Goal: Information Seeking & Learning: Check status

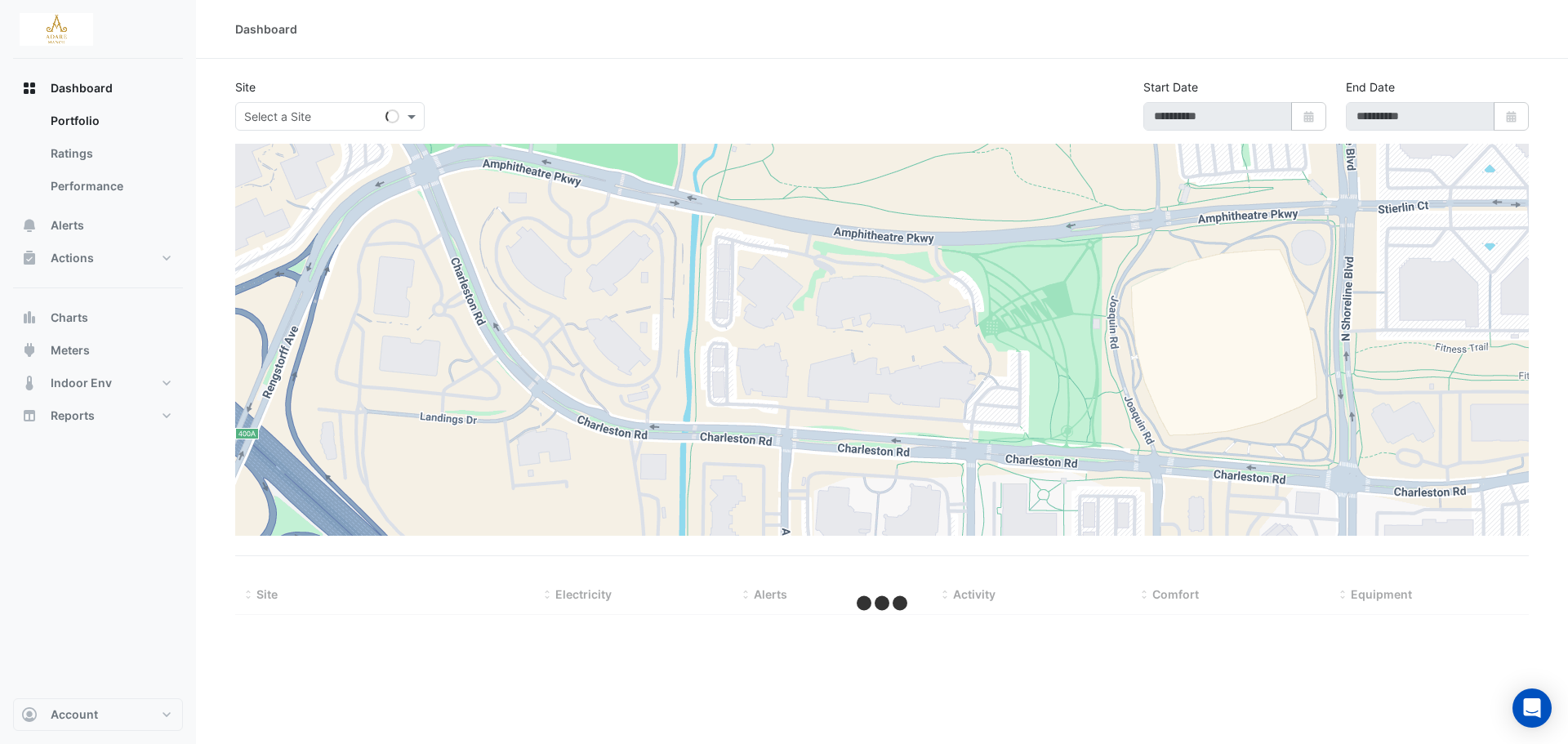
type input "**********"
select select "***"
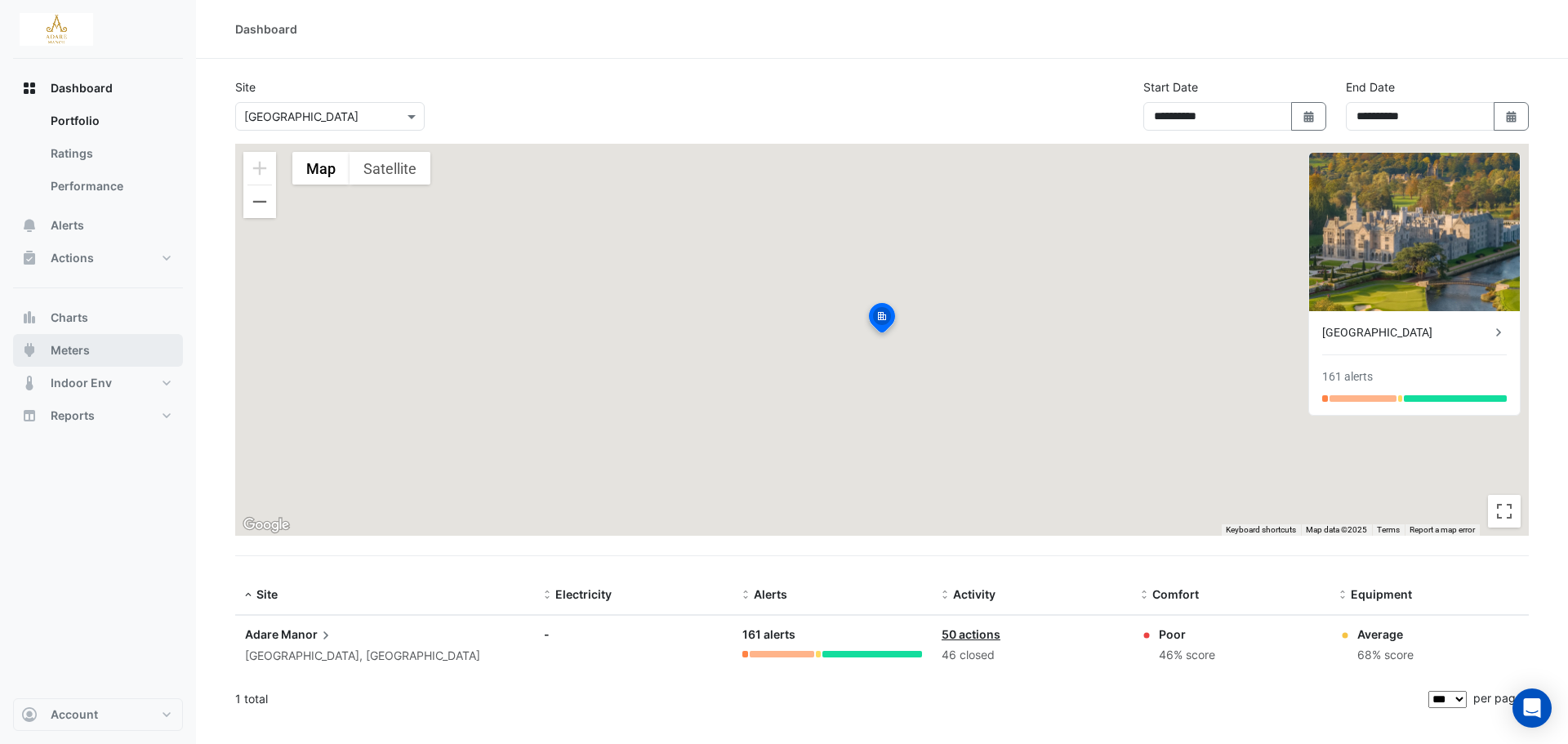
click at [68, 353] on span "Meters" at bounding box center [70, 350] width 40 height 17
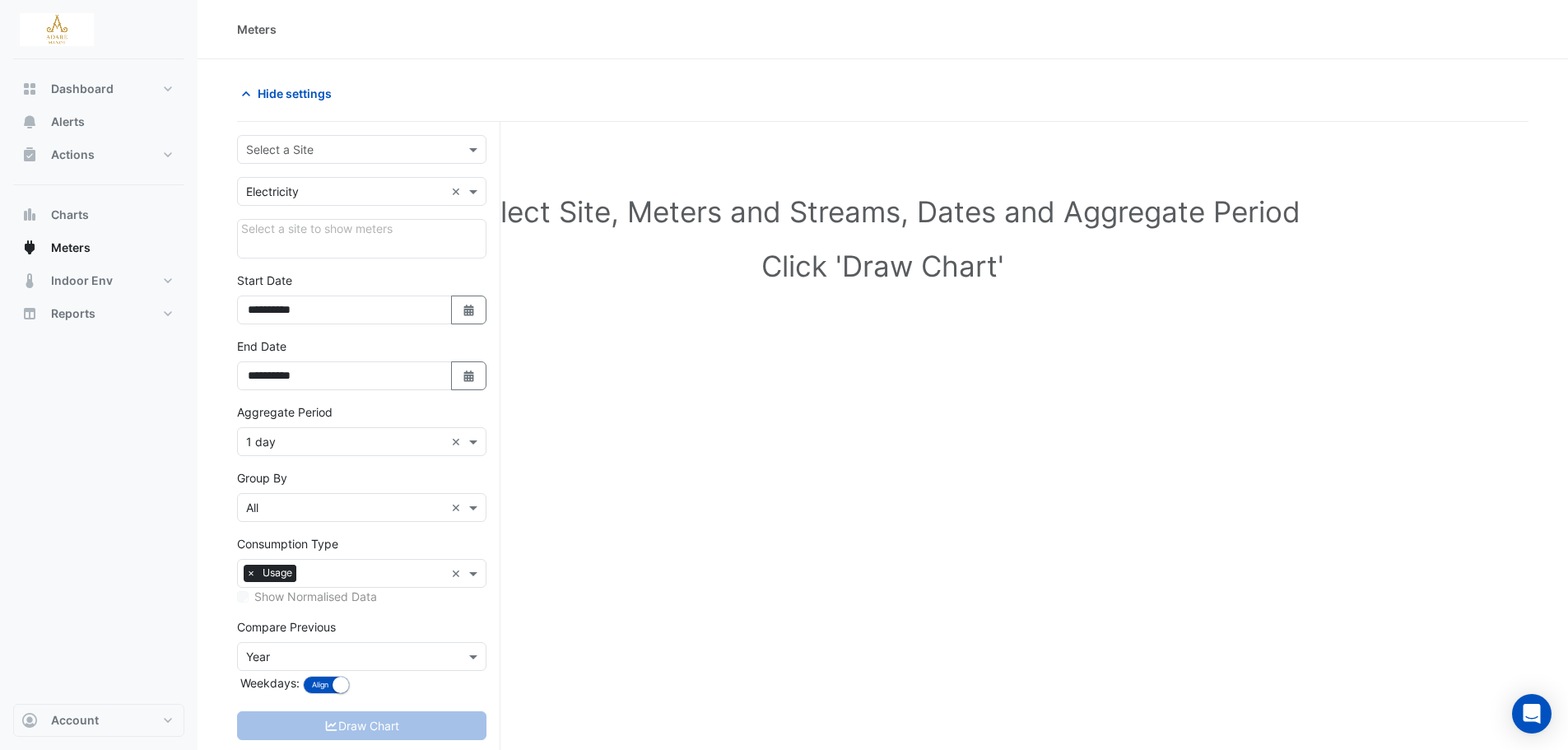
click at [337, 148] on input "text" at bounding box center [345, 149] width 198 height 17
click at [334, 191] on div "Adare Manor" at bounding box center [362, 184] width 248 height 24
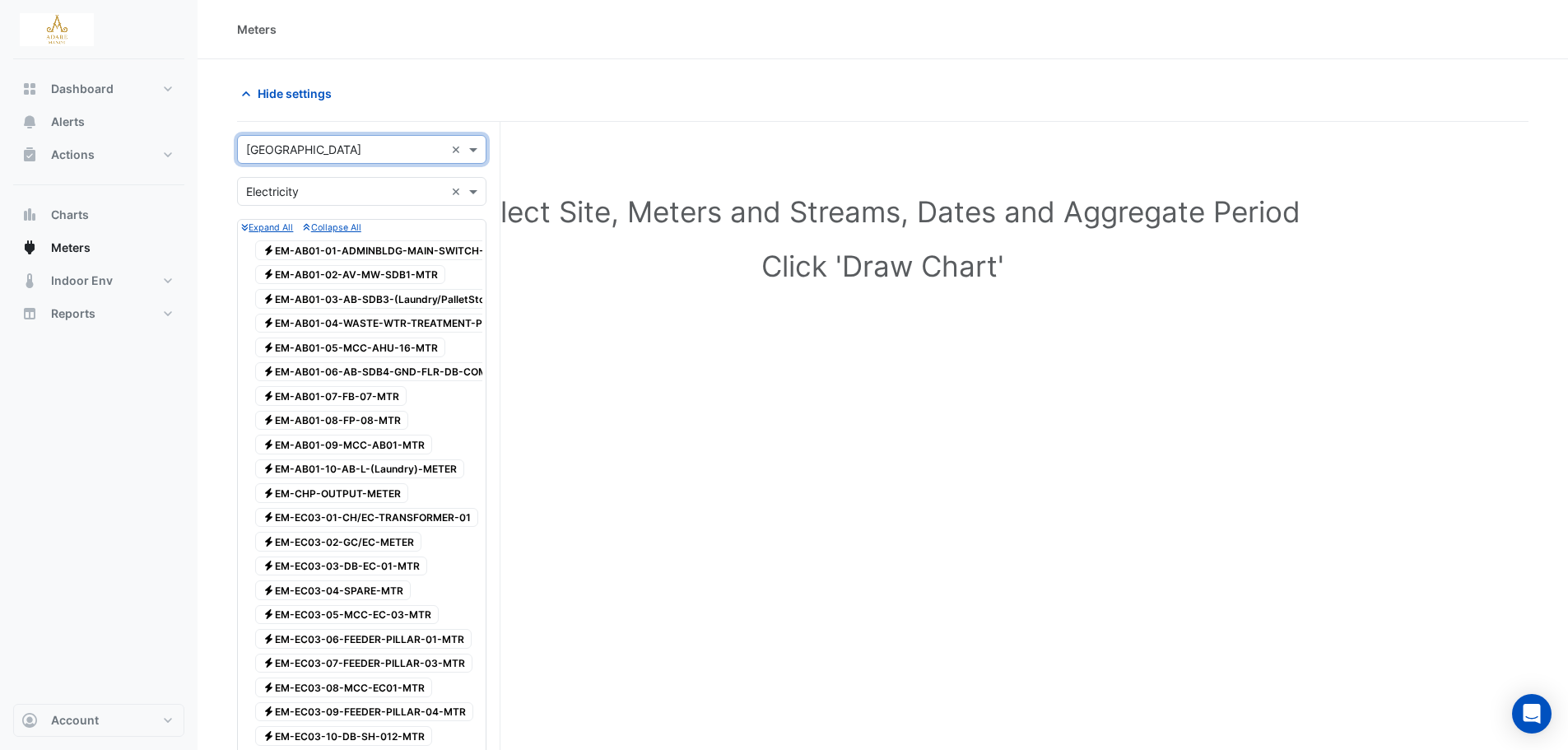
click at [286, 225] on small "Expand All" at bounding box center [267, 227] width 52 height 11
click at [278, 225] on small "Expand All" at bounding box center [267, 227] width 52 height 11
click at [348, 225] on small "Collapse All" at bounding box center [332, 227] width 58 height 11
click at [281, 225] on small "Expand All" at bounding box center [267, 227] width 52 height 11
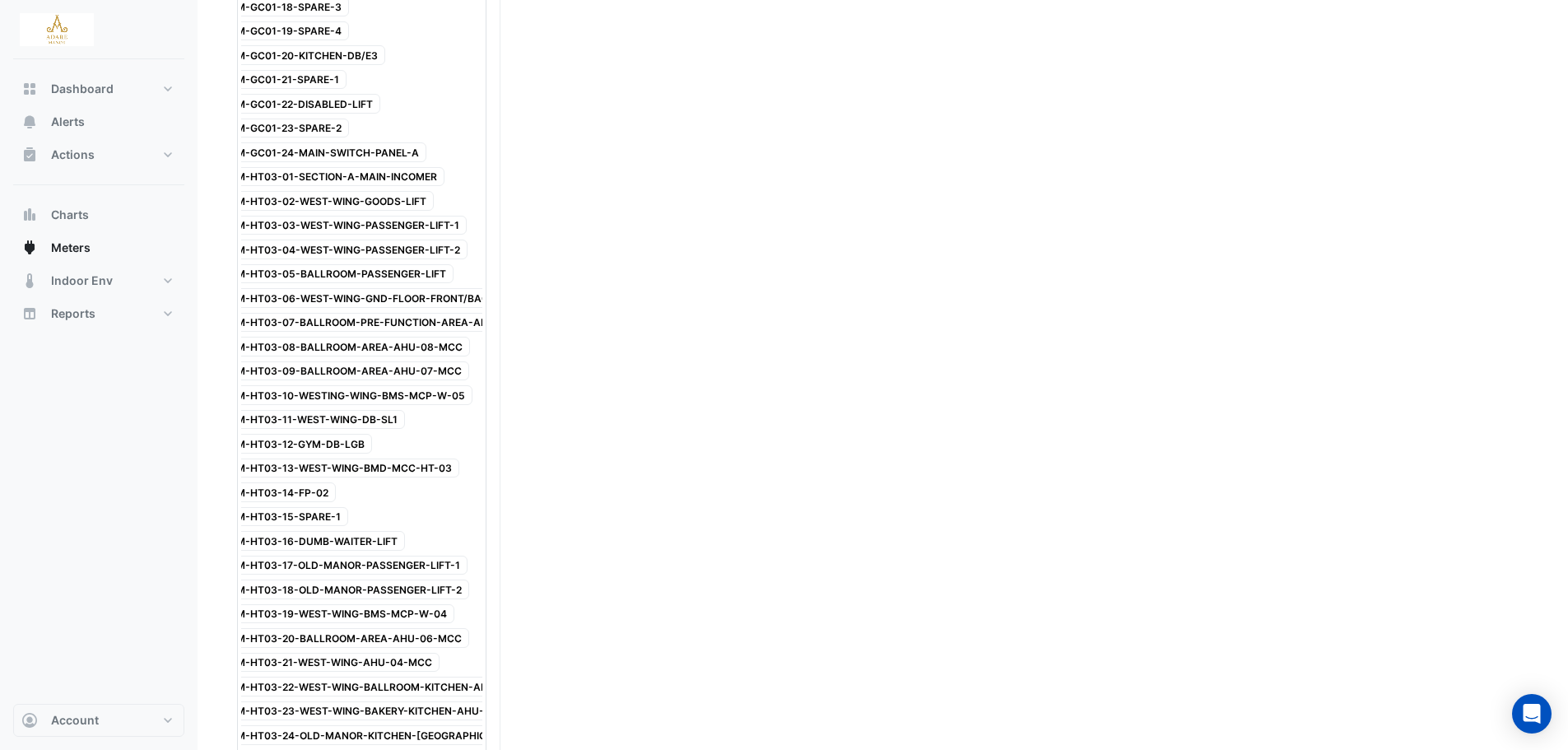
scroll to position [1481, 0]
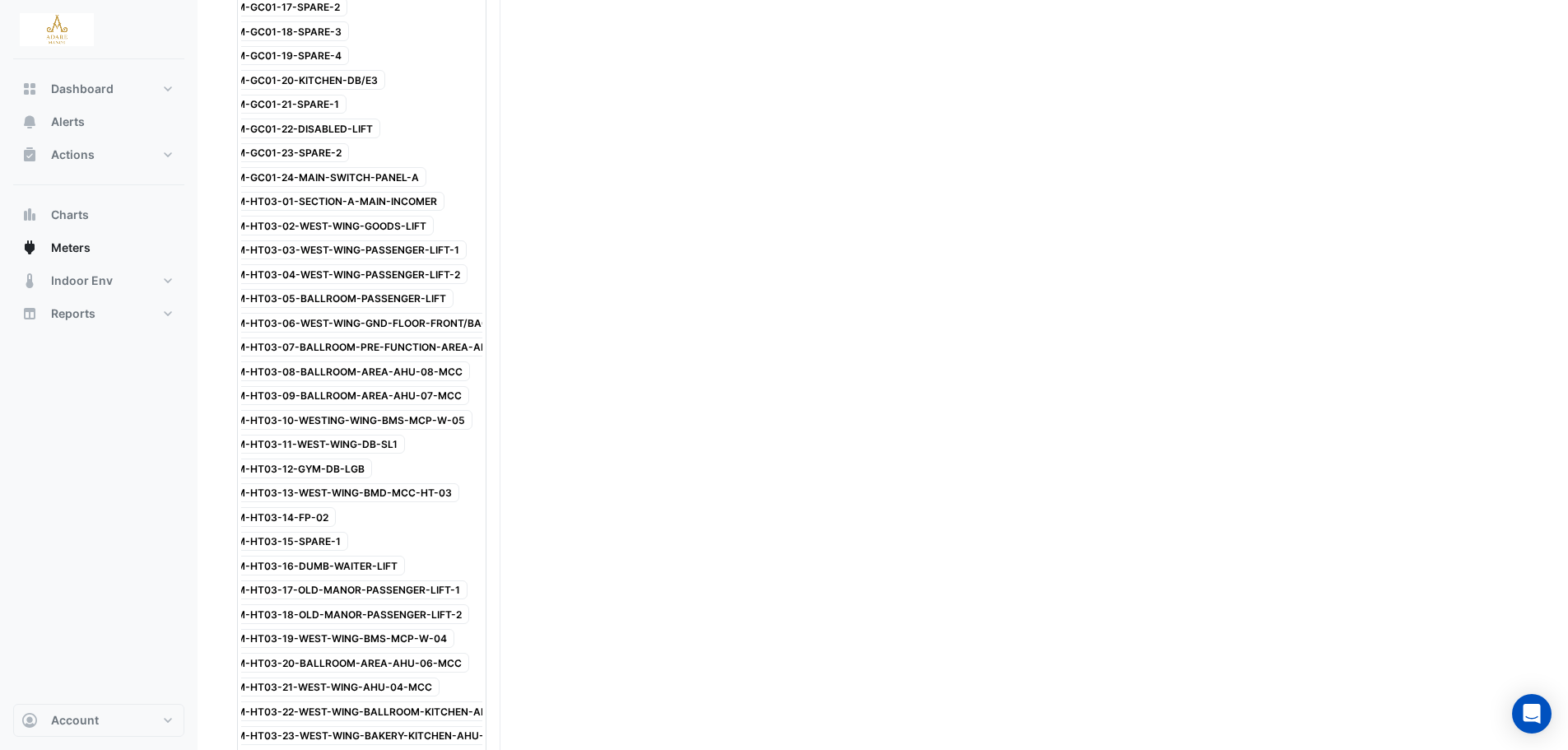
drag, startPoint x: 391, startPoint y: 342, endPoint x: 426, endPoint y: 355, distance: 37.3
click at [426, 355] on span "Electricity EM-HT03-07-BALLROOM-PRE-FUNCTION-AREA-AHU-09-MCC" at bounding box center [381, 348] width 339 height 20
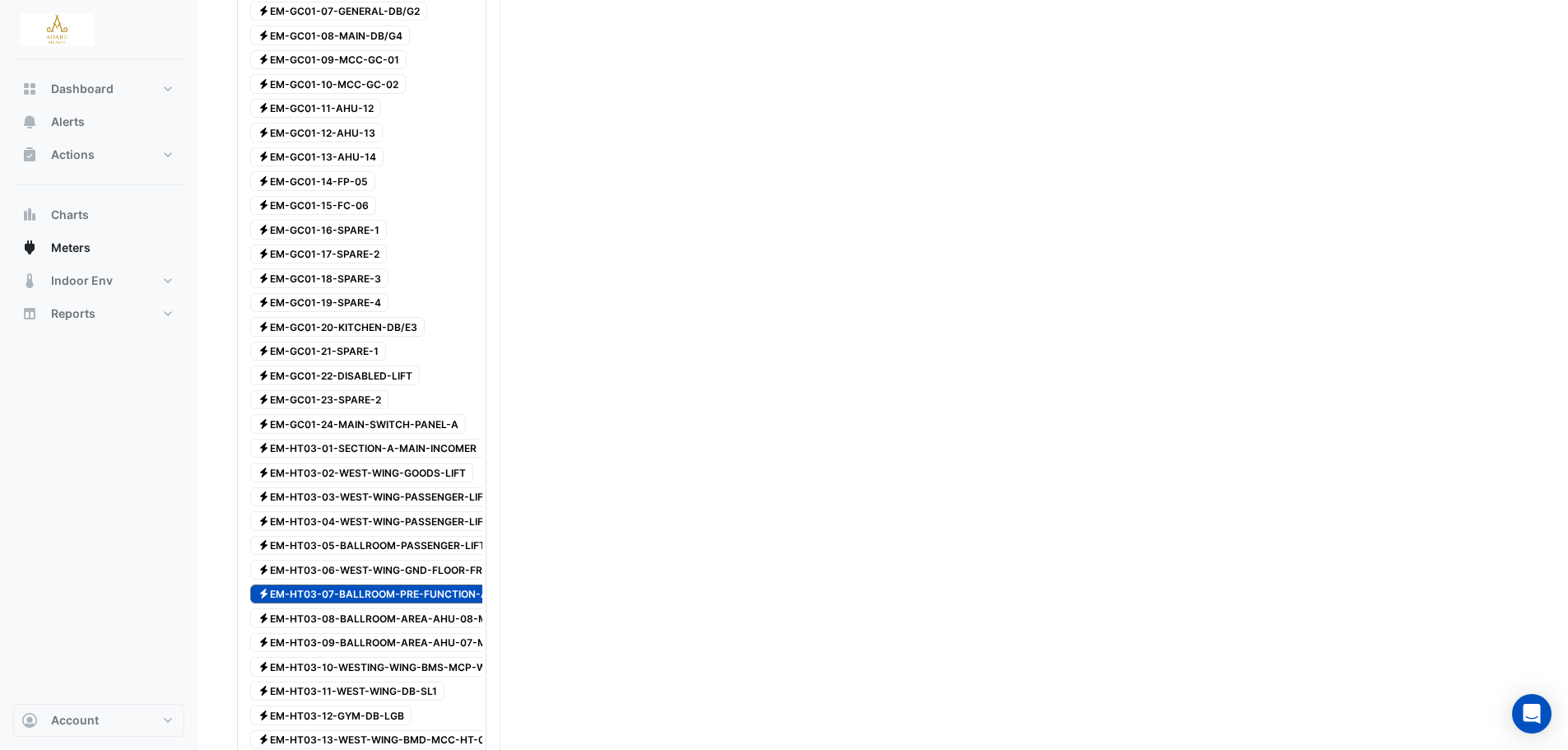
scroll to position [1317, 0]
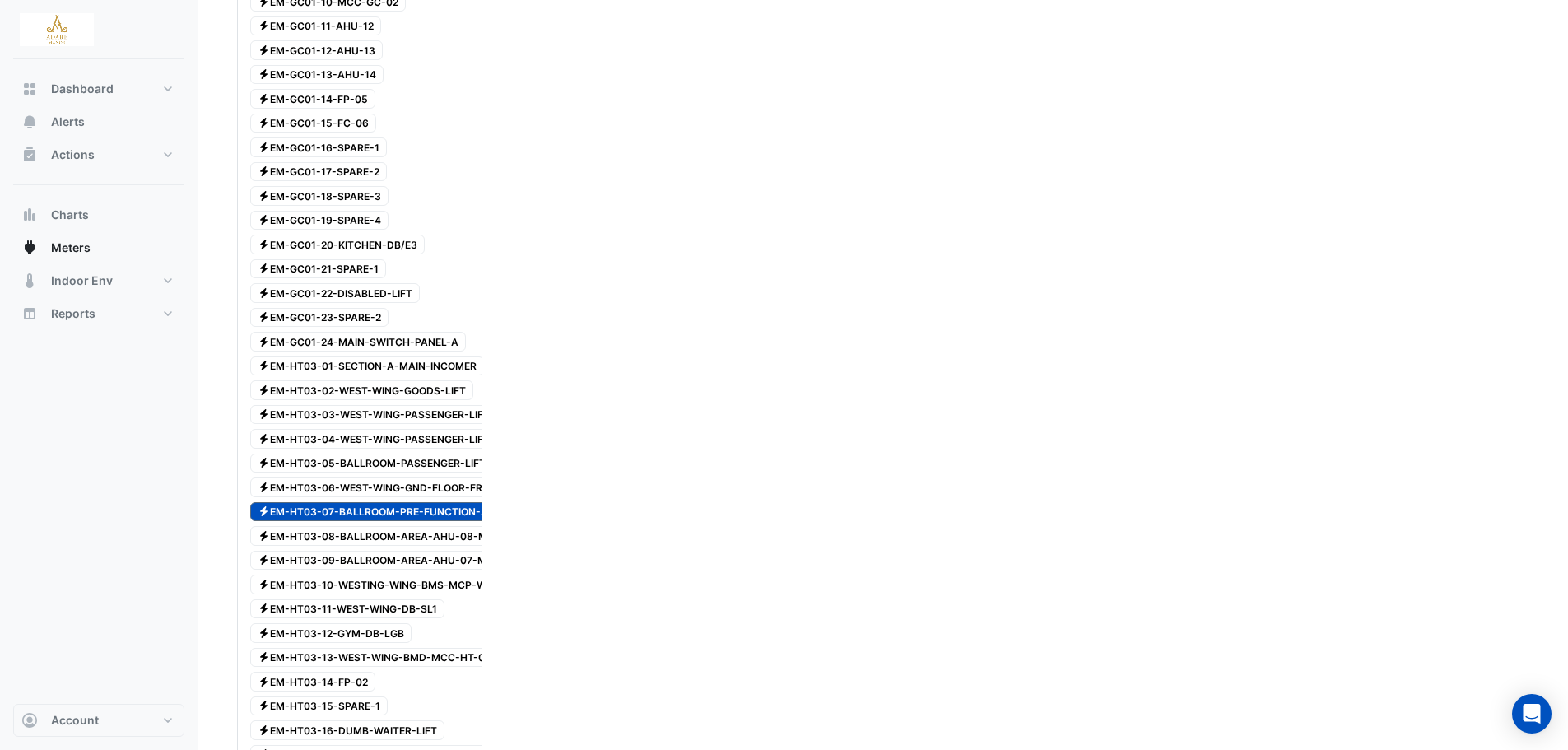
click at [366, 460] on span "Electricity EM-HT03-05-BALLROOM-PASSENGER-LIFT" at bounding box center [372, 463] width 243 height 20
click at [372, 436] on span "Electricity EM-HT03-04-WEST-WING-PASSENGER-LIFT-2" at bounding box center [379, 438] width 257 height 20
drag, startPoint x: 379, startPoint y: 406, endPoint x: 379, endPoint y: 443, distance: 37.0
click at [379, 404] on span "Electricity EM-HT03-03-WEST-WING-PASSENGER-LIFT-1" at bounding box center [378, 414] width 256 height 20
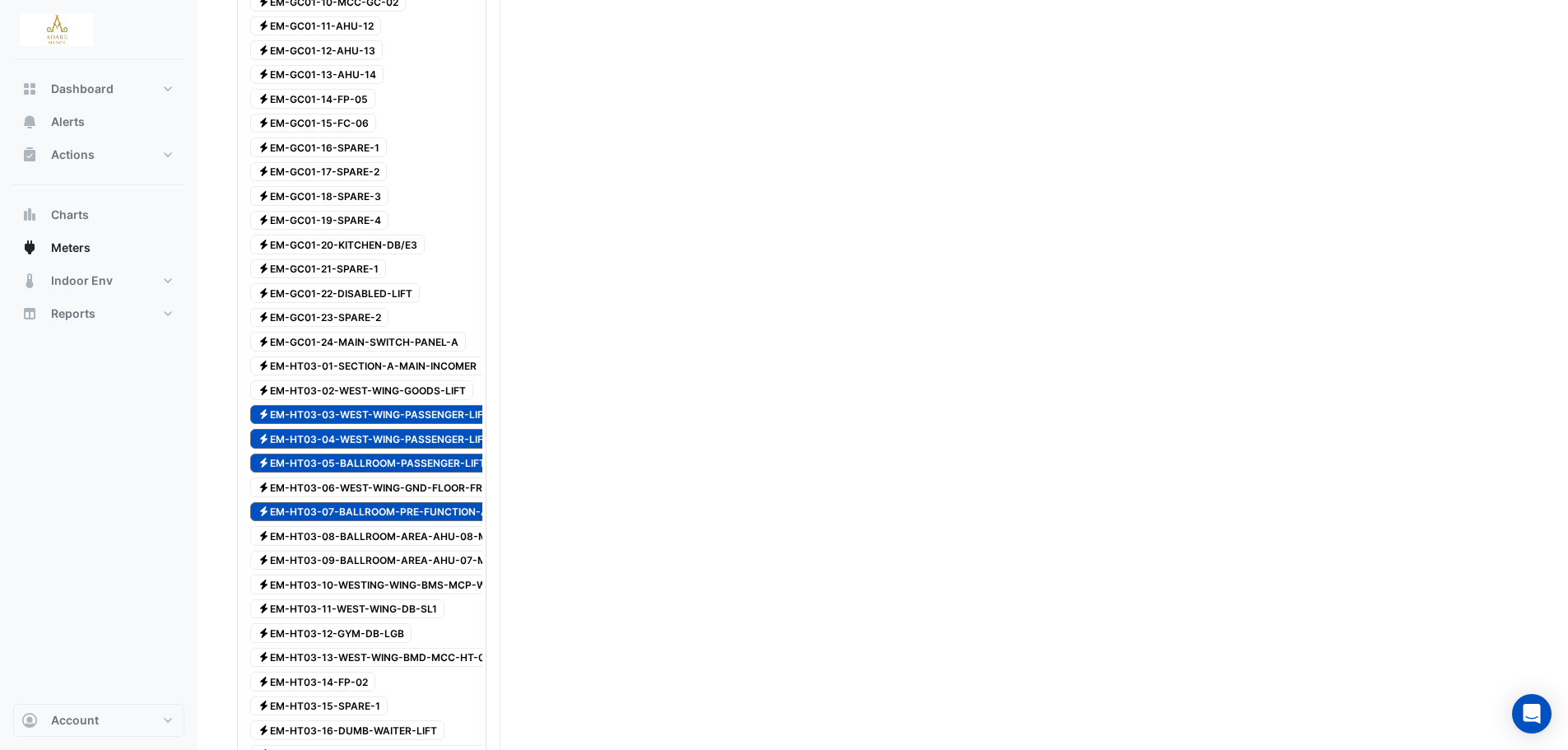
click at [378, 456] on span "Electricity EM-HT03-05-BALLROOM-PASSENGER-LIFT" at bounding box center [372, 463] width 243 height 20
click at [380, 428] on span "Electricity EM-HT03-04-WEST-WING-PASSENGER-LIFT-2" at bounding box center [379, 438] width 257 height 20
click at [389, 405] on span "Electricity EM-HT03-03-WEST-WING-PASSENGER-LIFT-1" at bounding box center [378, 414] width 256 height 20
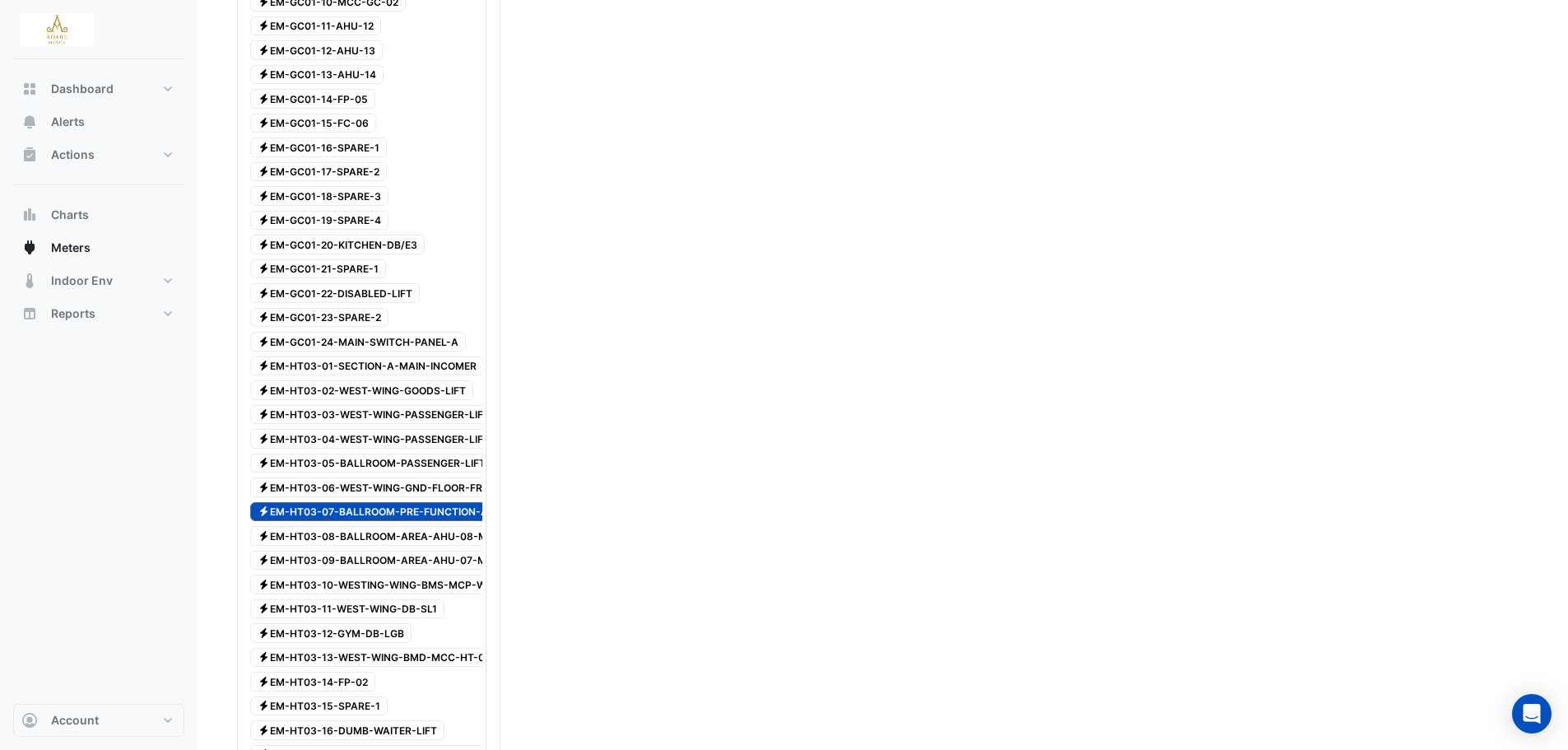
click at [392, 514] on span "Electricity EM-HT03-07-BALLROOM-PRE-FUNCTION-AREA-AHU-09-MCC" at bounding box center [419, 512] width 339 height 20
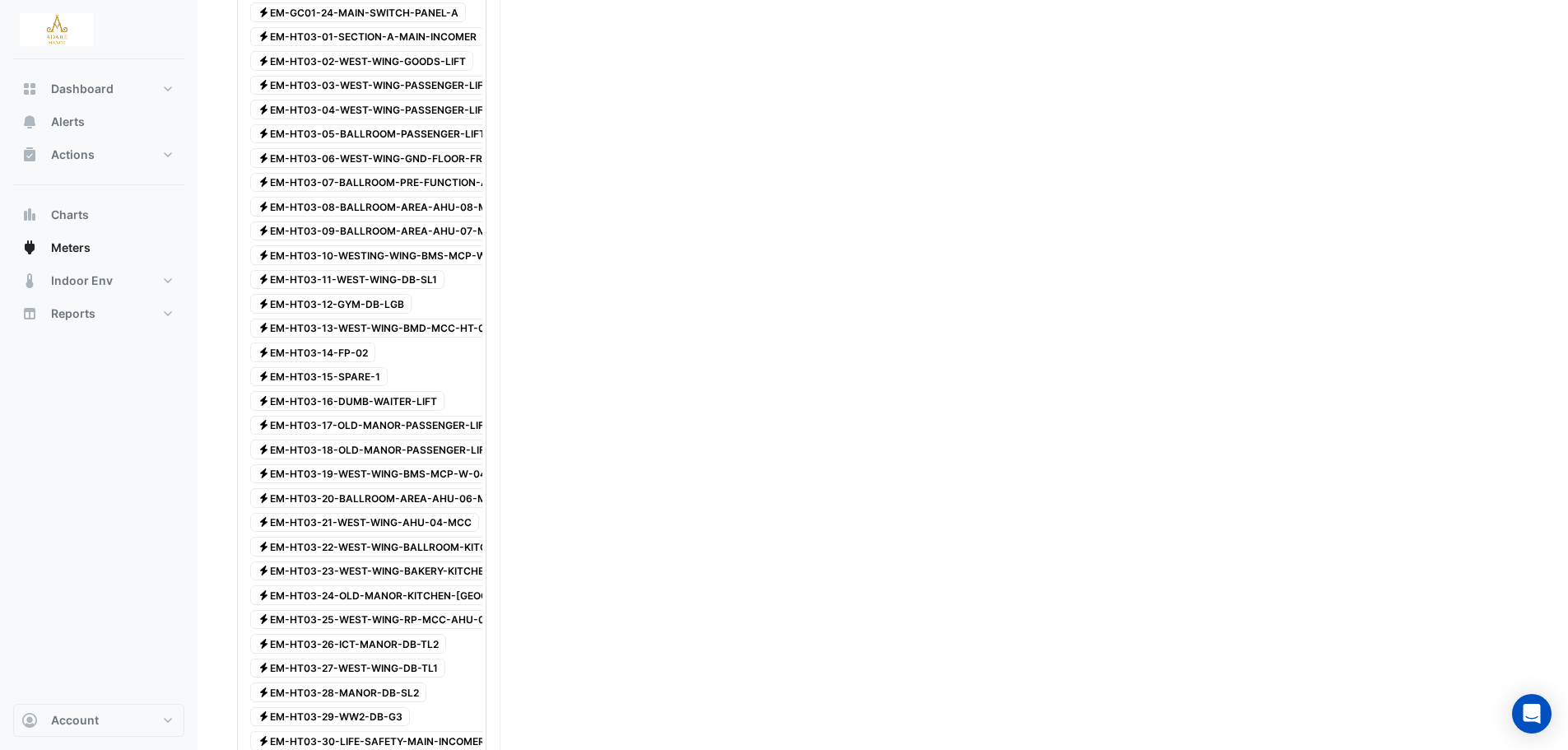
scroll to position [1728, 0]
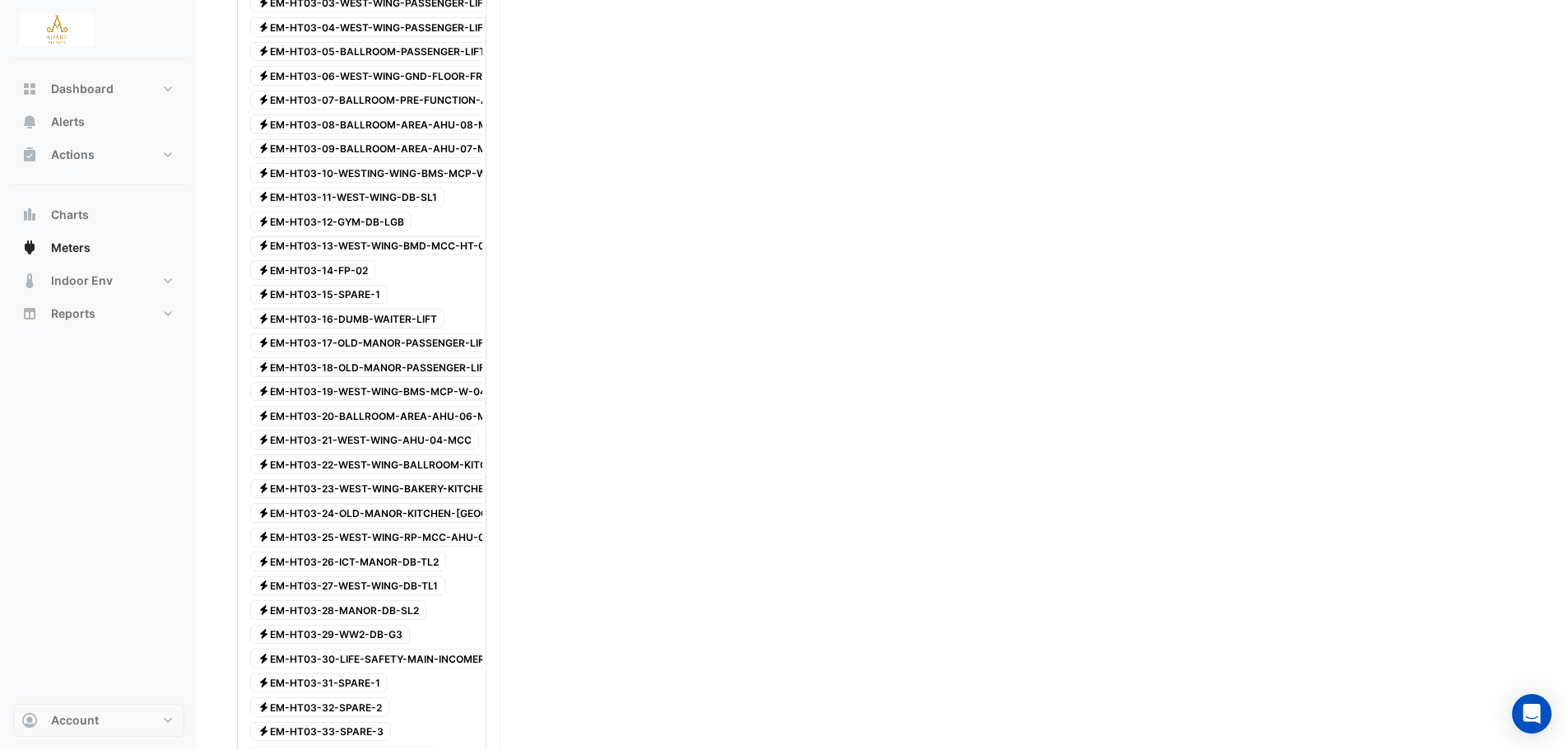
click at [409, 414] on span "Electricity EM-HT03-20-BALLROOM-AREA-AHU-06-MCC" at bounding box center [379, 415] width 258 height 20
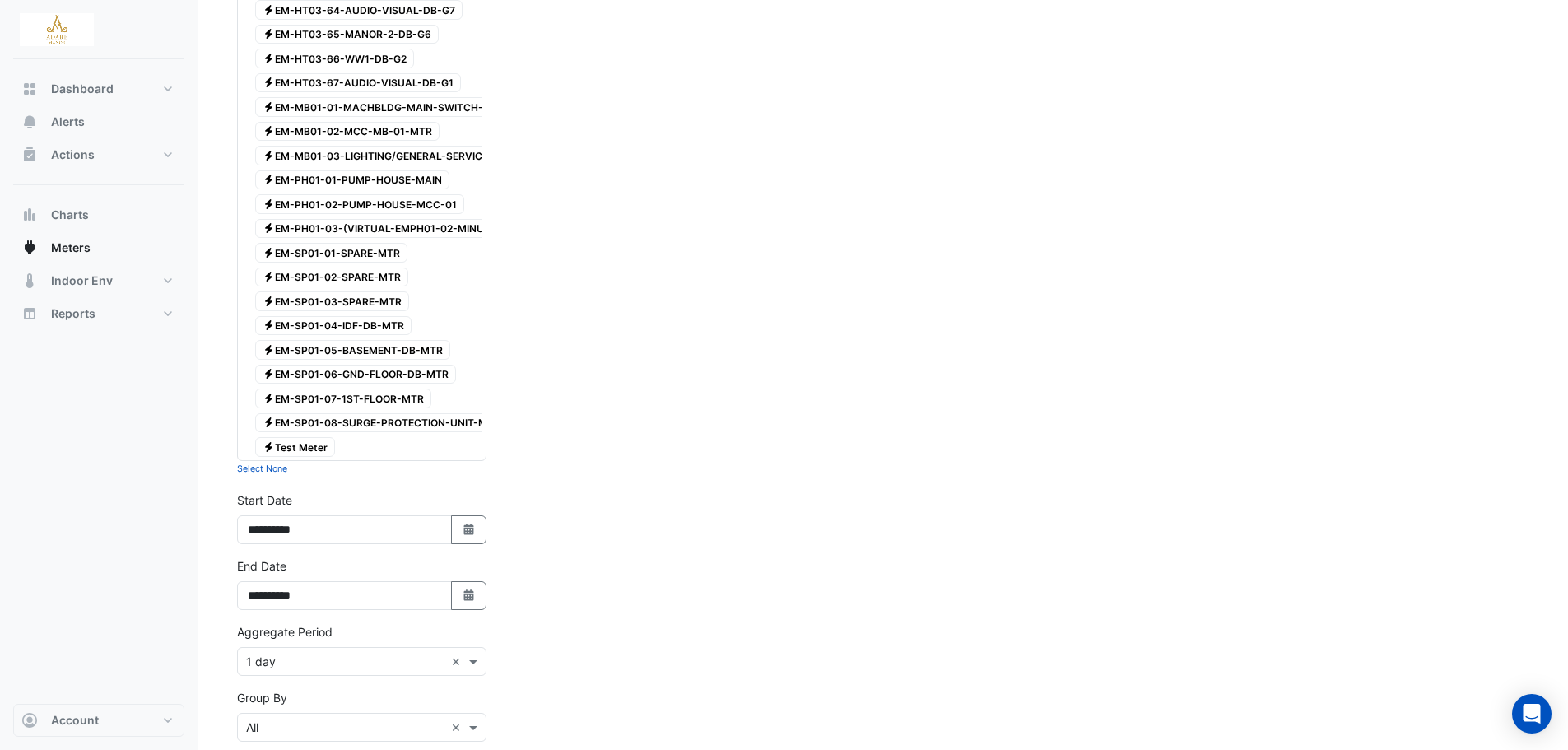
scroll to position [3305, 0]
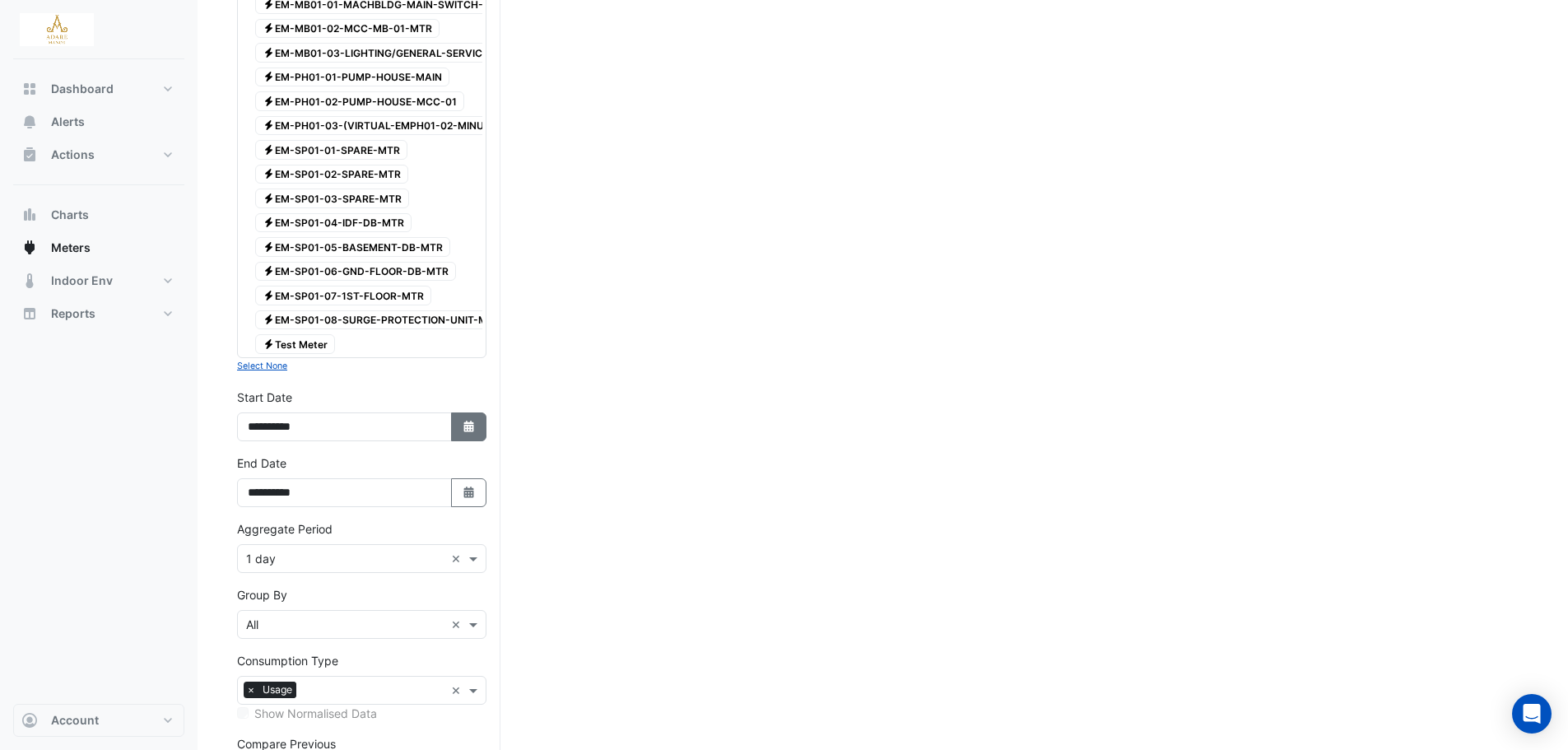
click at [457, 423] on button "Select Date" at bounding box center [469, 426] width 36 height 29
select select "*"
select select "****"
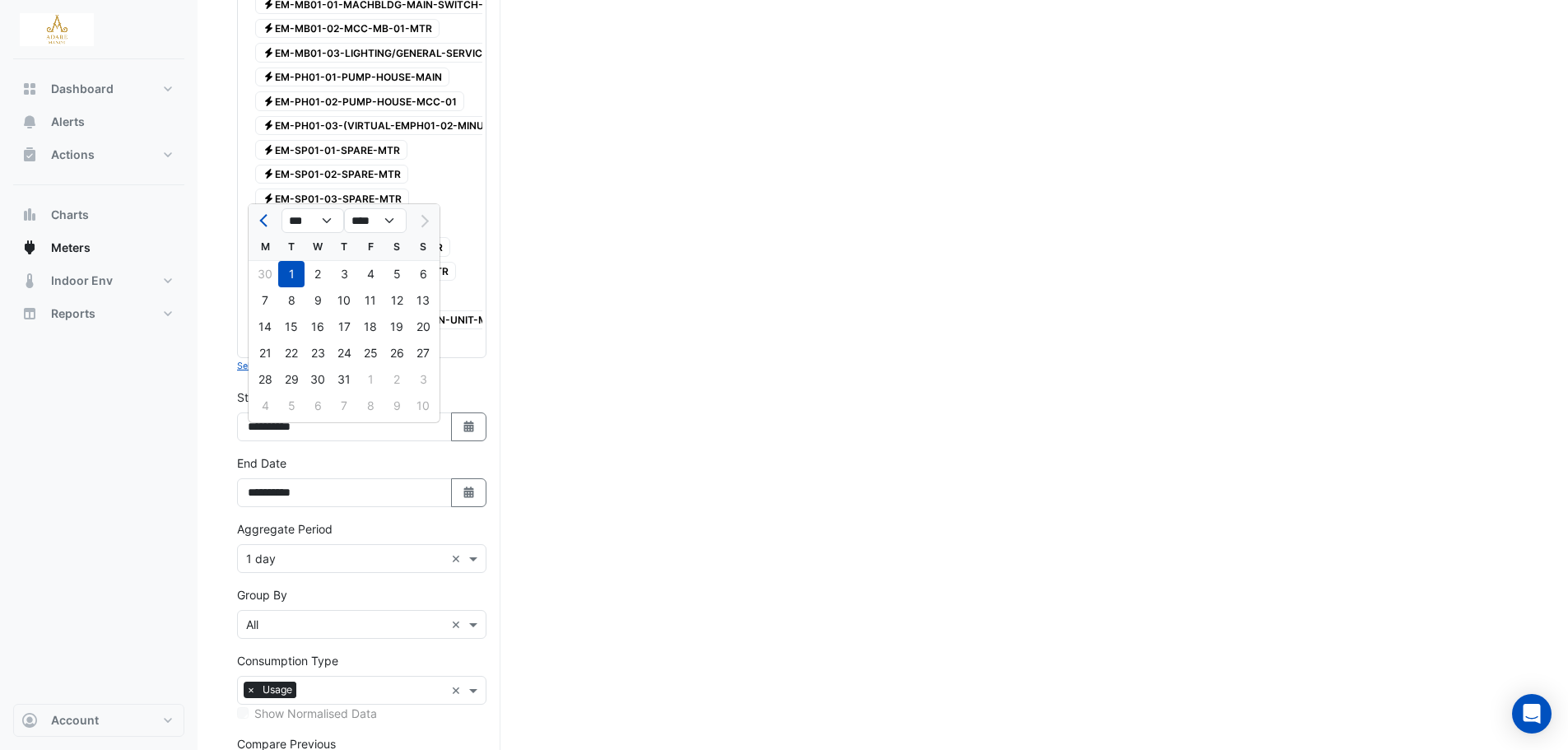
click at [423, 220] on div at bounding box center [422, 220] width 33 height 26
click at [334, 222] on select "*** *** *** *** *** *** ***" at bounding box center [313, 220] width 63 height 25
click at [392, 221] on select "**** **** **** **** **** **** **** **** **** **** ****" at bounding box center [375, 220] width 63 height 25
click at [416, 225] on div at bounding box center [422, 220] width 33 height 26
click at [449, 476] on div "**********" at bounding box center [362, 480] width 249 height 53
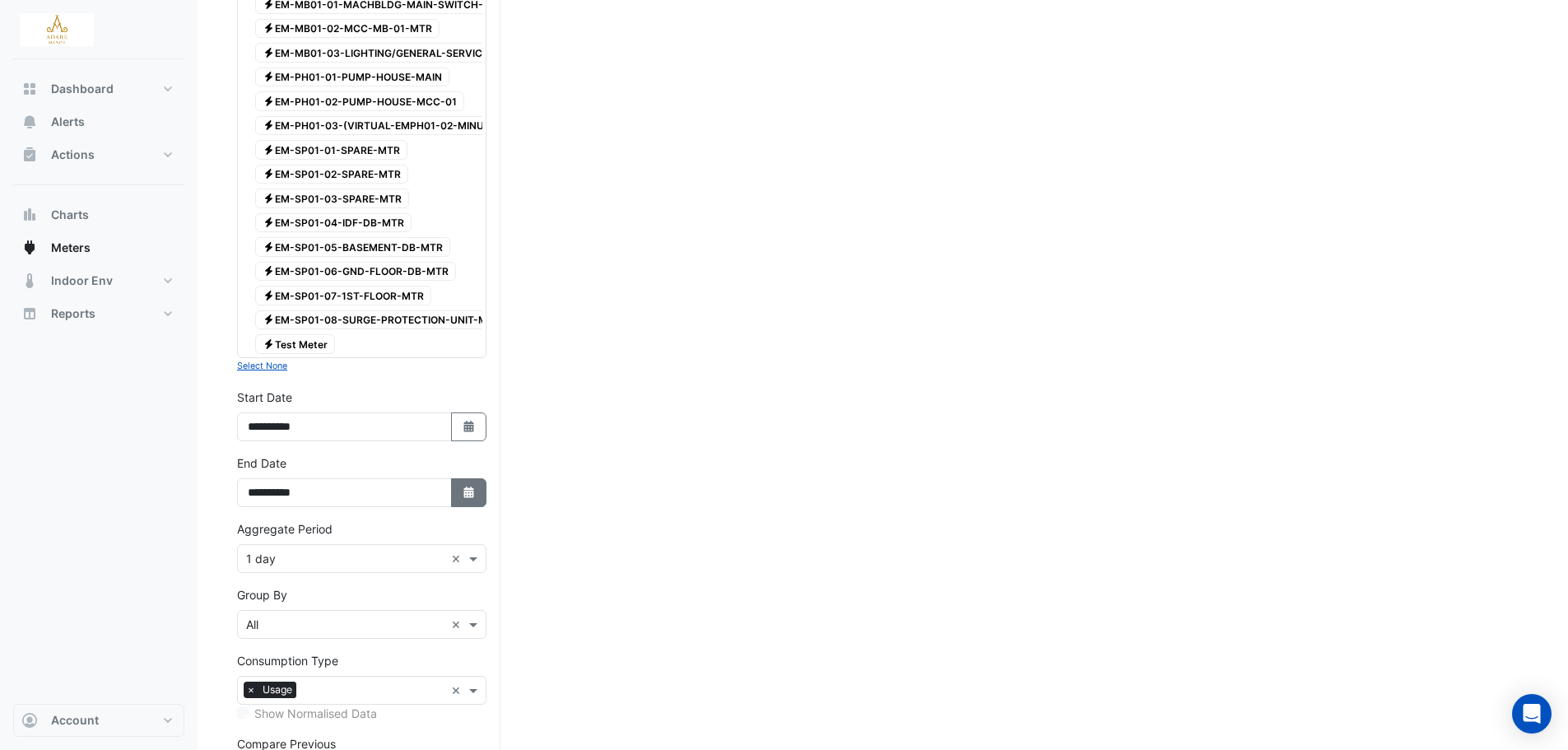
click at [465, 498] on icon "button" at bounding box center [468, 492] width 10 height 12
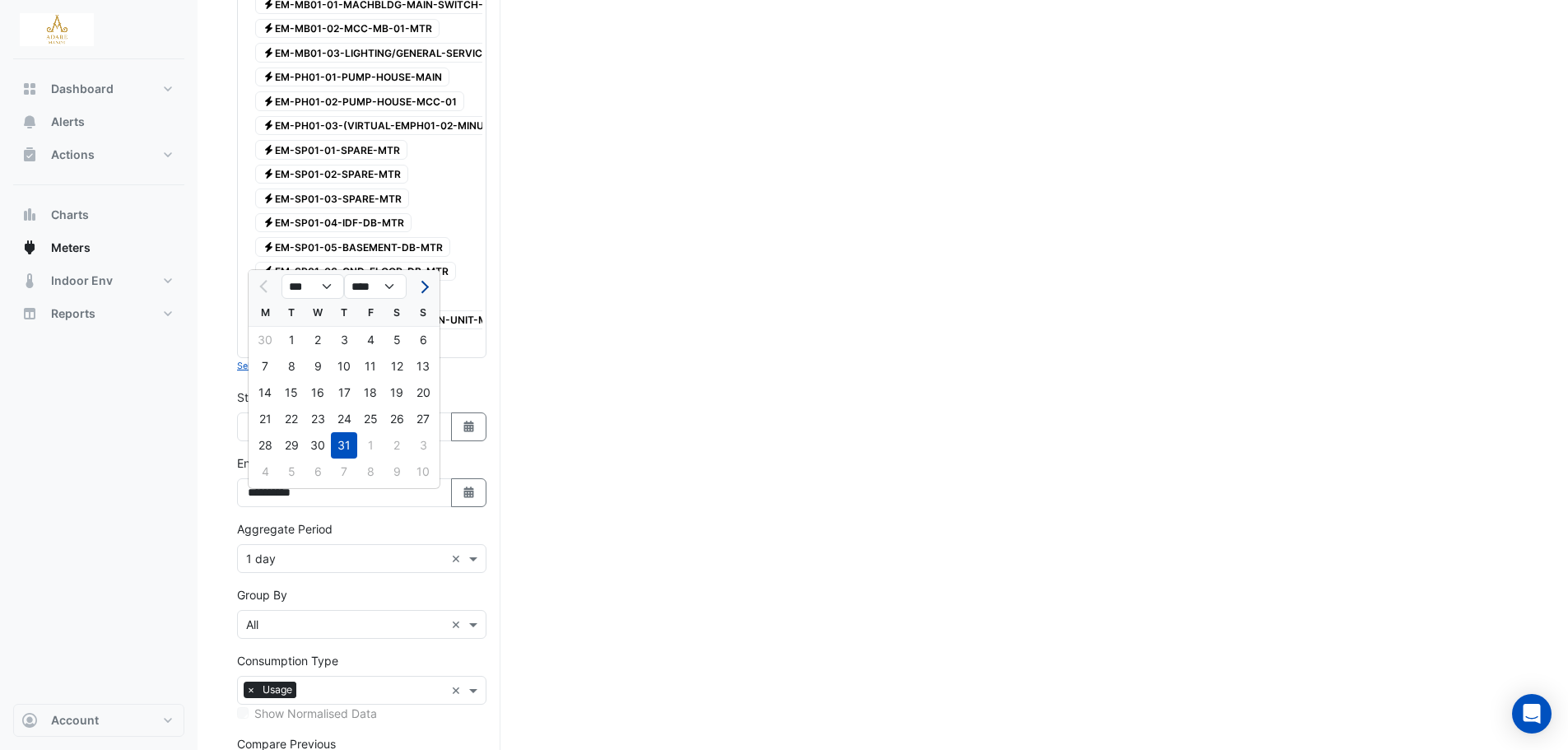
click at [423, 282] on span "Next month" at bounding box center [422, 287] width 12 height 12
select select "*"
click at [423, 443] on div "31" at bounding box center [422, 445] width 26 height 26
type input "**********"
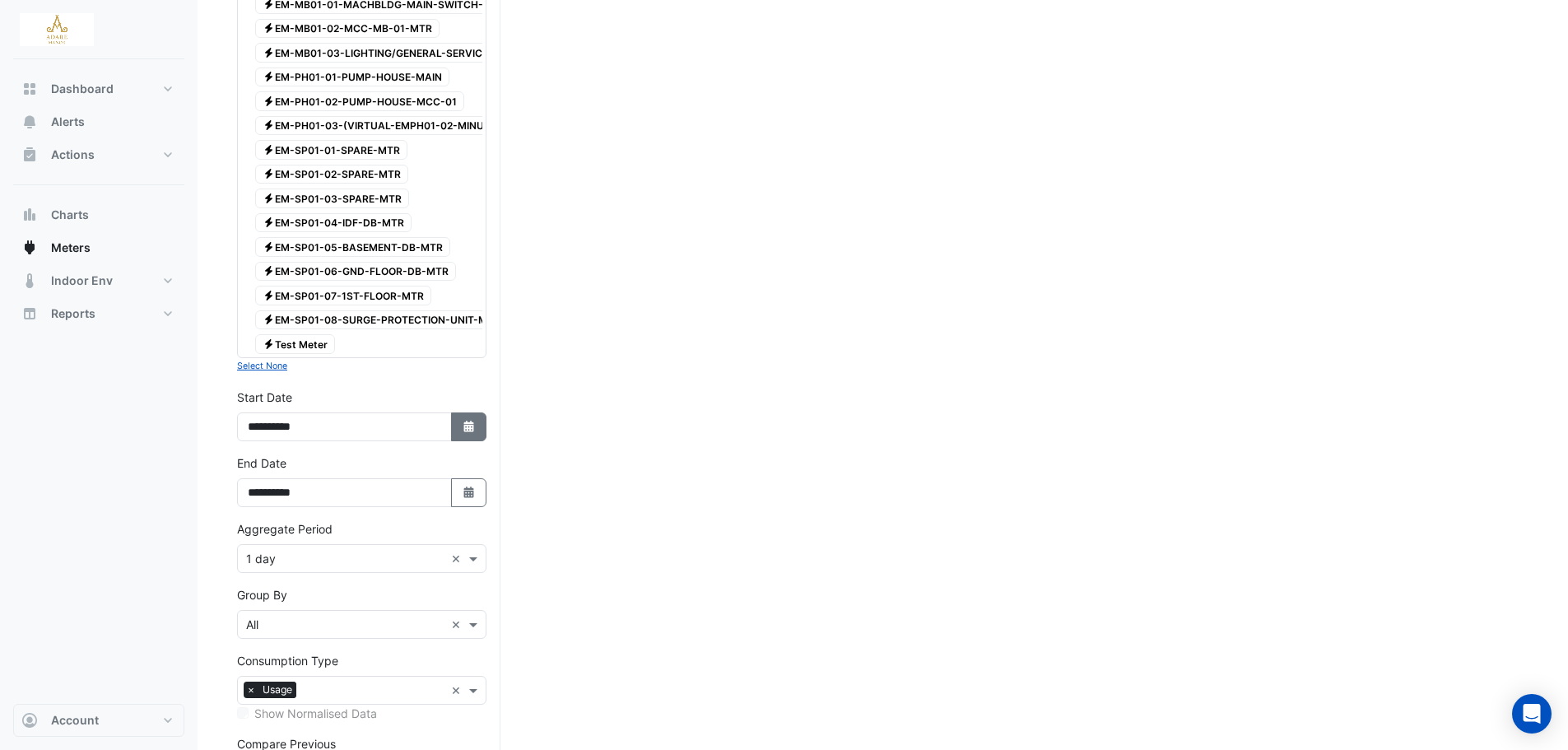
click at [471, 432] on icon "button" at bounding box center [468, 426] width 10 height 12
select select "*"
select select "****"
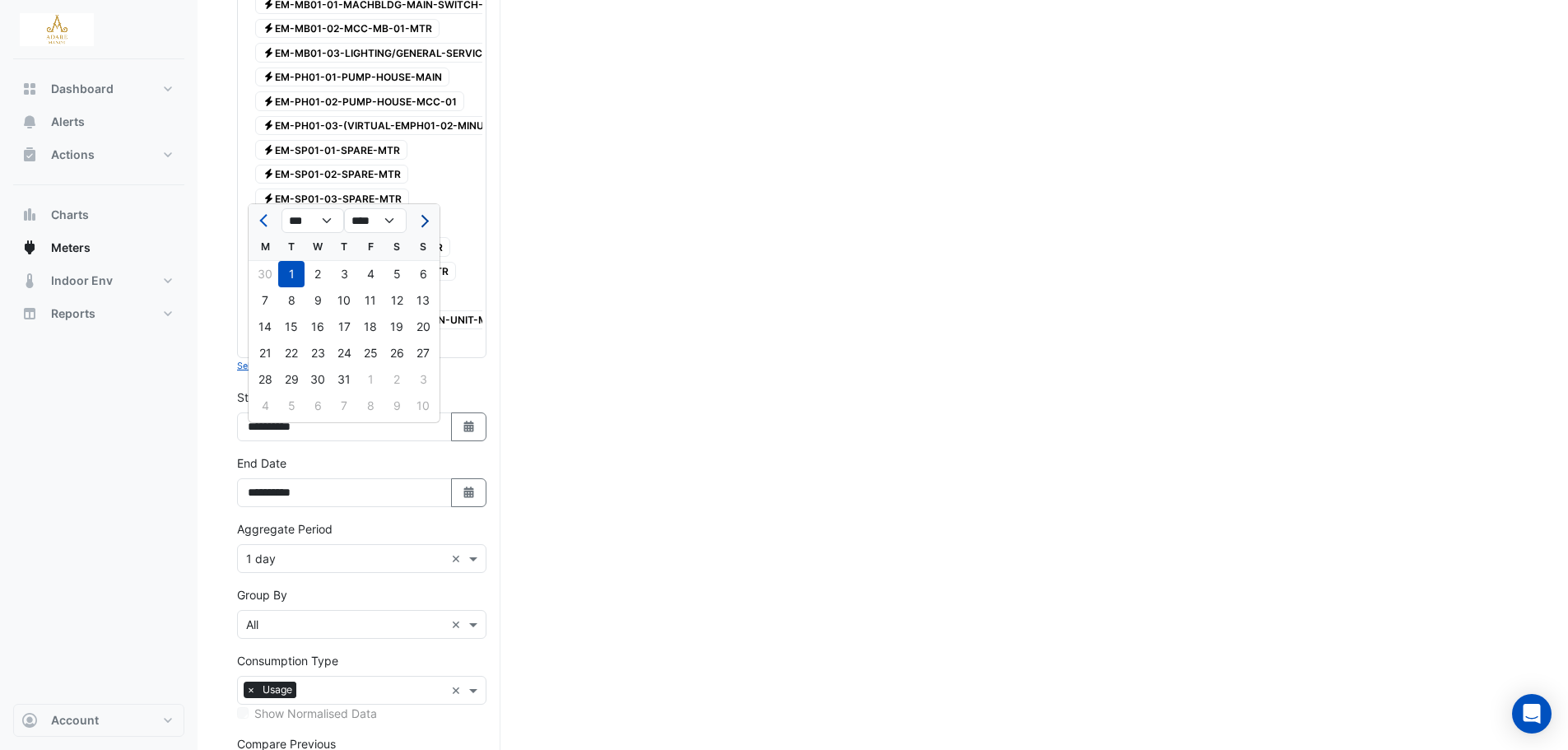
click at [428, 220] on span "Next month" at bounding box center [422, 221] width 12 height 12
select select "*"
click at [313, 325] on div "13" at bounding box center [318, 327] width 26 height 26
type input "**********"
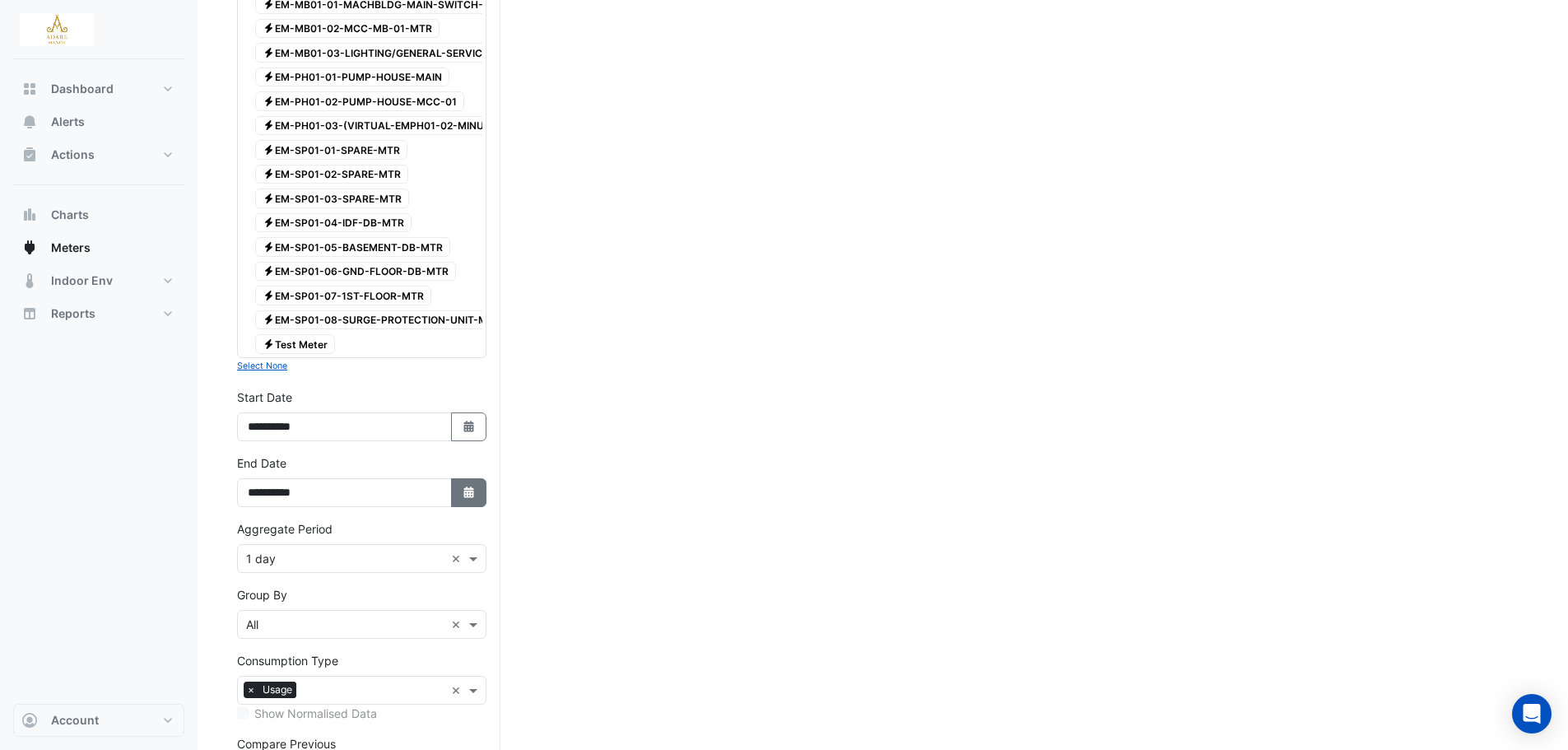
click at [475, 507] on button "Select Date" at bounding box center [469, 492] width 36 height 29
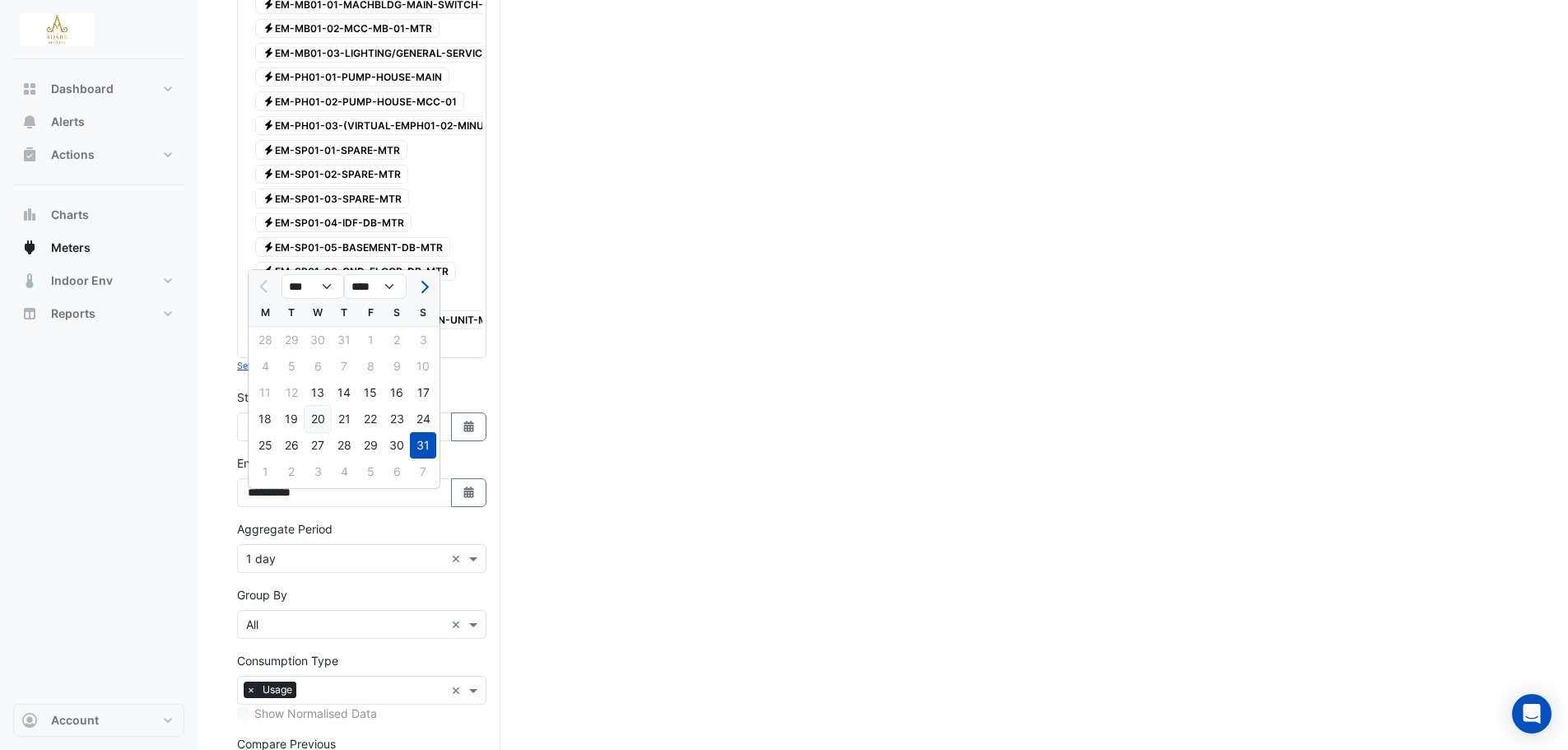
click at [314, 410] on div "20" at bounding box center [318, 418] width 26 height 26
type input "**********"
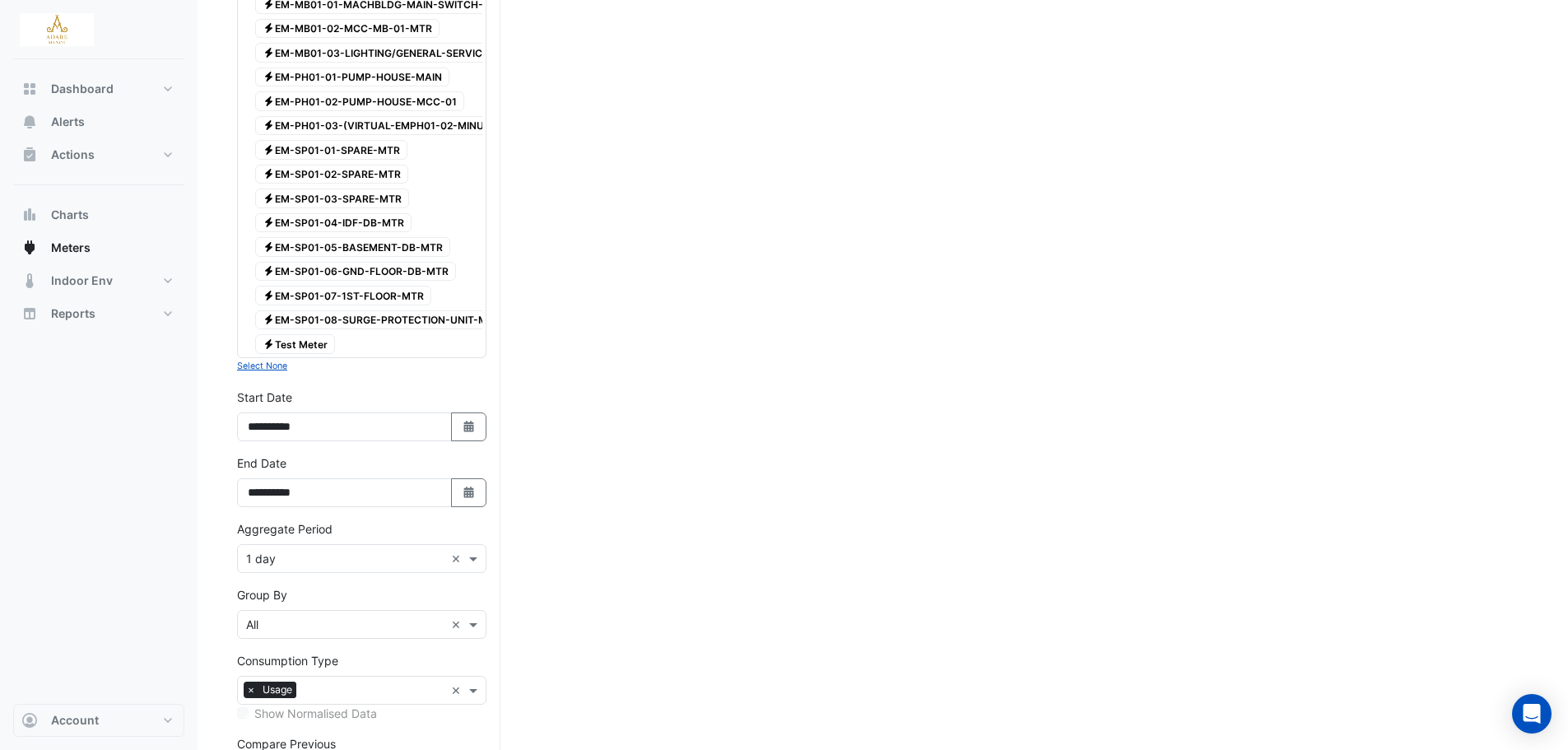
scroll to position [3387, 0]
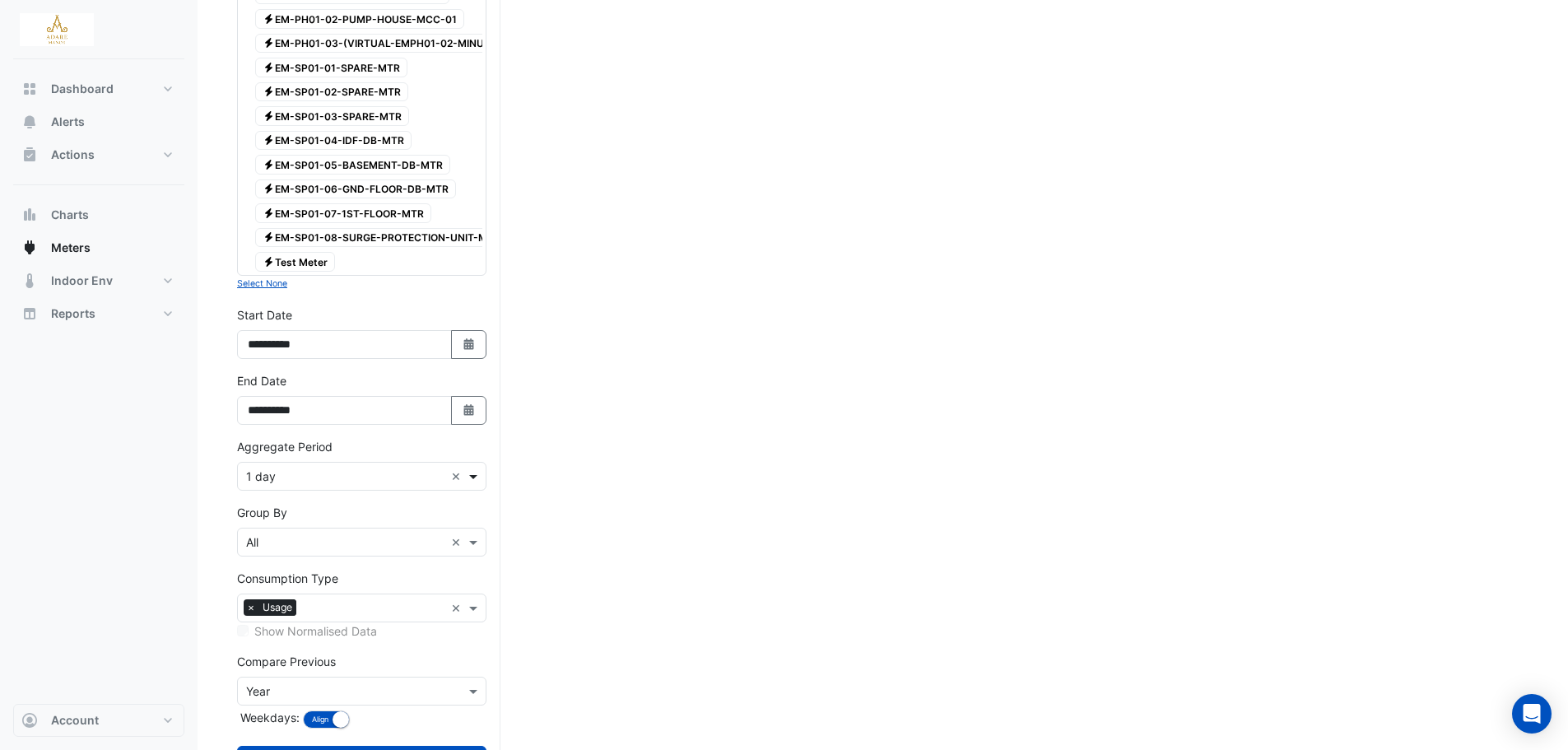
click at [477, 485] on span at bounding box center [475, 475] width 21 height 17
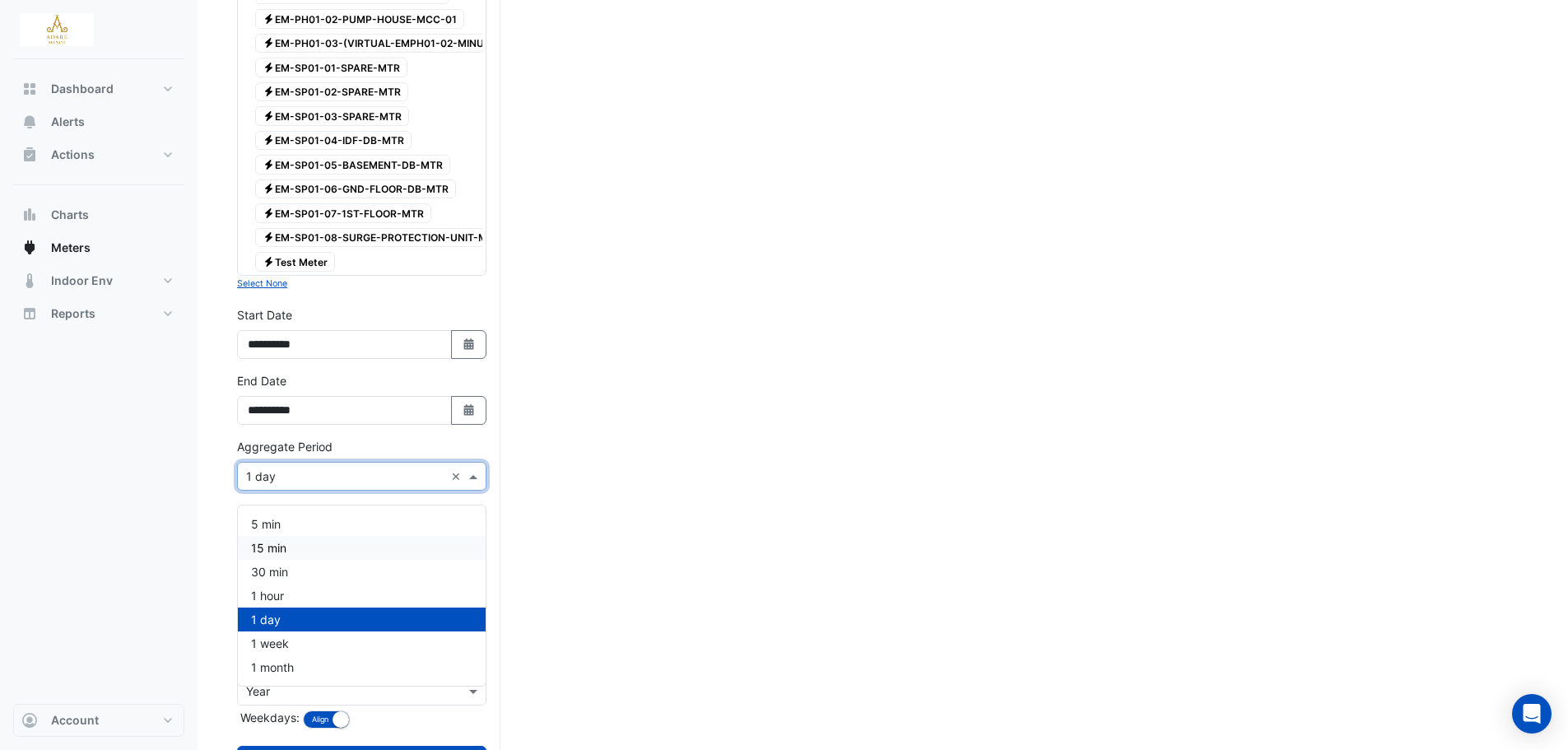
click at [367, 542] on div "15 min" at bounding box center [362, 548] width 248 height 24
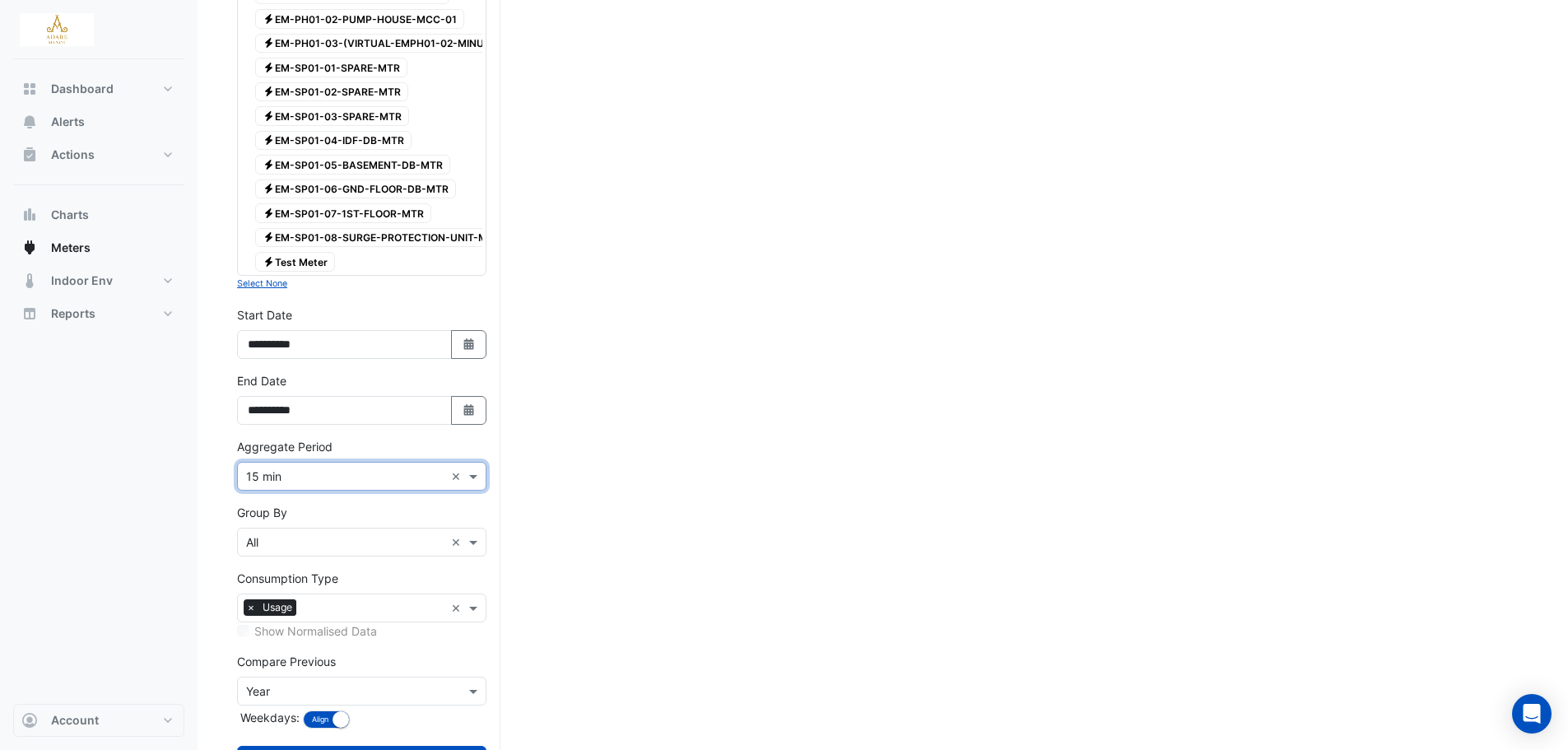
scroll to position [3469, 0]
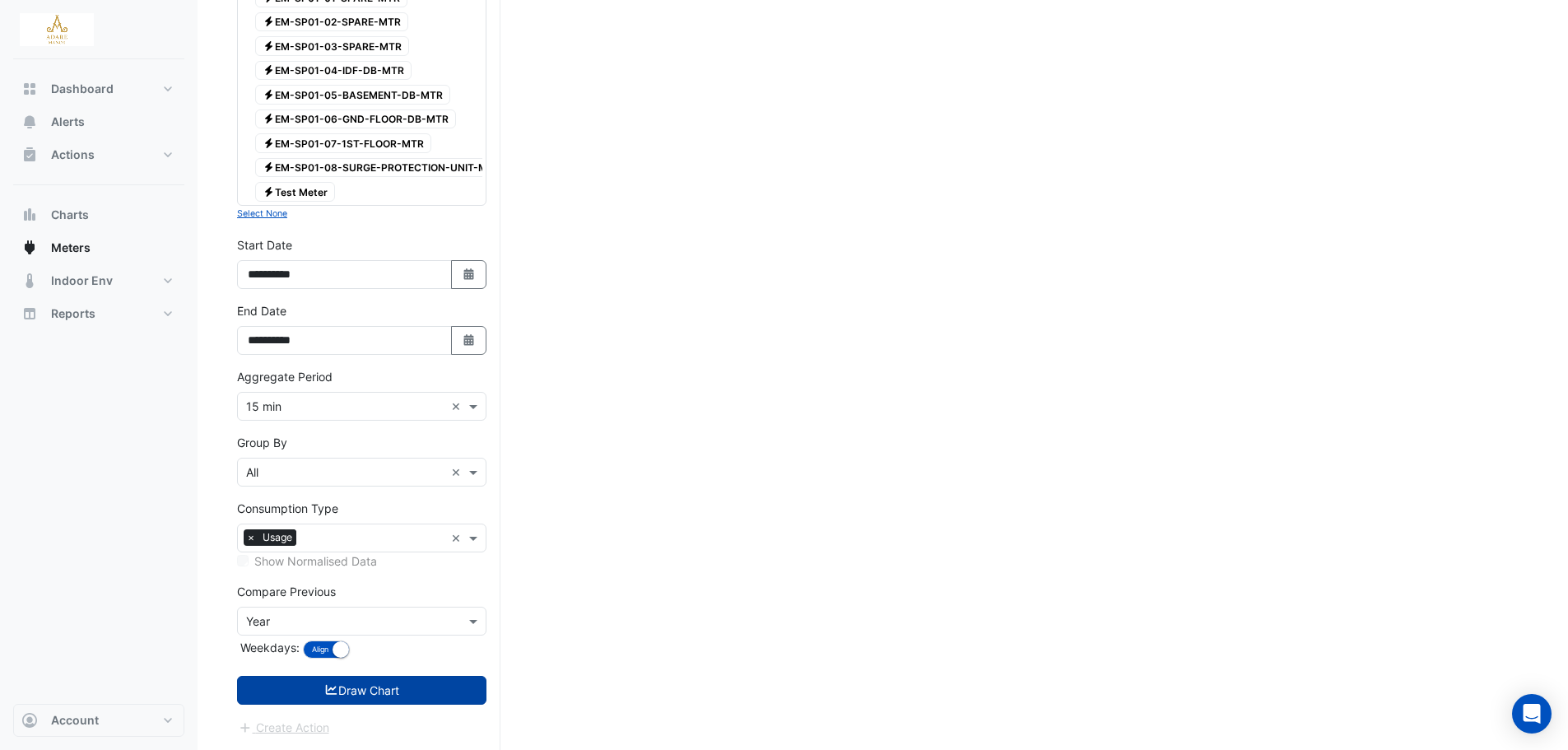
click at [357, 685] on button "Draw Chart" at bounding box center [362, 689] width 249 height 29
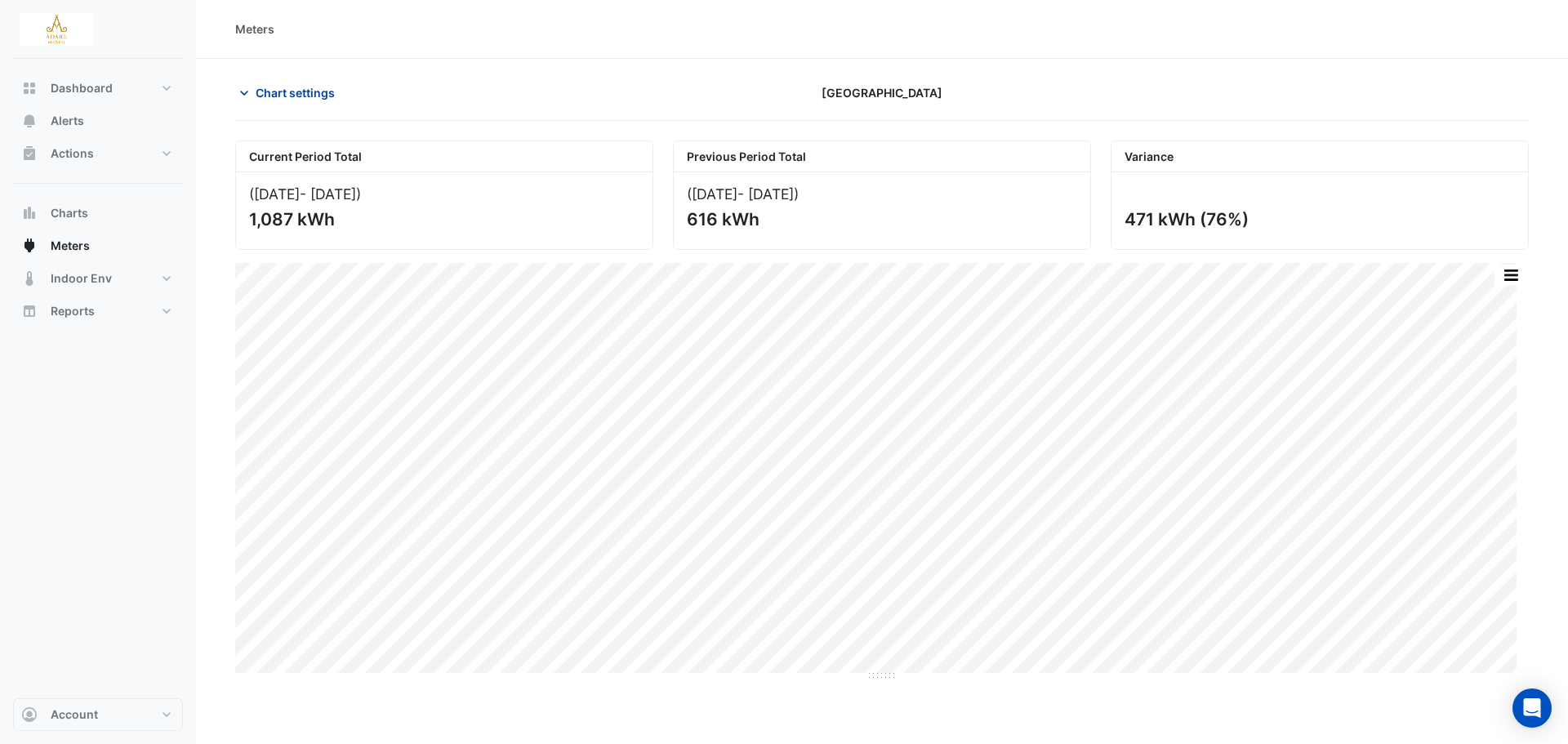
click at [275, 87] on span "Chart settings" at bounding box center [296, 92] width 79 height 17
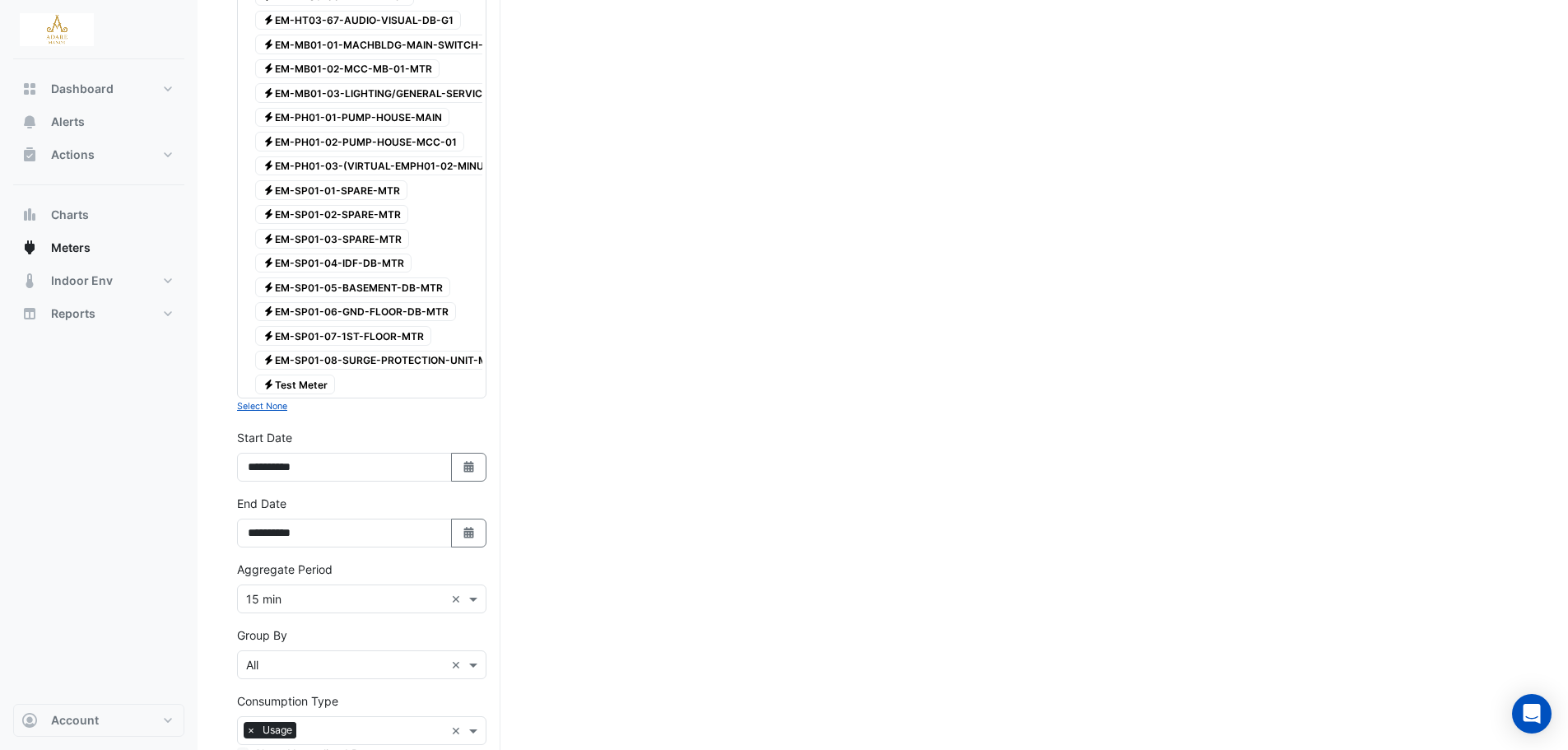
scroll to position [3469, 0]
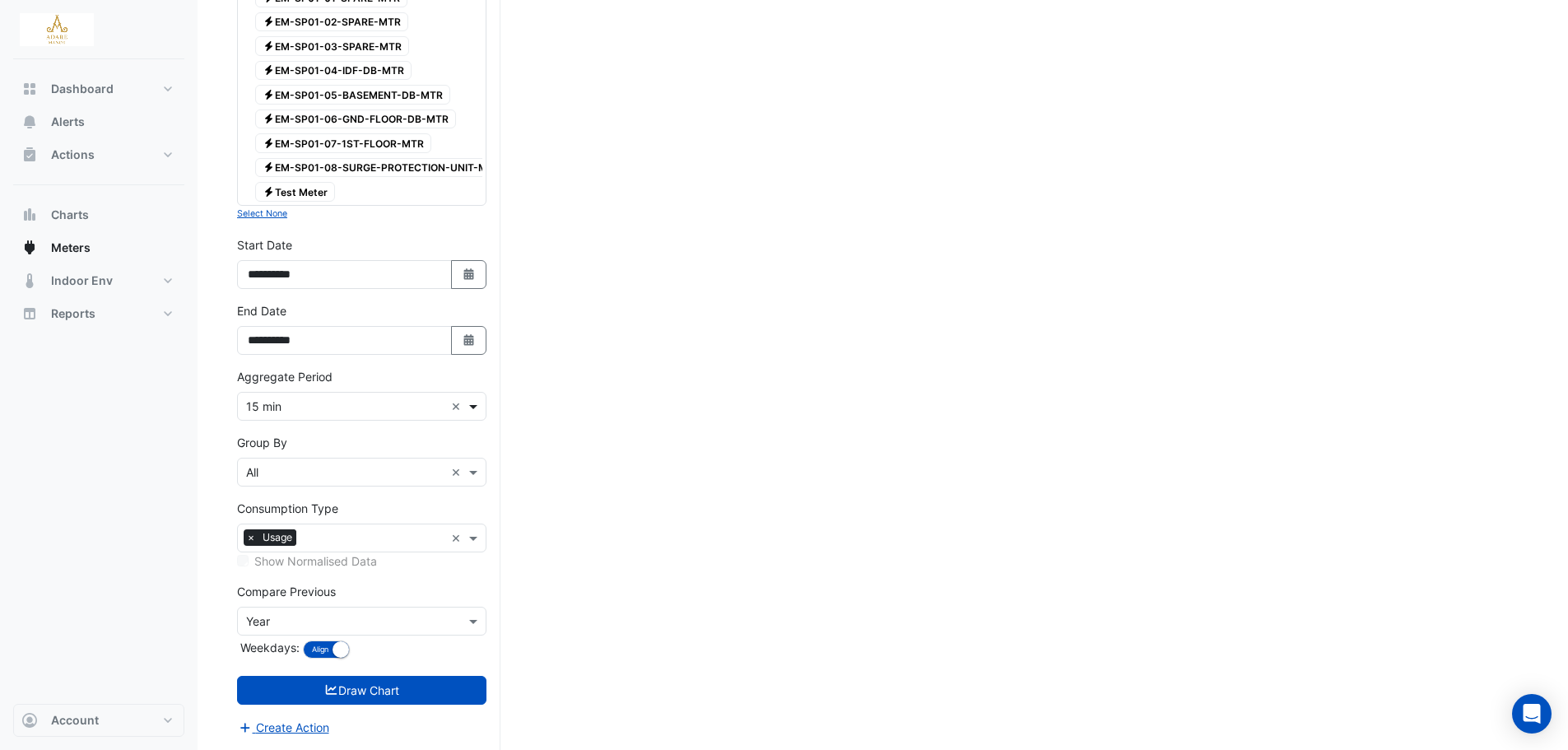
click at [471, 409] on span at bounding box center [475, 405] width 21 height 17
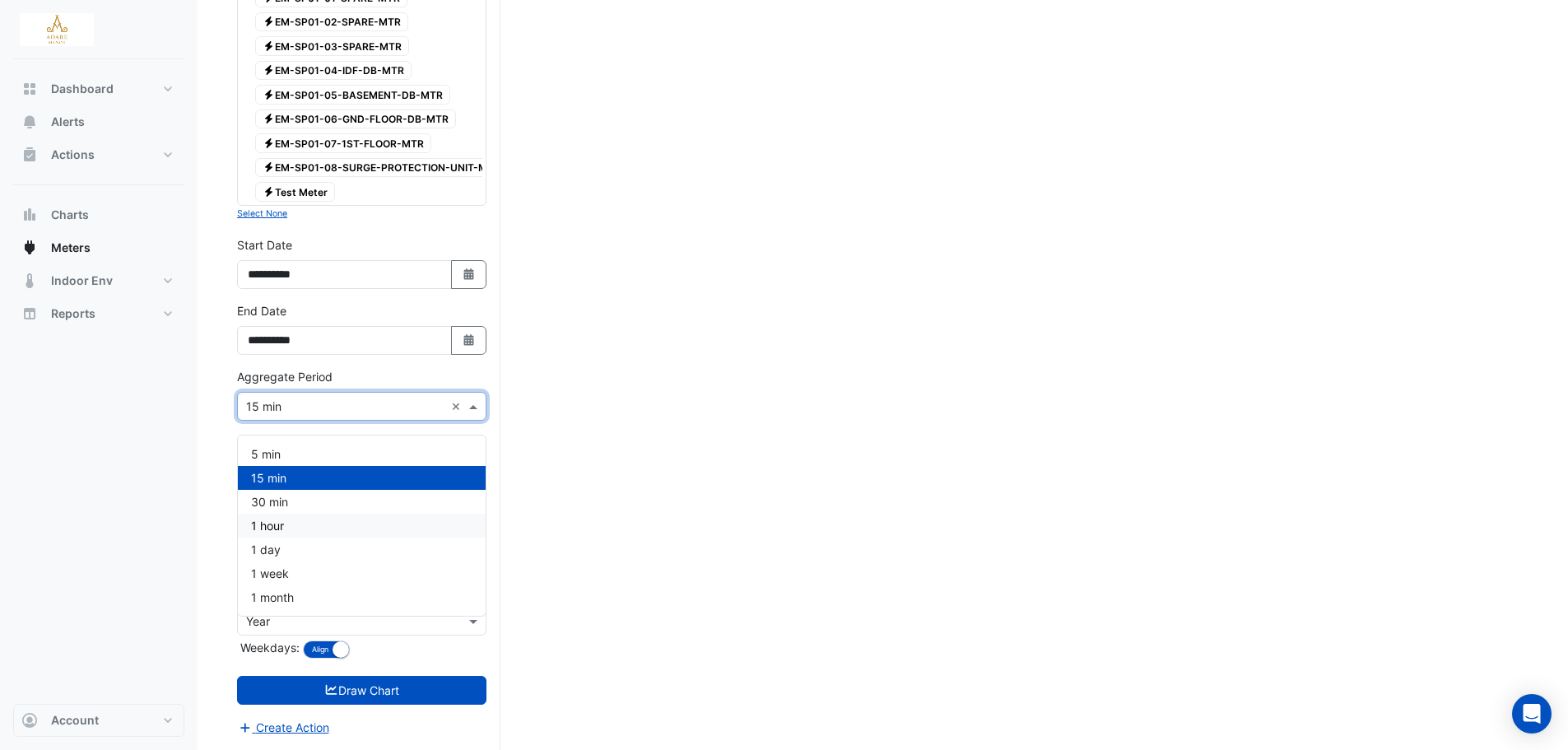
click at [334, 514] on div "1 hour" at bounding box center [362, 526] width 248 height 24
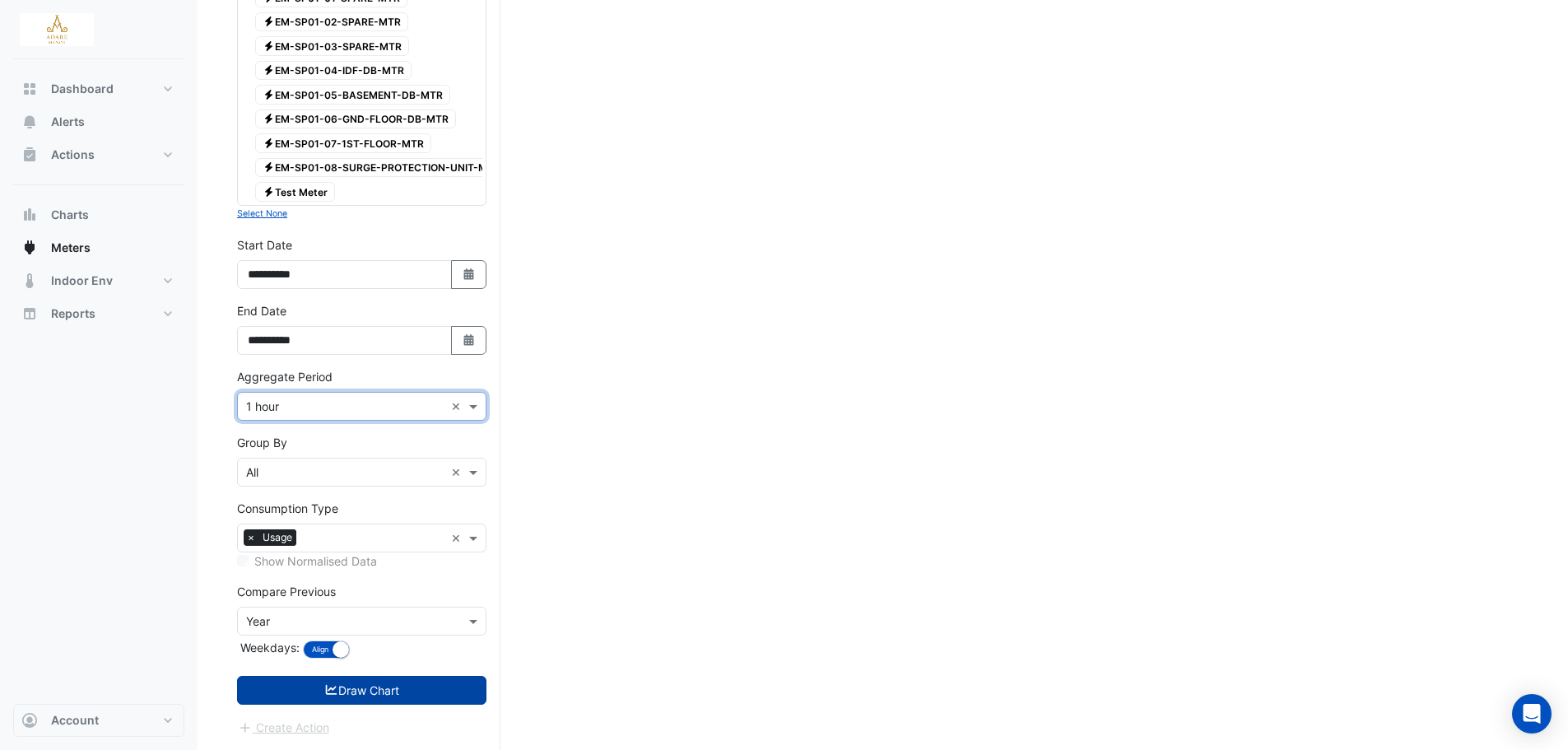
click at [419, 695] on button "Draw Chart" at bounding box center [362, 689] width 249 height 29
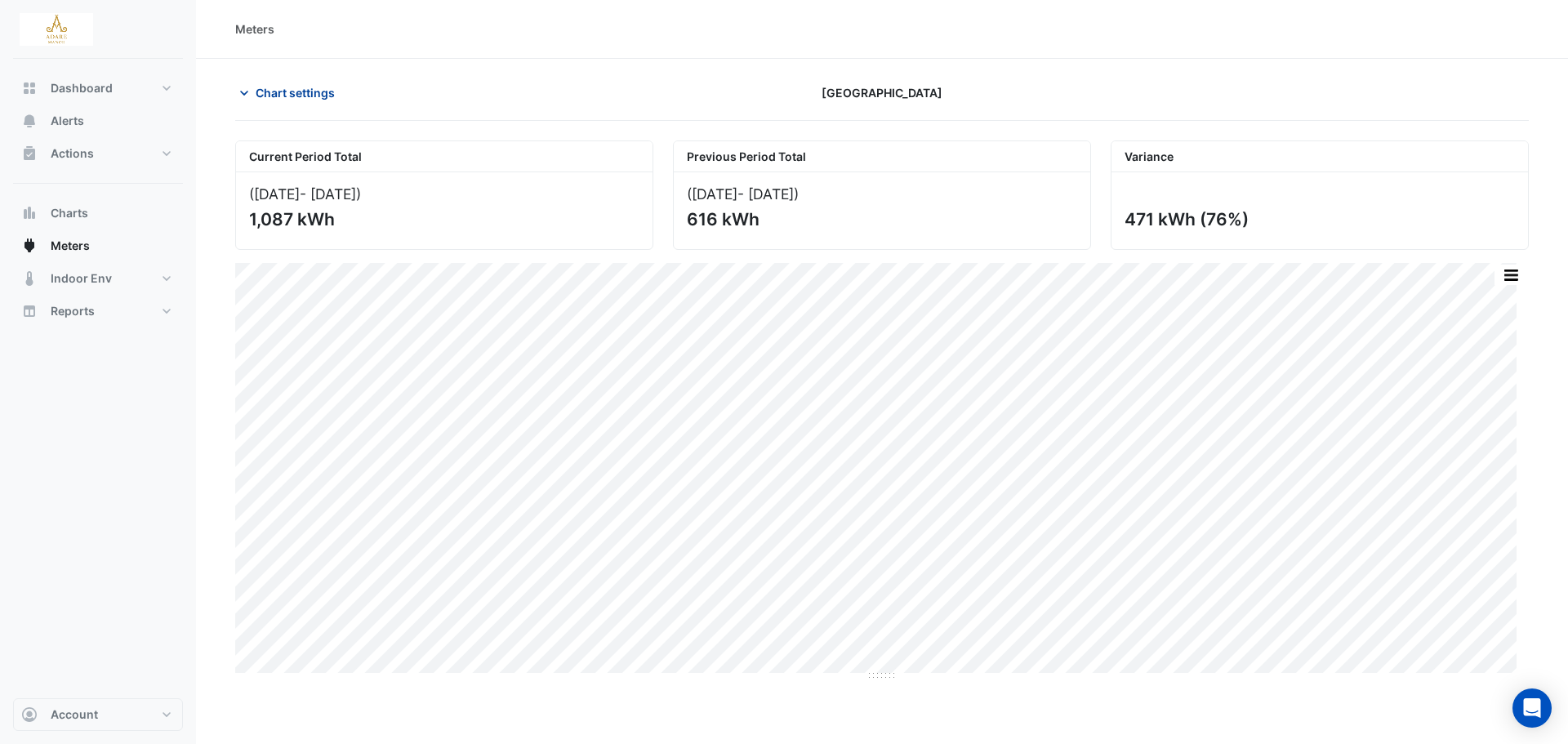
click at [238, 99] on icon "button" at bounding box center [244, 93] width 17 height 17
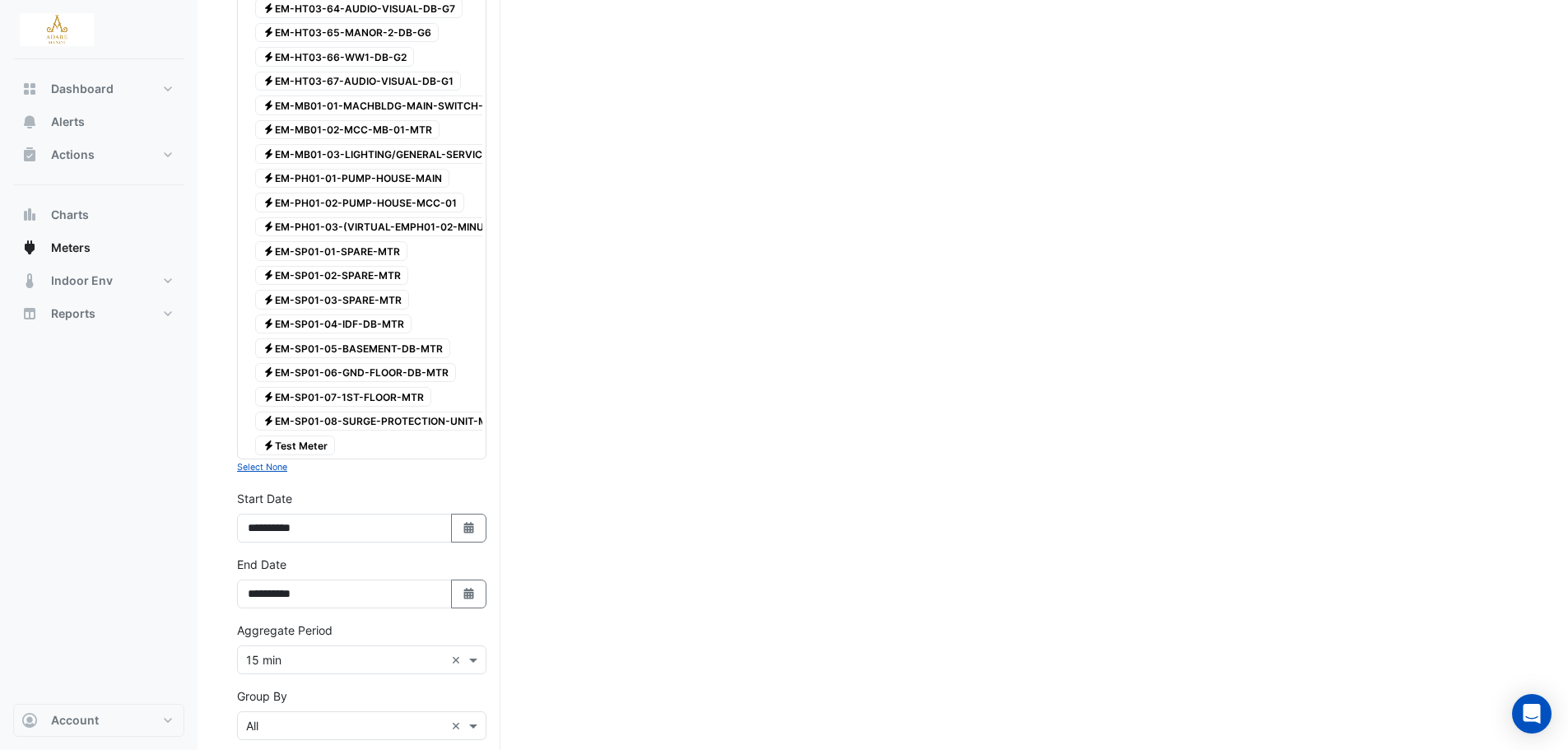
scroll to position [3456, 0]
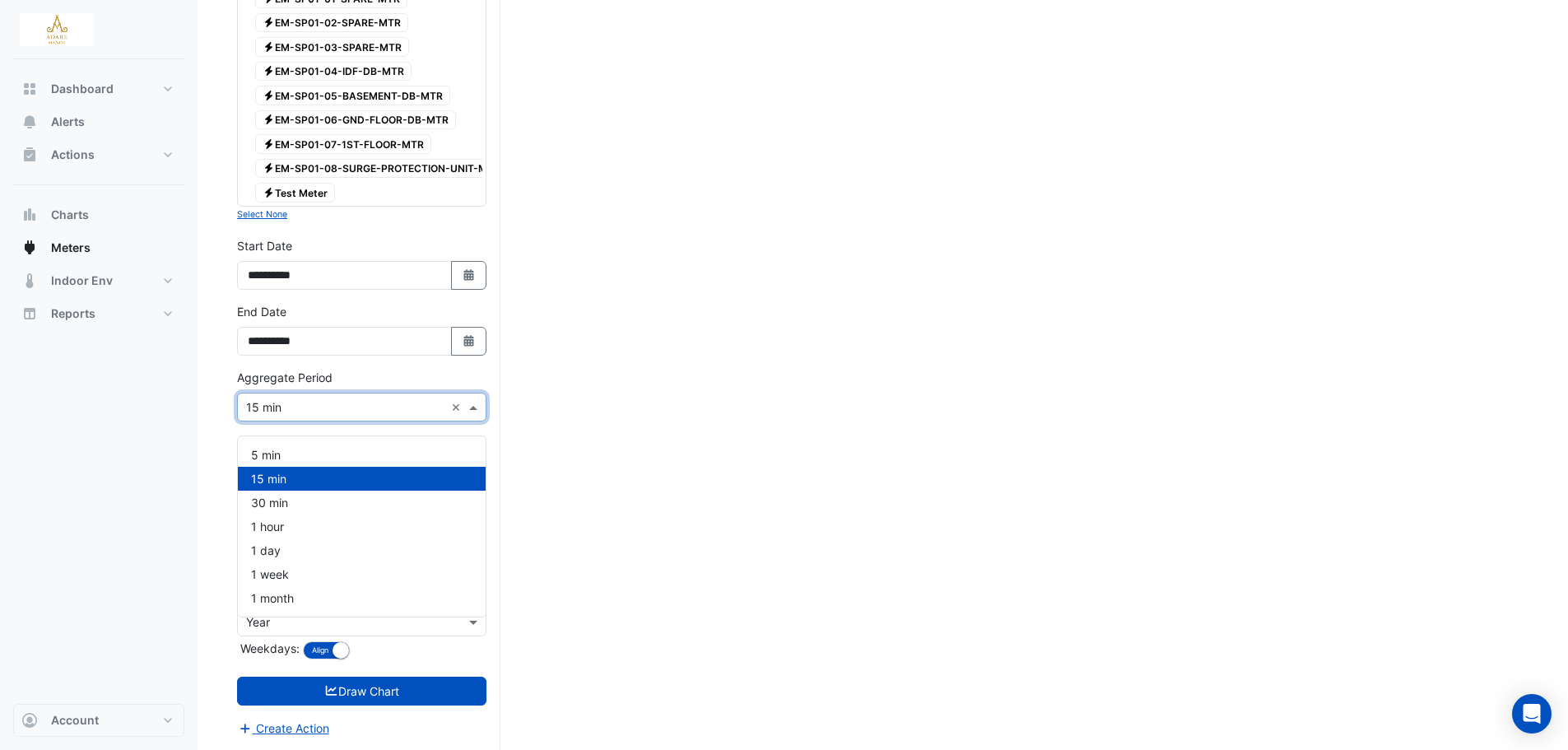
click at [359, 416] on input "text" at bounding box center [345, 407] width 198 height 17
click at [307, 525] on div "1 hour" at bounding box center [362, 526] width 248 height 24
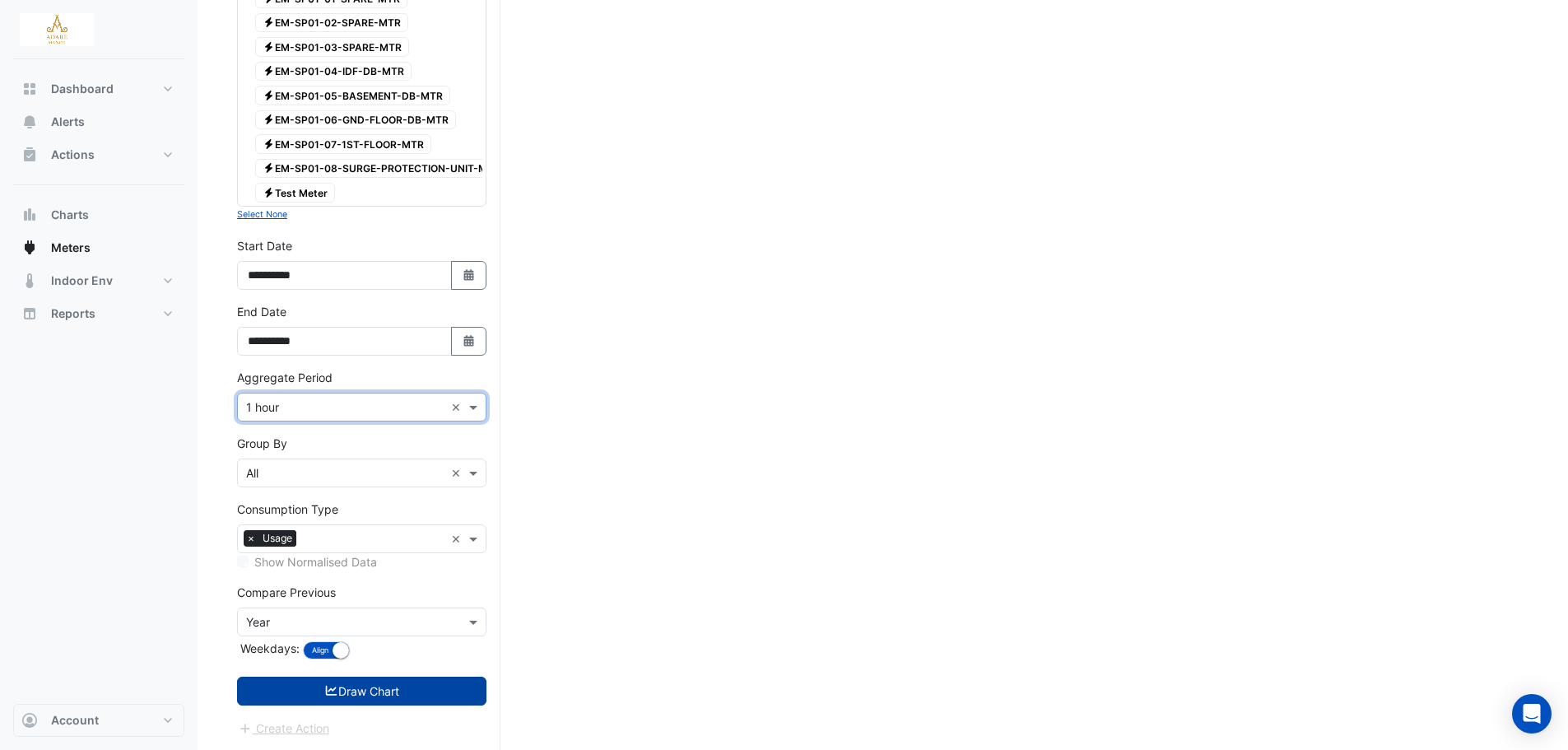
click at [419, 700] on button "Draw Chart" at bounding box center [362, 690] width 249 height 29
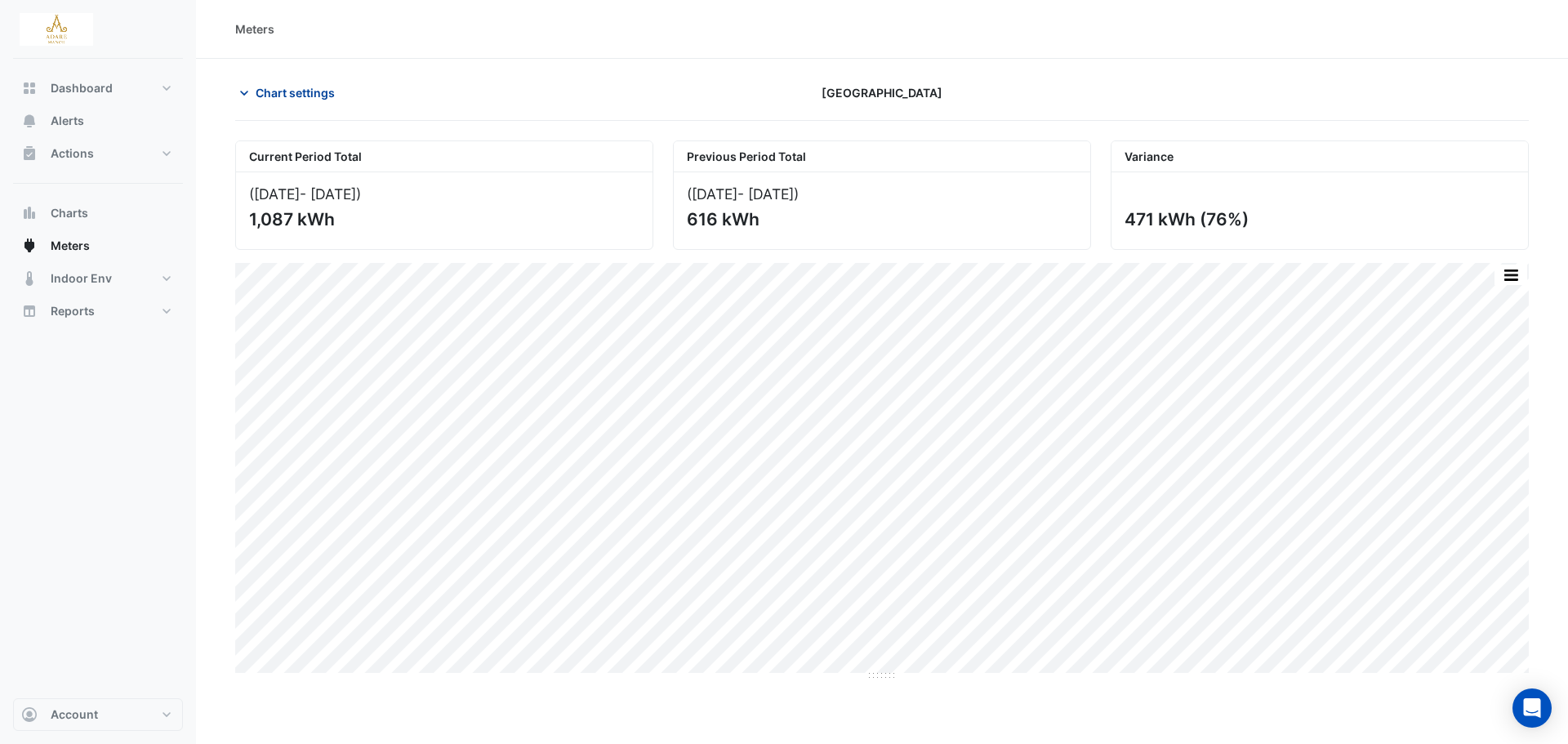
click at [237, 90] on icon "button" at bounding box center [244, 93] width 17 height 17
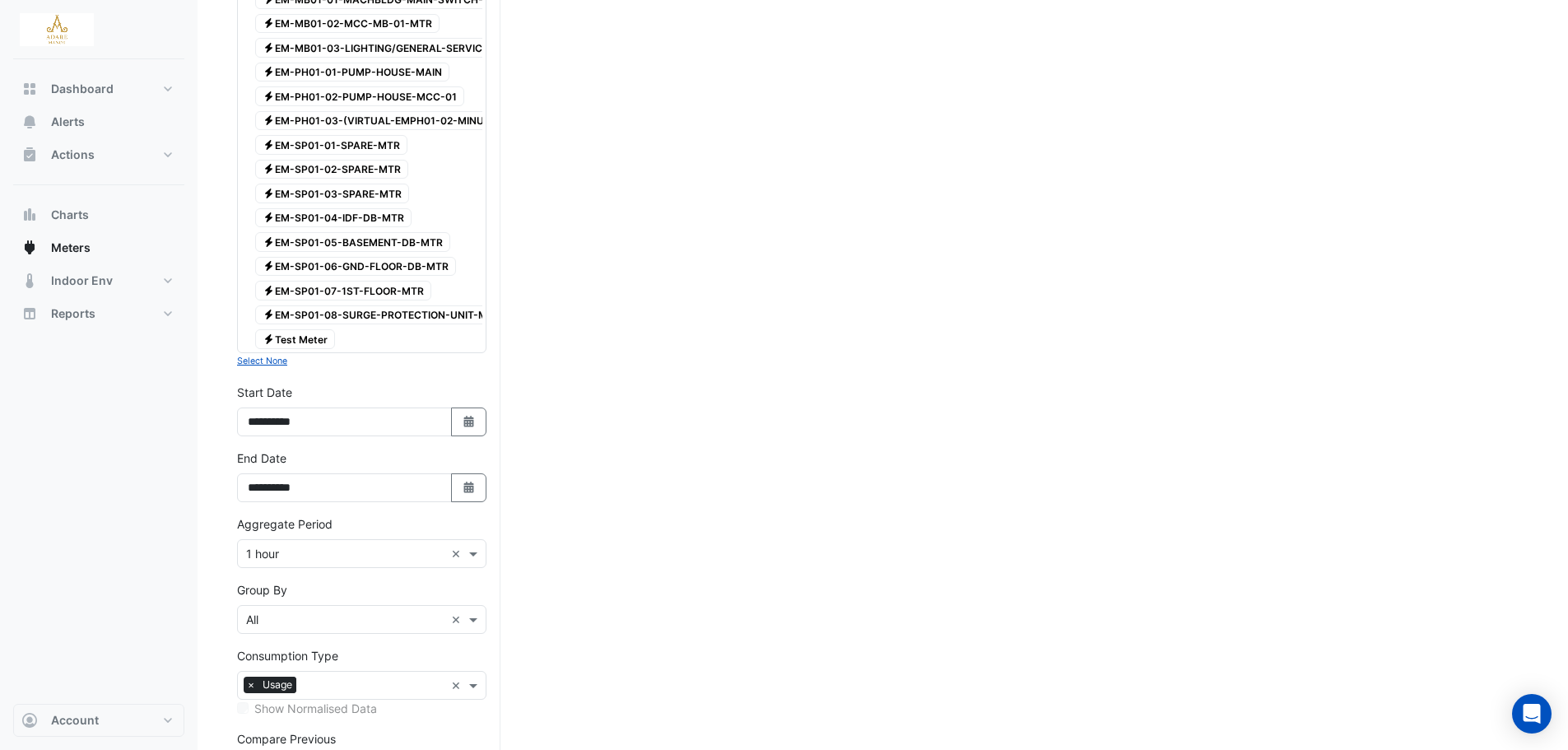
scroll to position [3469, 0]
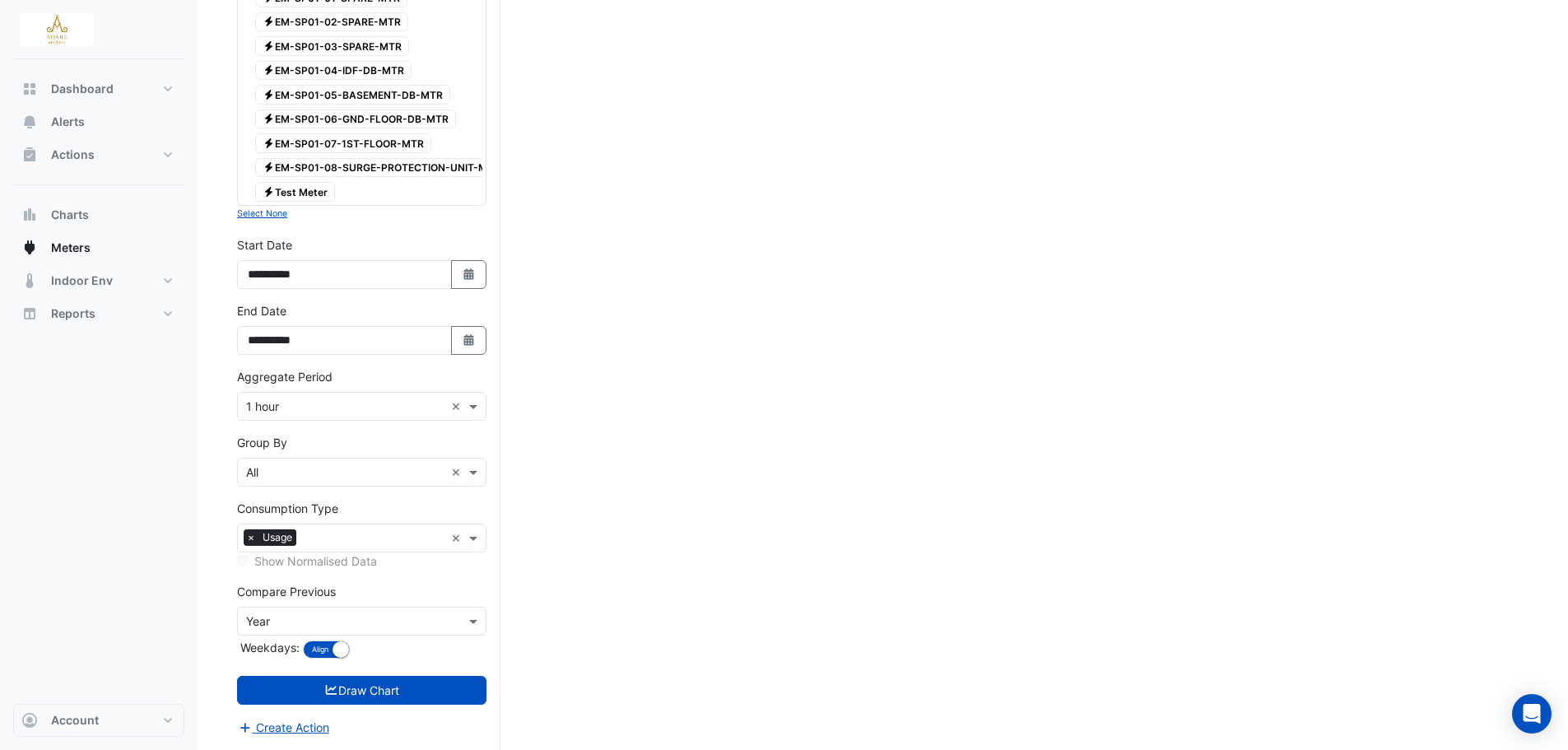
click at [337, 413] on input "text" at bounding box center [345, 406] width 198 height 17
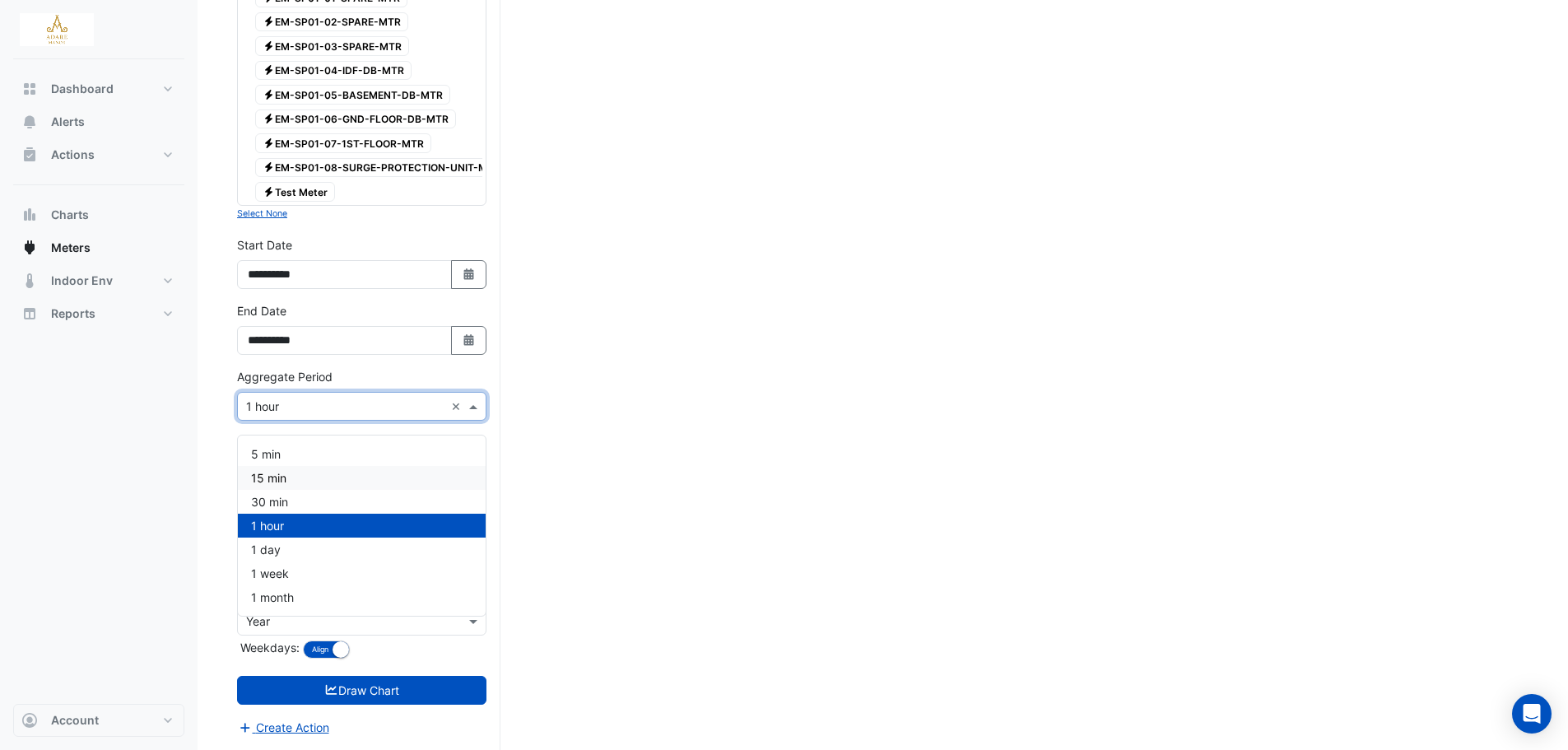
click at [324, 466] on div "15 min" at bounding box center [362, 478] width 248 height 24
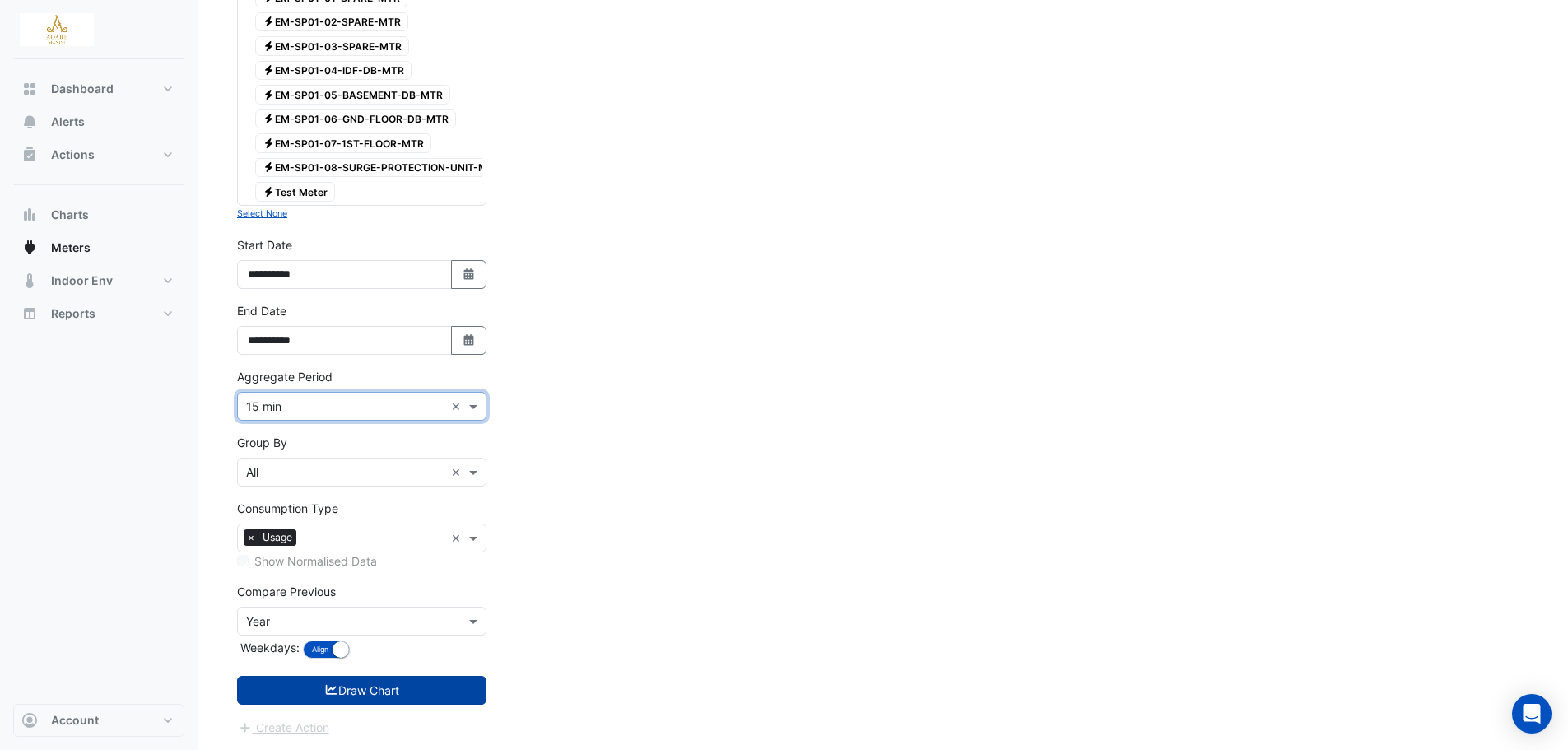
click at [419, 688] on button "Draw Chart" at bounding box center [362, 689] width 249 height 29
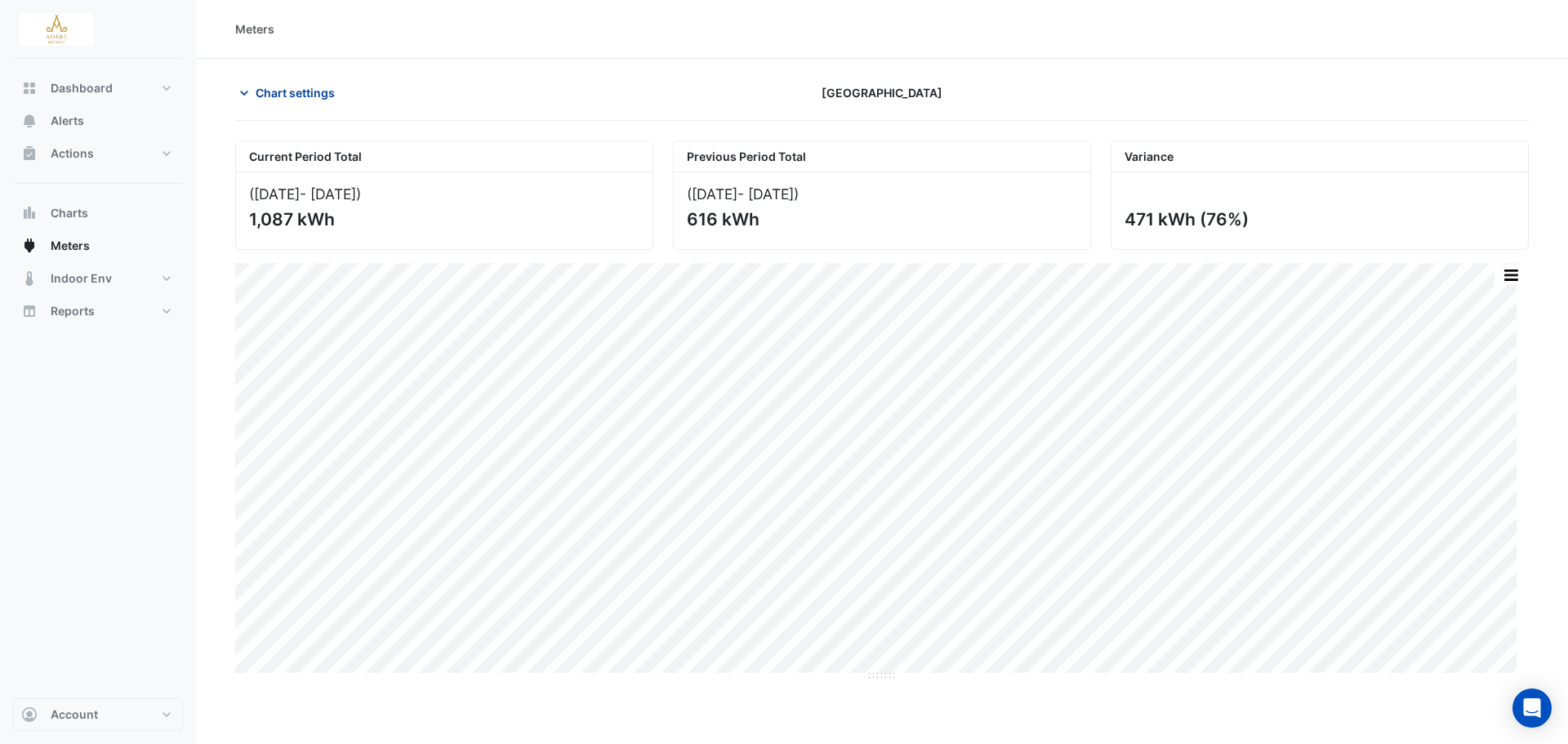
click at [247, 96] on icon "button" at bounding box center [244, 93] width 17 height 17
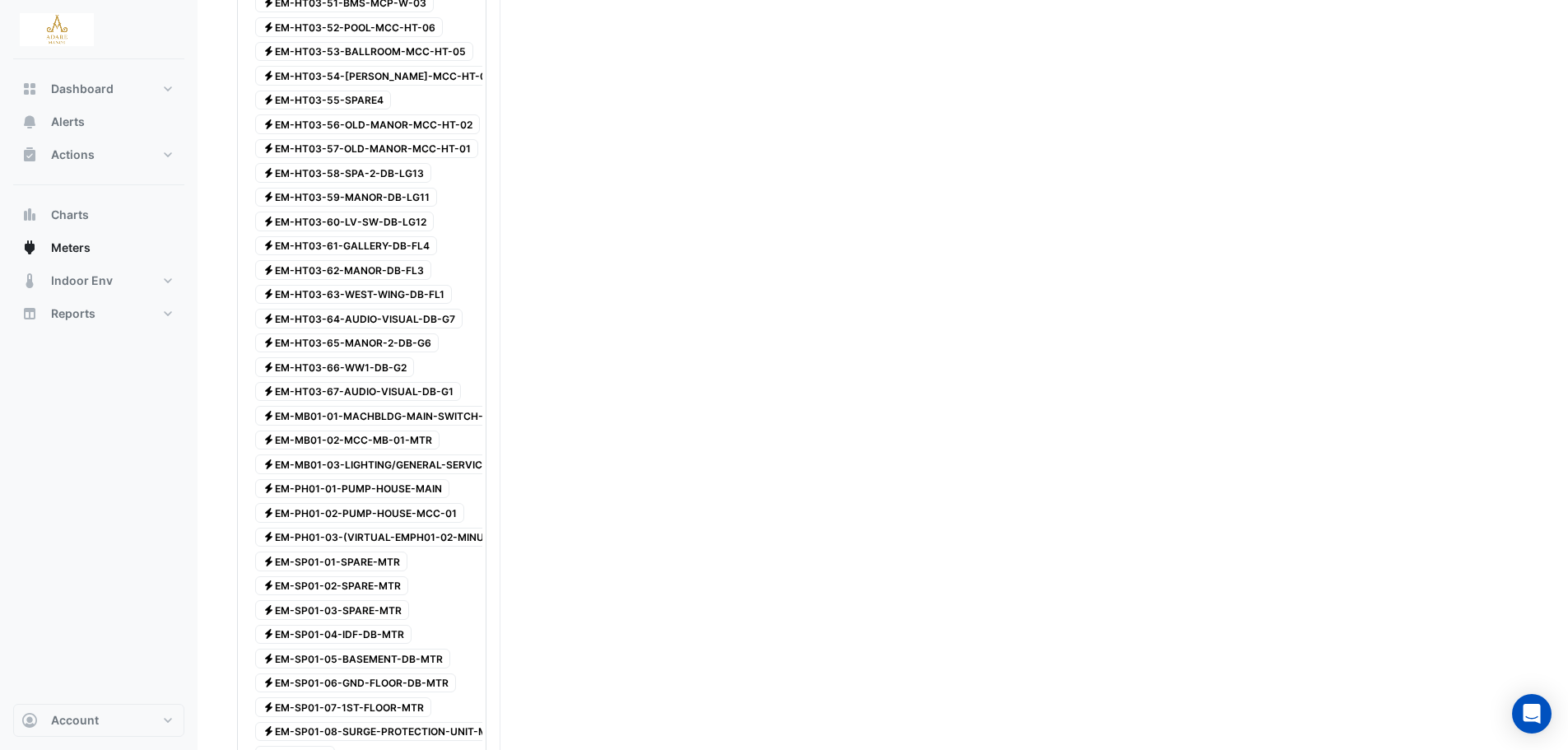
scroll to position [3469, 0]
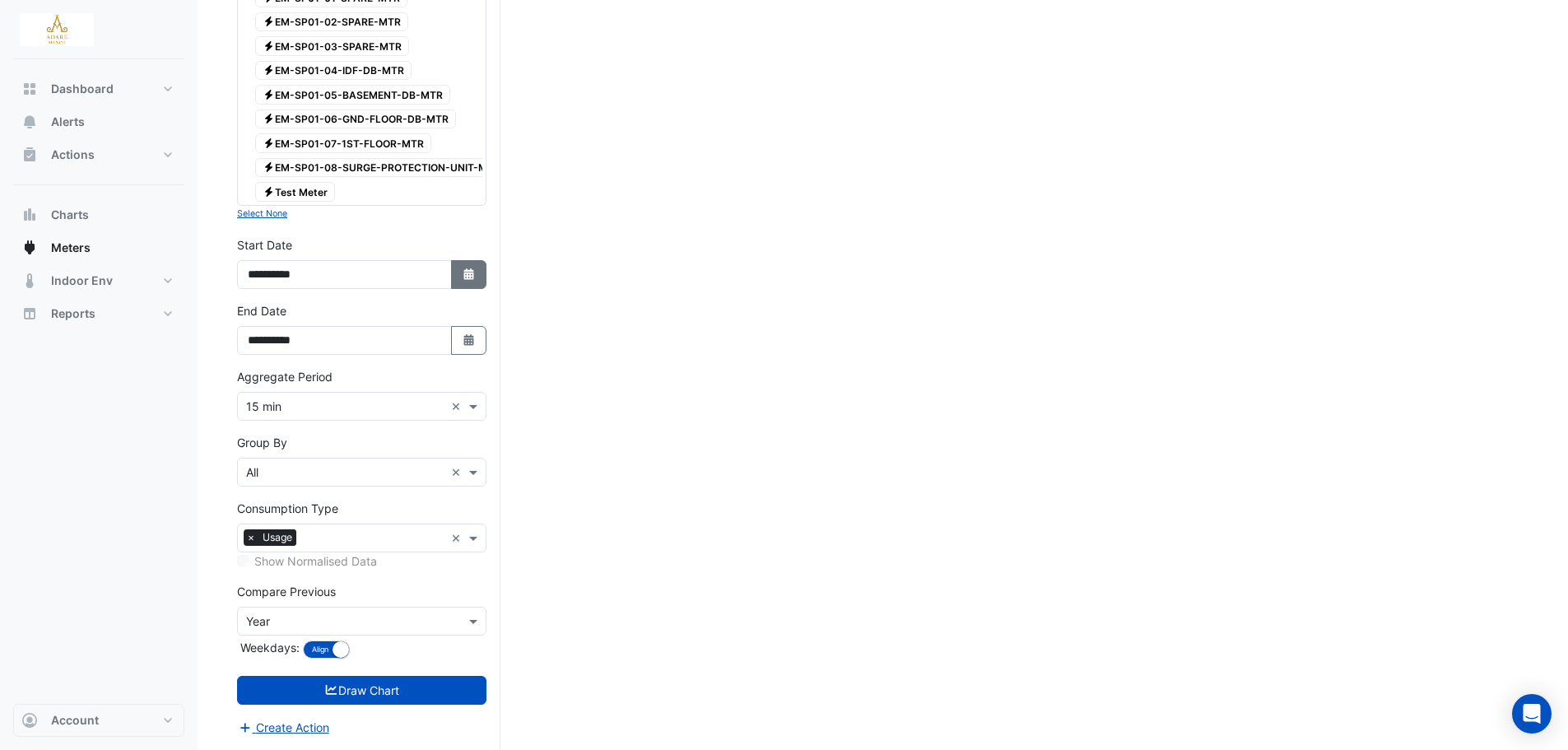
click at [471, 279] on icon "button" at bounding box center [468, 274] width 10 height 12
select select "*"
select select "****"
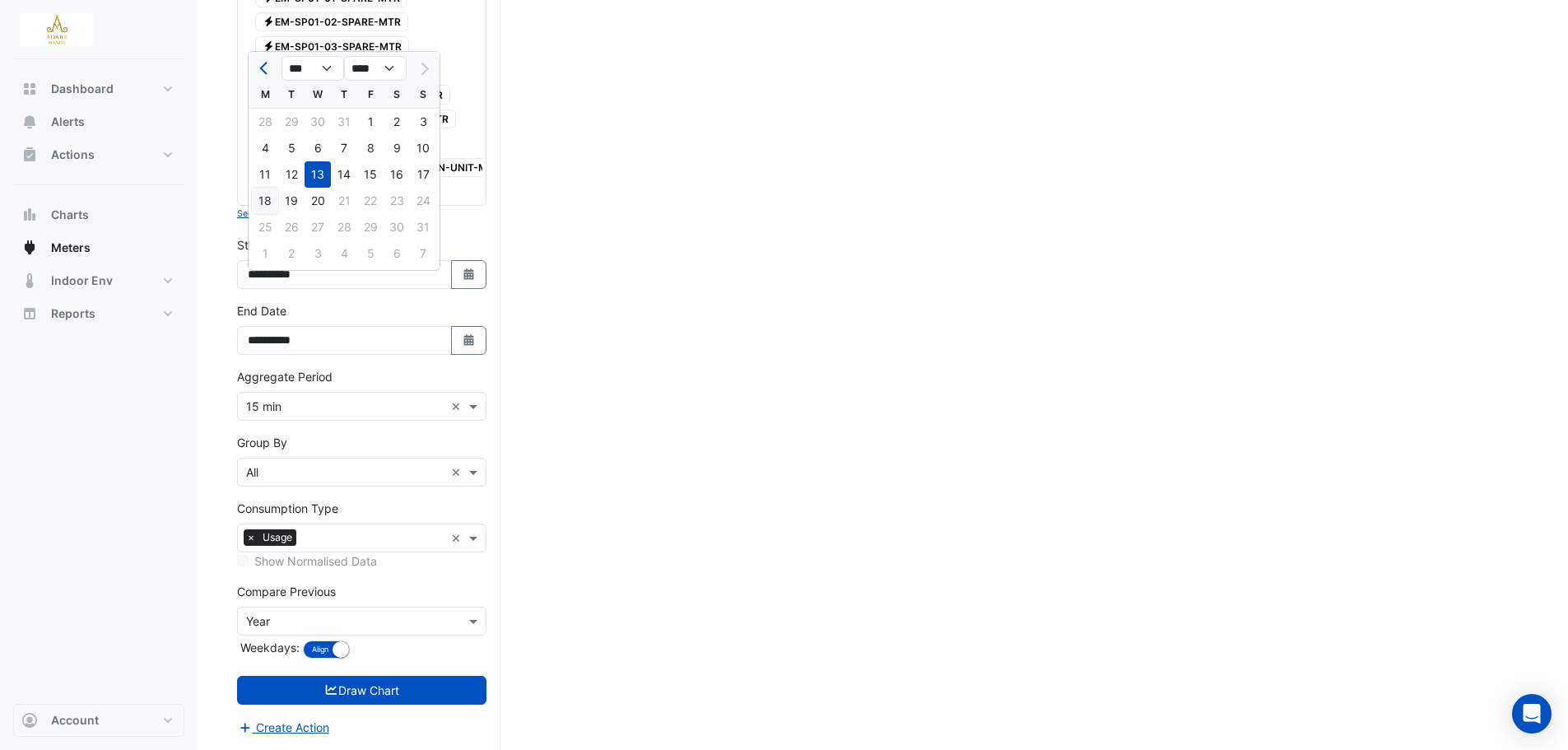
click at [270, 192] on div "18" at bounding box center [265, 200] width 26 height 26
type input "**********"
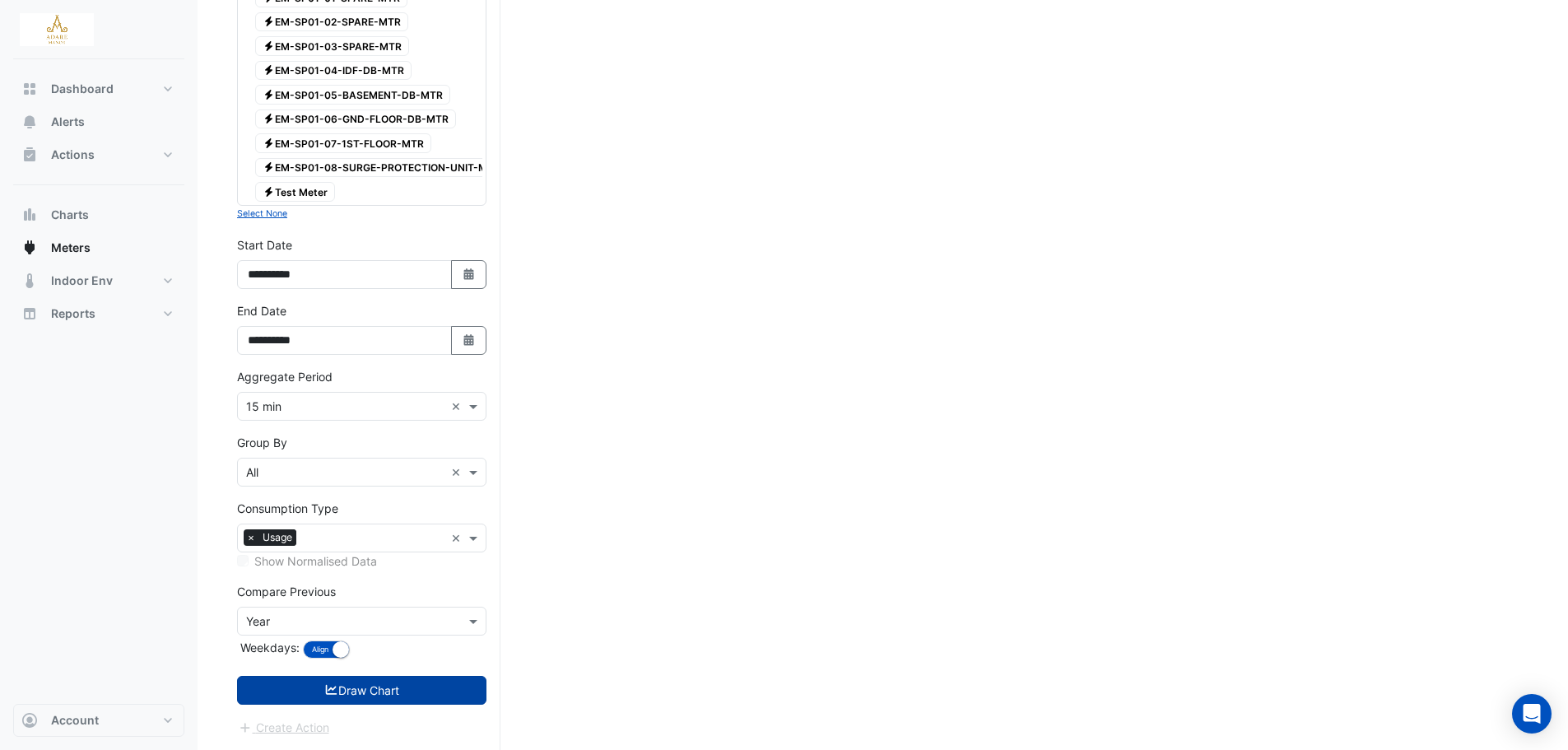
click at [417, 688] on button "Draw Chart" at bounding box center [362, 689] width 249 height 29
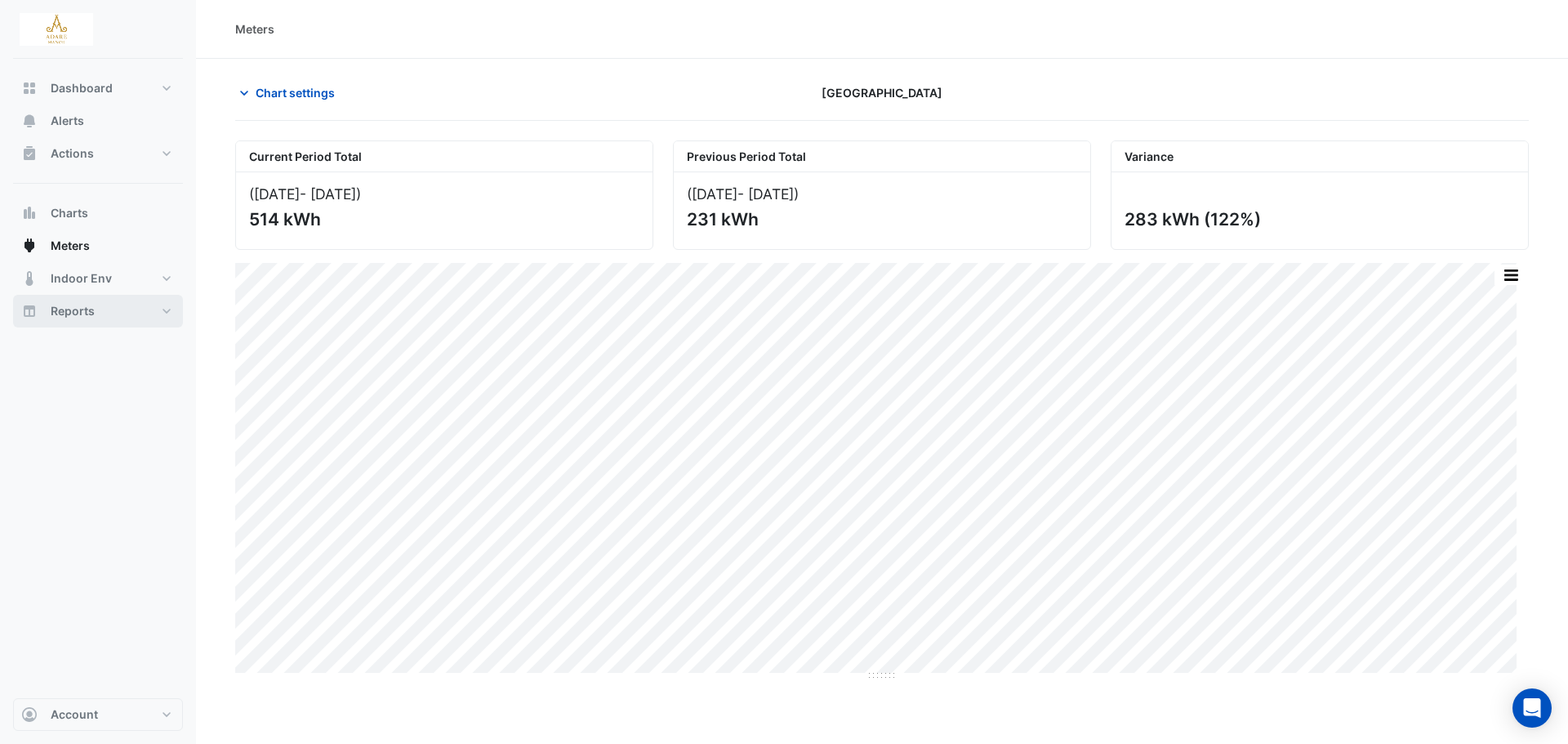
click at [87, 317] on span "Reports" at bounding box center [72, 311] width 44 height 17
select select "***"
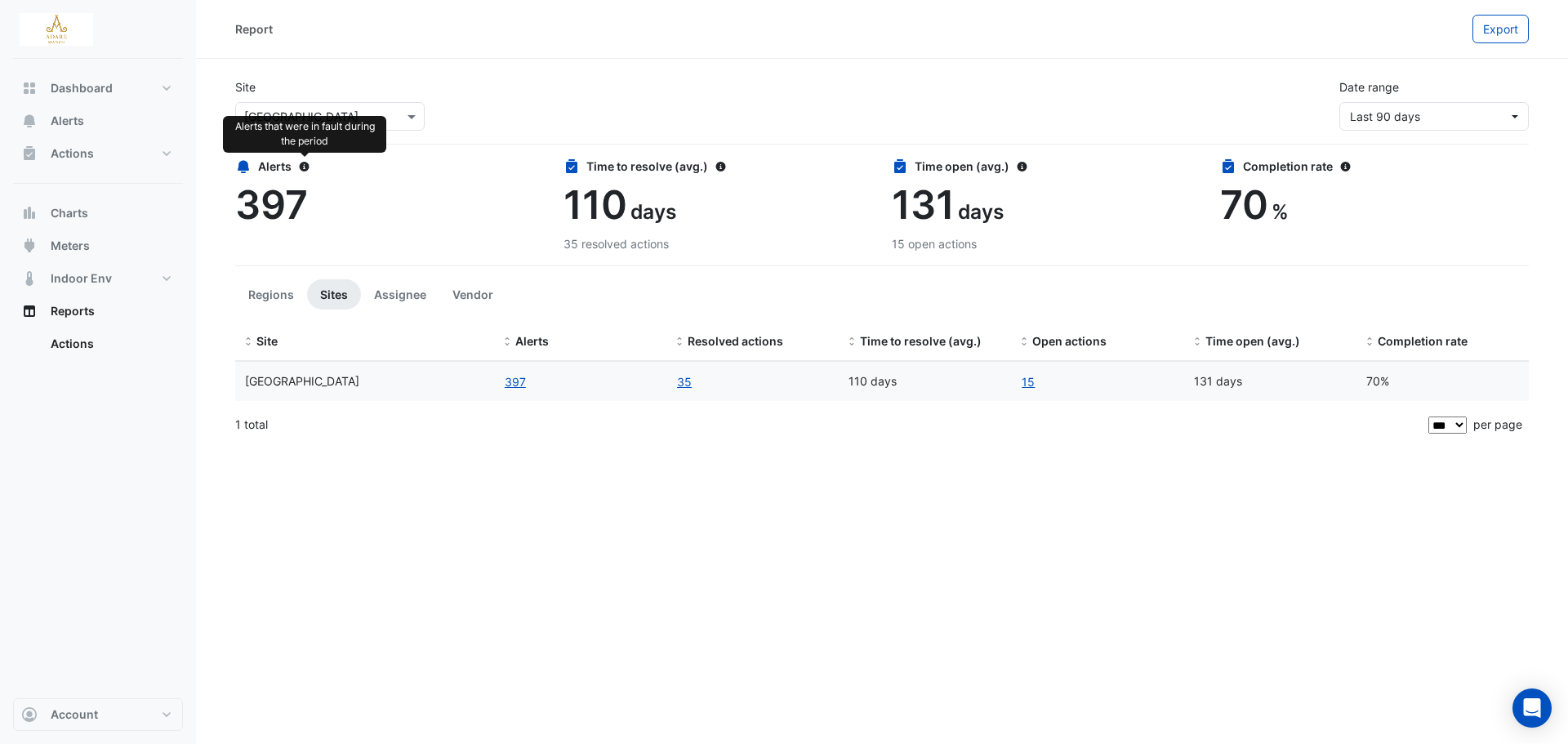
click at [309, 169] on icon at bounding box center [305, 167] width 12 height 10
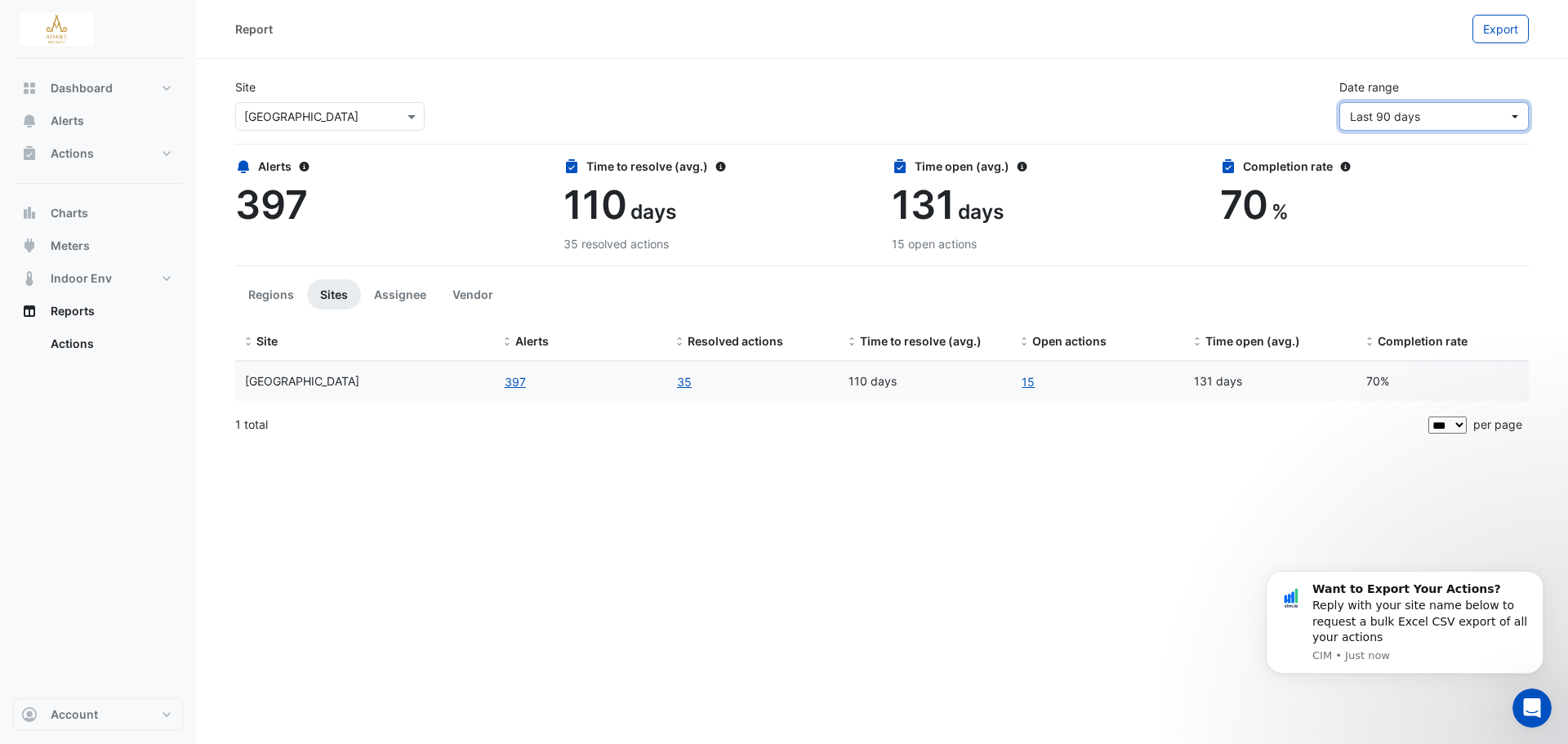
click at [1444, 118] on span "Last 90 days" at bounding box center [1430, 116] width 158 height 17
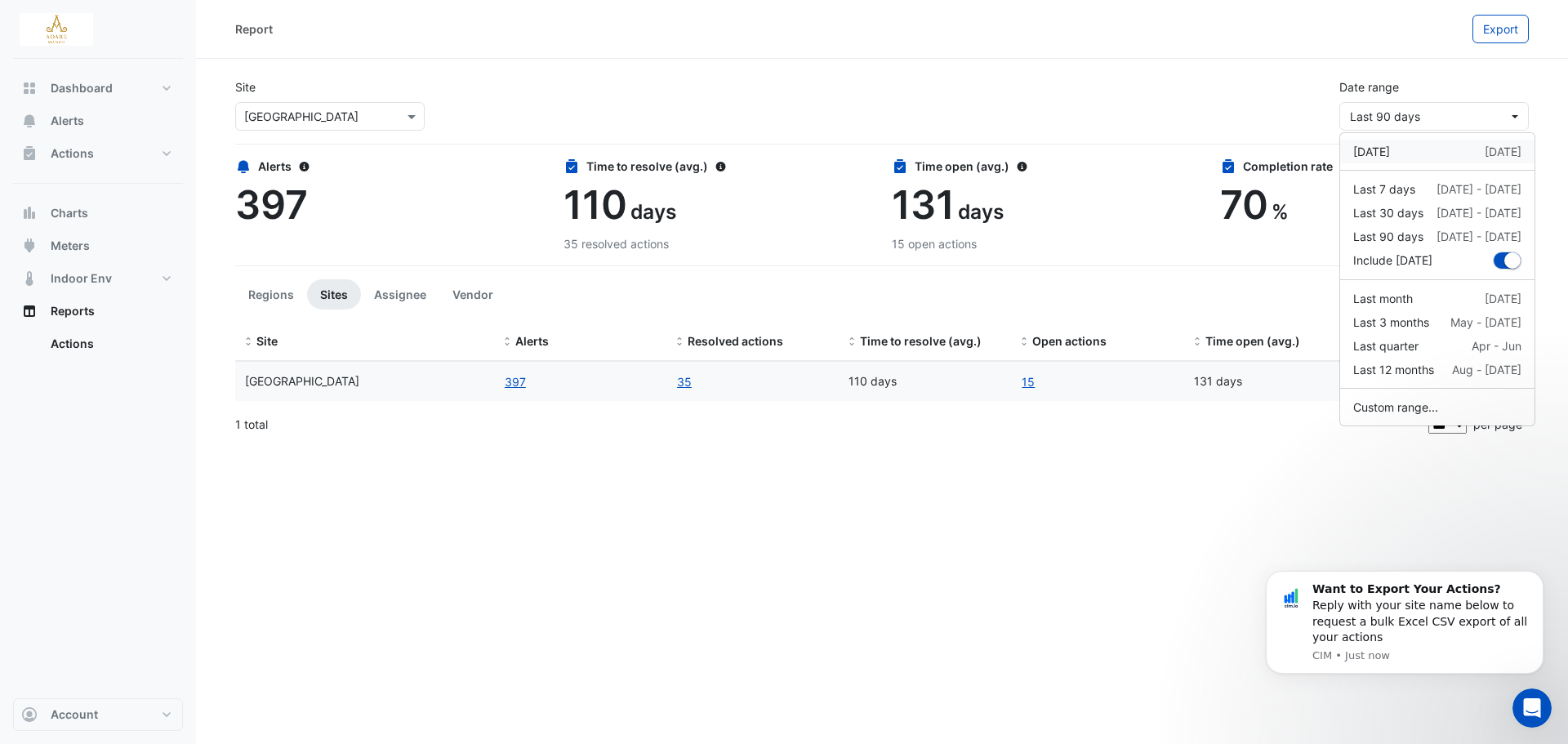
click at [1430, 152] on div "Yesterday 19 Aug" at bounding box center [1437, 151] width 168 height 17
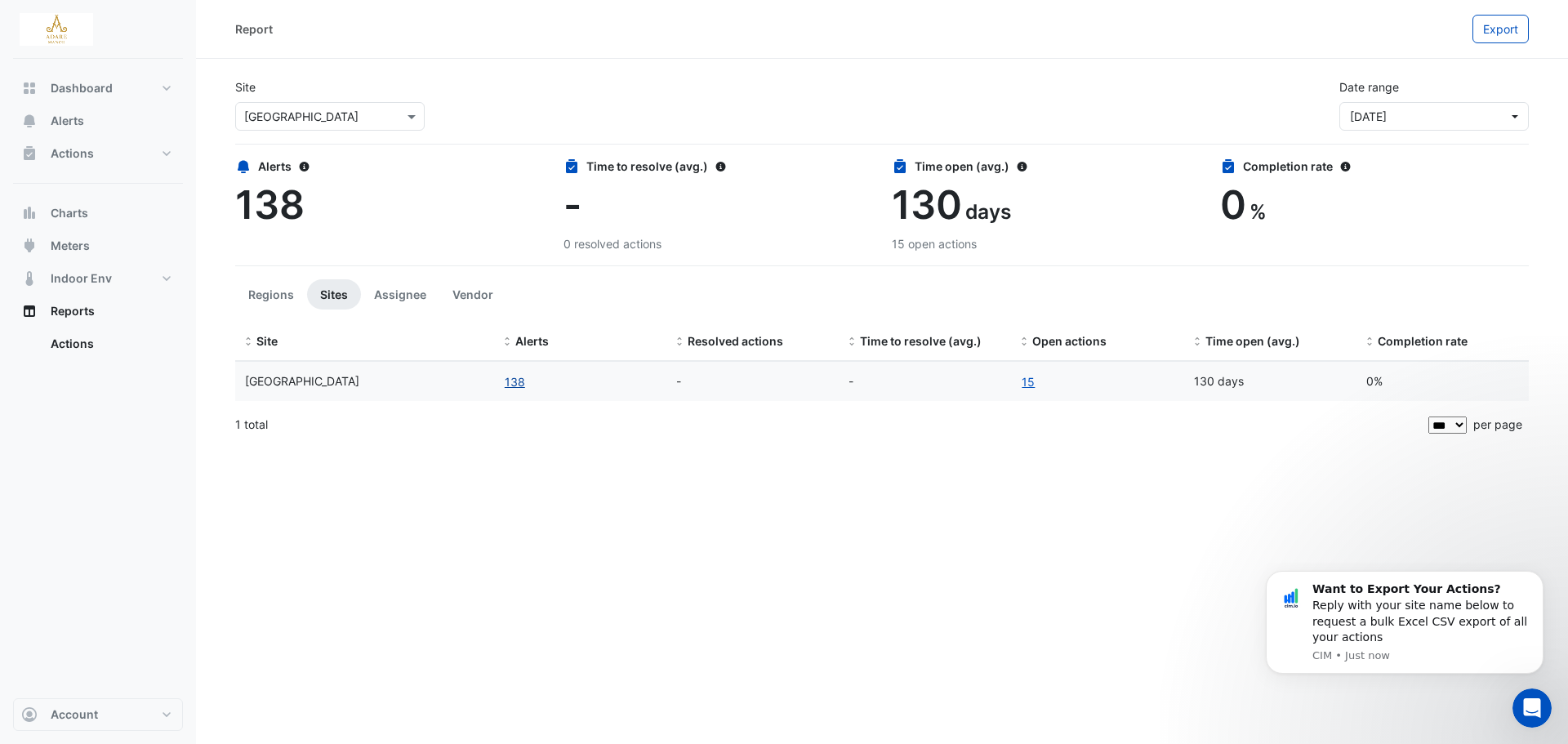
click at [523, 381] on button "138" at bounding box center [515, 381] width 22 height 19
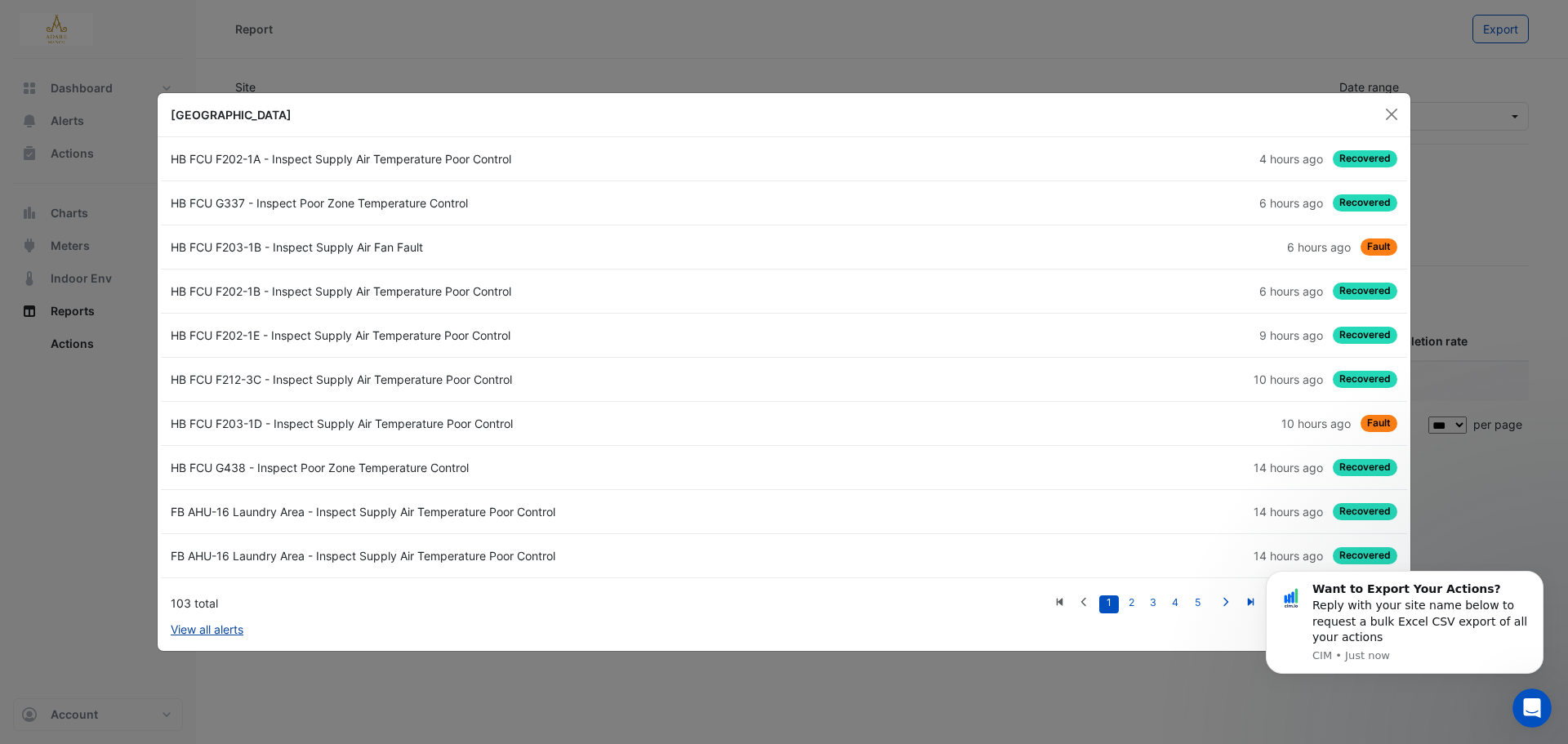
click at [225, 628] on link "View all alerts" at bounding box center [208, 628] width 73 height 17
click at [1400, 119] on button "Close" at bounding box center [1391, 114] width 25 height 25
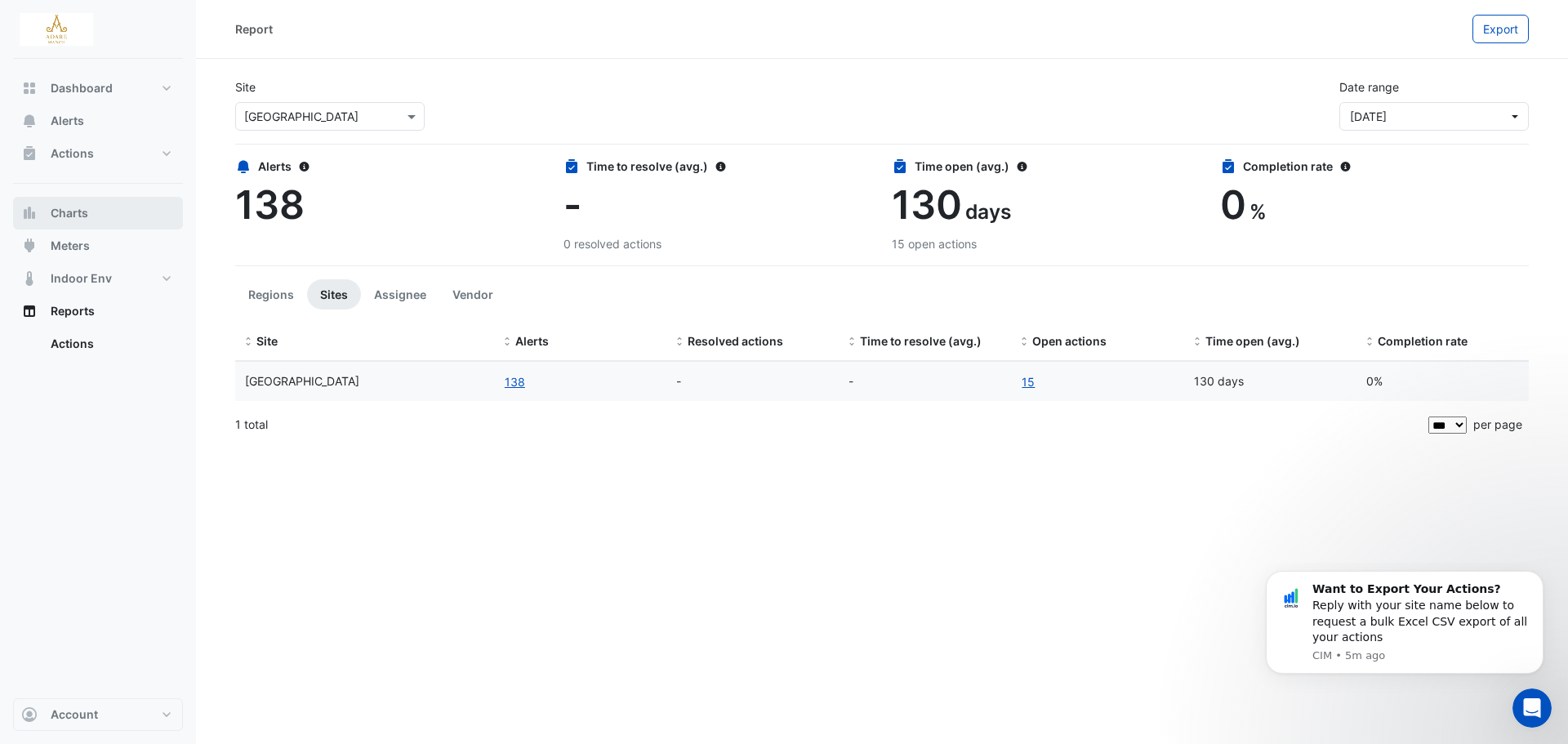
click at [89, 205] on button "Charts" at bounding box center [98, 212] width 170 height 33
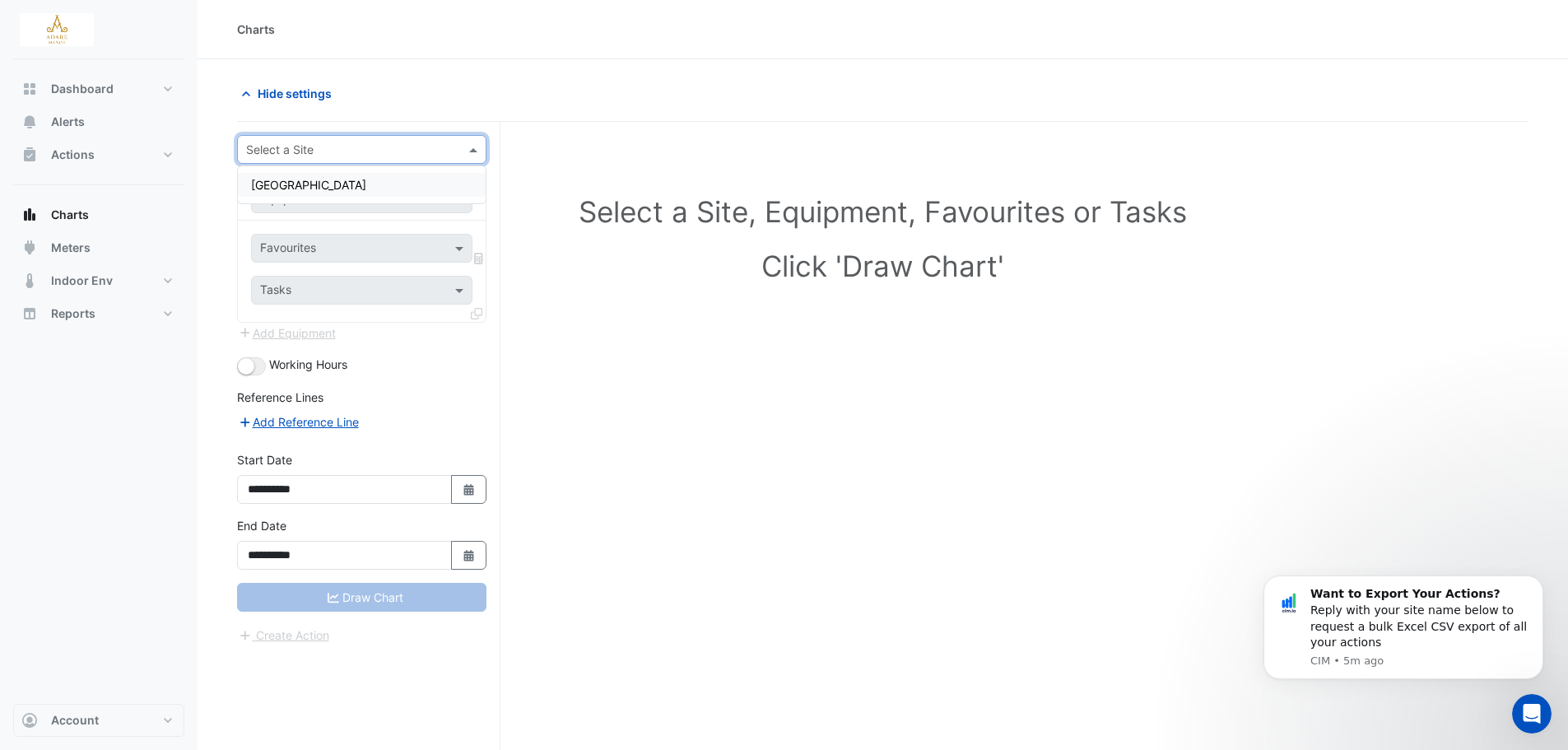
click at [407, 150] on input "text" at bounding box center [345, 149] width 198 height 17
click at [358, 187] on div "Adare Manor" at bounding box center [362, 184] width 248 height 24
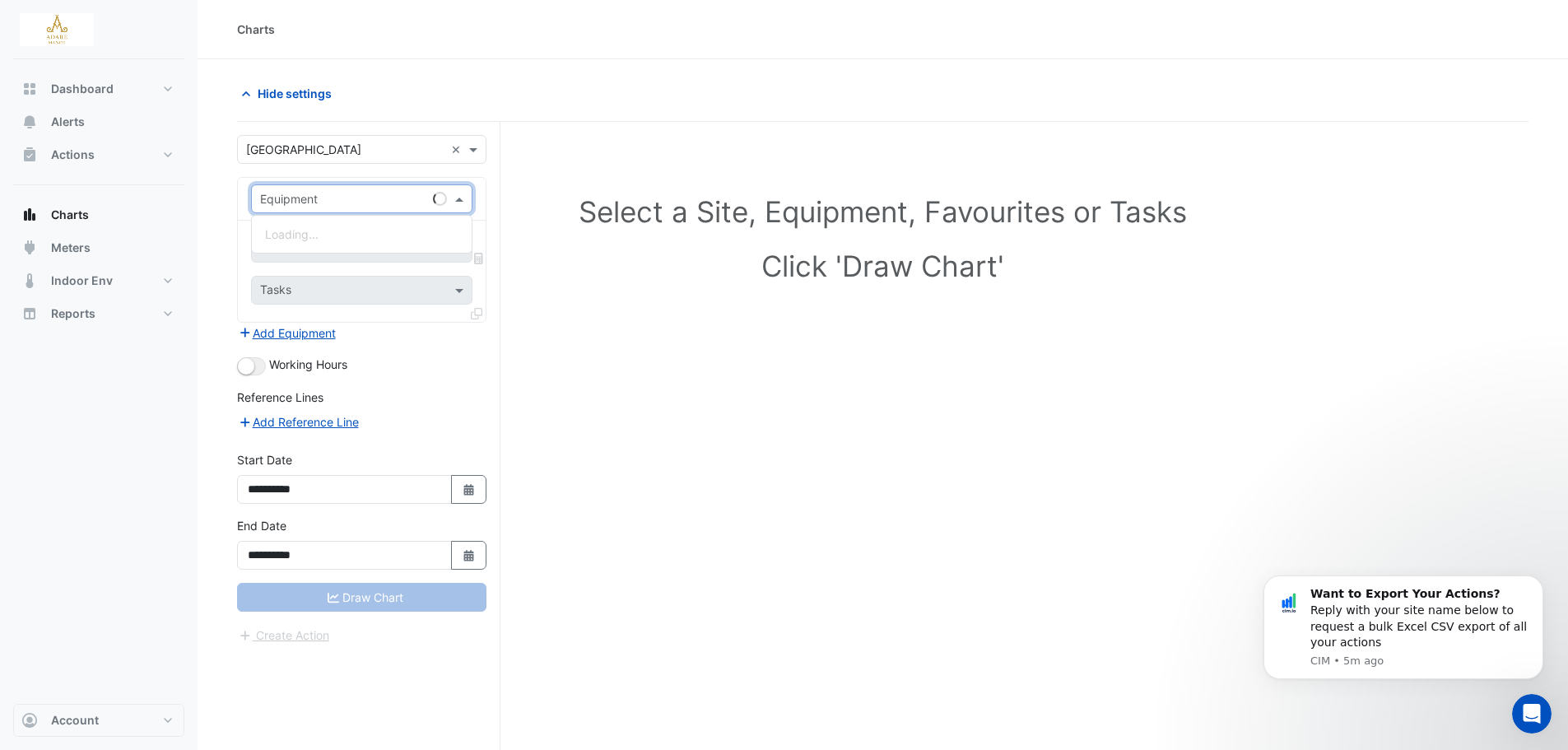
click at [344, 201] on input "text" at bounding box center [345, 199] width 170 height 17
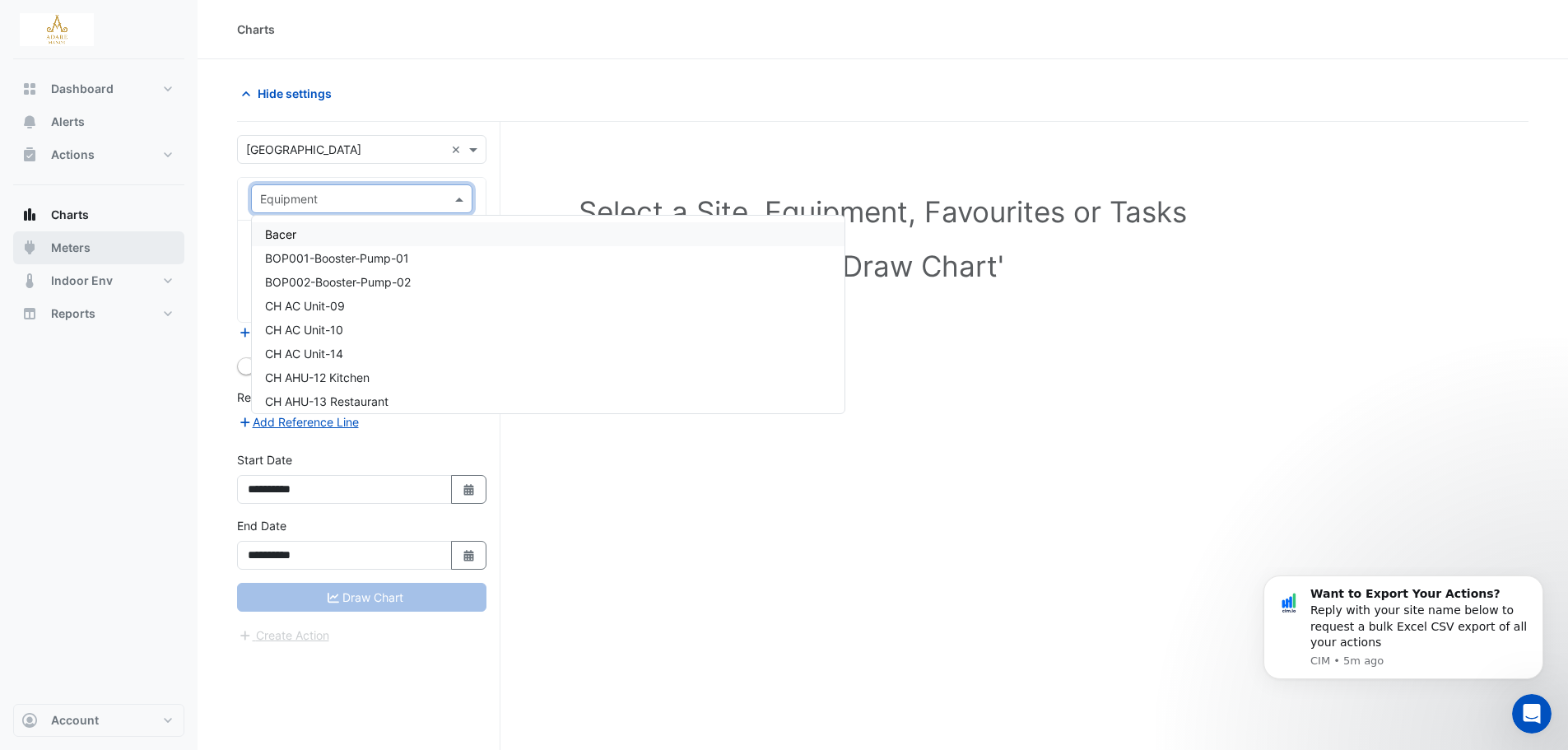
click at [88, 253] on span "Meters" at bounding box center [71, 247] width 40 height 17
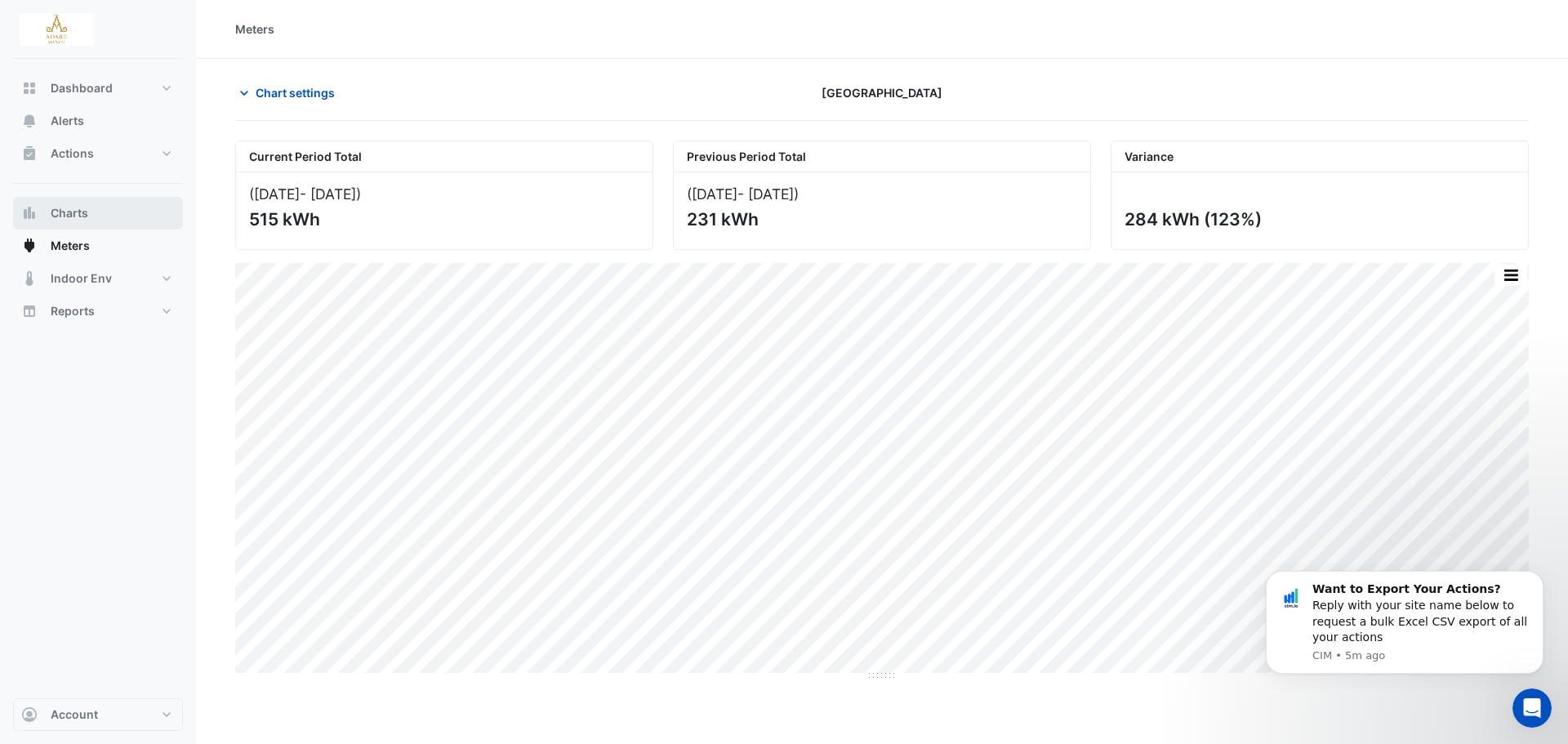
click at [74, 205] on span "Charts" at bounding box center [69, 212] width 38 height 17
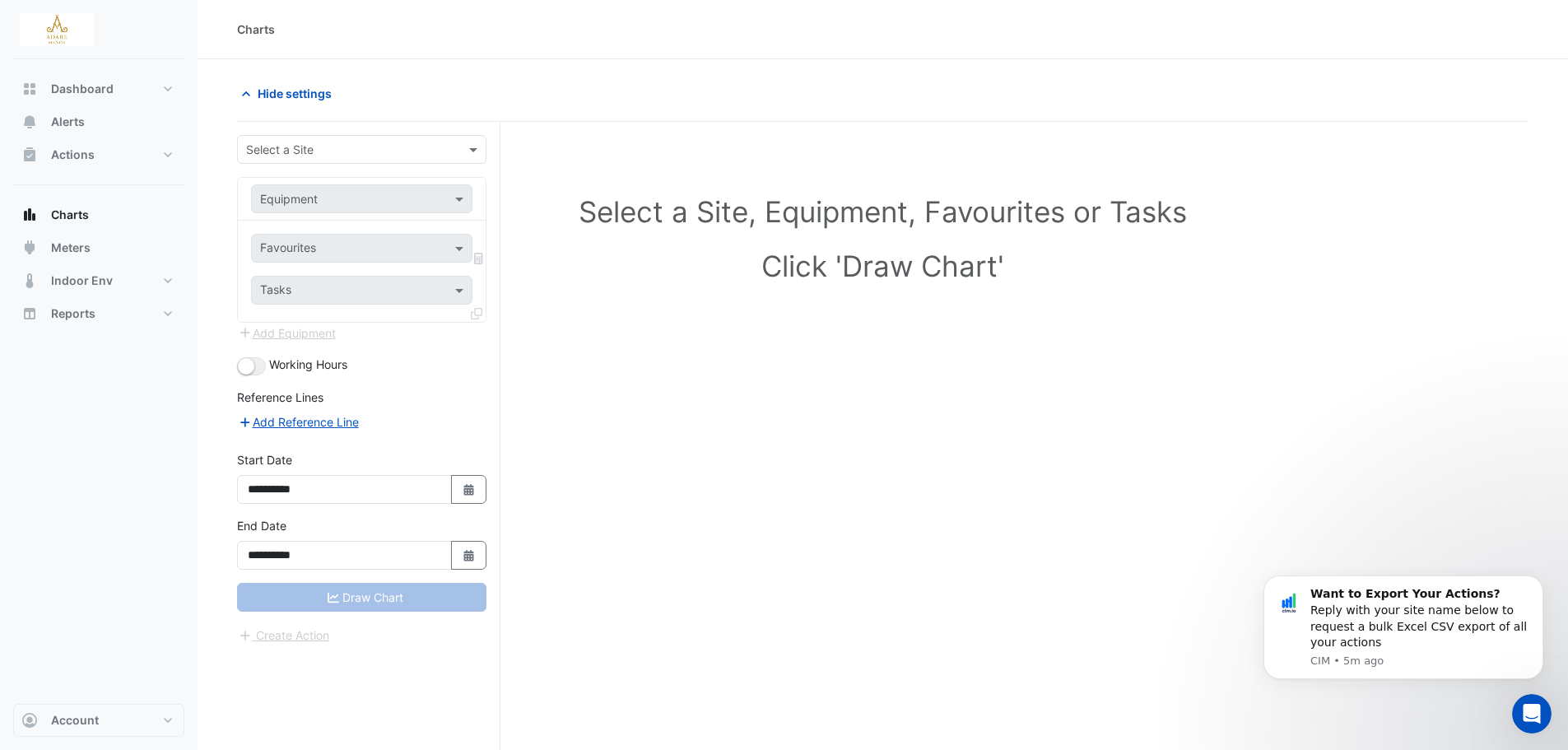
click at [383, 149] on input "text" at bounding box center [345, 149] width 198 height 17
click at [352, 186] on div "Adare Manor" at bounding box center [362, 184] width 248 height 24
click at [347, 211] on div "Equipment" at bounding box center [362, 198] width 221 height 29
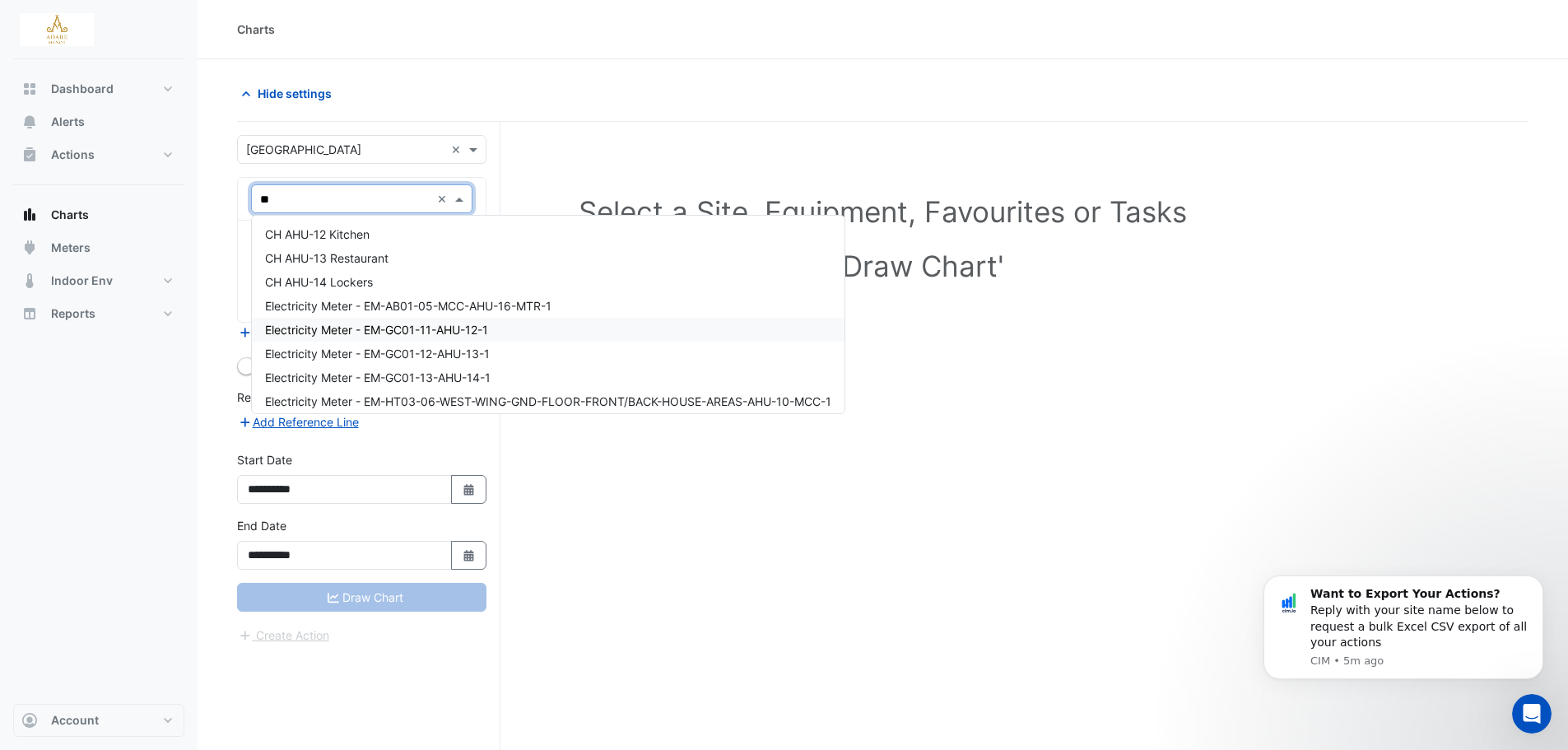
type input "***"
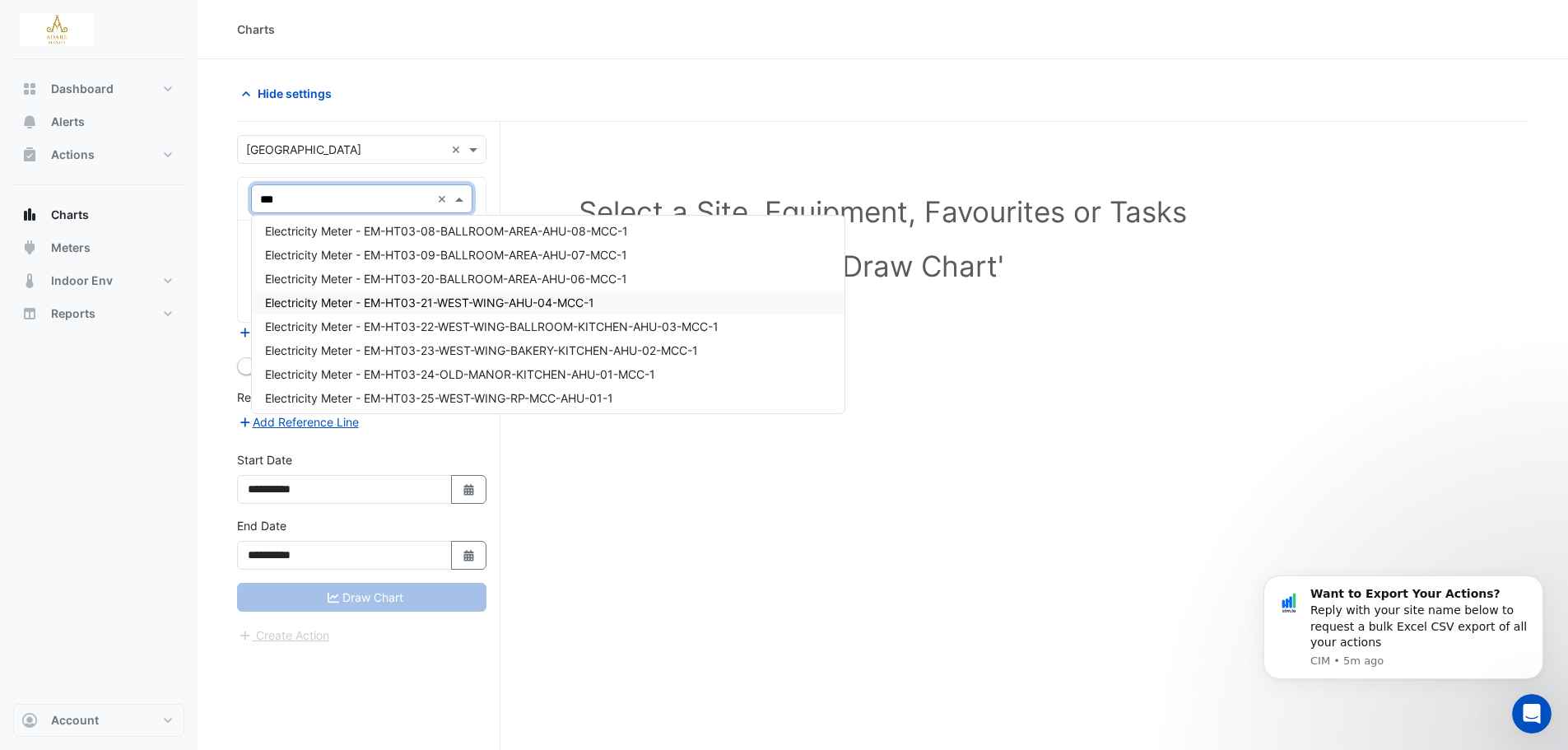
scroll to position [219, 0]
click at [501, 279] on span "Electricity Meter - EM-HT03-20-BALLROOM-AREA-AHU-06-MCC-1" at bounding box center [446, 278] width 363 height 14
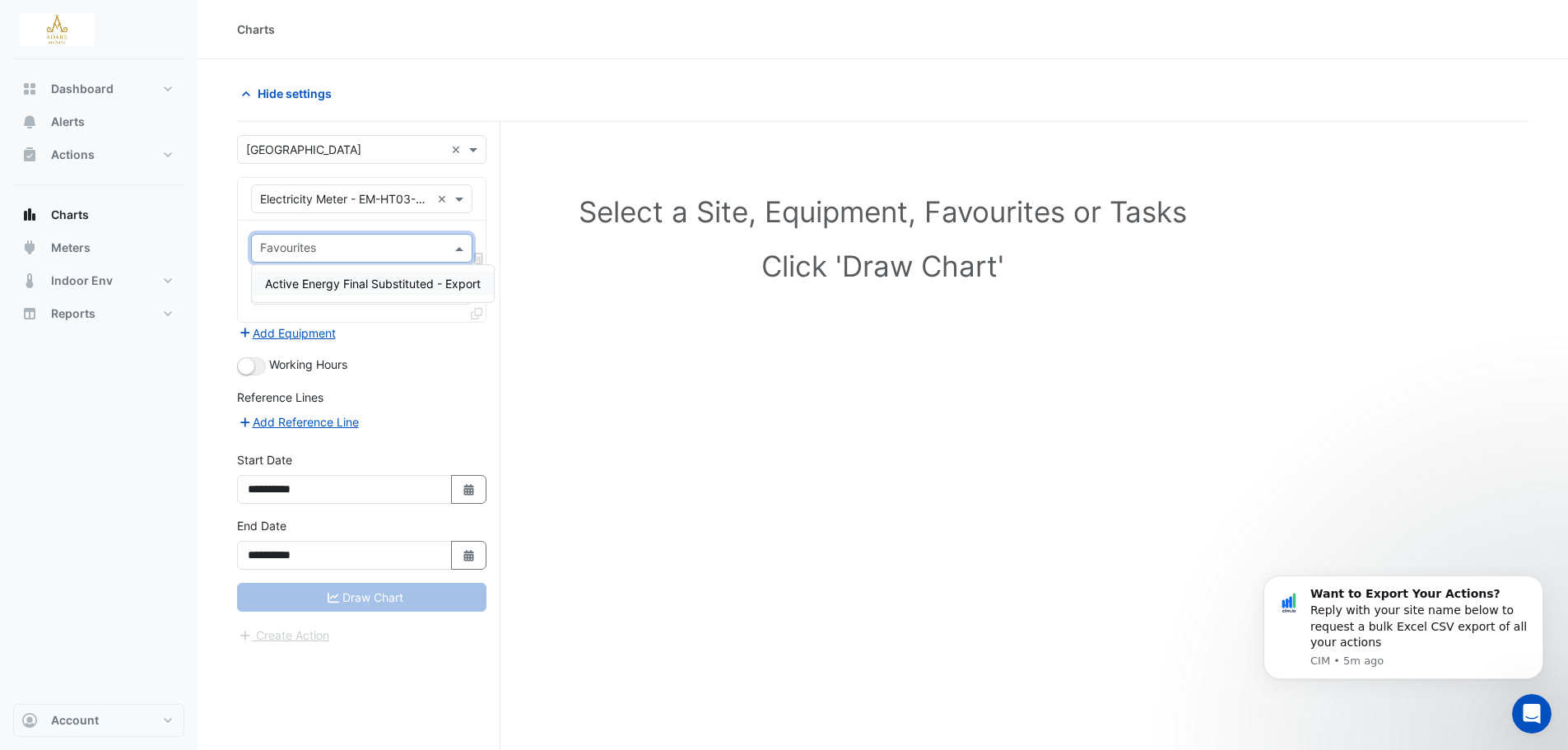
click at [396, 258] on div at bounding box center [352, 249] width 187 height 21
click at [389, 282] on span "Active Energy Final Substituted - Export" at bounding box center [373, 284] width 215 height 14
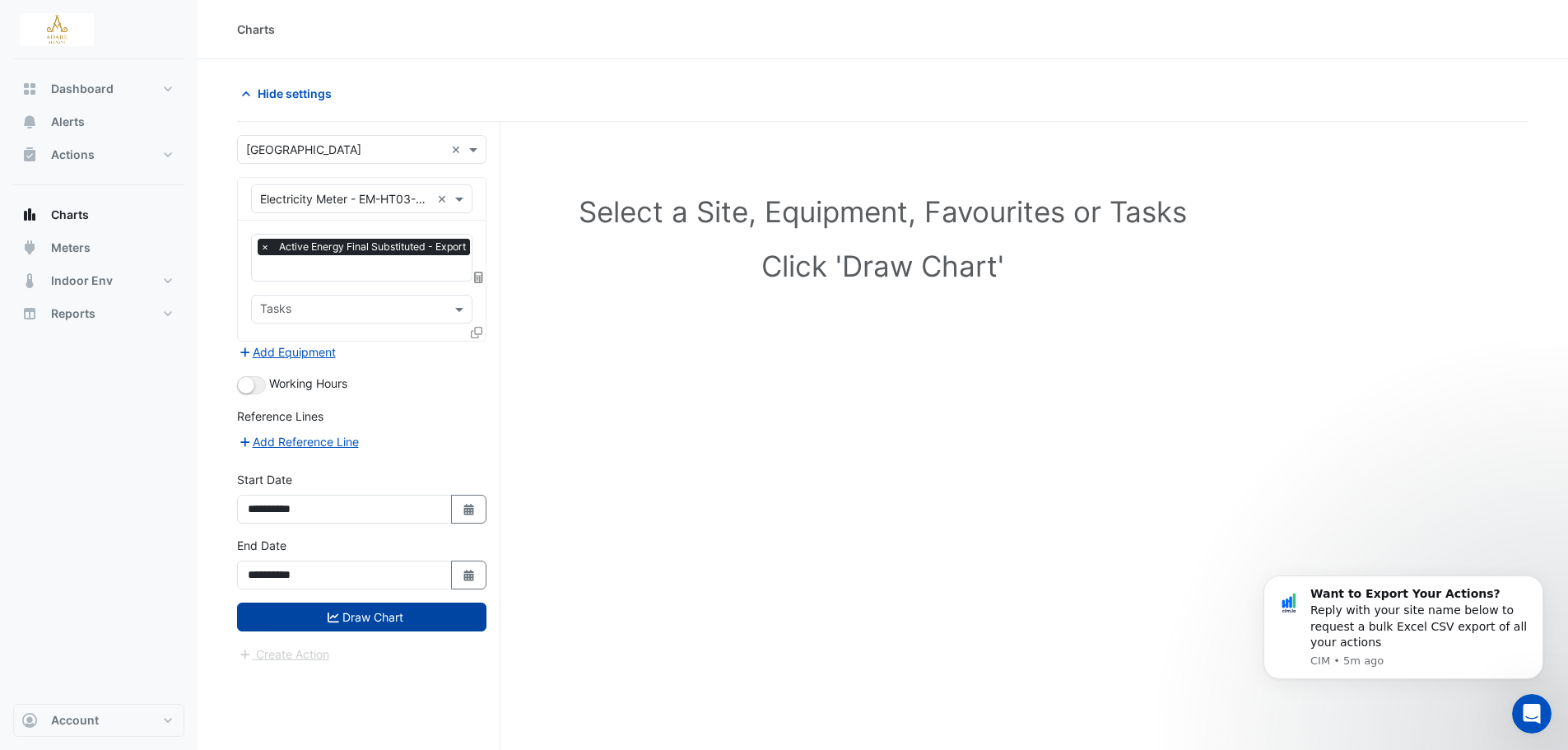
click at [349, 609] on button "Draw Chart" at bounding box center [362, 617] width 249 height 29
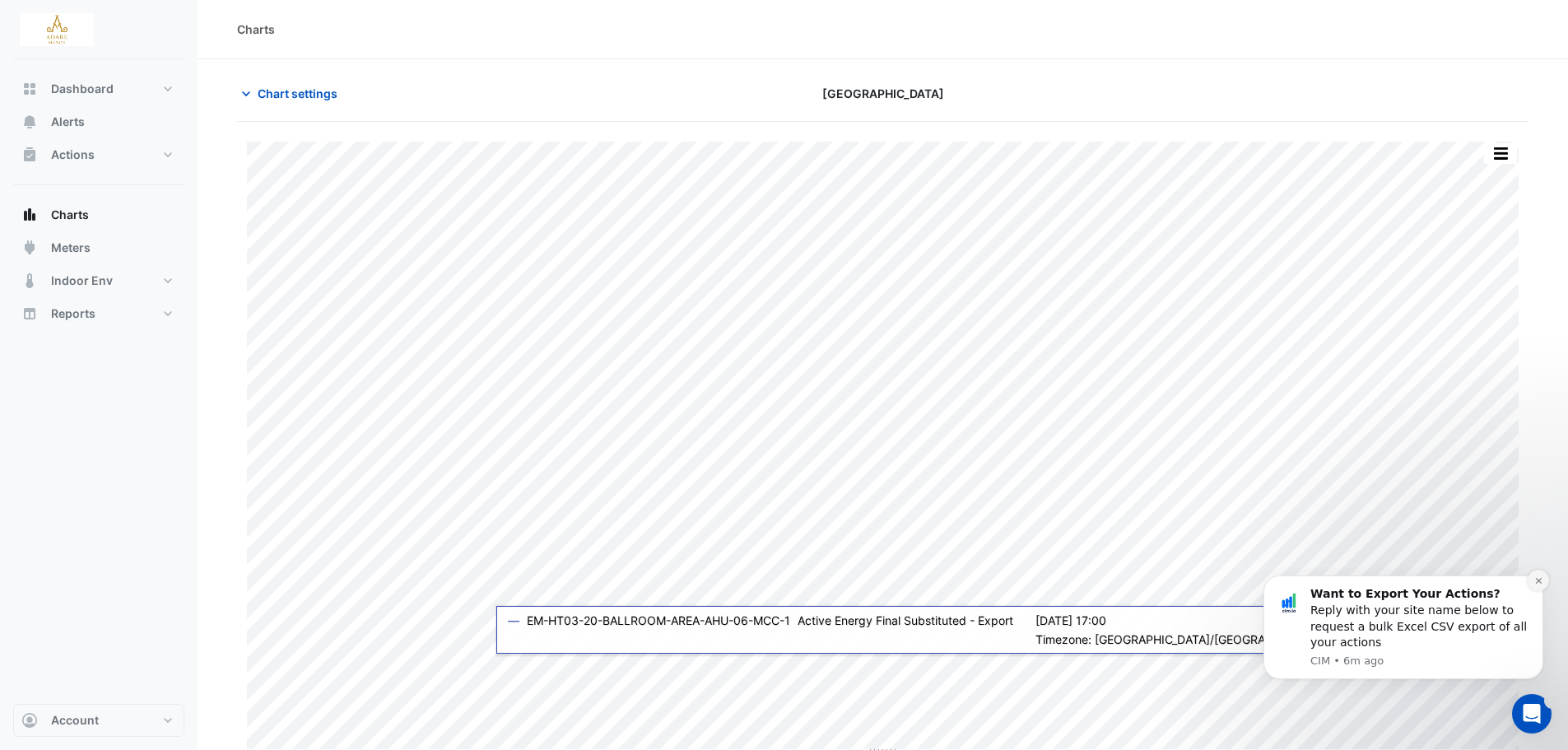
click at [1532, 590] on button "Dismiss notification" at bounding box center [1537, 580] width 21 height 21
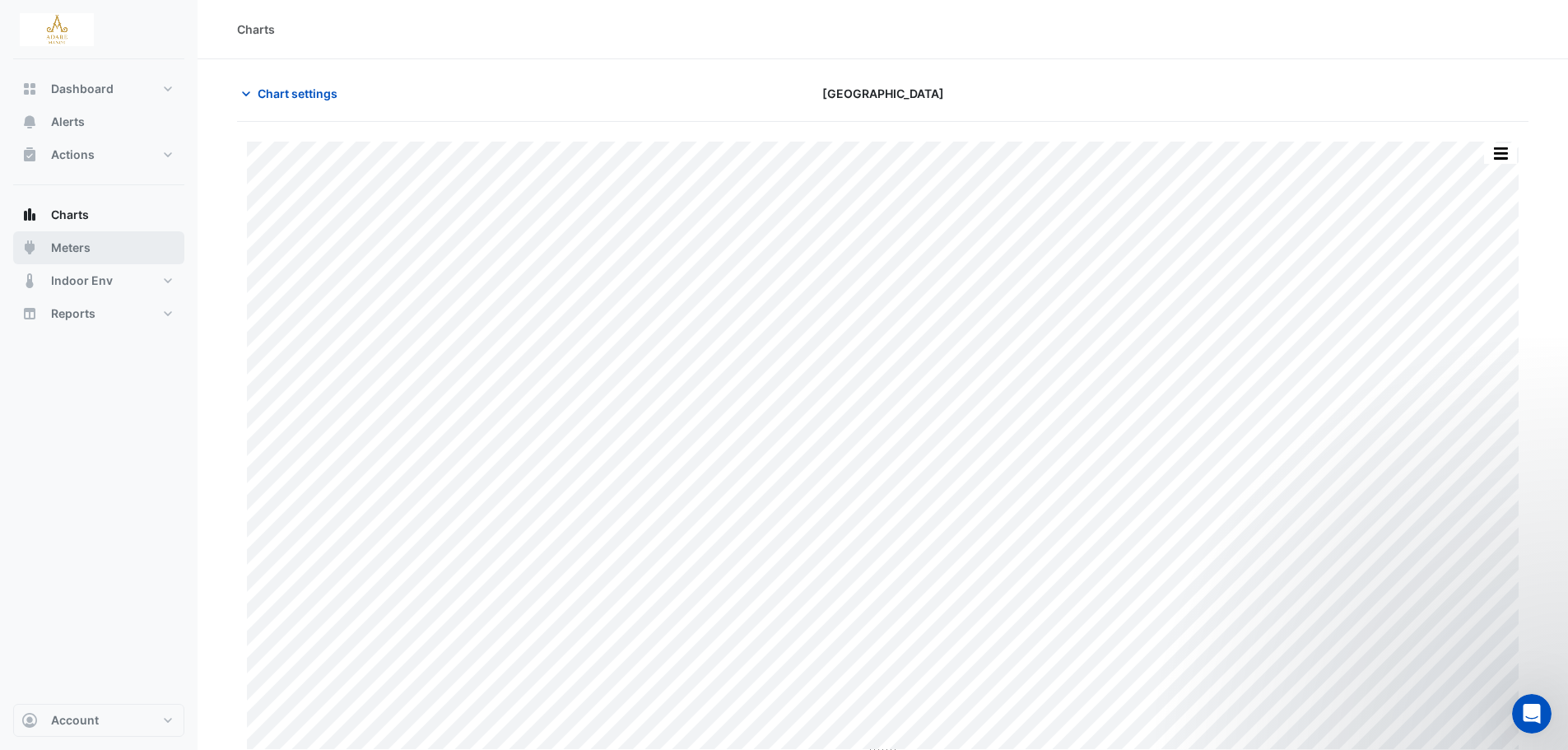
click at [84, 242] on span "Meters" at bounding box center [71, 247] width 40 height 17
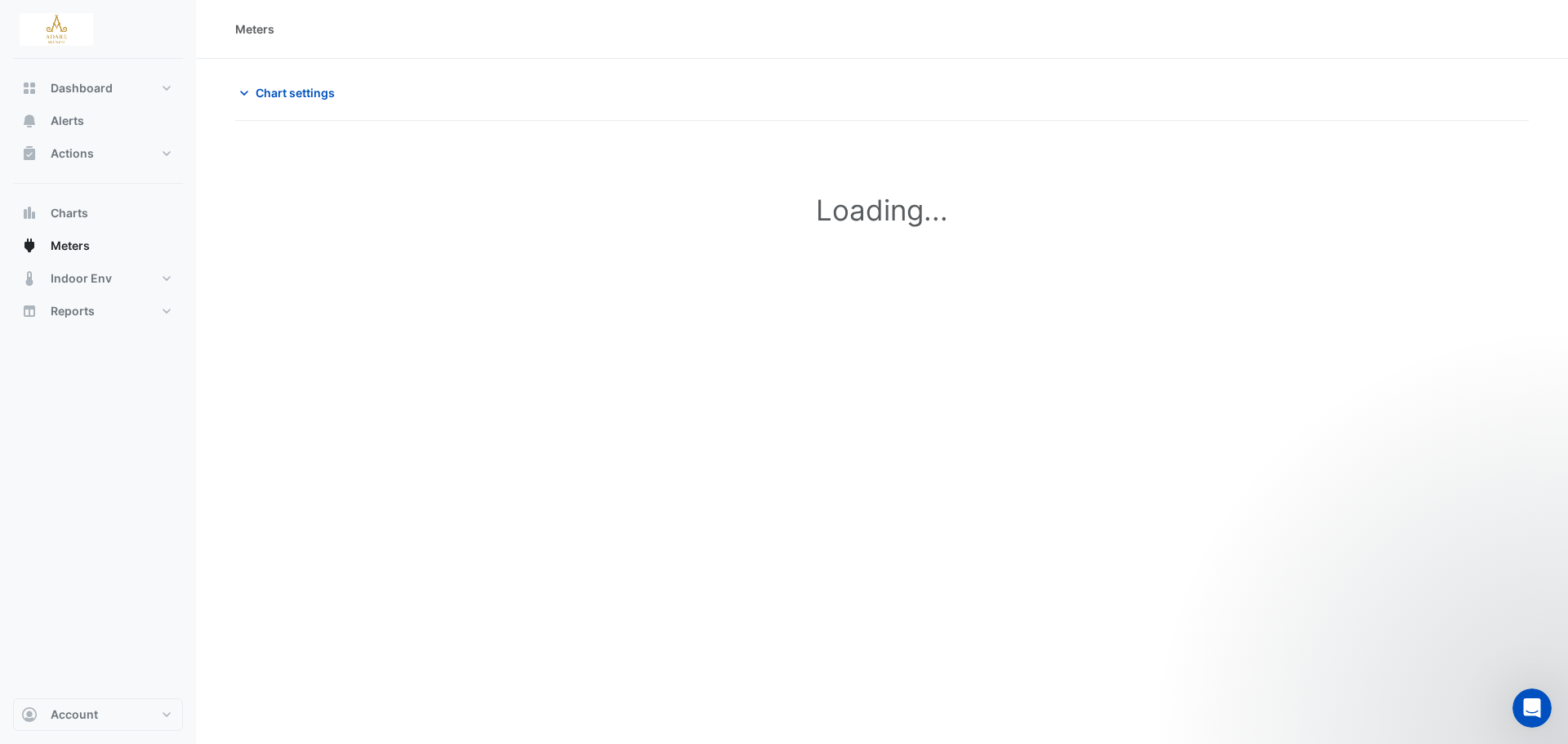
type input "**********"
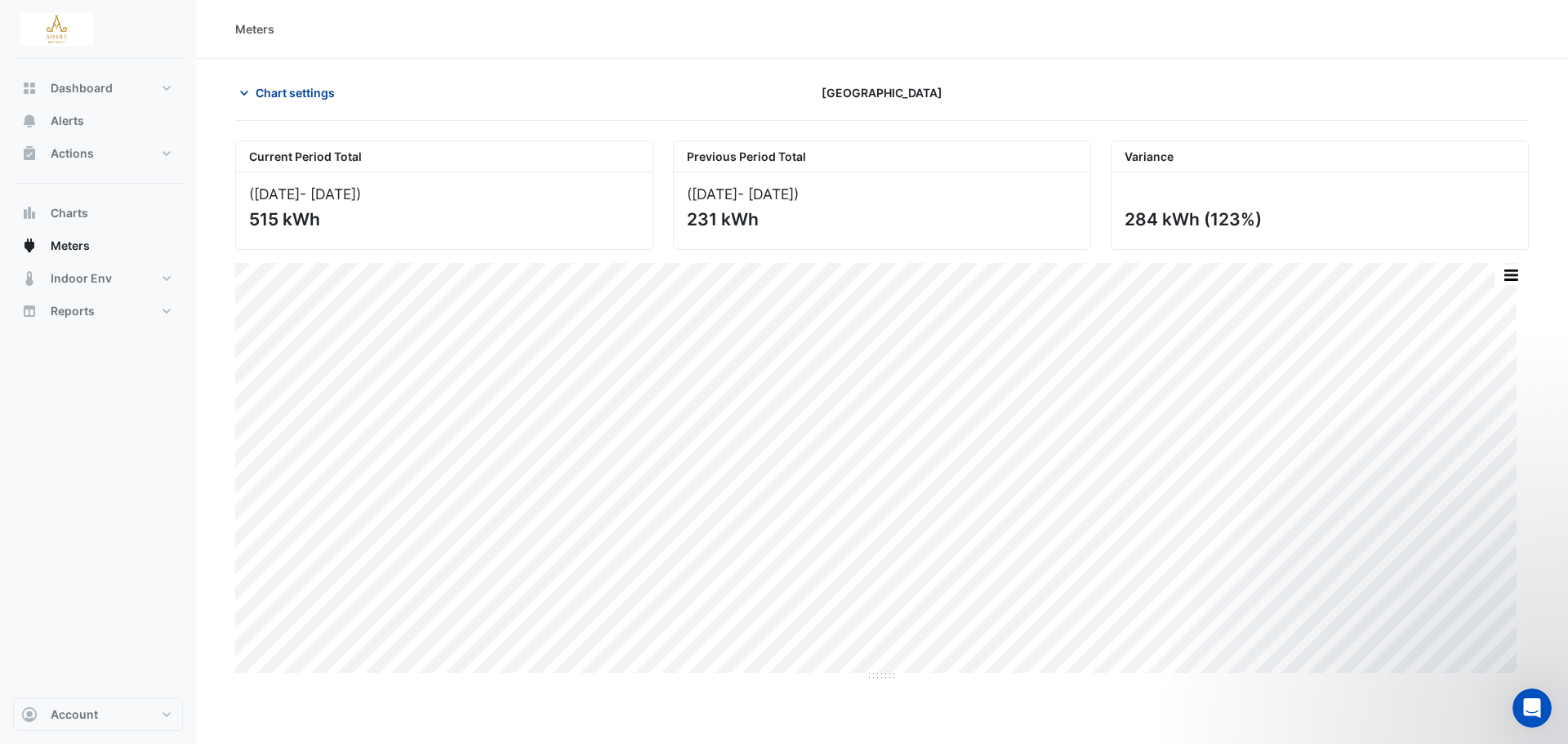
click at [242, 94] on icon "button" at bounding box center [244, 93] width 17 height 17
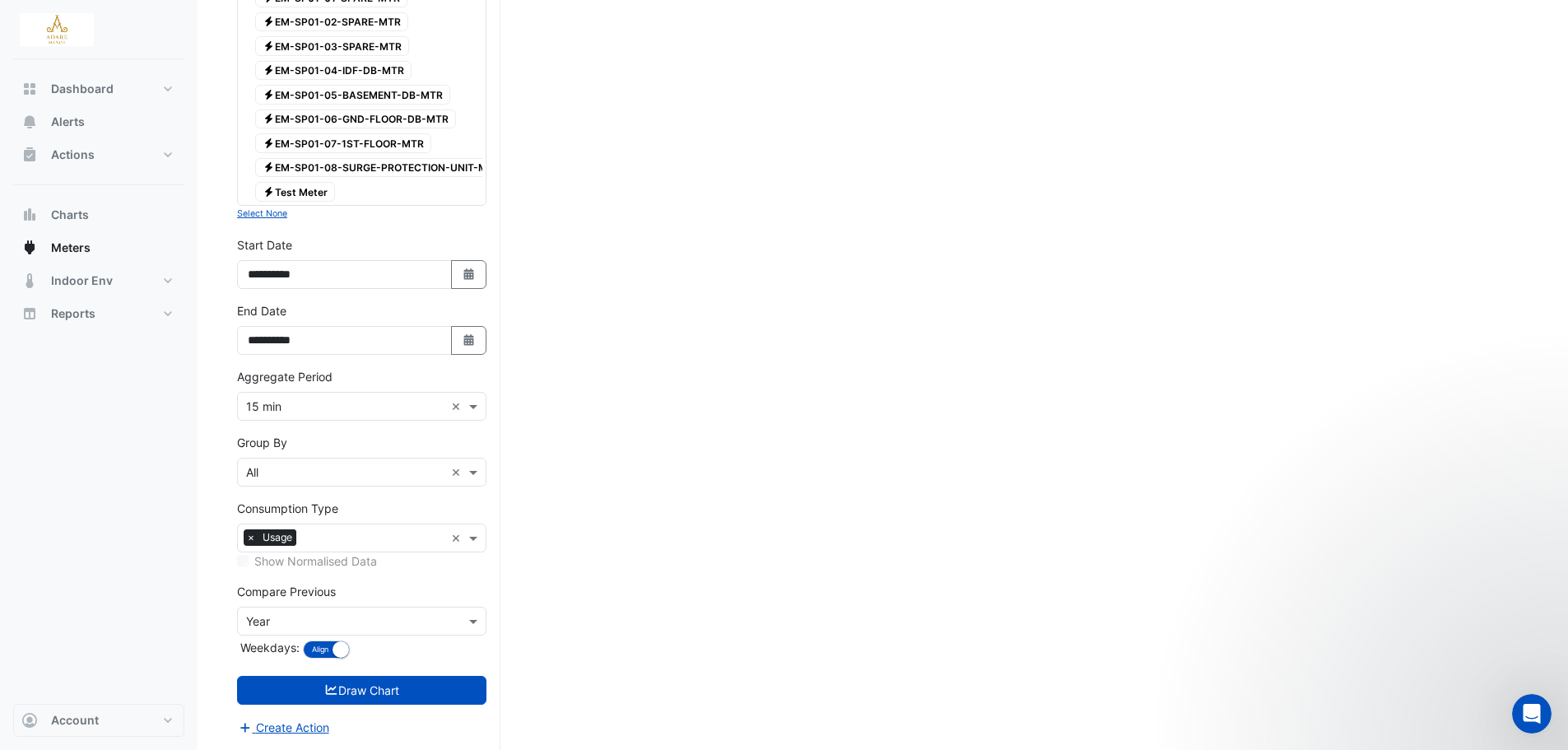
scroll to position [3467, 0]
click at [468, 273] on icon "button" at bounding box center [468, 274] width 10 height 12
select select "*"
select select "****"
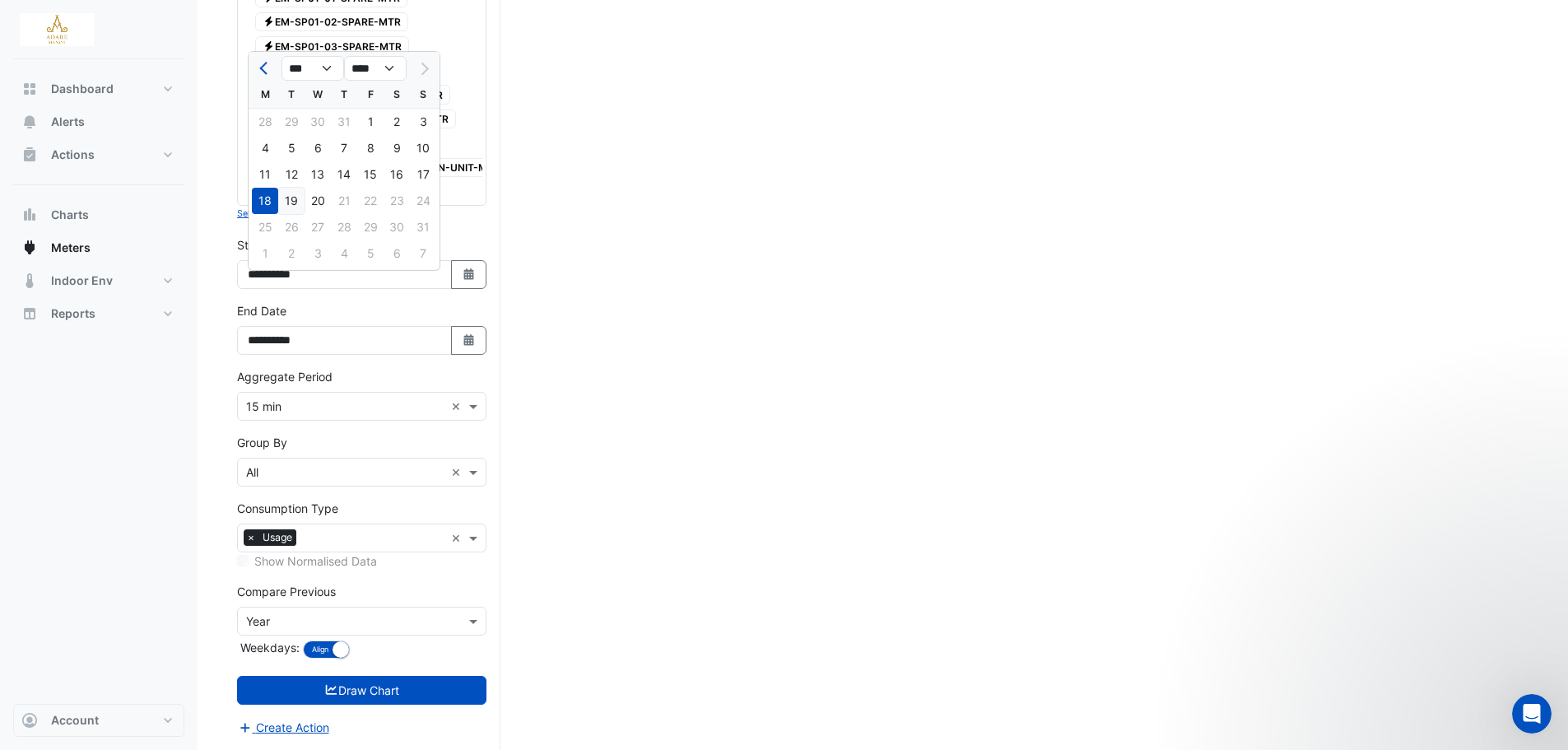
click at [291, 192] on div "19" at bounding box center [291, 200] width 26 height 26
type input "**********"
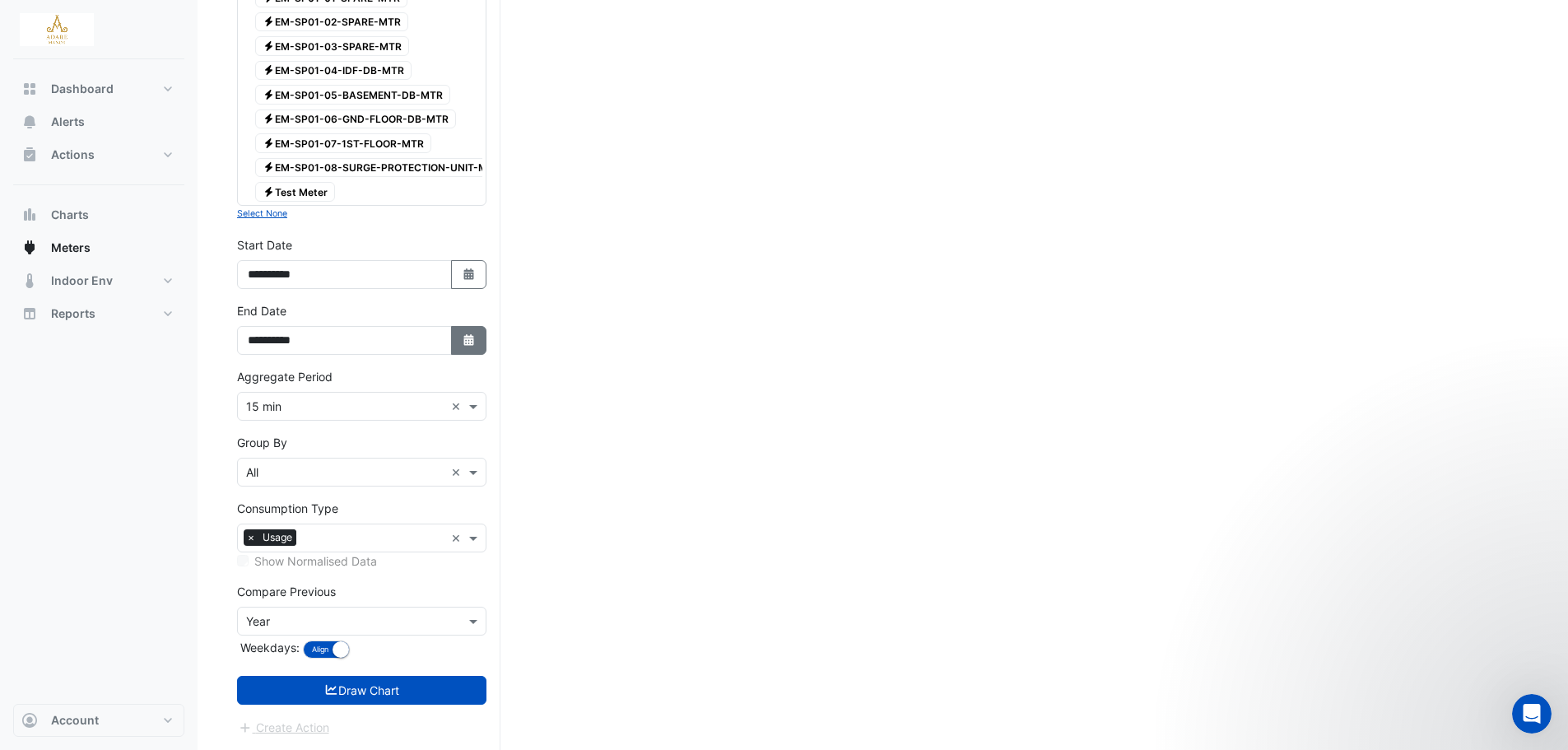
click at [475, 340] on icon "Select Date" at bounding box center [468, 340] width 15 height 12
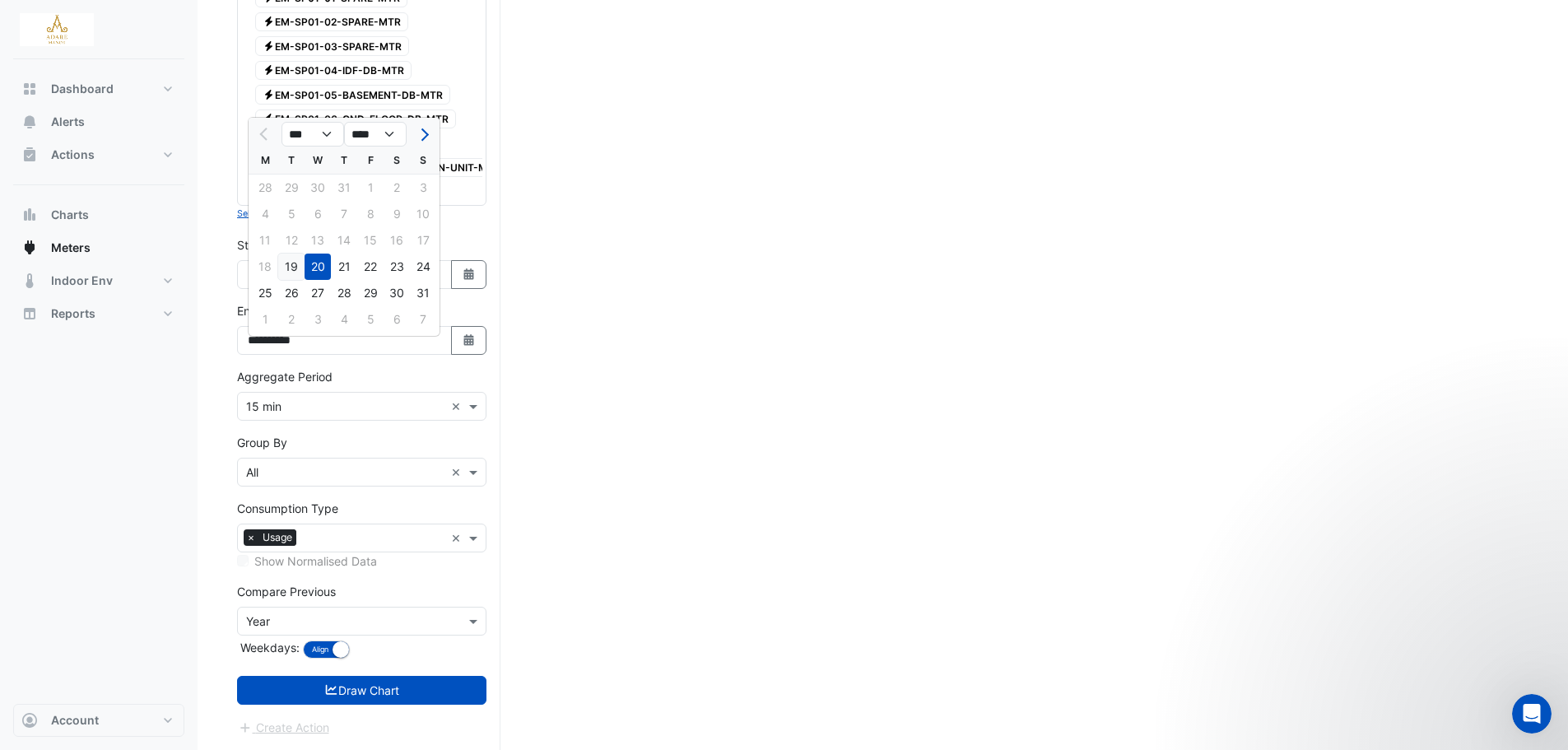
click at [292, 256] on div "19" at bounding box center [291, 266] width 26 height 26
type input "**********"
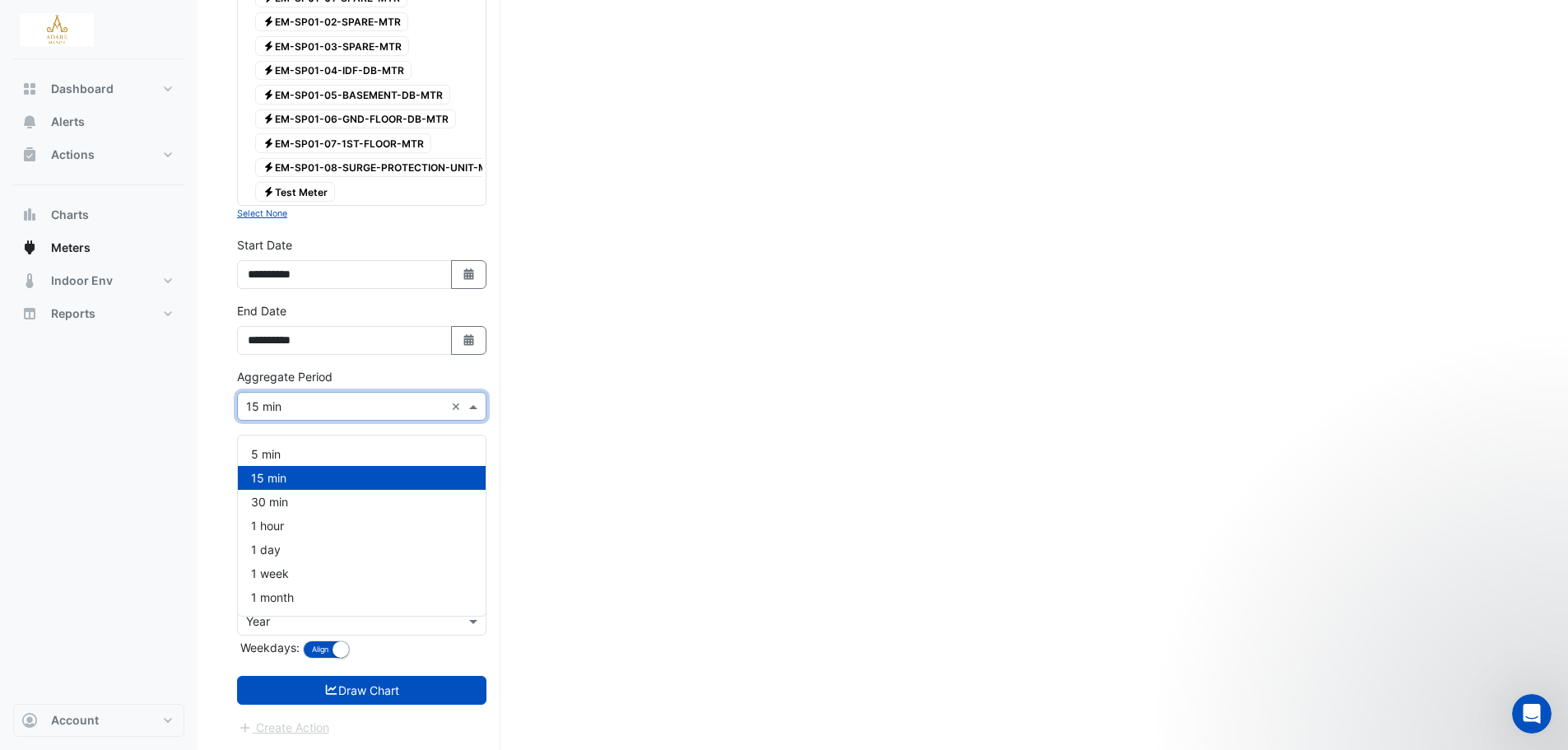
click at [406, 407] on input "text" at bounding box center [345, 406] width 198 height 17
click at [317, 518] on div "1 hour" at bounding box center [362, 526] width 248 height 24
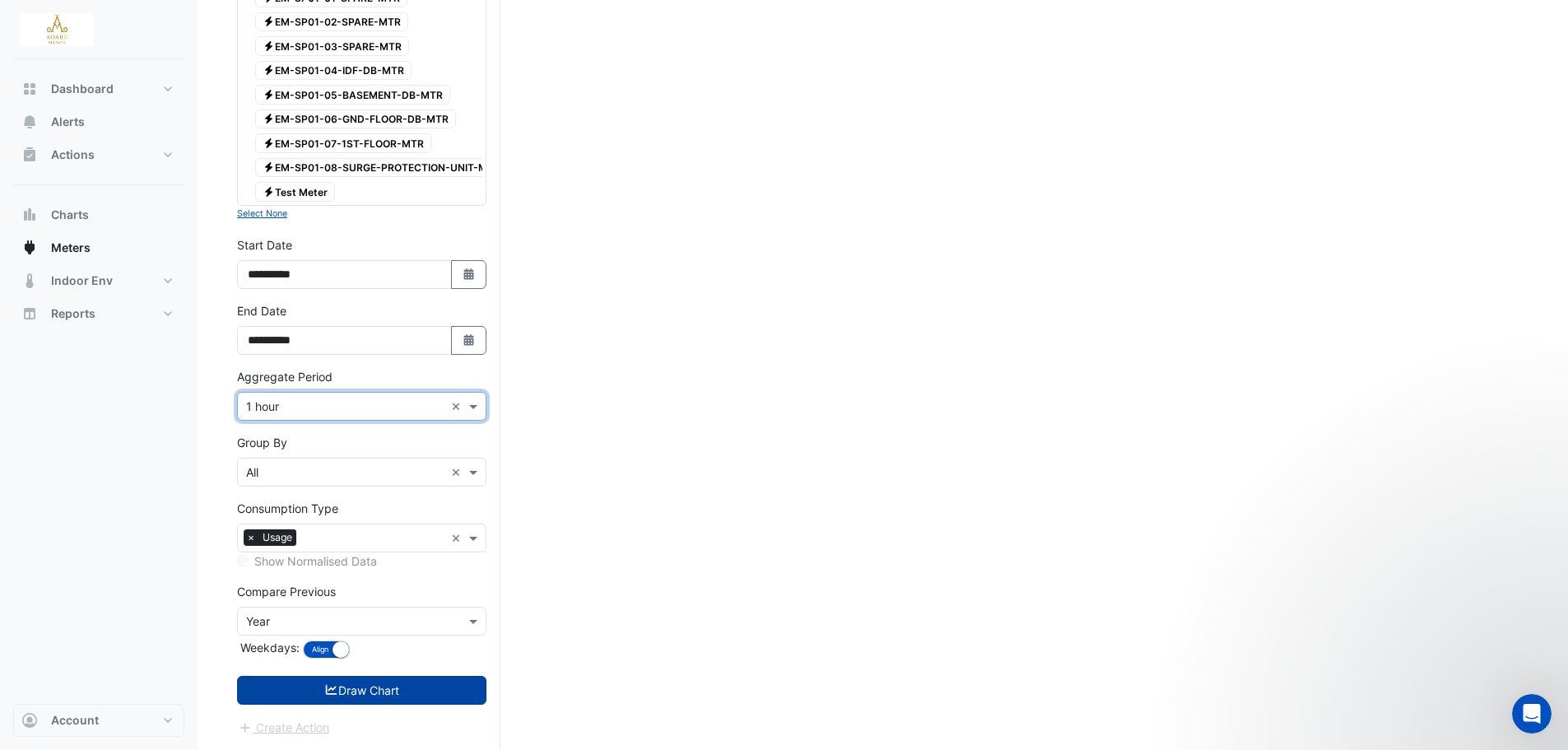
click at [405, 689] on button "Draw Chart" at bounding box center [362, 689] width 249 height 29
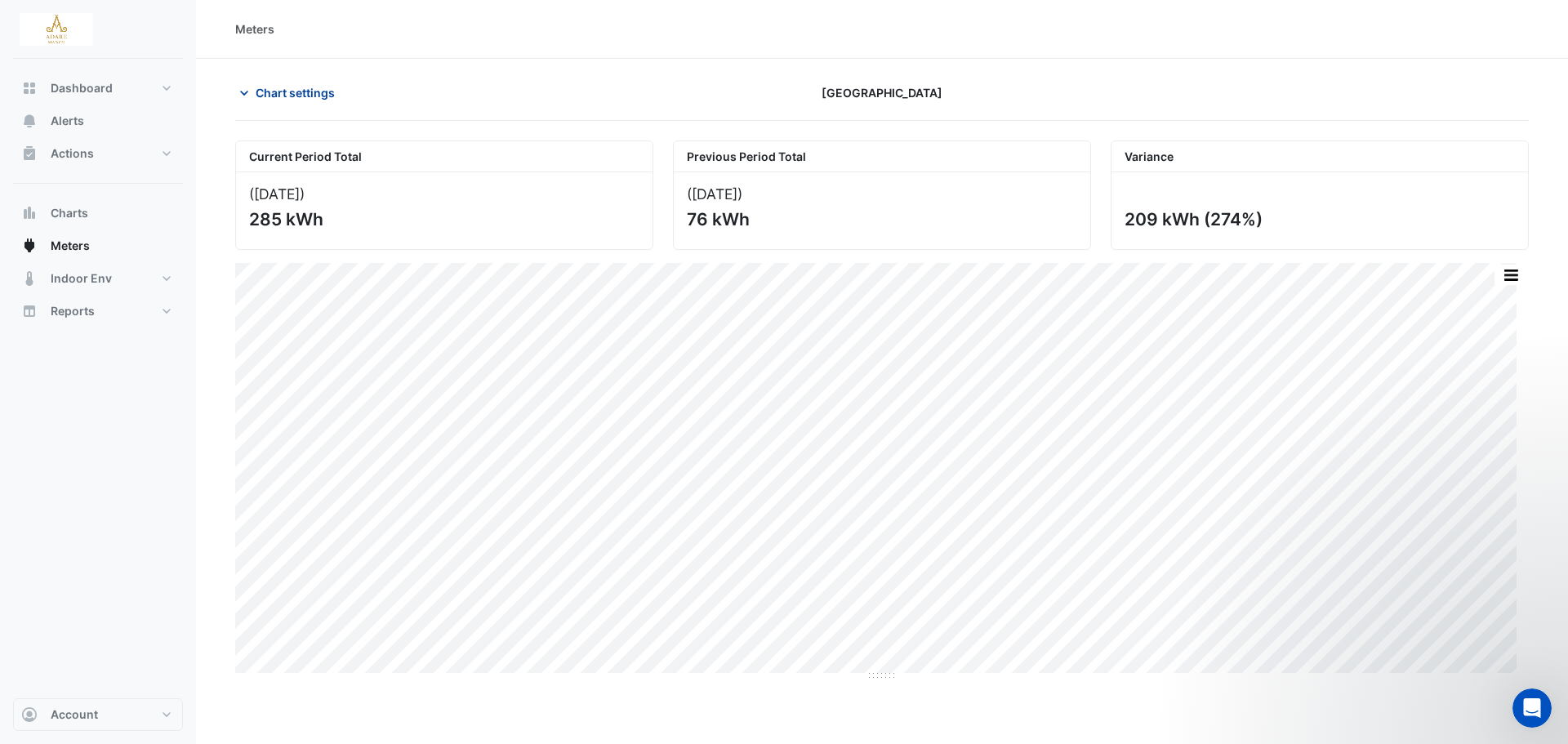
click at [246, 100] on icon "button" at bounding box center [244, 93] width 17 height 17
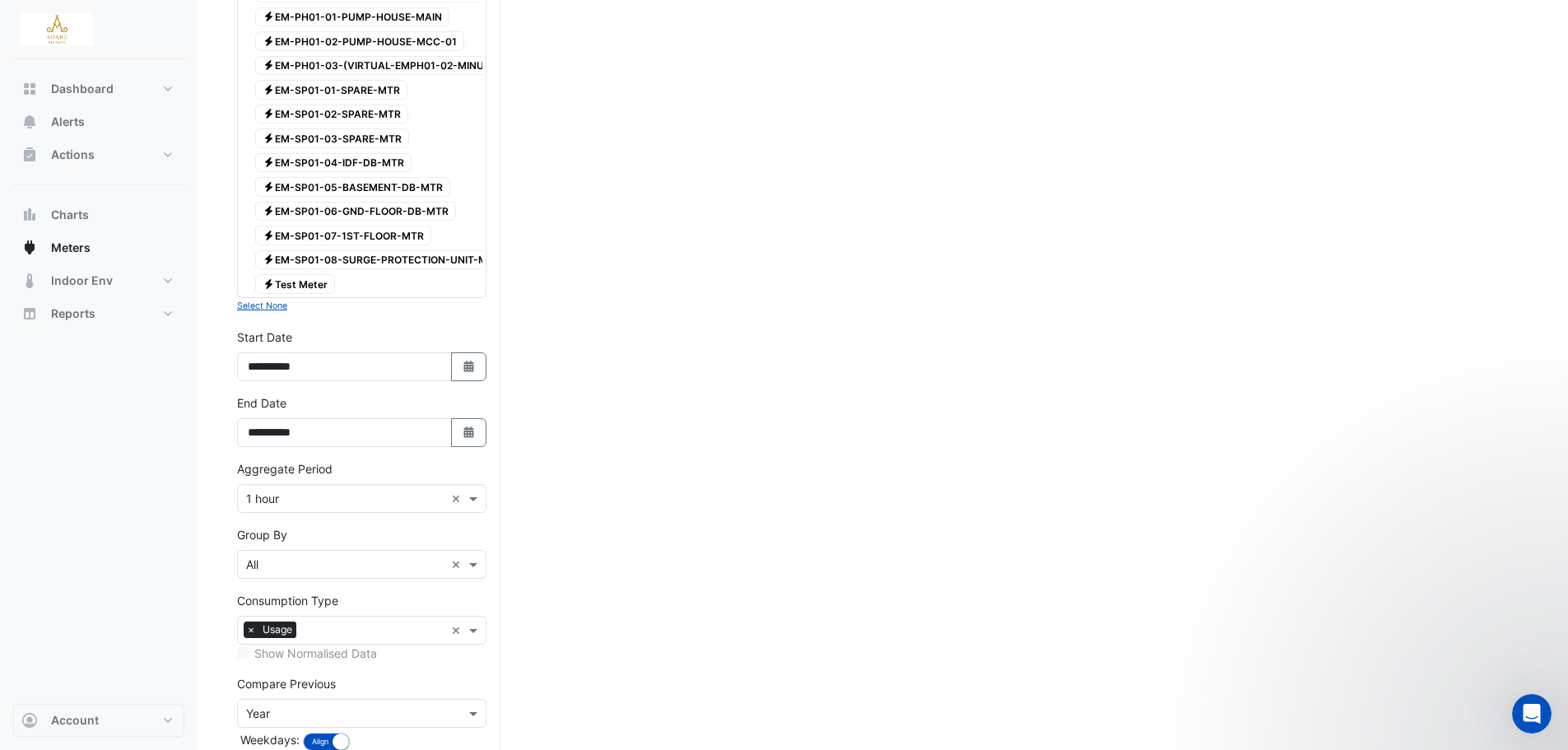
scroll to position [3469, 0]
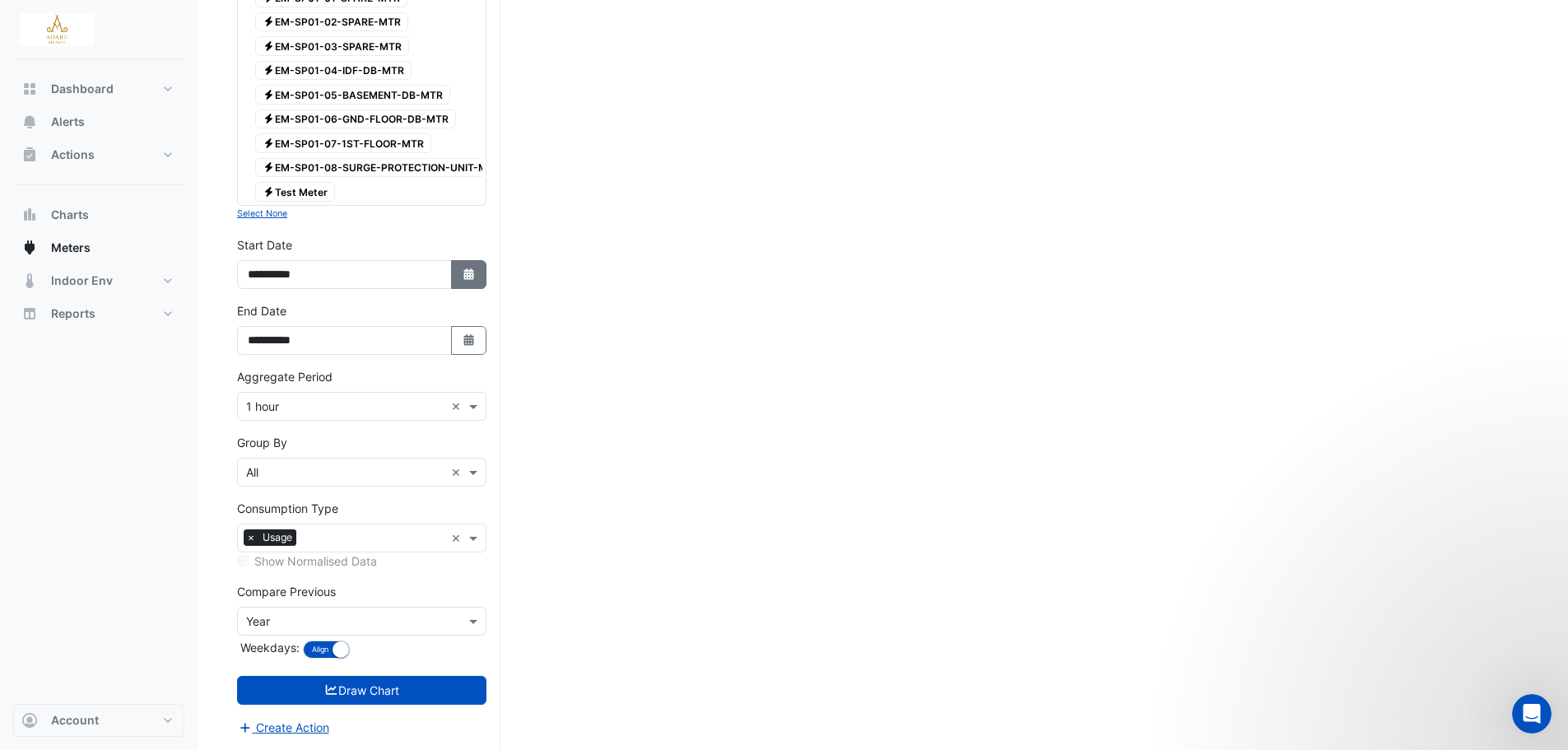
click at [470, 280] on icon "button" at bounding box center [468, 274] width 10 height 12
select select "*"
select select "****"
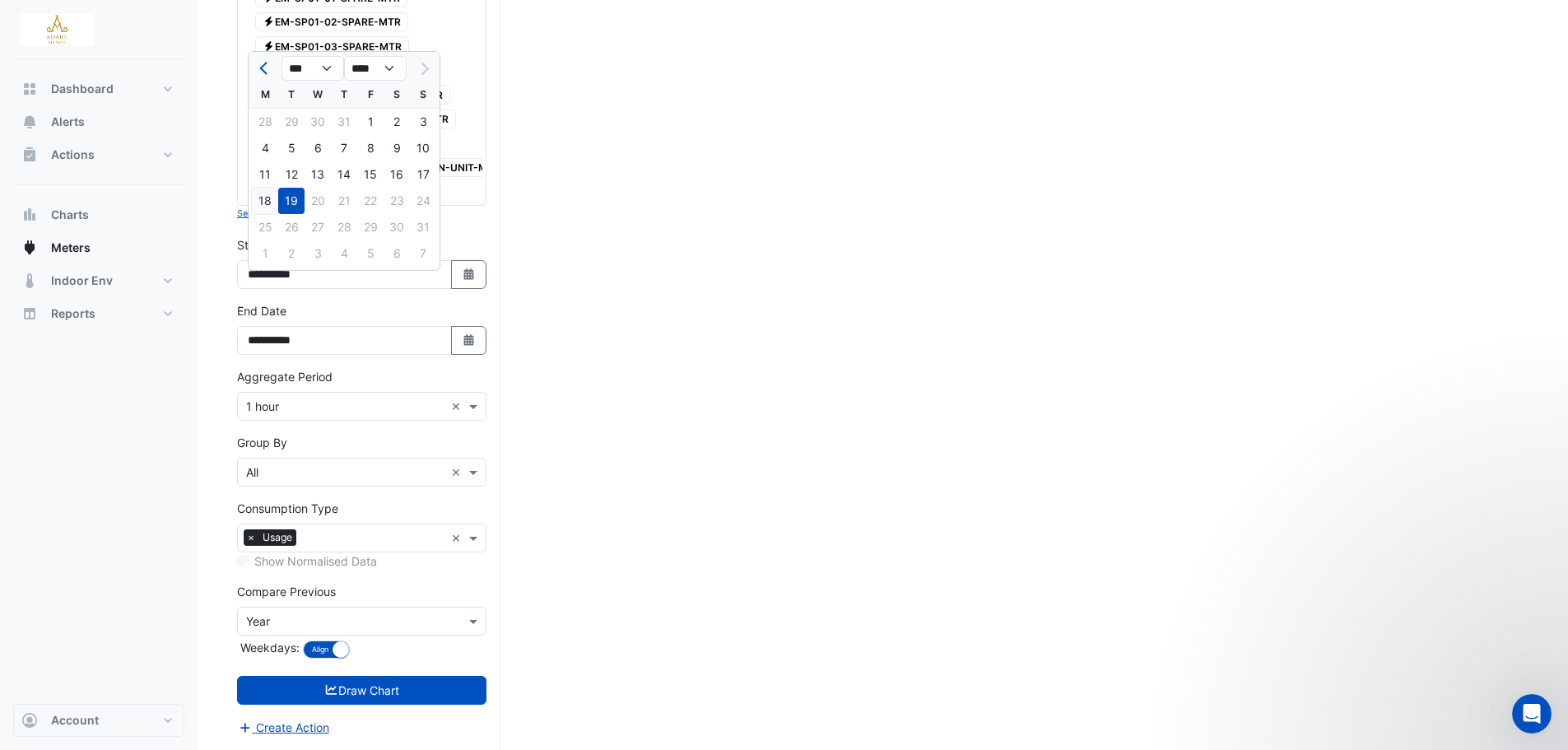
click at [268, 187] on div "18" at bounding box center [265, 200] width 26 height 26
type input "**********"
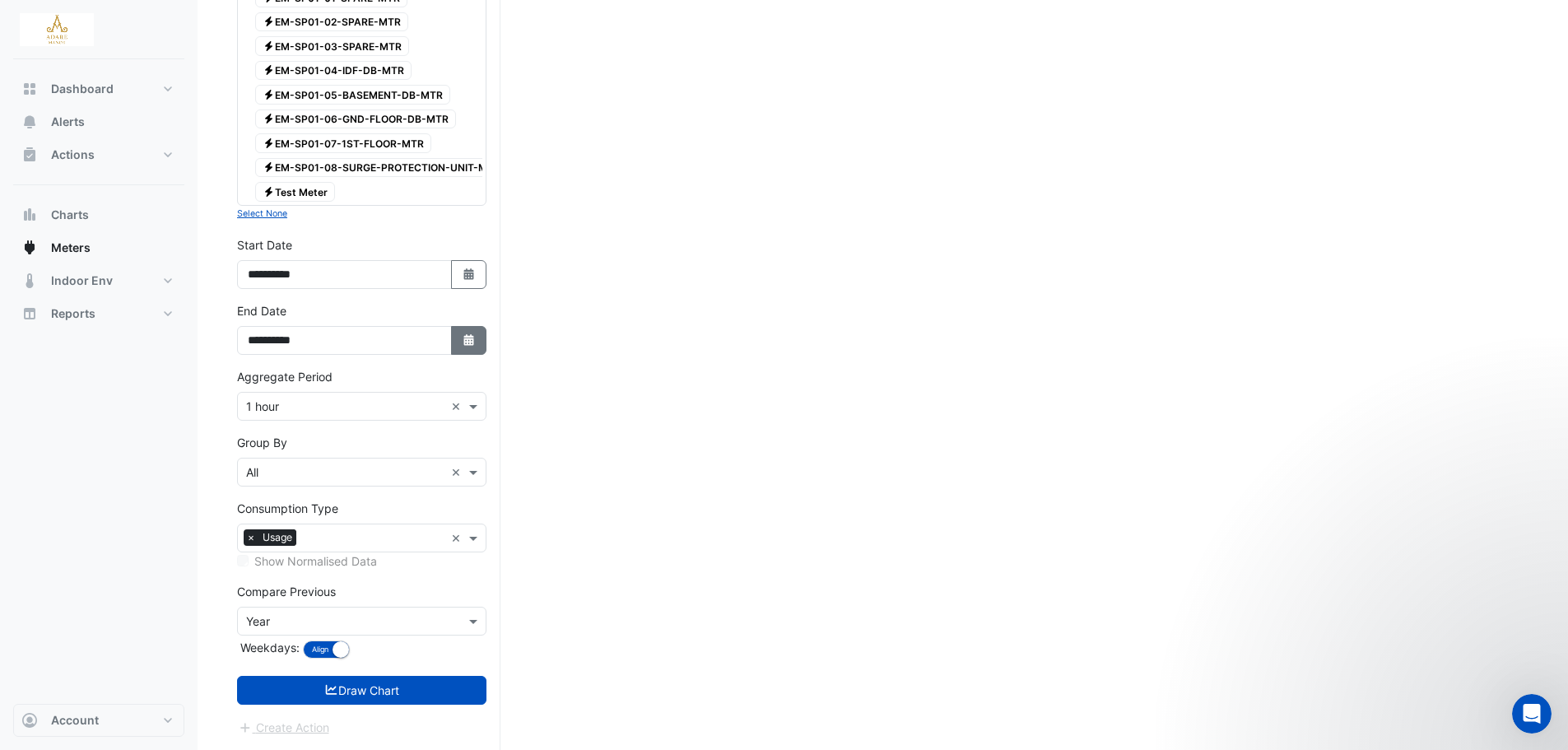
click at [461, 327] on button "Select Date" at bounding box center [469, 340] width 36 height 29
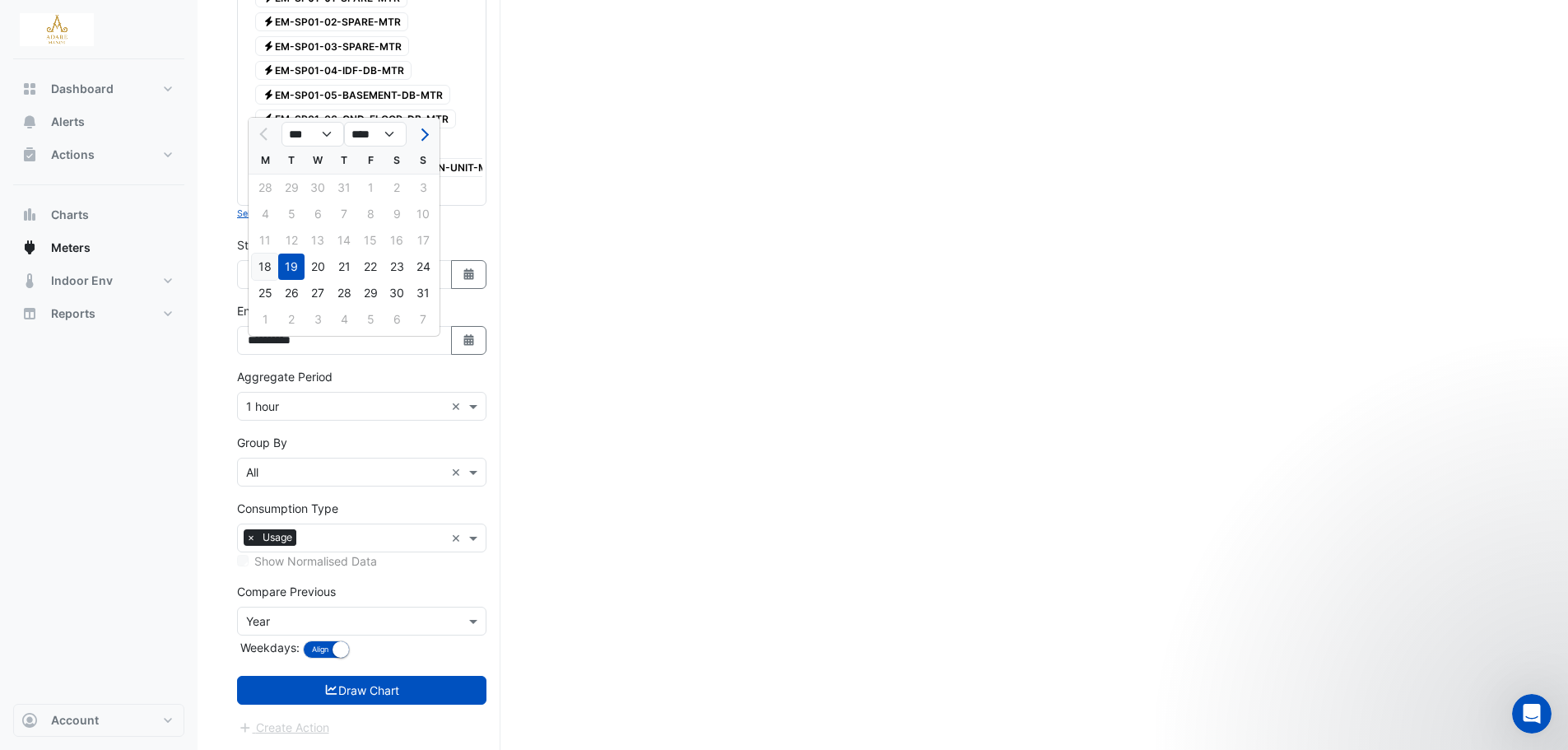
click at [263, 264] on div "18" at bounding box center [265, 266] width 26 height 26
type input "**********"
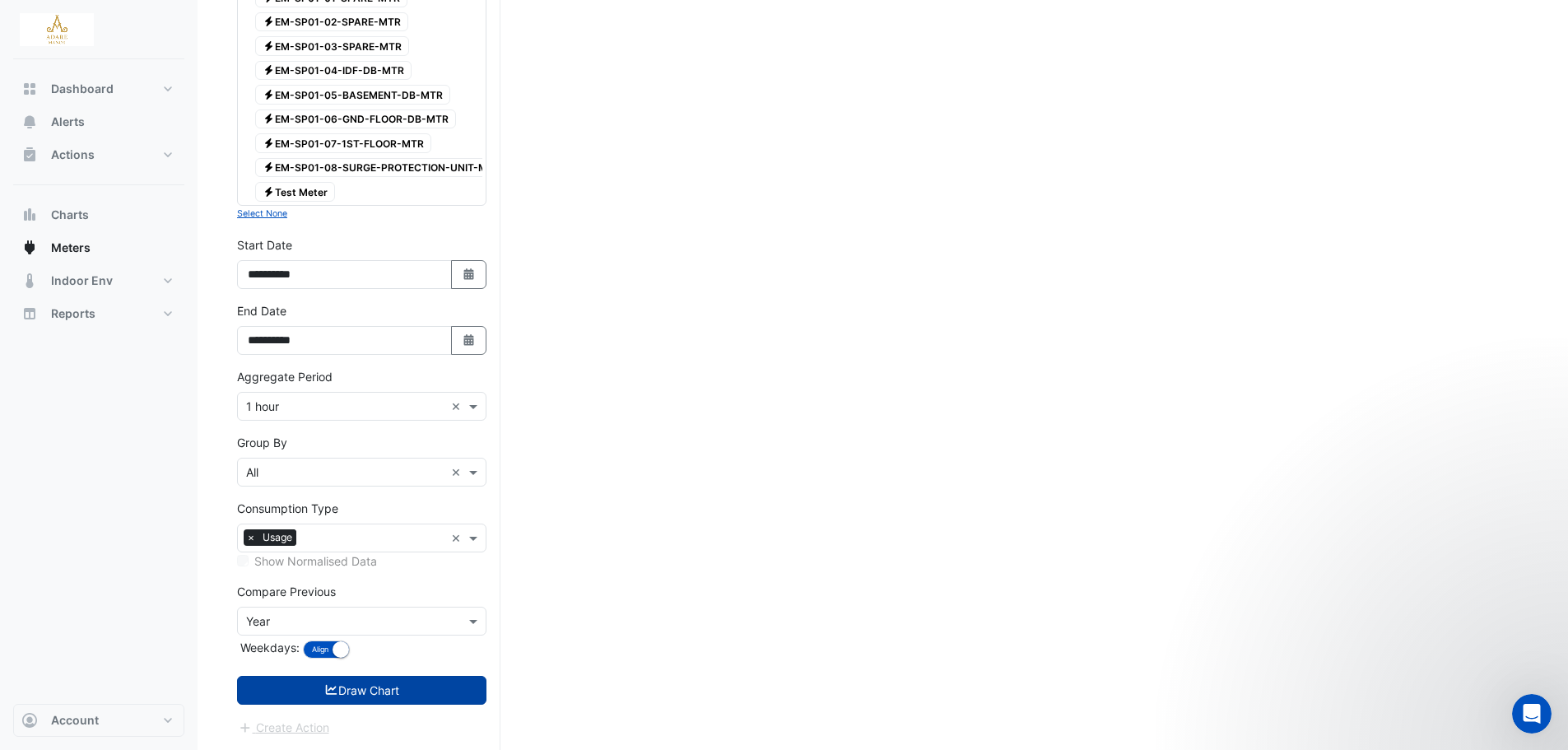
click at [410, 689] on button "Draw Chart" at bounding box center [362, 689] width 249 height 29
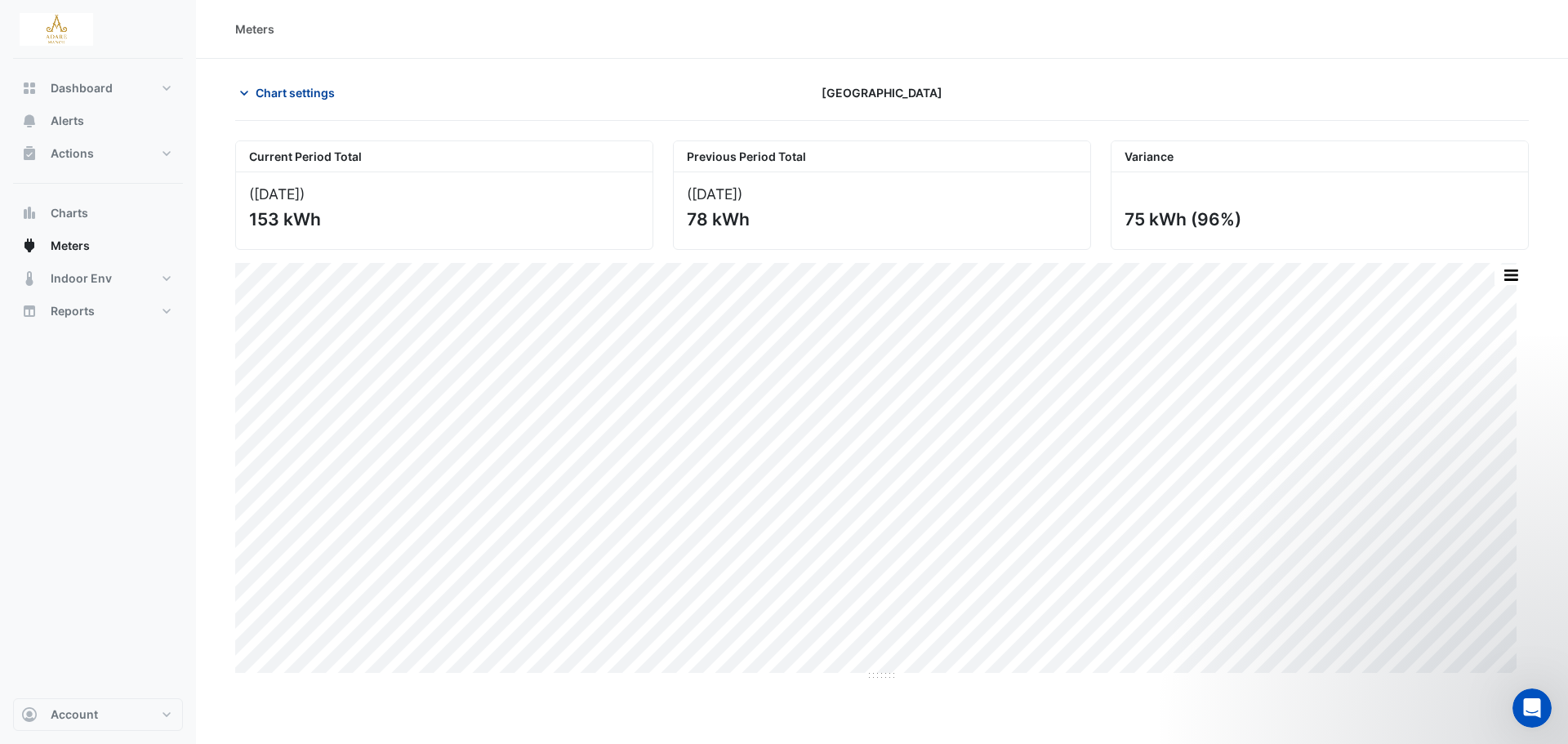
click at [242, 92] on icon "button" at bounding box center [244, 93] width 17 height 17
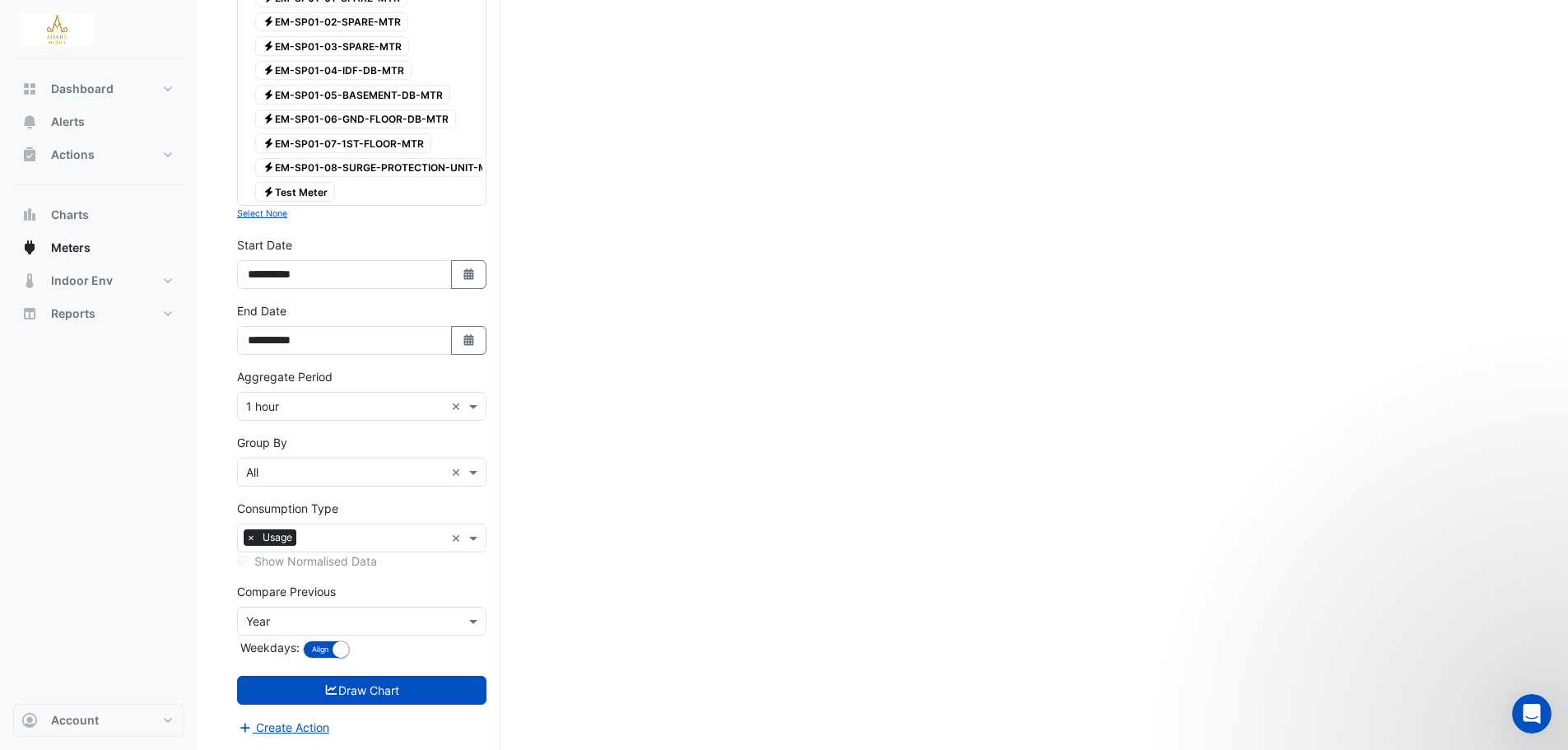
scroll to position [3464, 0]
click at [463, 287] on button "Select Date" at bounding box center [469, 274] width 36 height 29
select select "*"
select select "****"
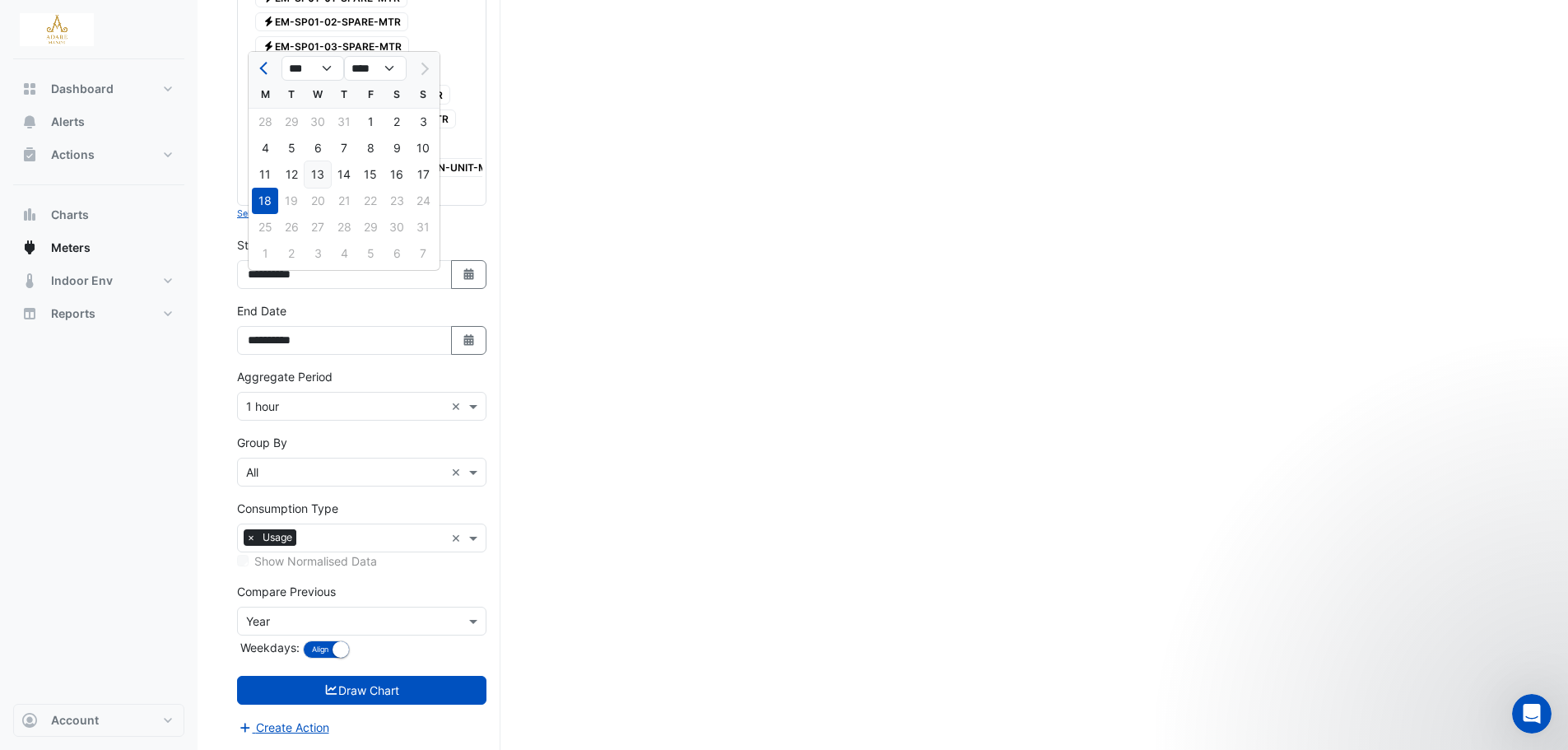
click at [320, 168] on div "13" at bounding box center [318, 174] width 26 height 26
type input "**********"
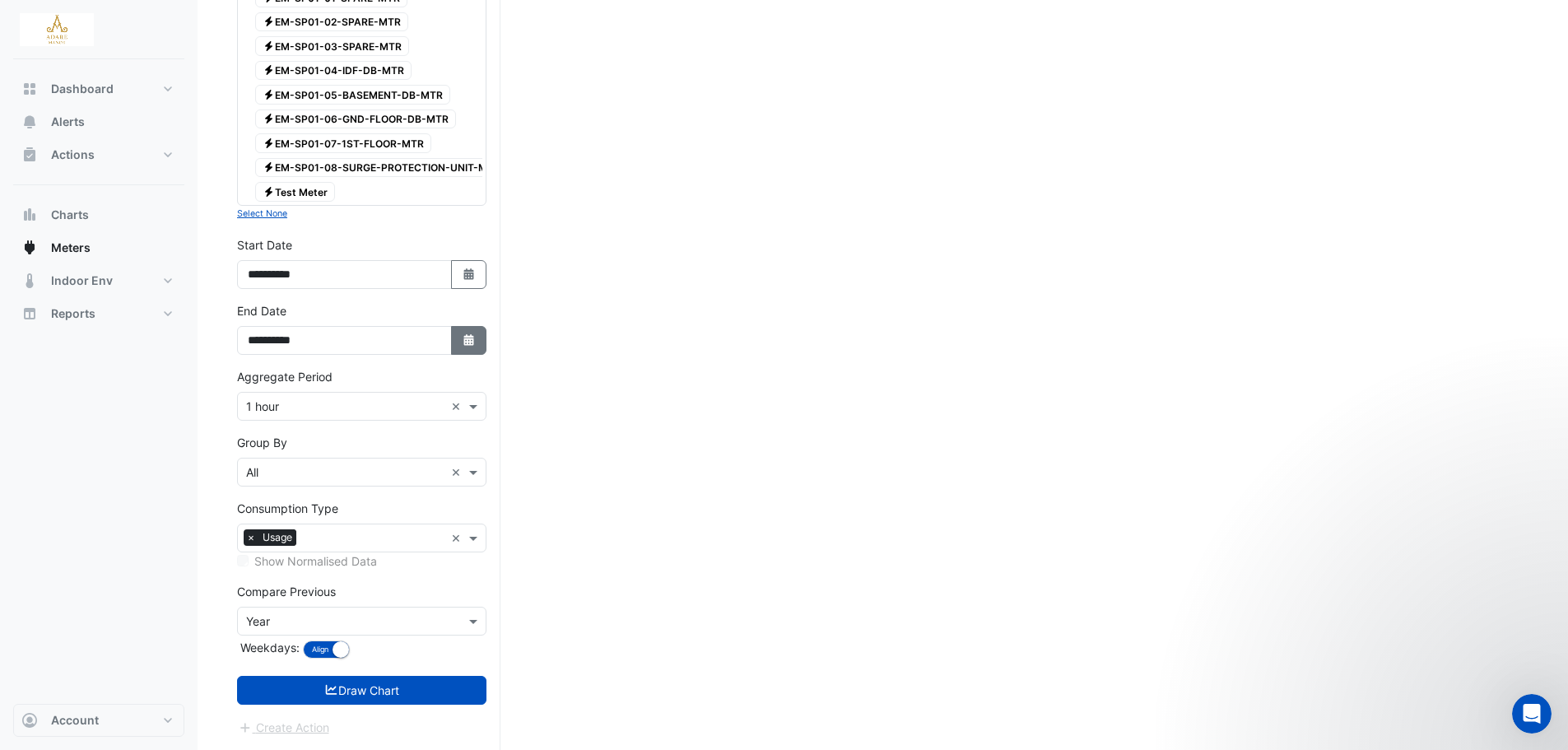
click at [472, 353] on button "Select Date" at bounding box center [469, 340] width 36 height 29
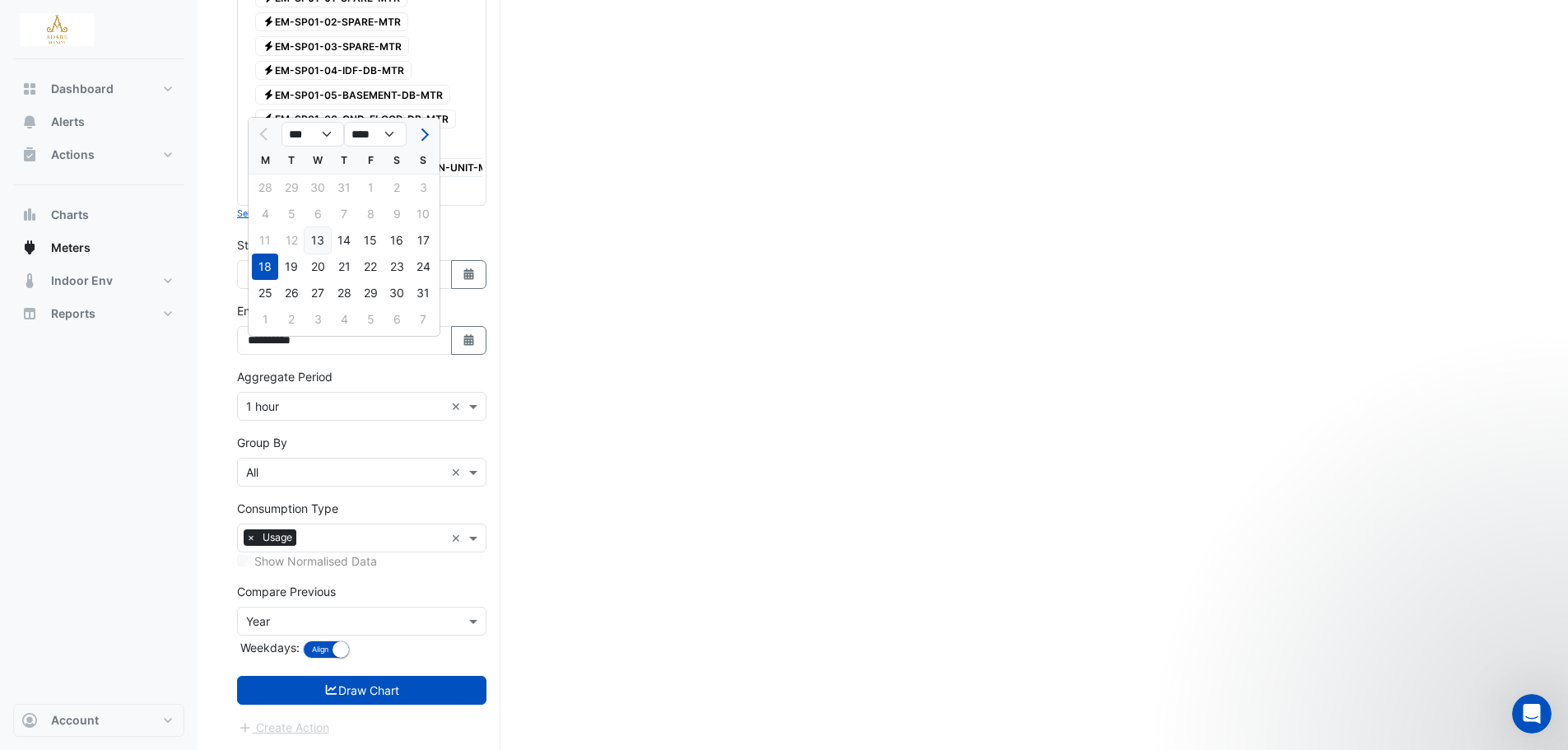
click at [318, 239] on div "13" at bounding box center [318, 240] width 26 height 26
type input "**********"
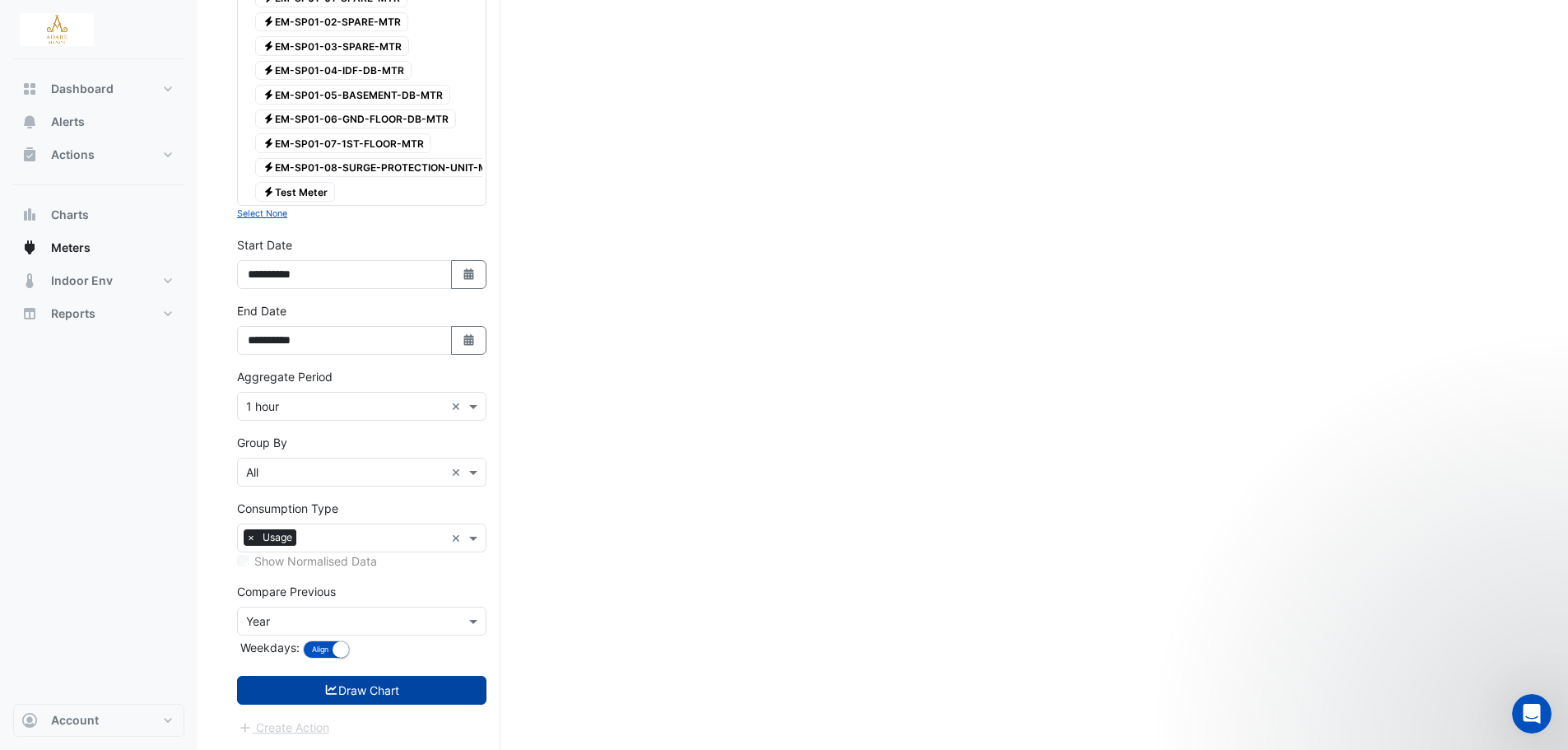
click at [399, 698] on button "Draw Chart" at bounding box center [362, 689] width 249 height 29
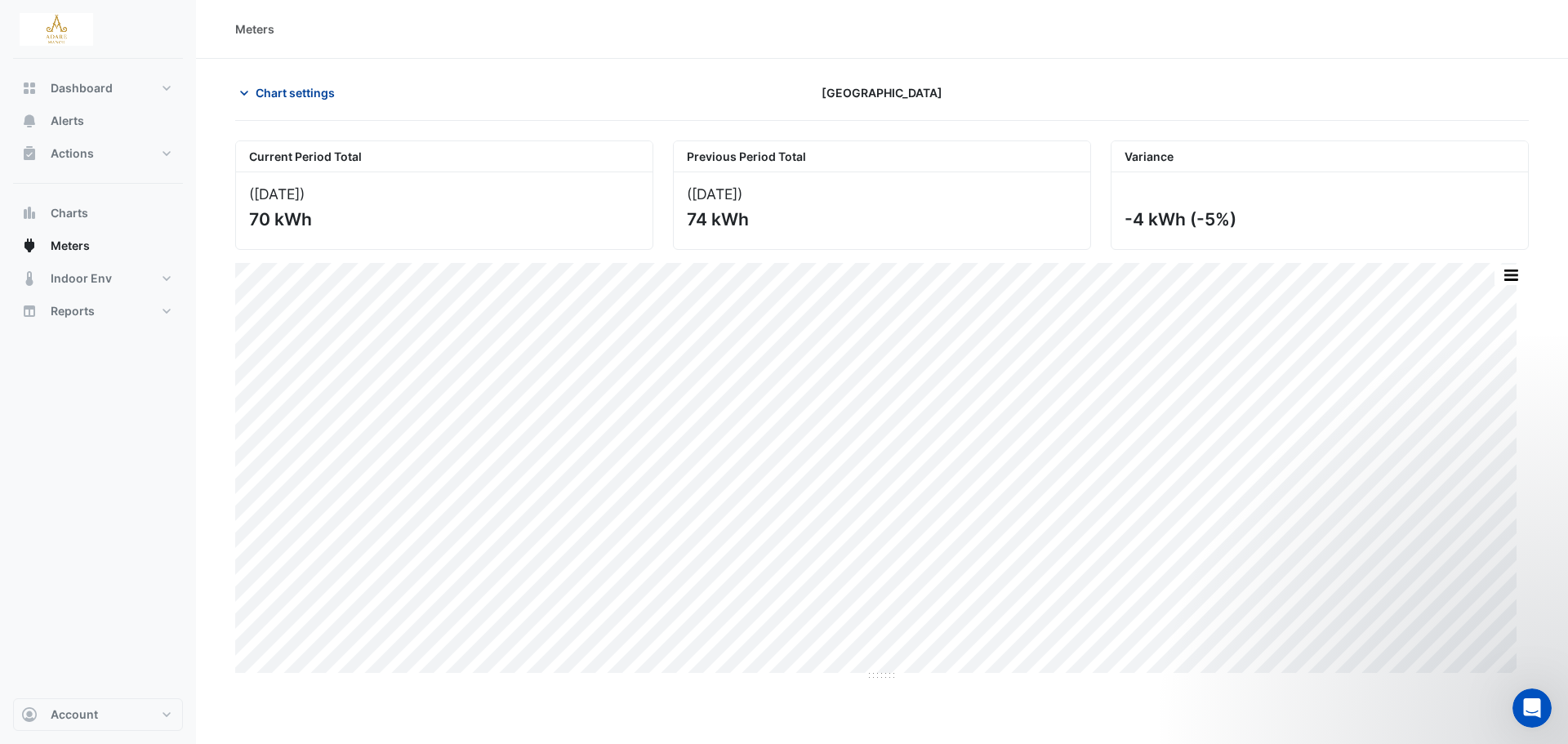
drag, startPoint x: 403, startPoint y: 686, endPoint x: 251, endPoint y: 86, distance: 619.0
click at [251, 86] on icon "button" at bounding box center [244, 93] width 17 height 17
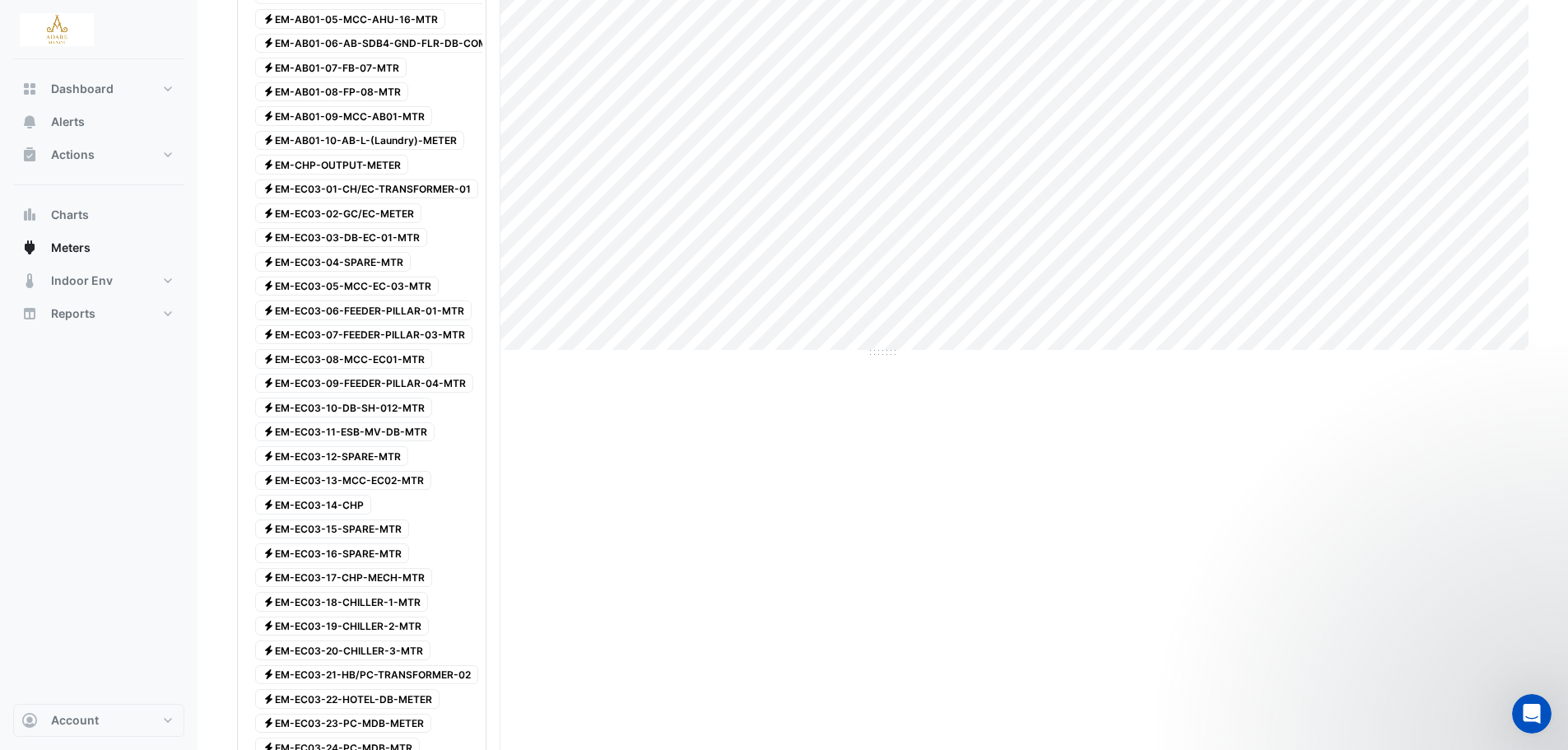
scroll to position [344, 0]
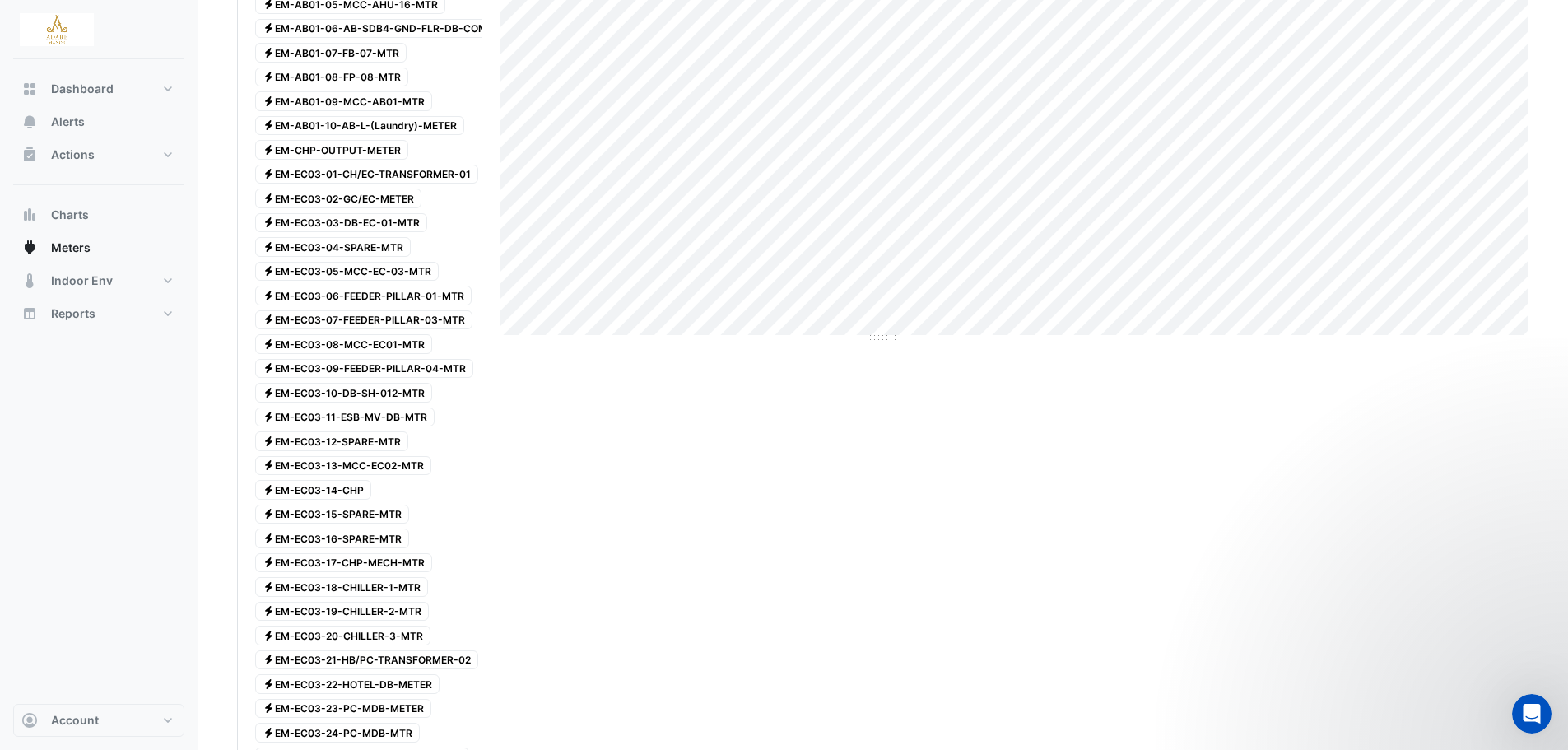
drag, startPoint x: 419, startPoint y: 378, endPoint x: 655, endPoint y: 490, distance: 261.2
click at [642, 342] on div "Print Save as JPEG Save as PNG Pivot Data Table Export CSV - Flat Export CSV - …" at bounding box center [883, 132] width 1291 height 421
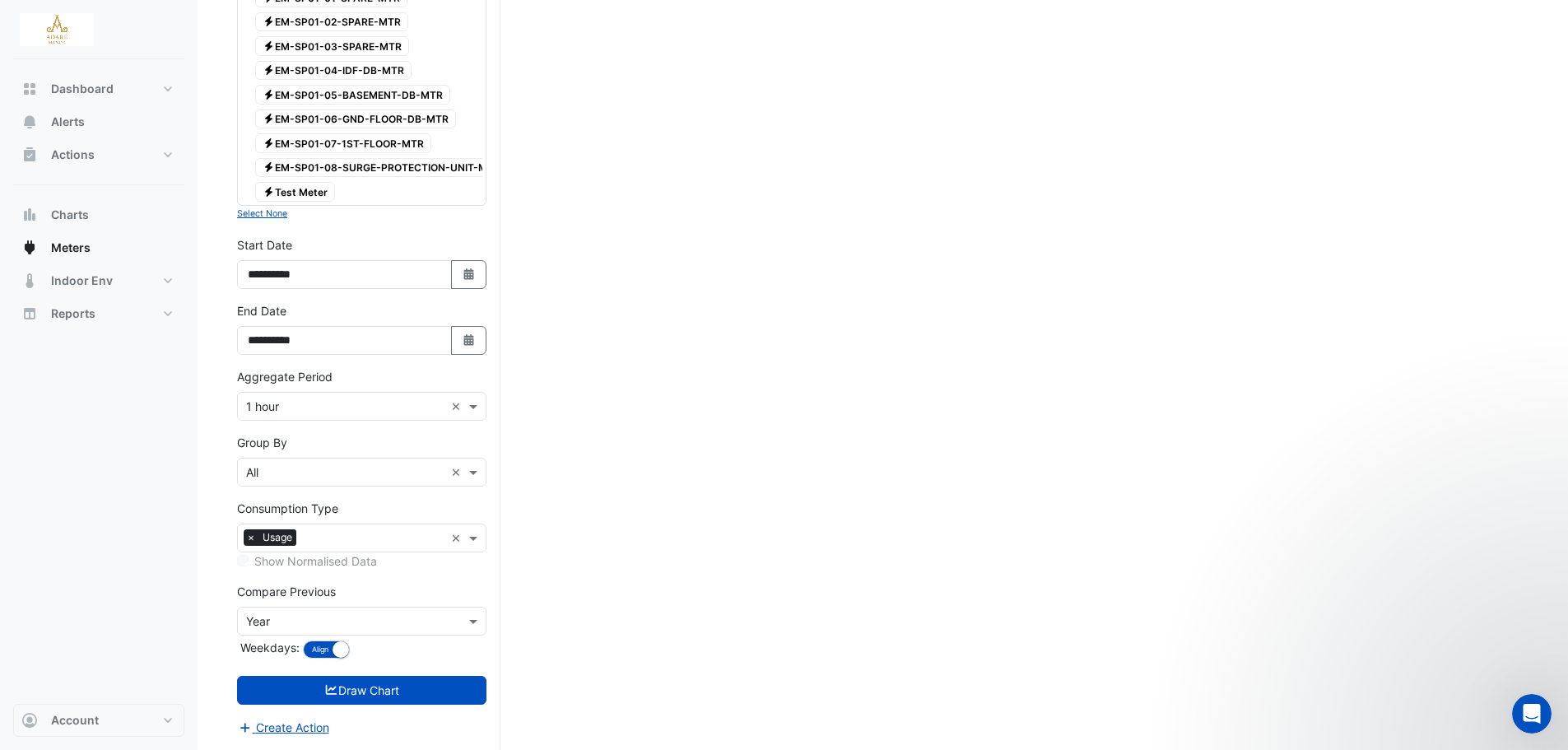
scroll to position [3468, 0]
click at [469, 279] on icon "Select Date" at bounding box center [468, 274] width 15 height 12
select select "*"
select select "****"
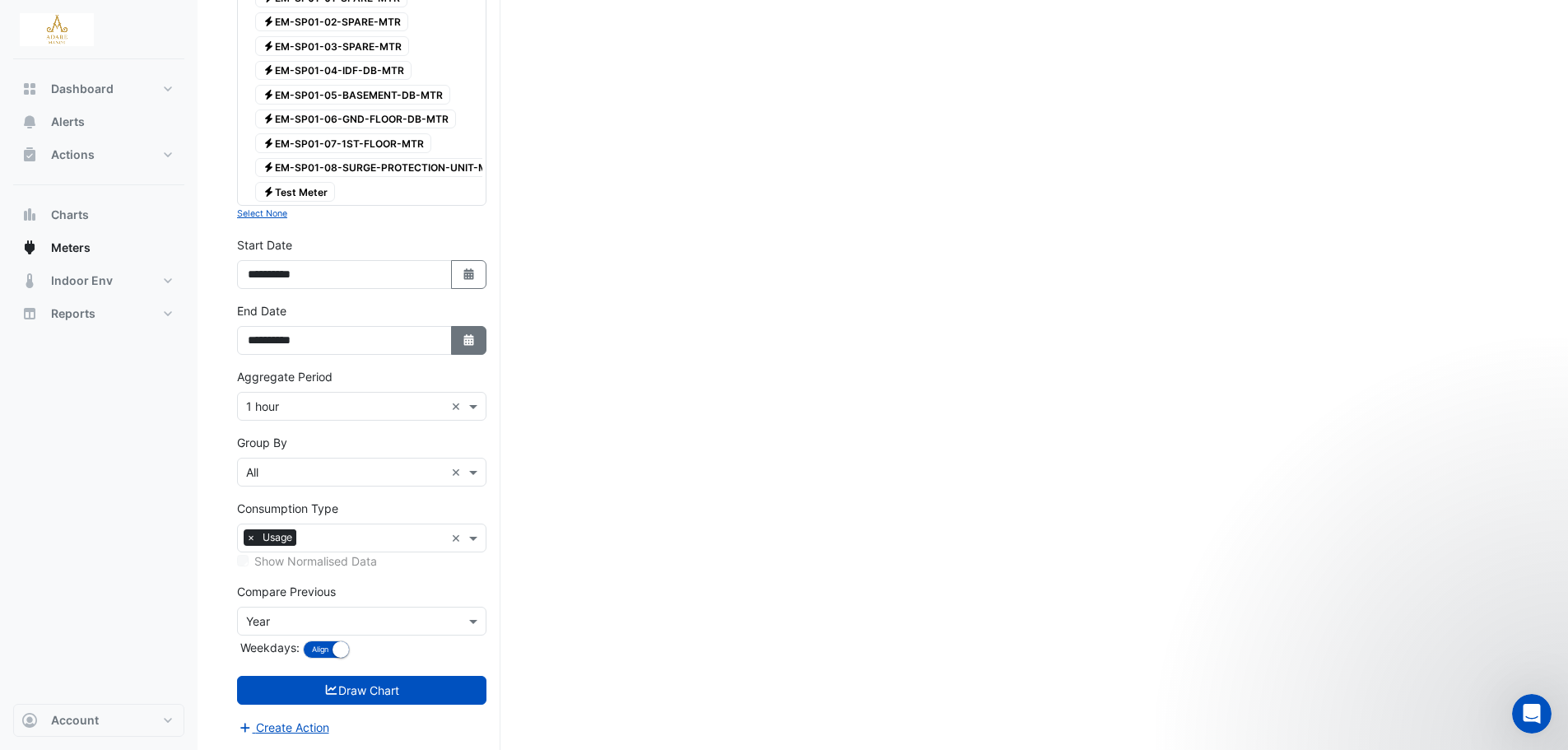
click at [456, 350] on button "Select Date" at bounding box center [469, 340] width 36 height 29
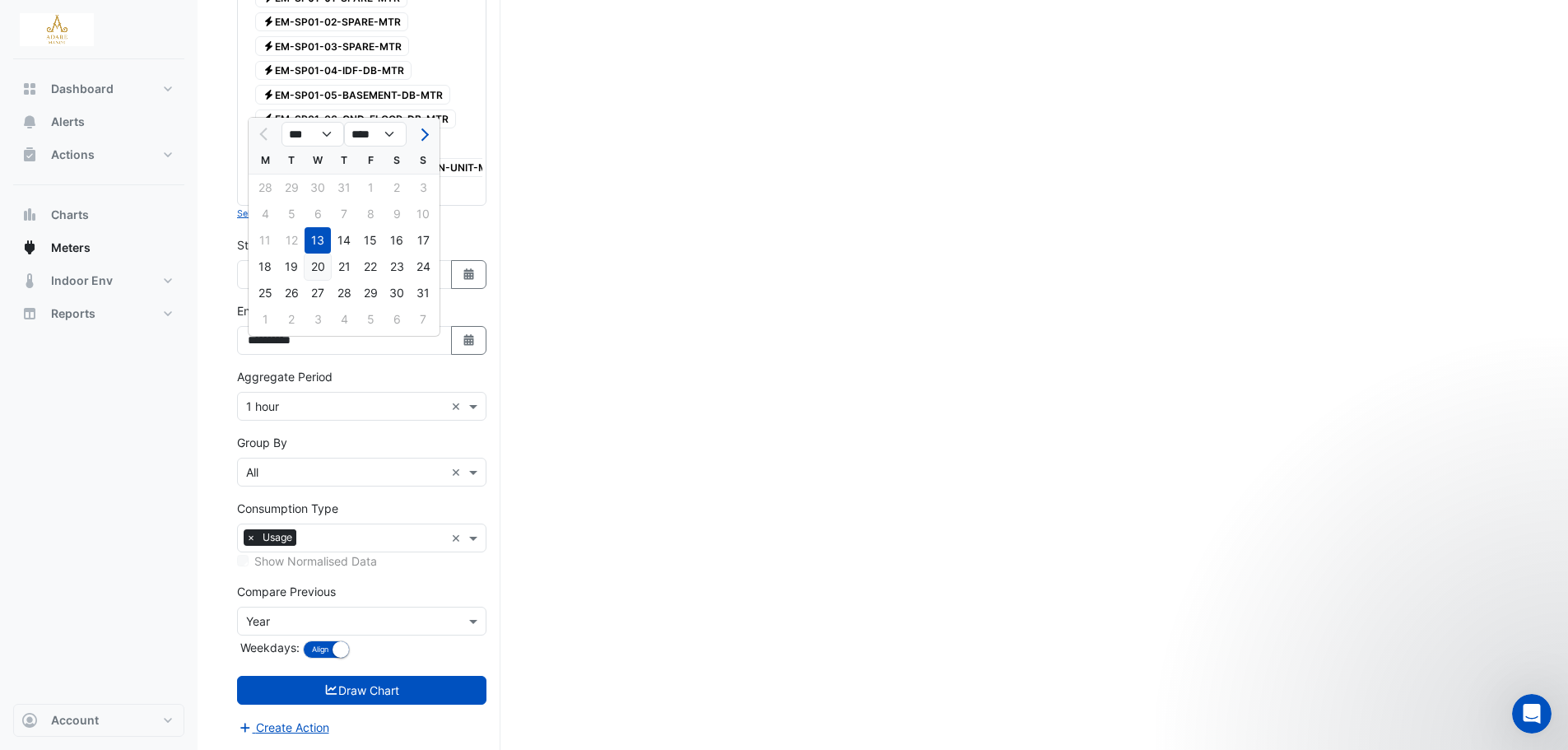
click at [325, 255] on div "20" at bounding box center [318, 266] width 26 height 26
type input "**********"
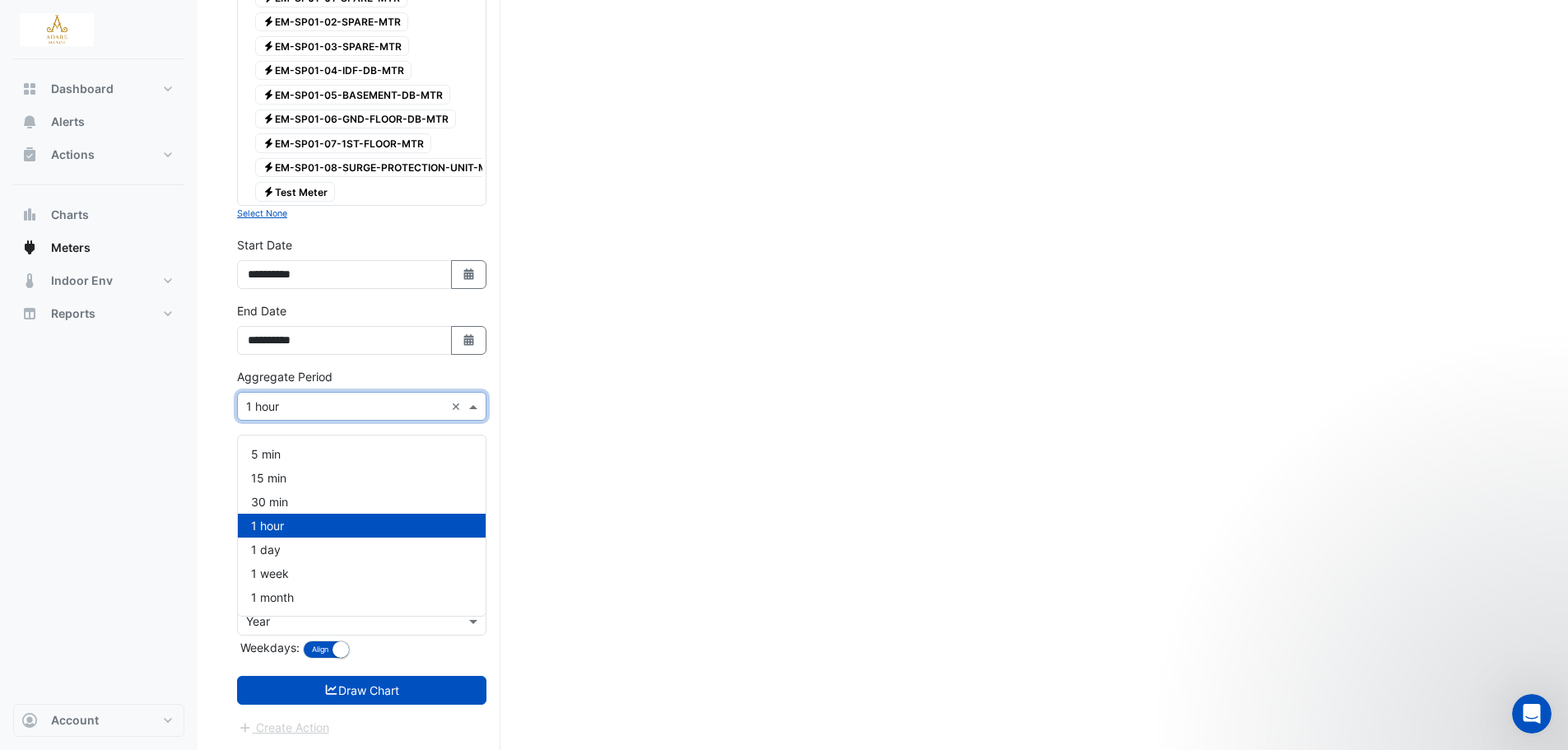
click at [422, 398] on input "text" at bounding box center [345, 406] width 198 height 17
click at [367, 537] on div "1 day" at bounding box center [362, 549] width 248 height 24
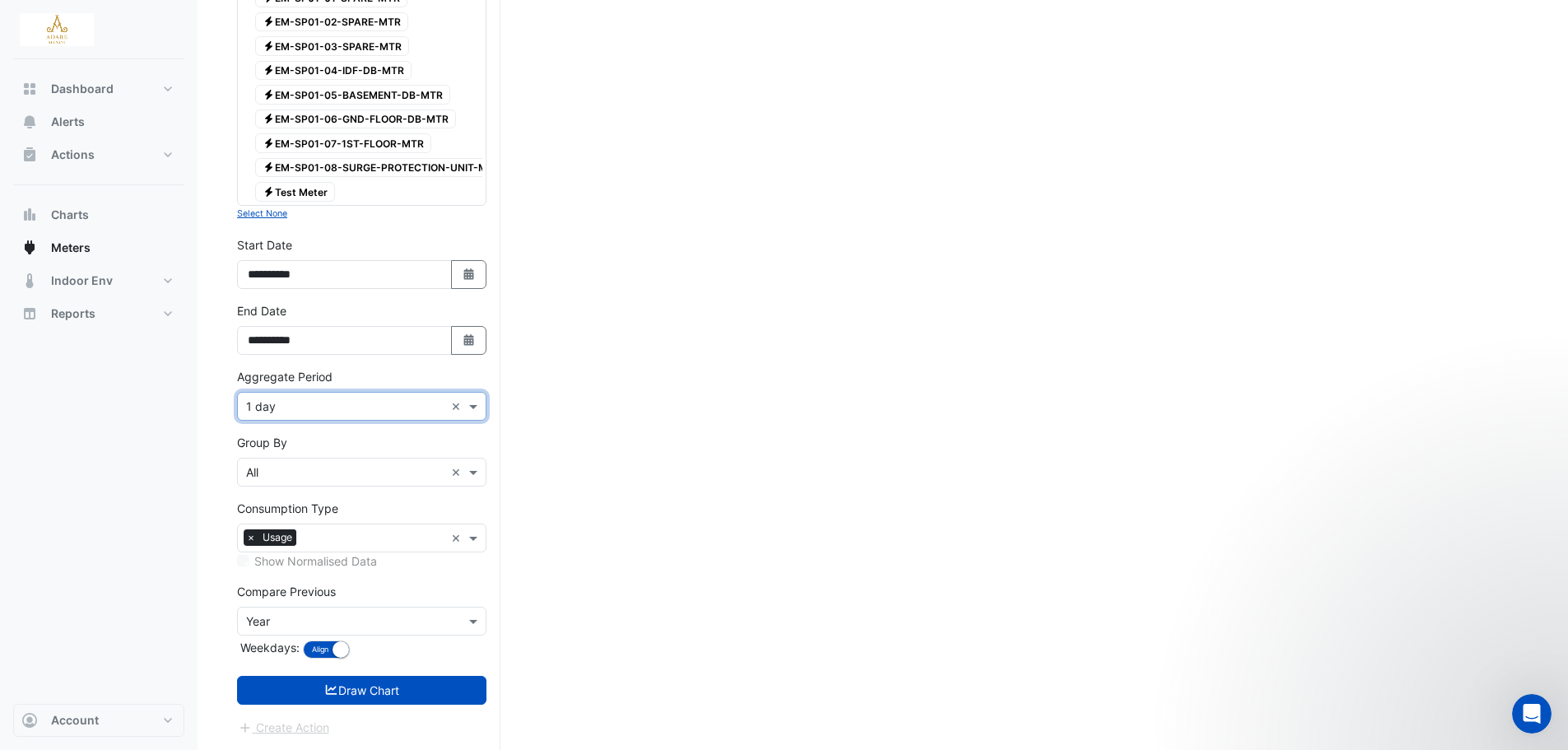
click at [367, 528] on div "Consumption Type × Usage" at bounding box center [341, 538] width 206 height 26
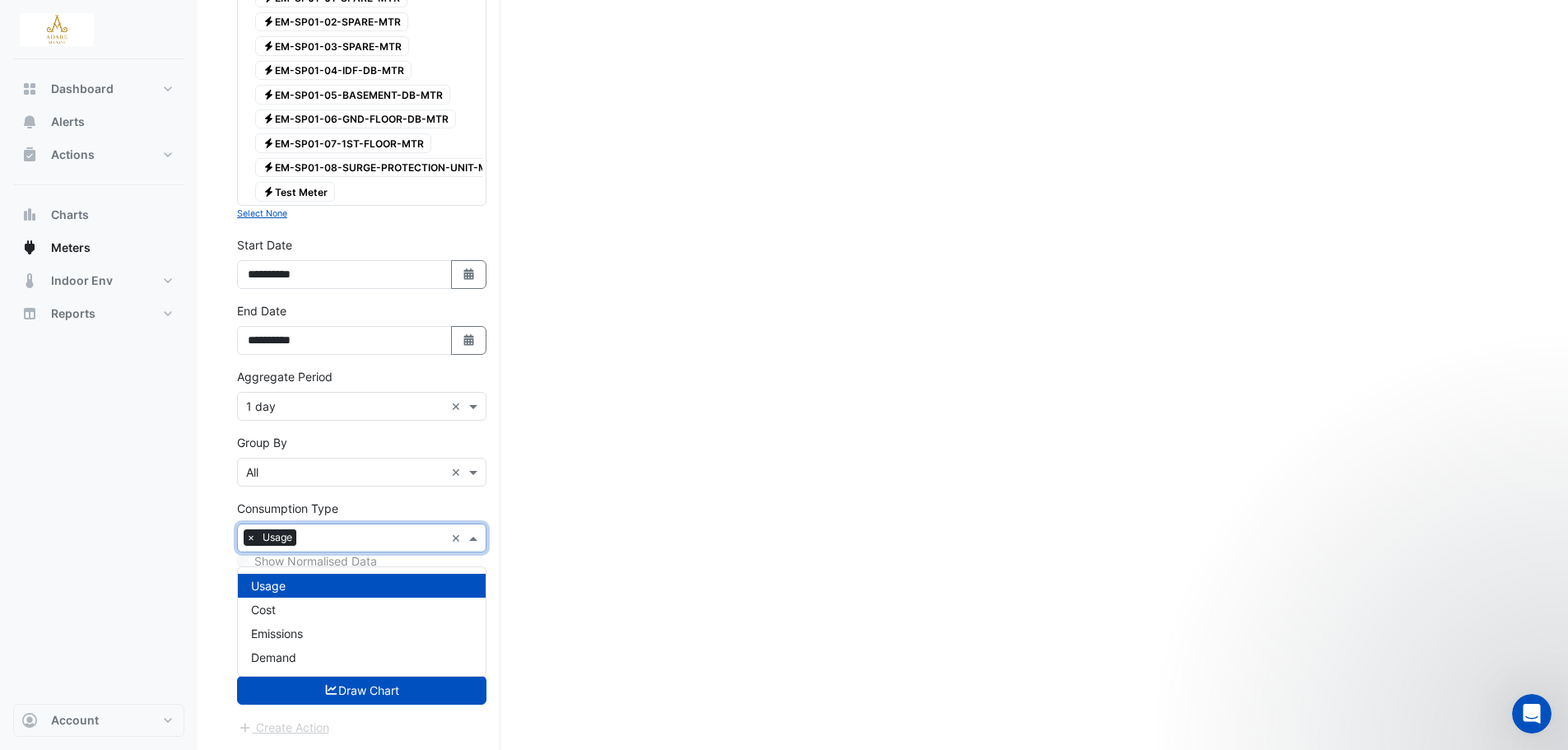
click at [372, 456] on div "Group By Group By × All ×" at bounding box center [362, 459] width 249 height 53
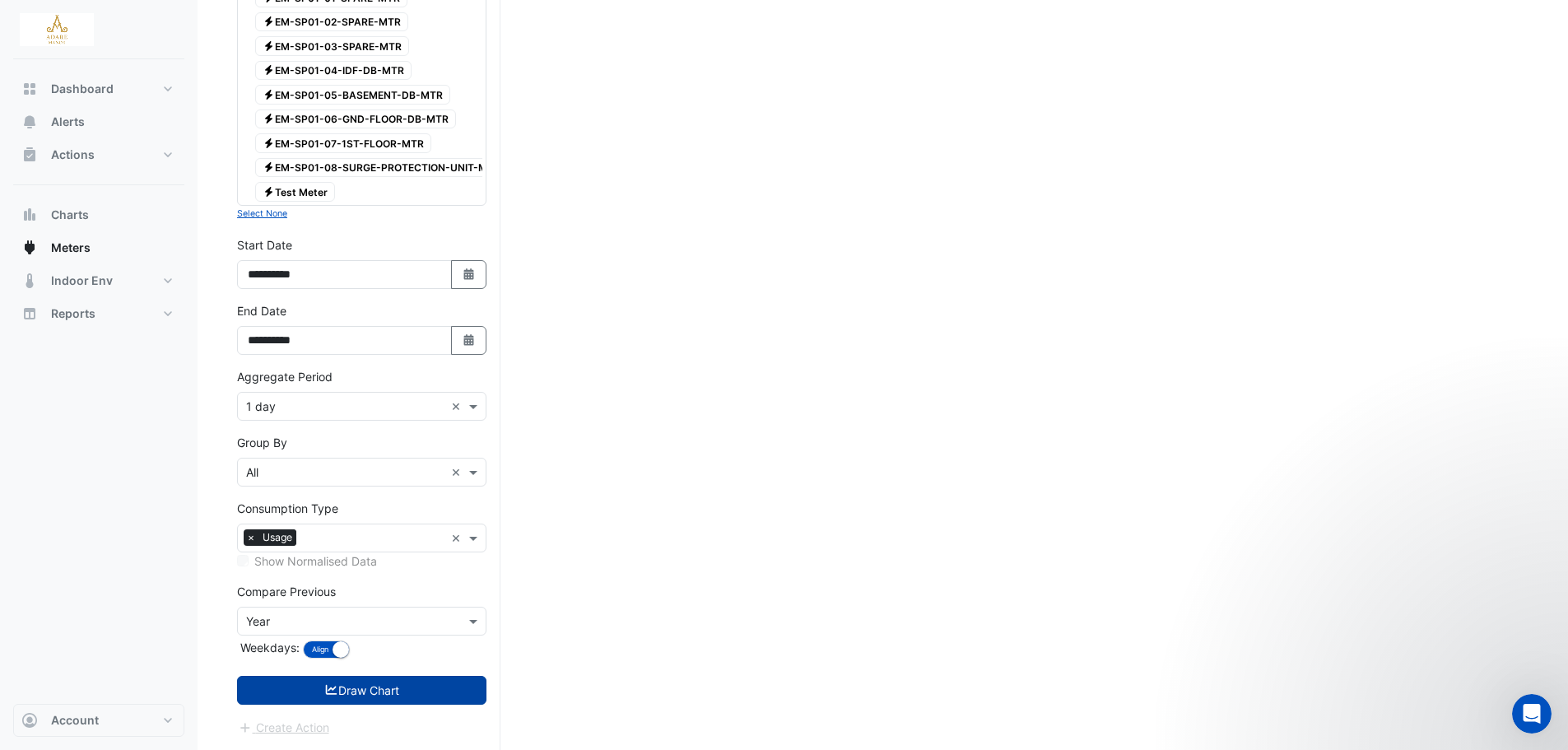
click at [409, 696] on button "Draw Chart" at bounding box center [362, 689] width 249 height 29
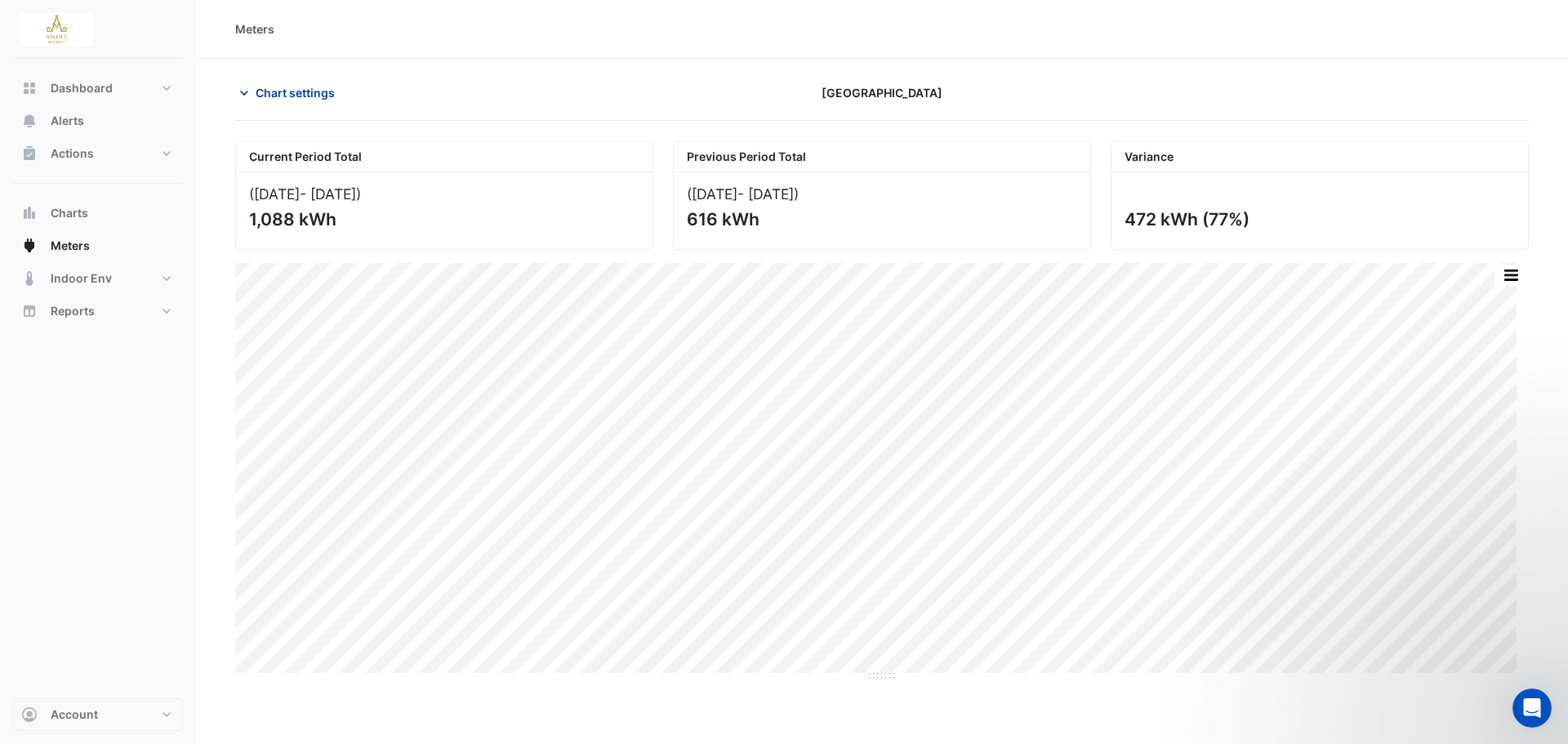
click at [245, 94] on icon "button" at bounding box center [244, 93] width 8 height 5
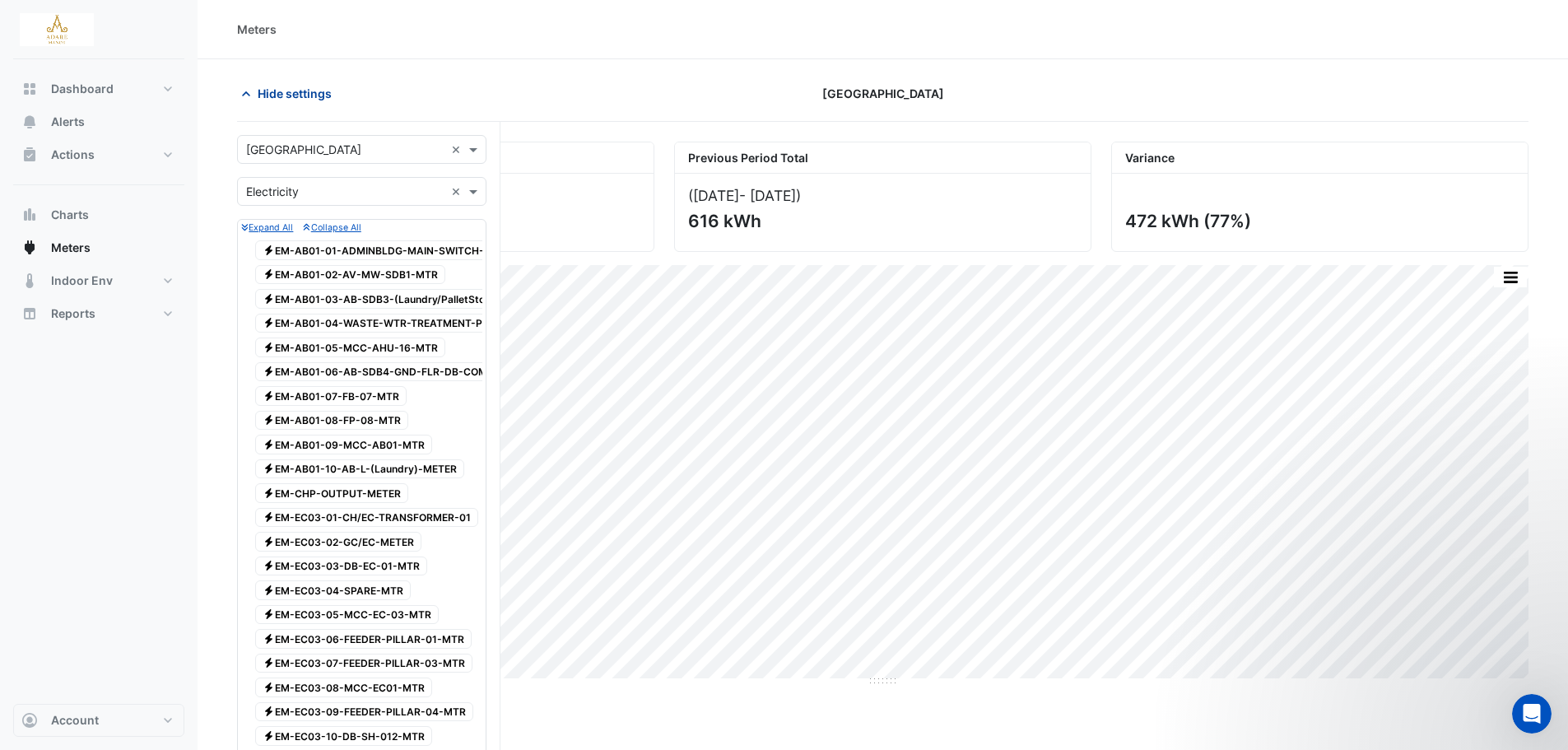
click at [247, 95] on icon "button" at bounding box center [246, 94] width 17 height 17
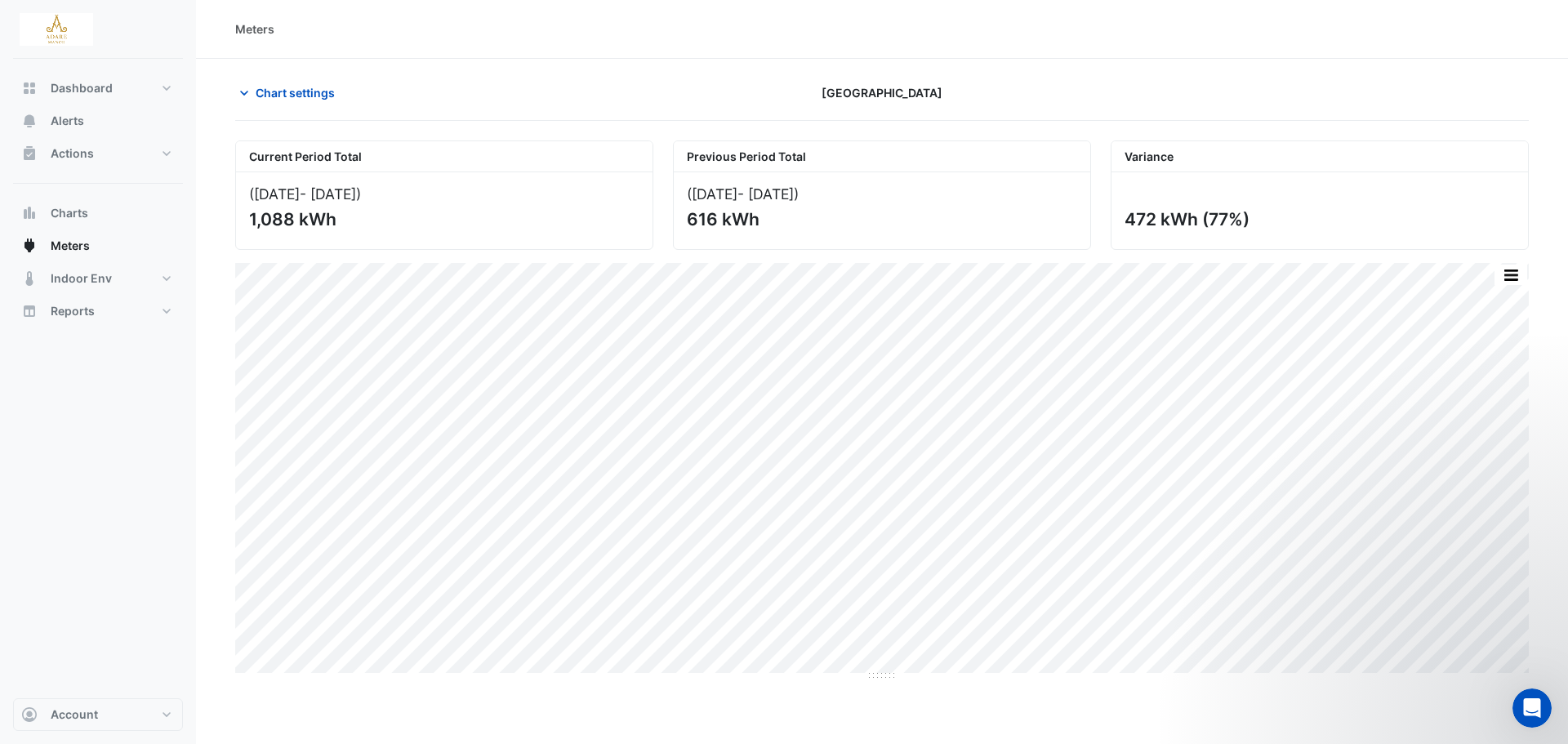
click at [1280, 77] on section "Chart settings Adare Manor Current Period Total (13 Aug 25 - 20 Aug 25 ) 1,088 …" at bounding box center [882, 370] width 1372 height 622
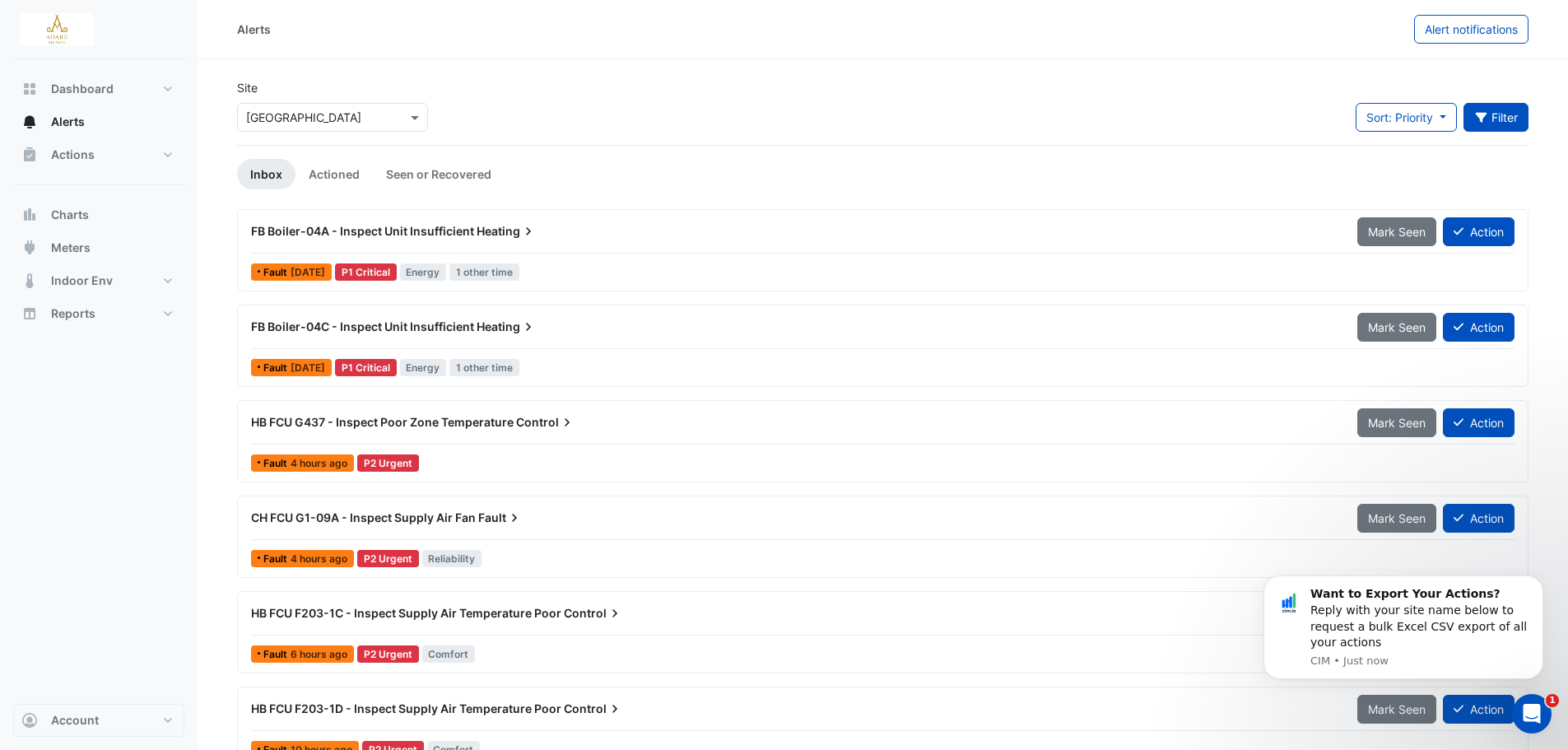
click at [1489, 118] on button "Filter" at bounding box center [1496, 117] width 66 height 29
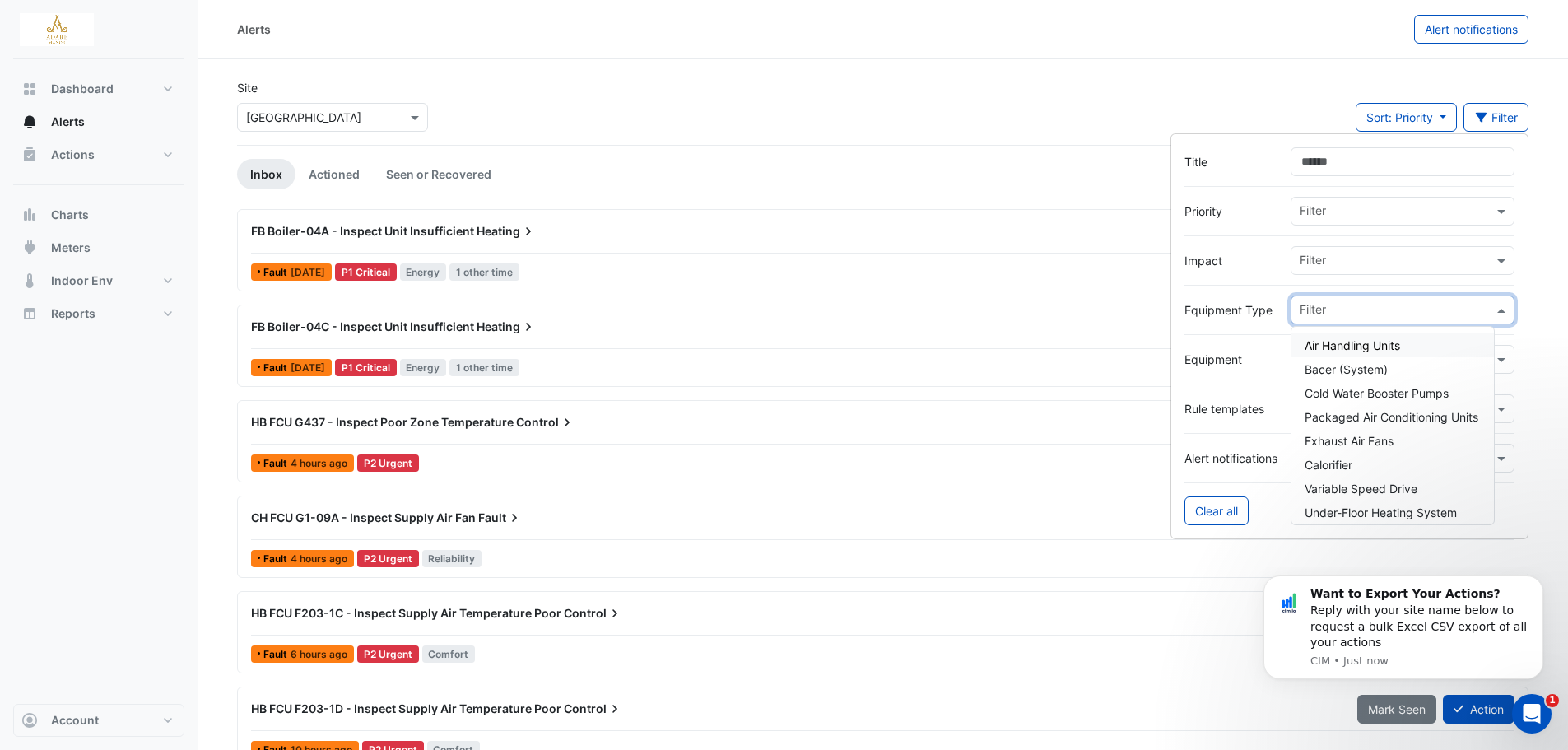
click at [1395, 319] on input "text" at bounding box center [1397, 311] width 193 height 17
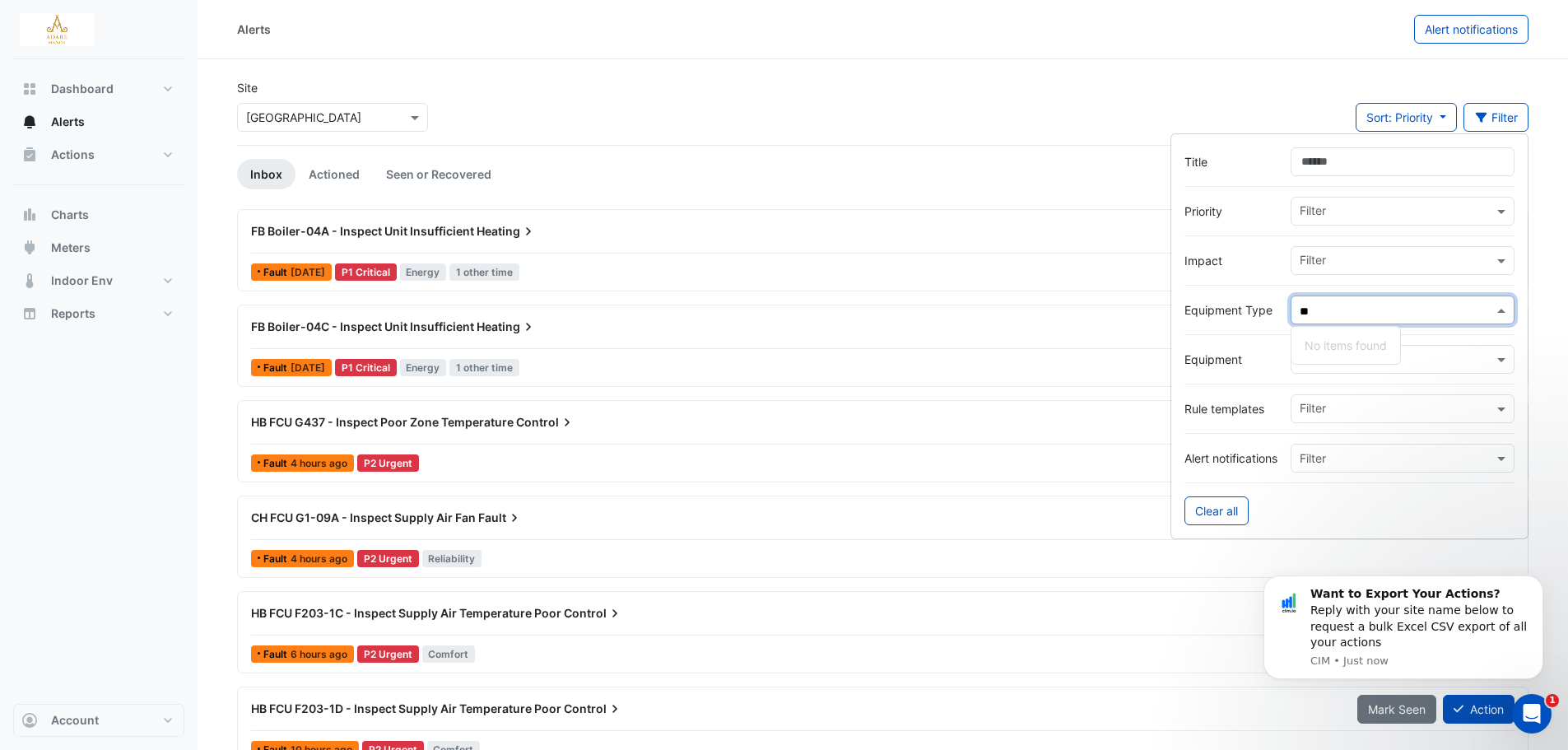
type input "*"
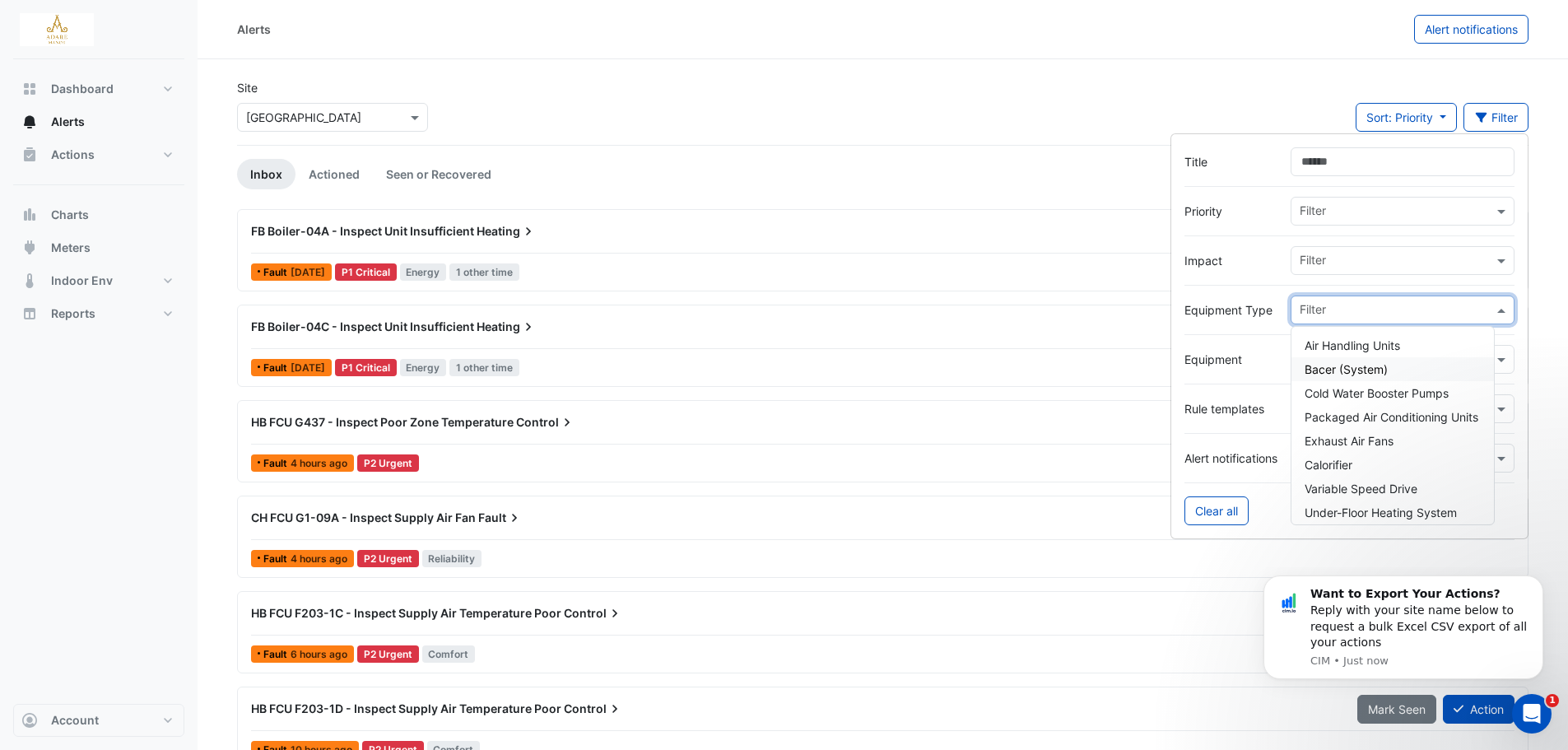
click at [1247, 357] on label "Equipment" at bounding box center [1230, 359] width 93 height 17
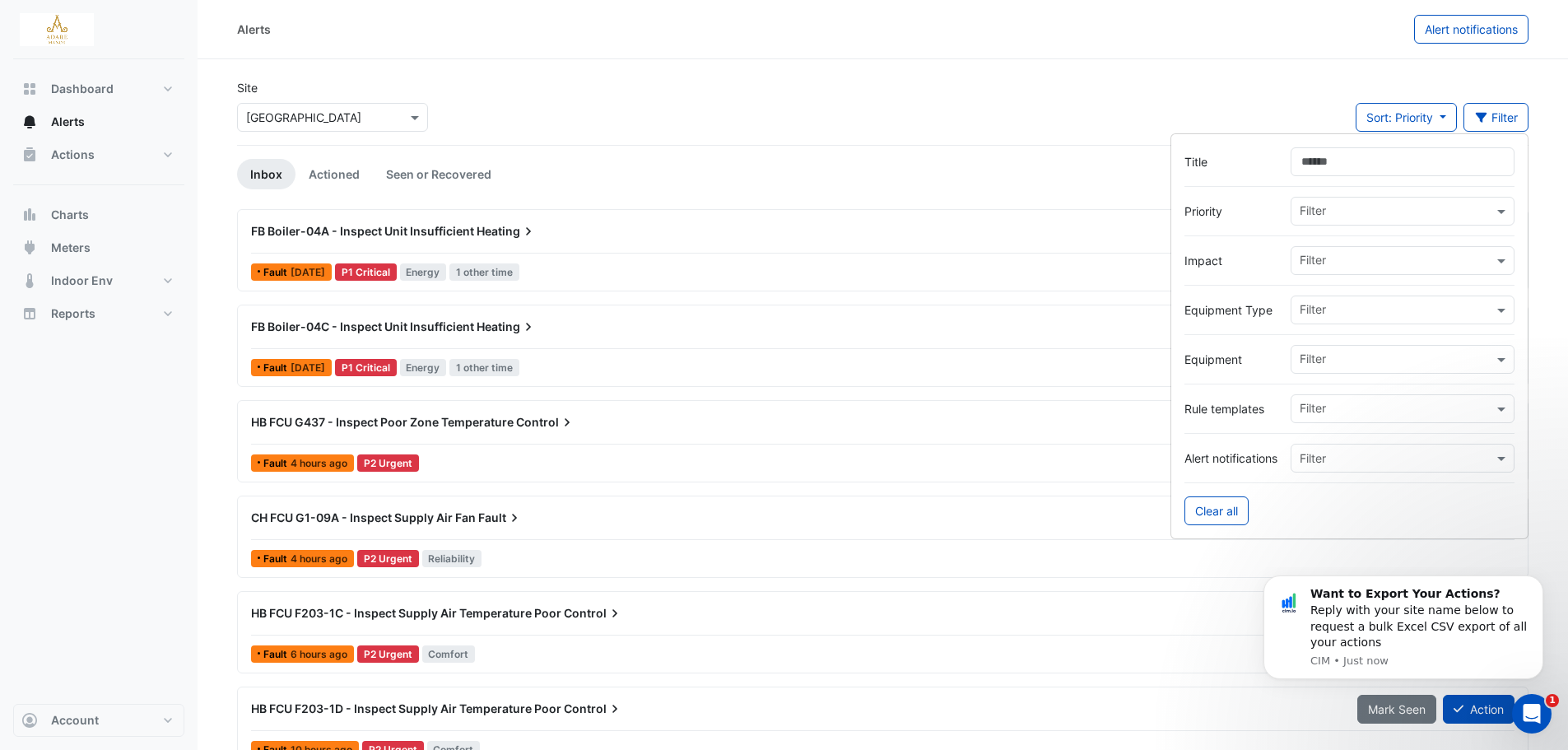
click at [1343, 367] on input "text" at bounding box center [1397, 361] width 193 height 17
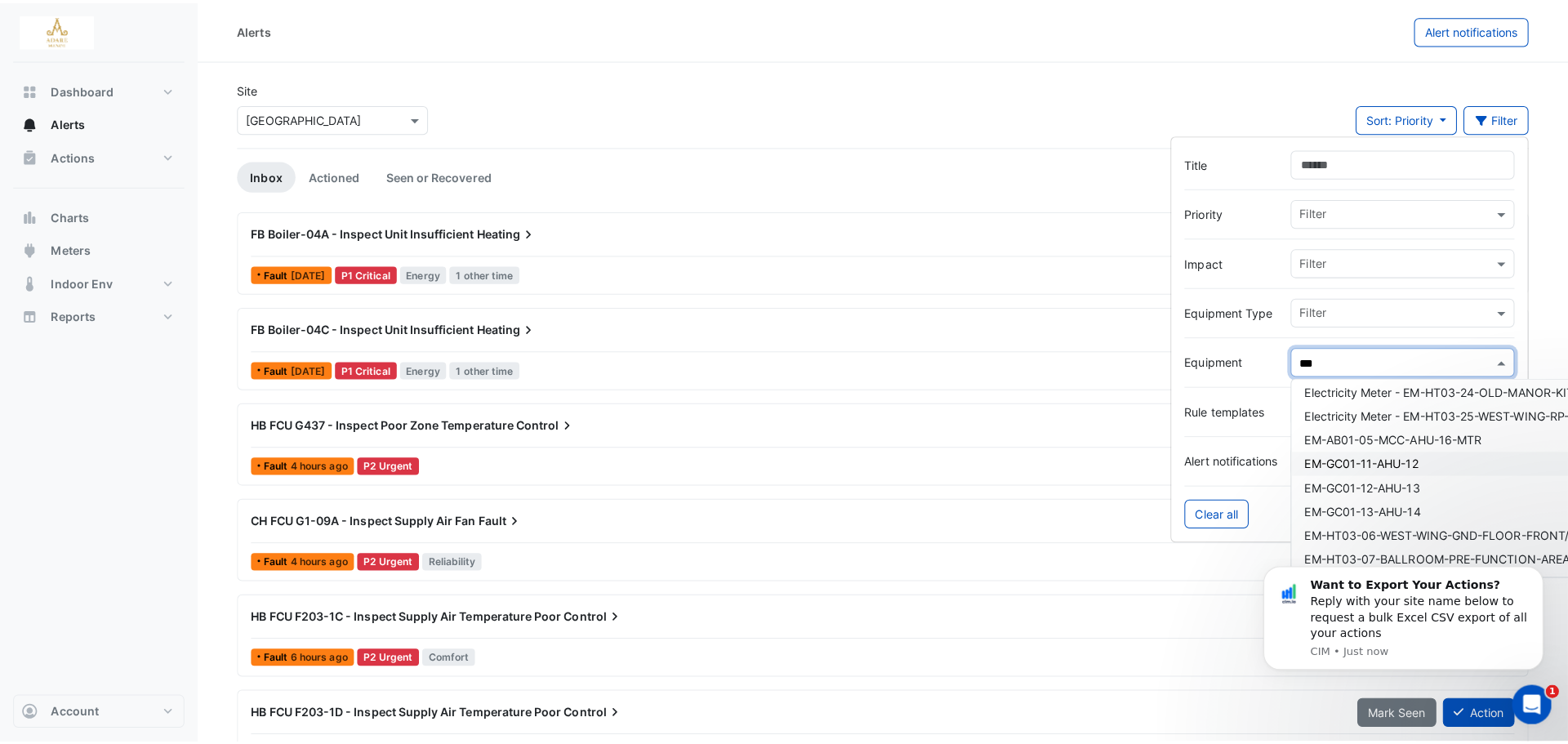
scroll to position [490, 0]
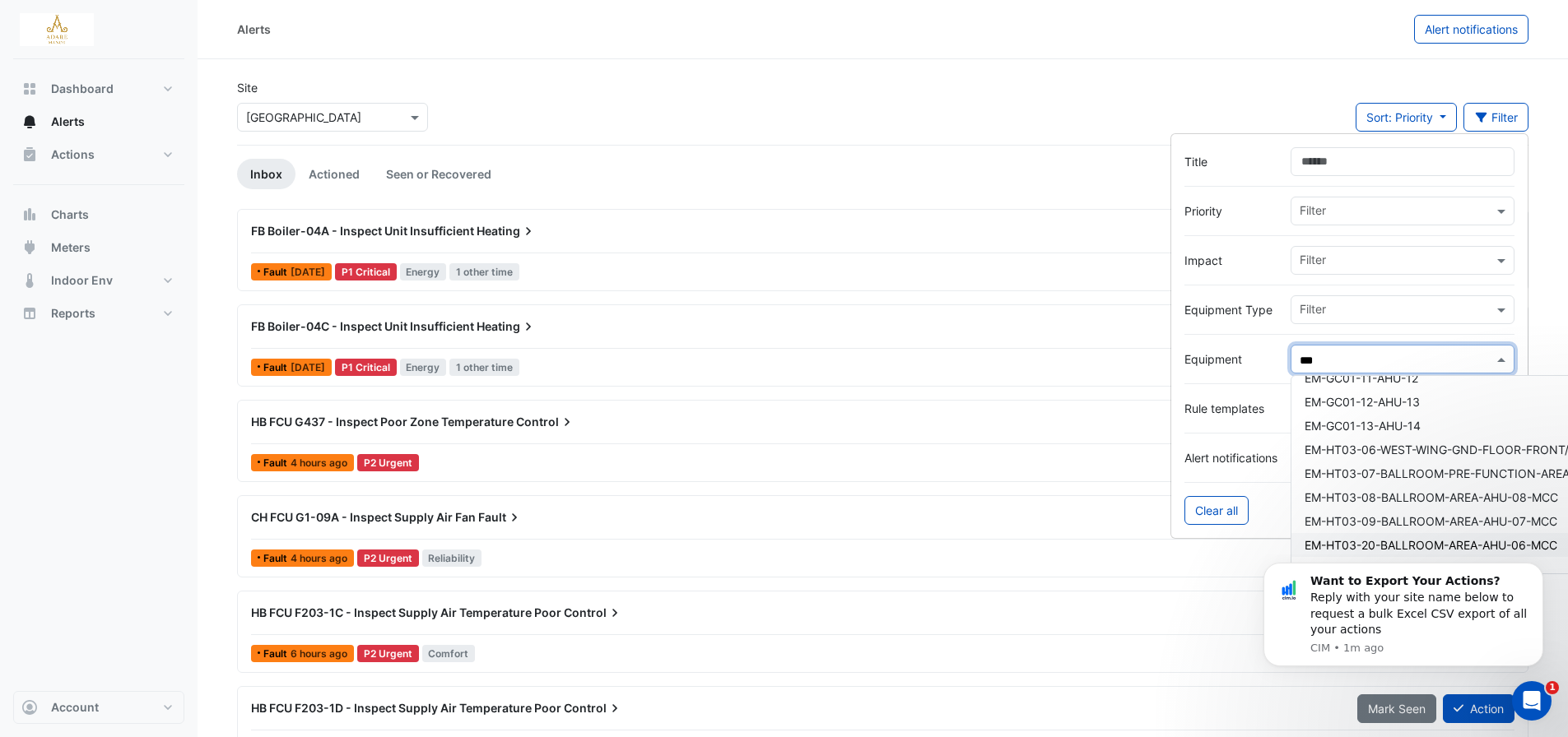
click at [1451, 537] on div "EM-HT03-20-BALLROOM-AREA-AHU-06-MCC" at bounding box center [1587, 545] width 593 height 24
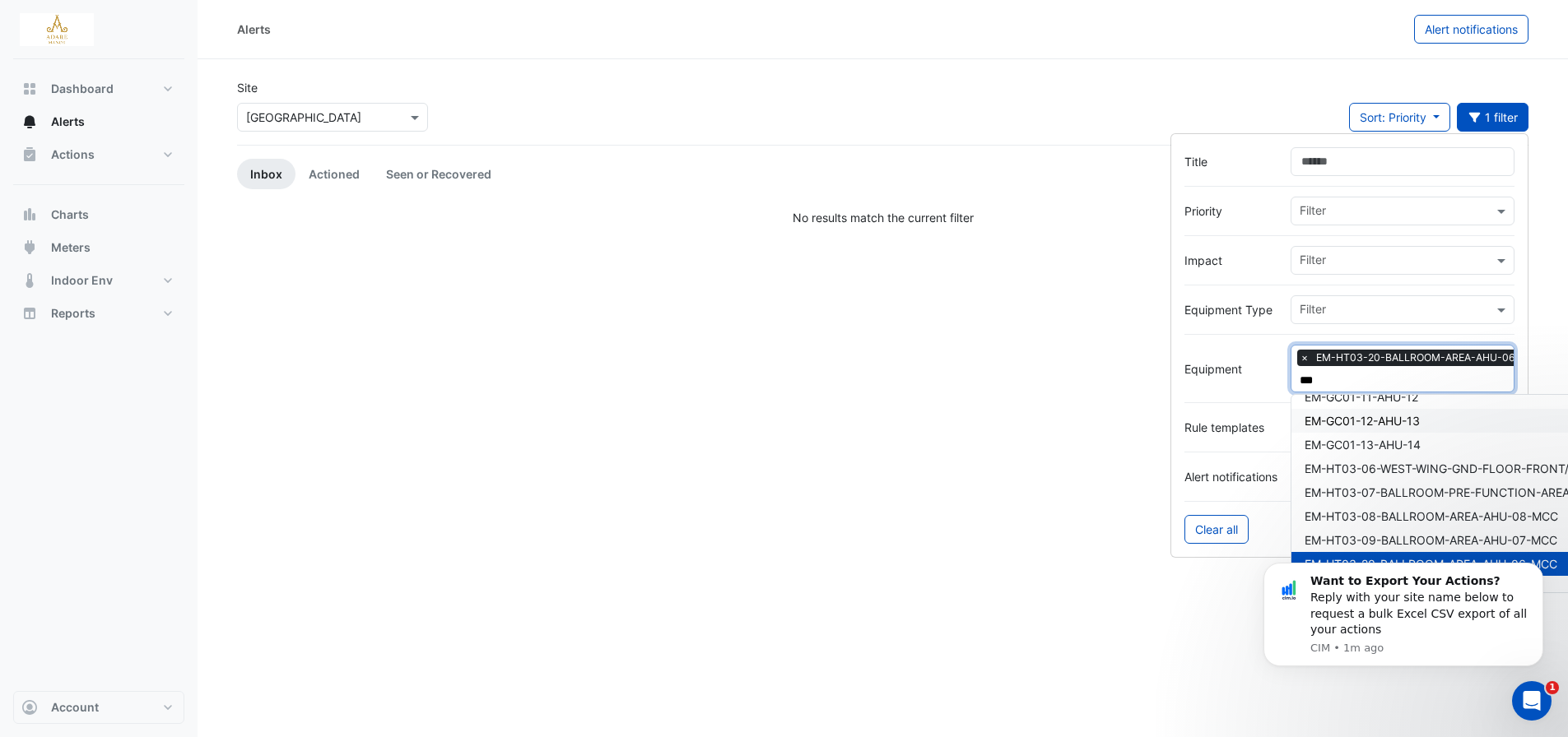
type input "***"
click at [1171, 135] on form "Title Priority Filter Impact Filter Equipment Type Filter Equipment Filter × EM…" at bounding box center [1349, 346] width 358 height 424
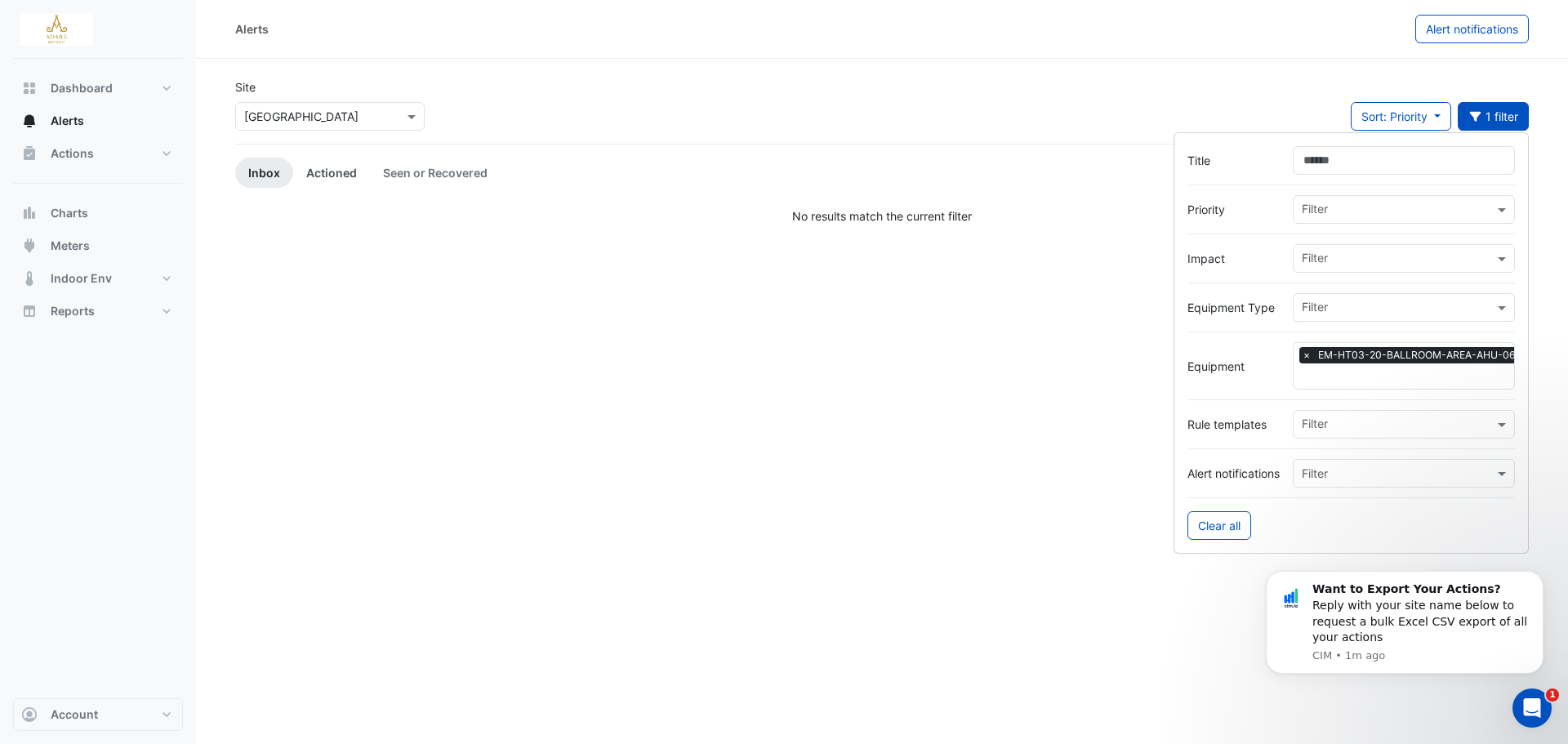
click at [326, 172] on link "Actioned" at bounding box center [332, 172] width 77 height 31
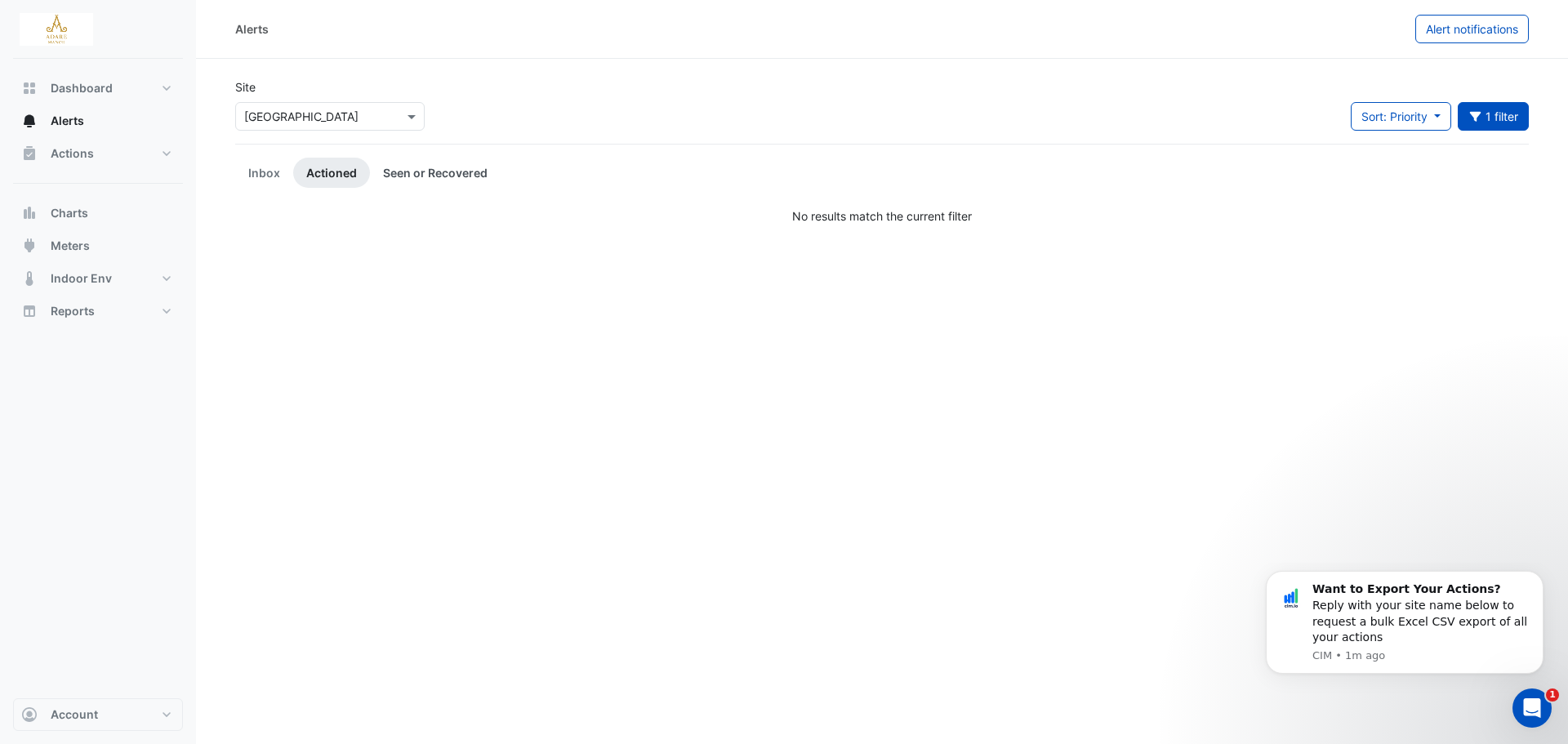
click at [434, 171] on link "Seen or Recovered" at bounding box center [435, 172] width 131 height 31
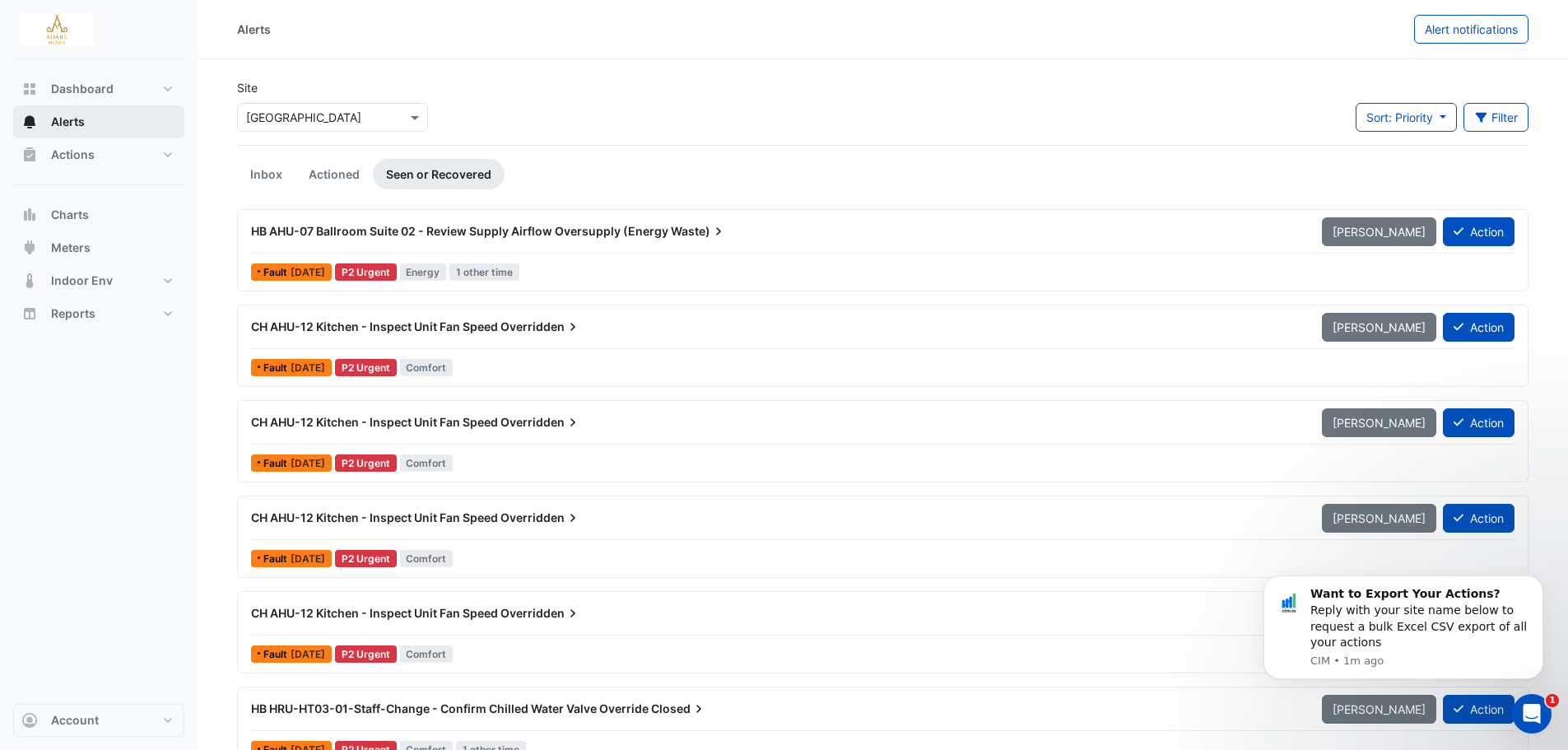
click at [65, 116] on span "Alerts" at bounding box center [68, 122] width 34 height 17
click at [268, 171] on link "Inbox" at bounding box center [266, 173] width 59 height 31
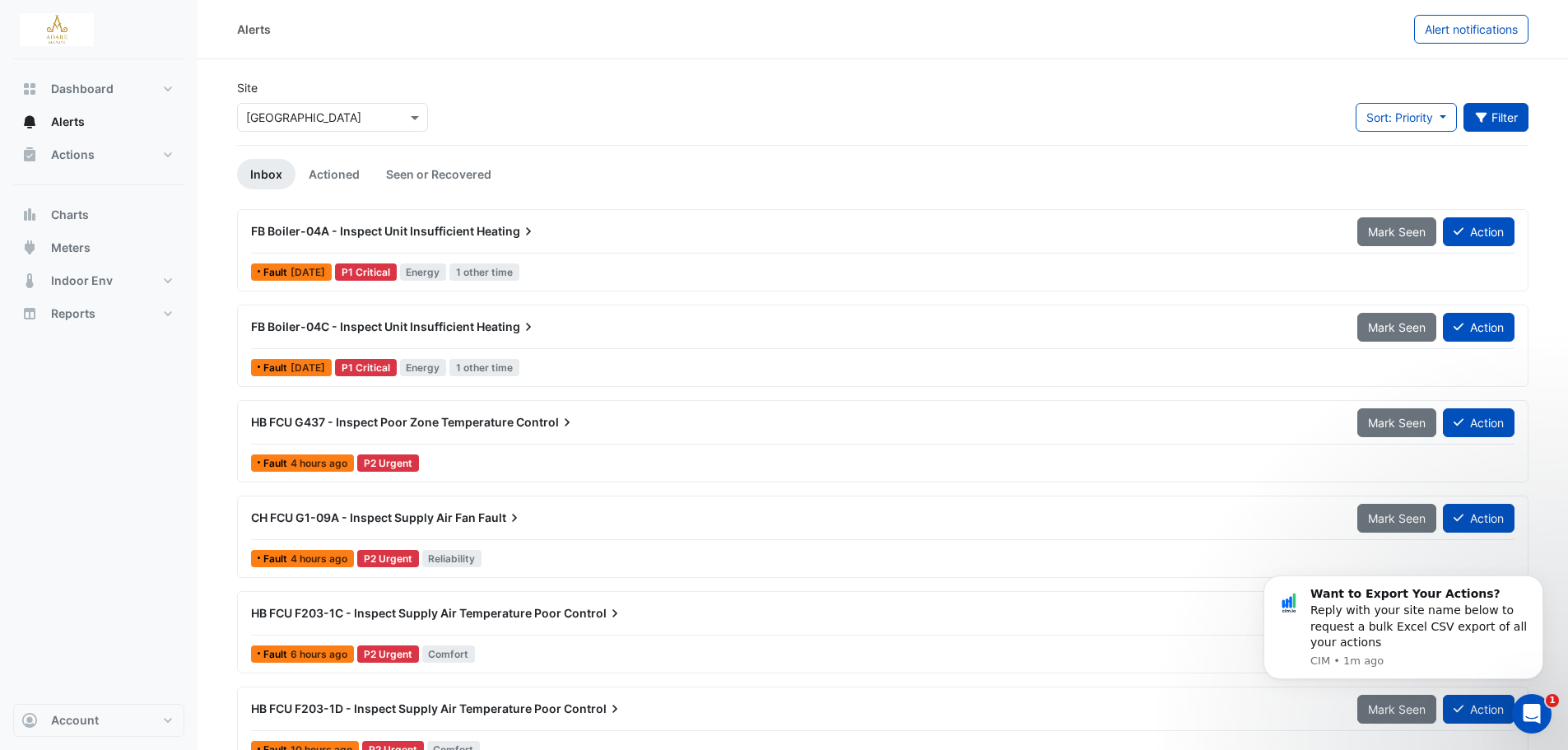
click at [1506, 121] on button "Filter" at bounding box center [1496, 117] width 66 height 29
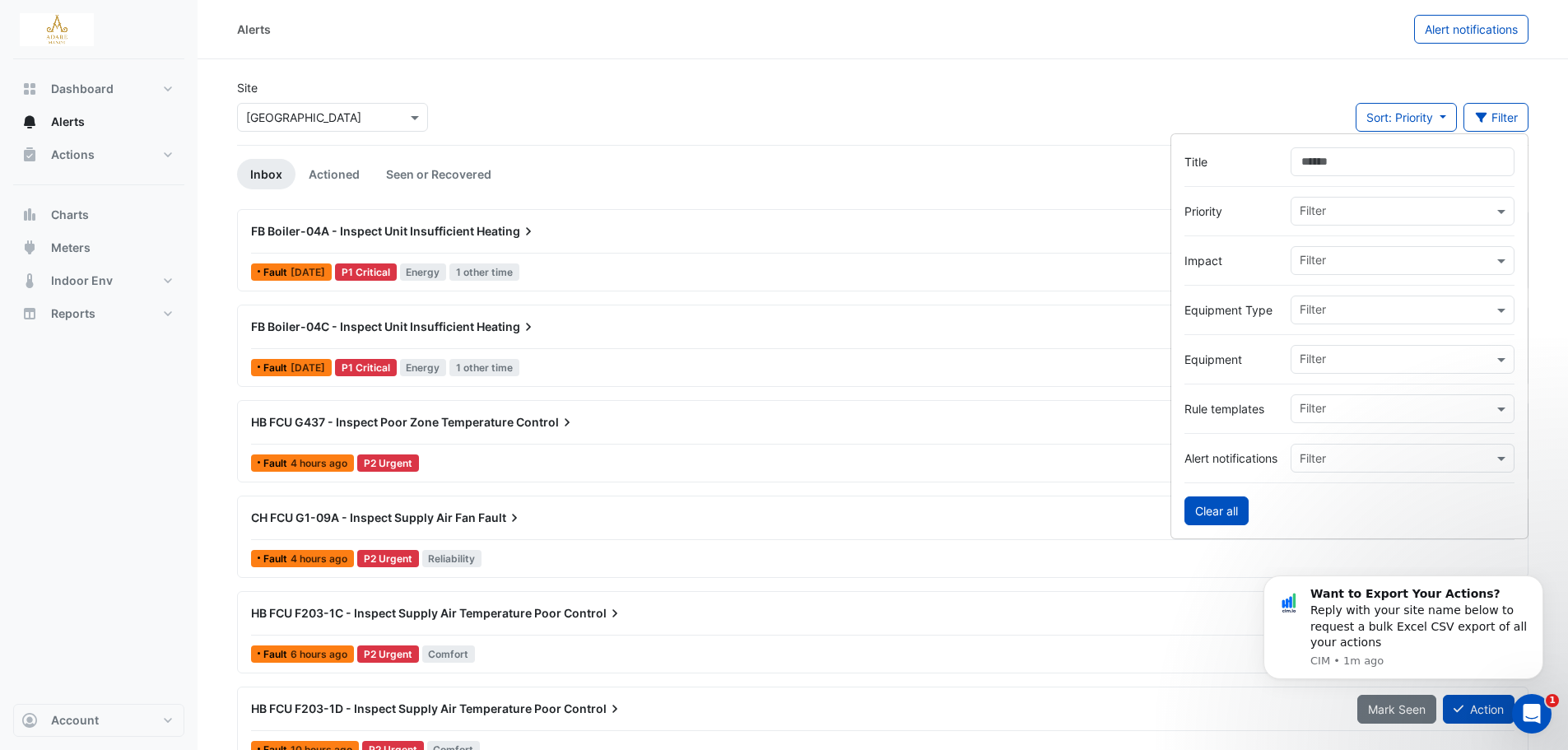
click at [1217, 513] on button "Clear all" at bounding box center [1216, 510] width 64 height 29
click at [1459, 35] on span "Alert notifications" at bounding box center [1470, 29] width 93 height 14
select select "******"
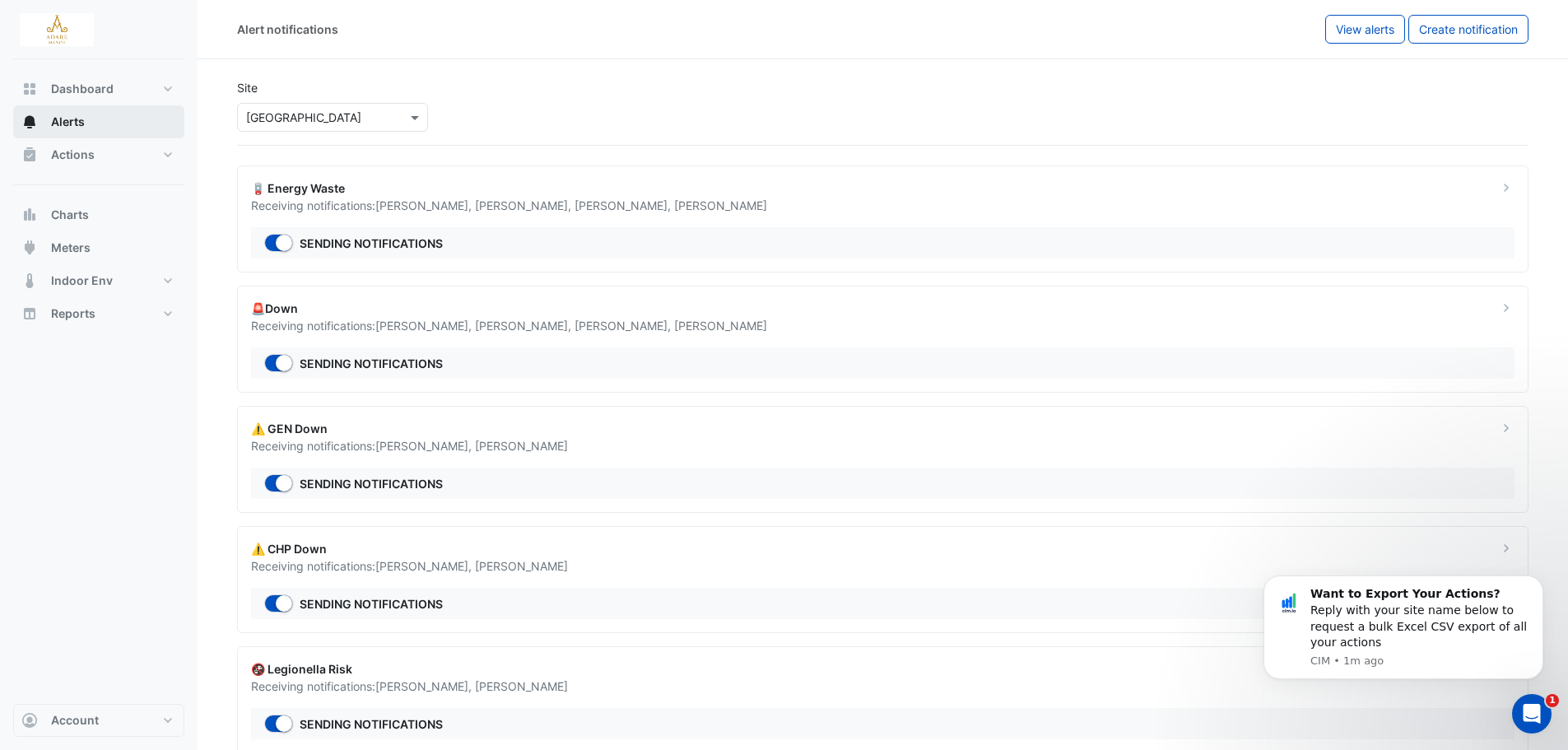
click at [50, 116] on button "Alerts" at bounding box center [99, 122] width 171 height 33
click at [61, 91] on span "Dashboard" at bounding box center [82, 89] width 63 height 17
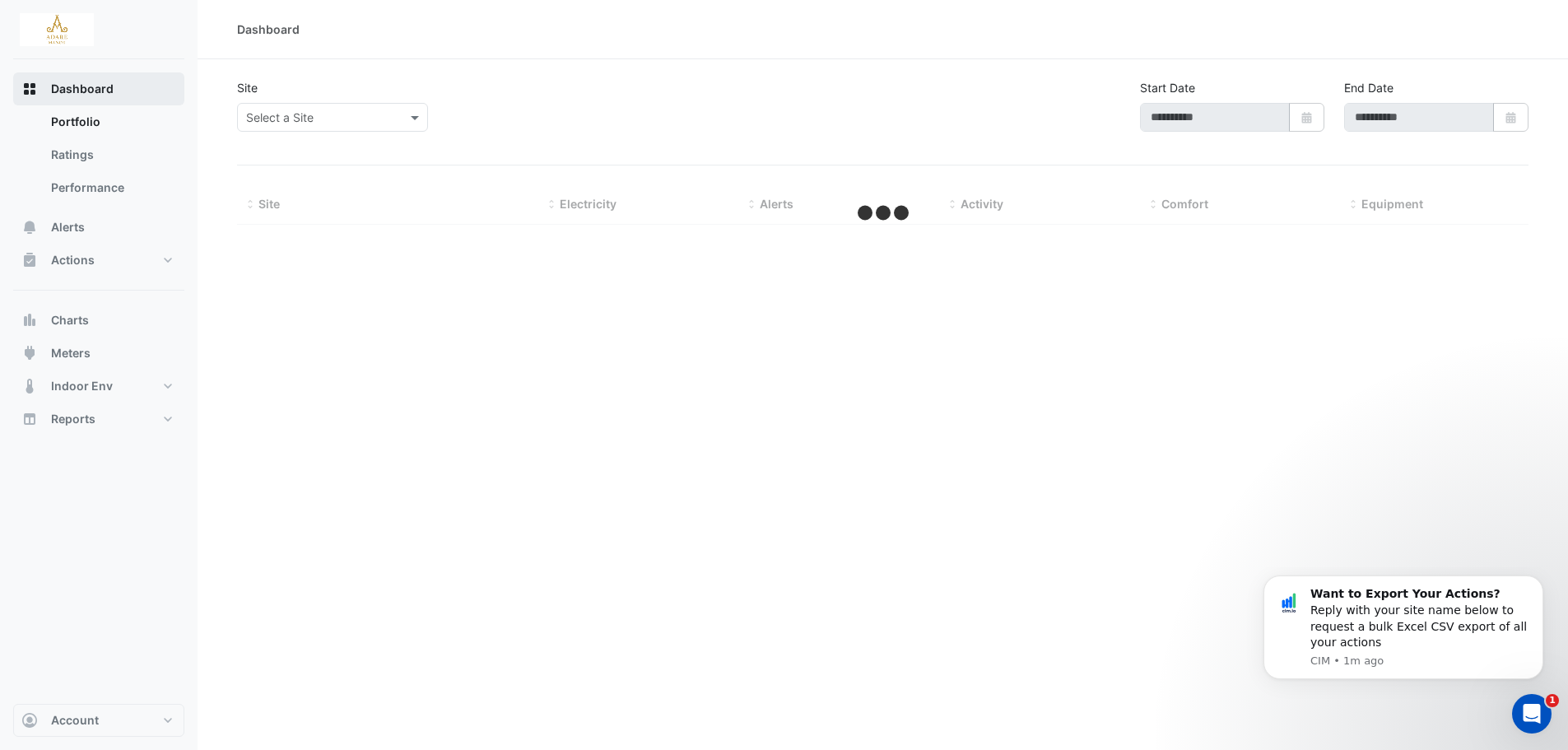
type input "**********"
select select "***"
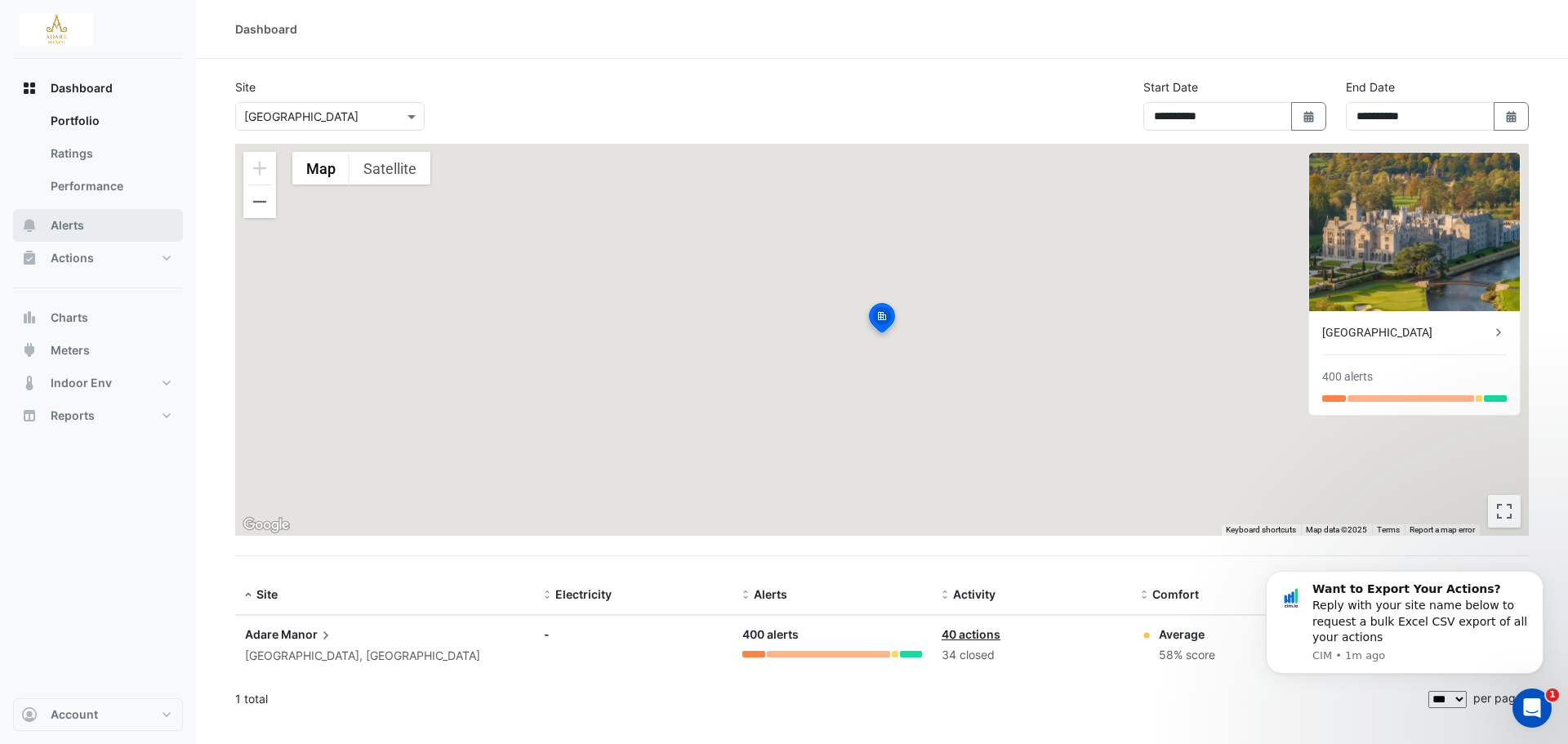
click at [60, 225] on span "Alerts" at bounding box center [67, 225] width 34 height 17
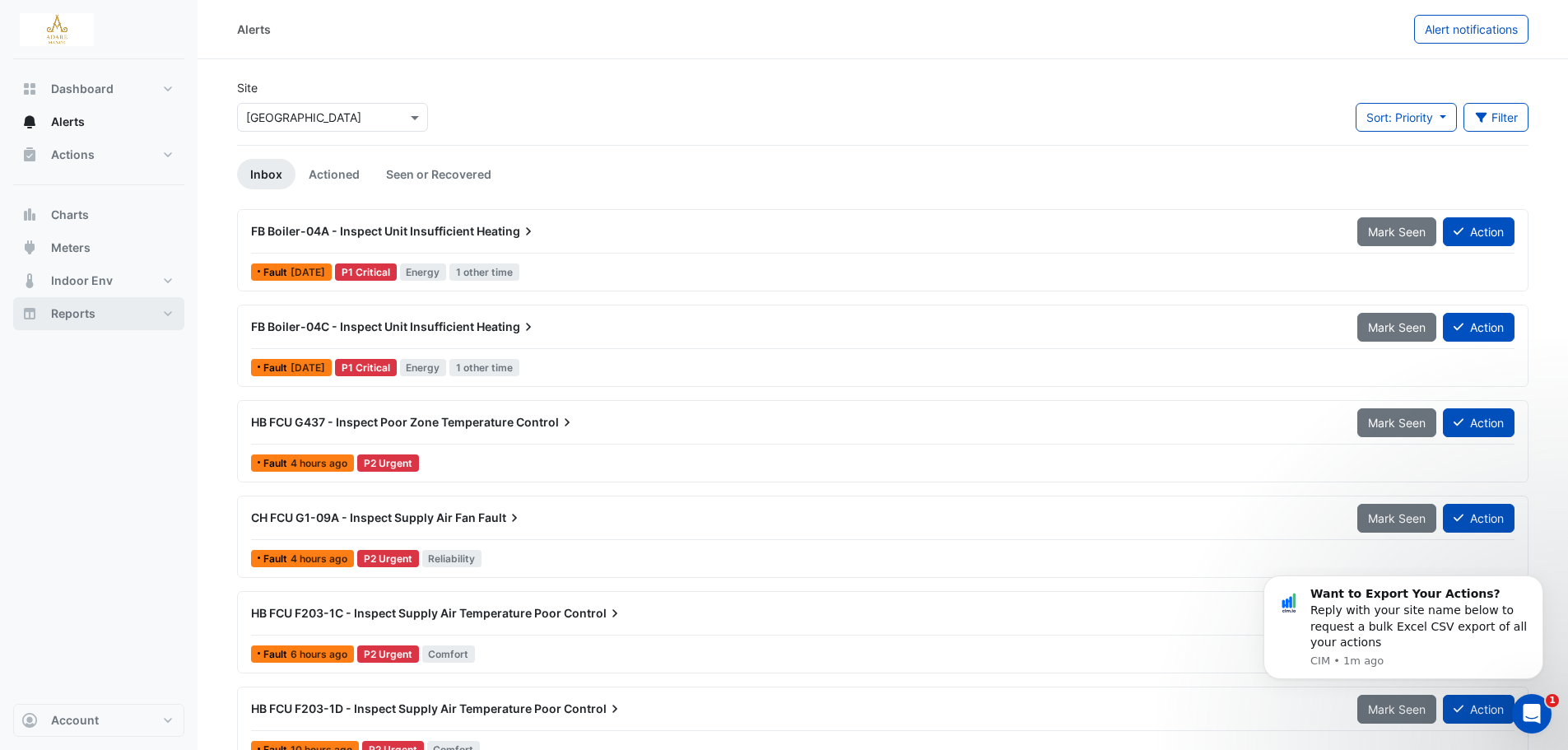
click at [113, 321] on button "Reports" at bounding box center [99, 313] width 171 height 33
select select "***"
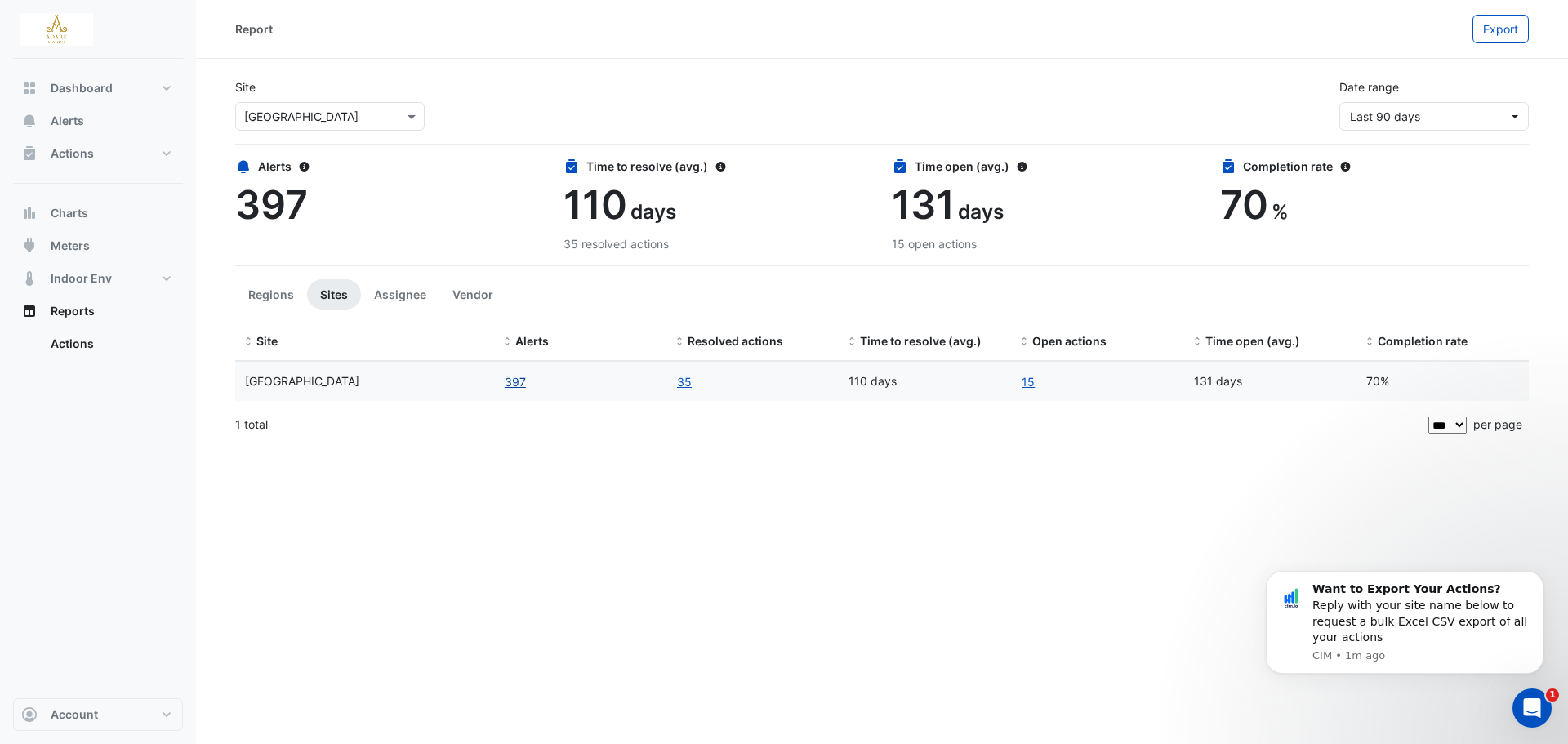
click at [514, 384] on button "397" at bounding box center [515, 381] width 23 height 19
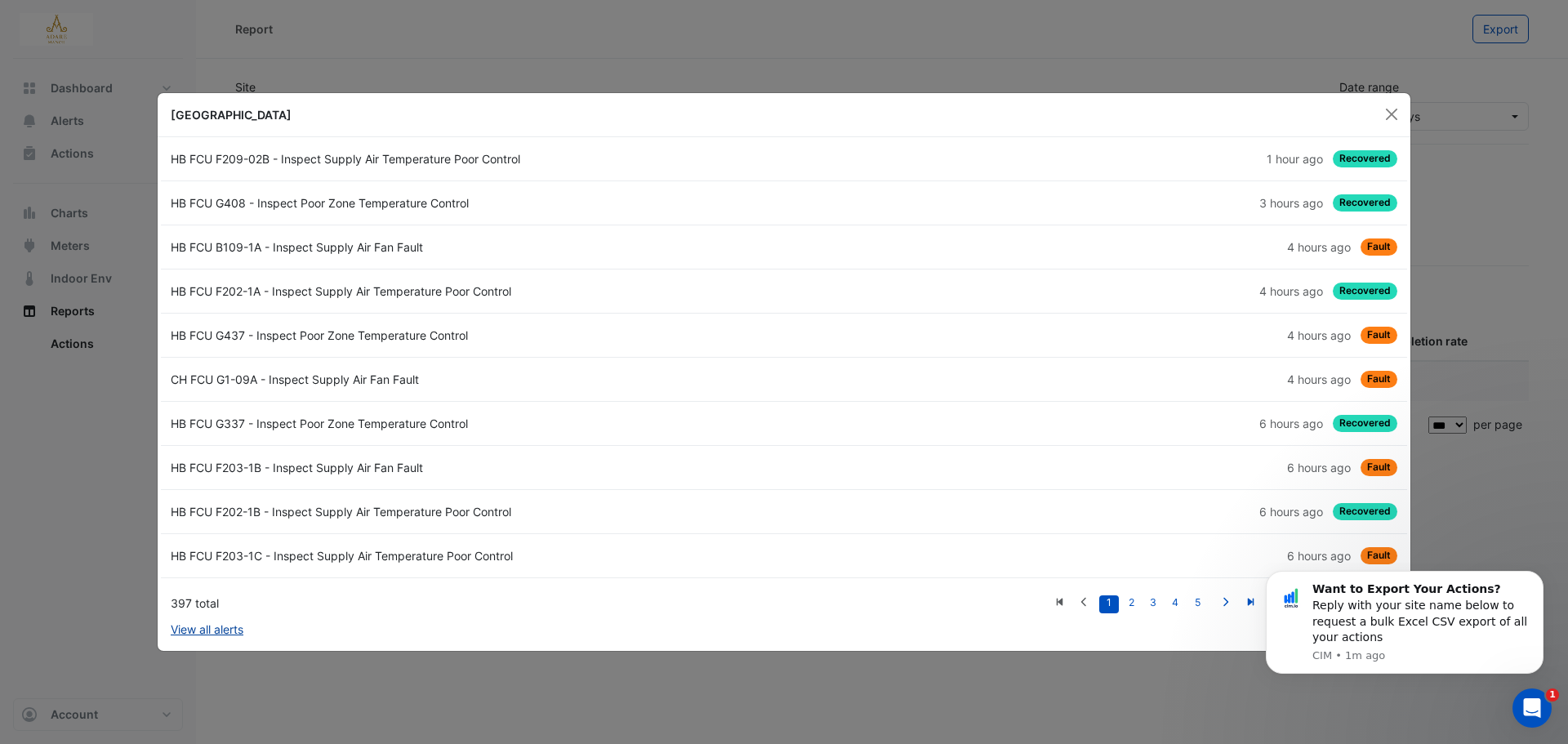
click at [236, 628] on link "View all alerts" at bounding box center [208, 628] width 73 height 17
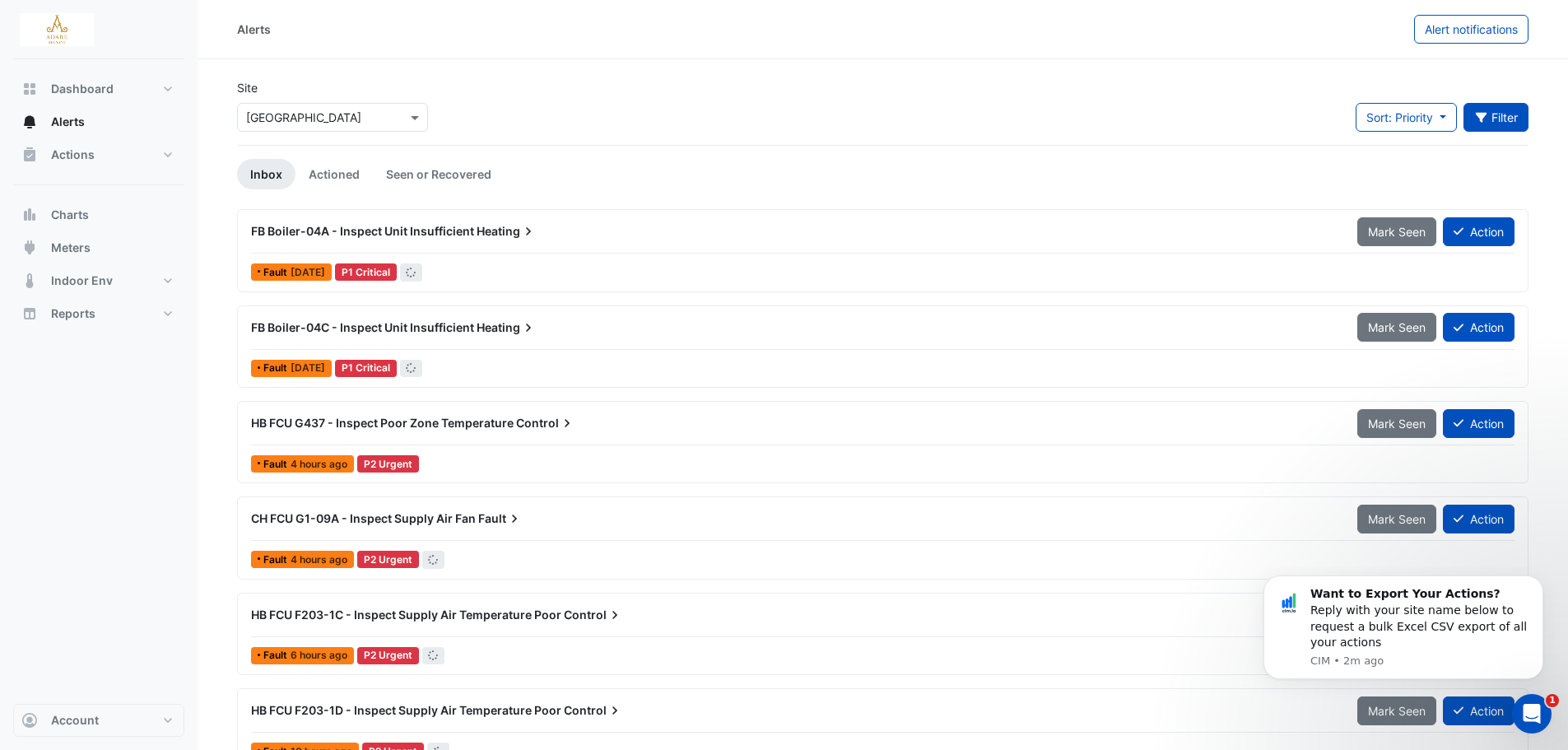
click at [1505, 123] on button "Filter" at bounding box center [1496, 117] width 66 height 29
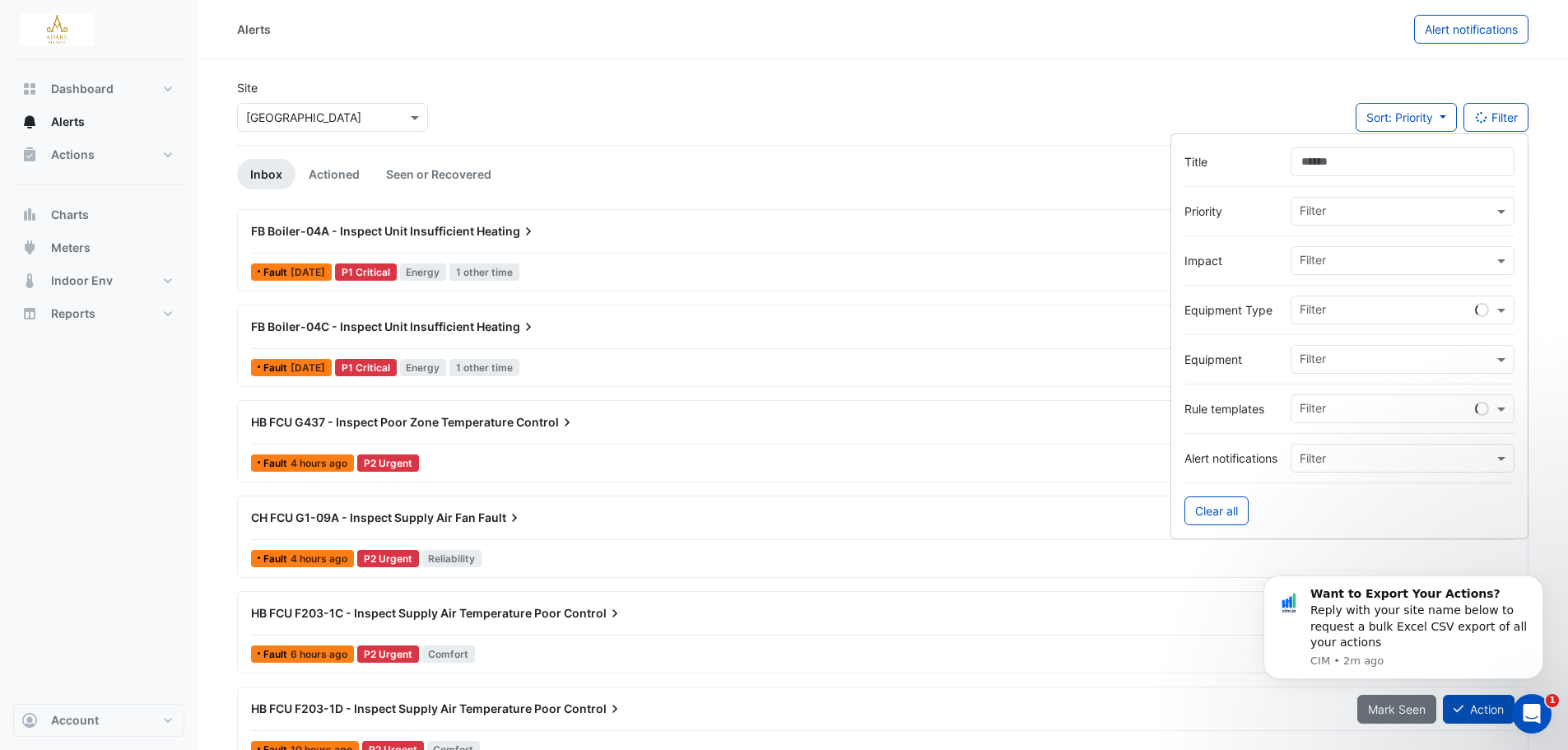
click at [1362, 367] on input "text" at bounding box center [1397, 361] width 193 height 17
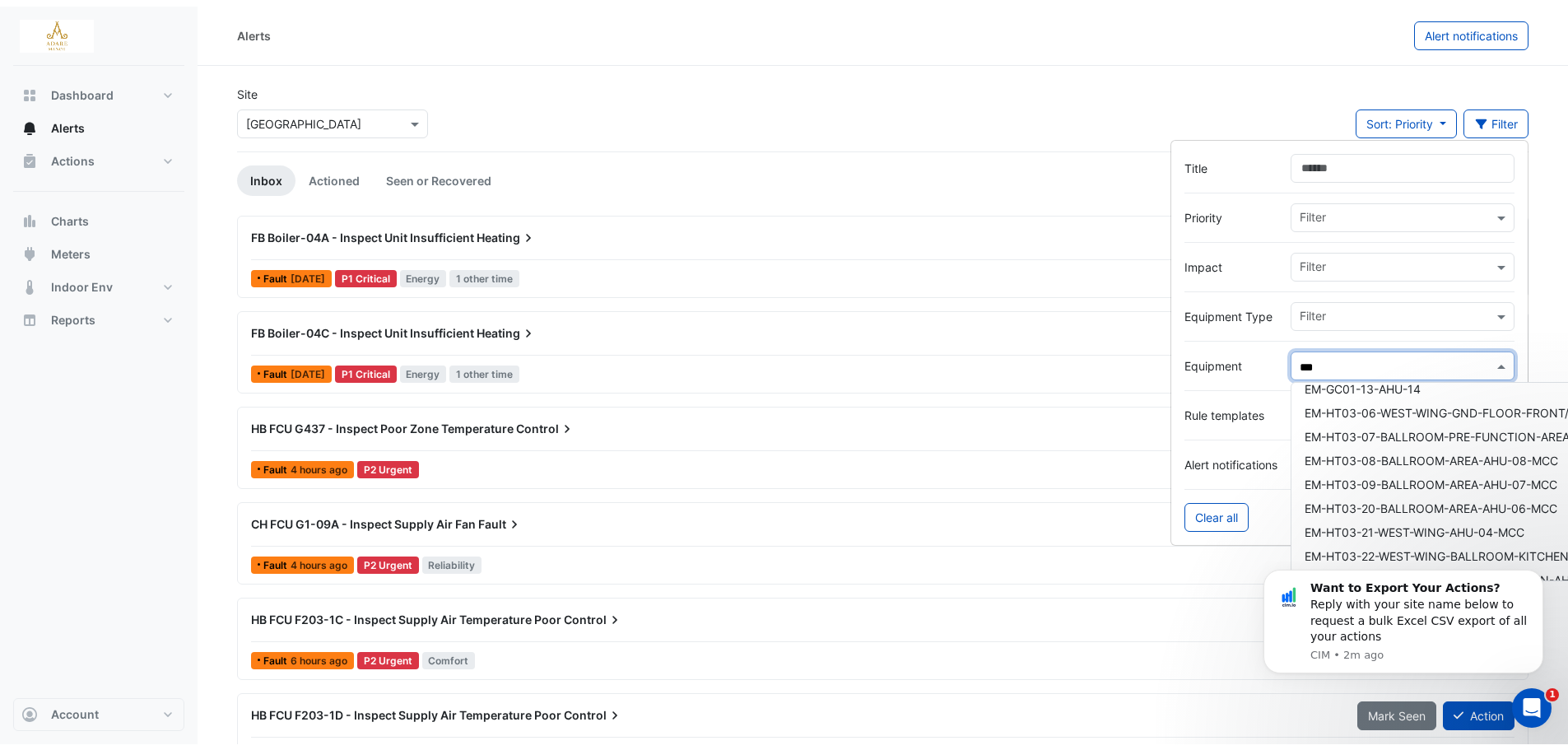
scroll to position [576, 0]
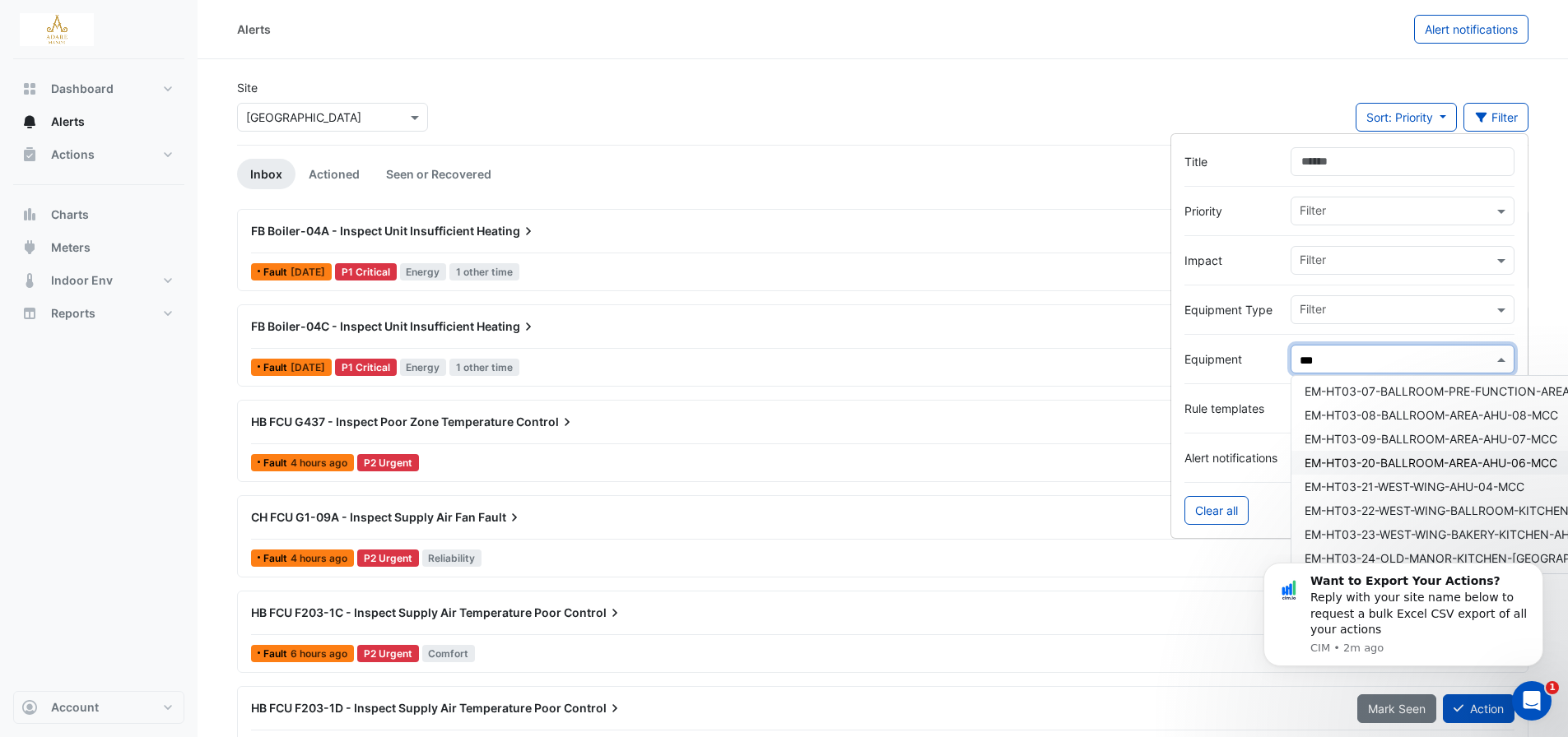
click at [1390, 462] on span "EM-HT03-20-BALLROOM-AREA-AHU-06-MCC" at bounding box center [1432, 463] width 253 height 14
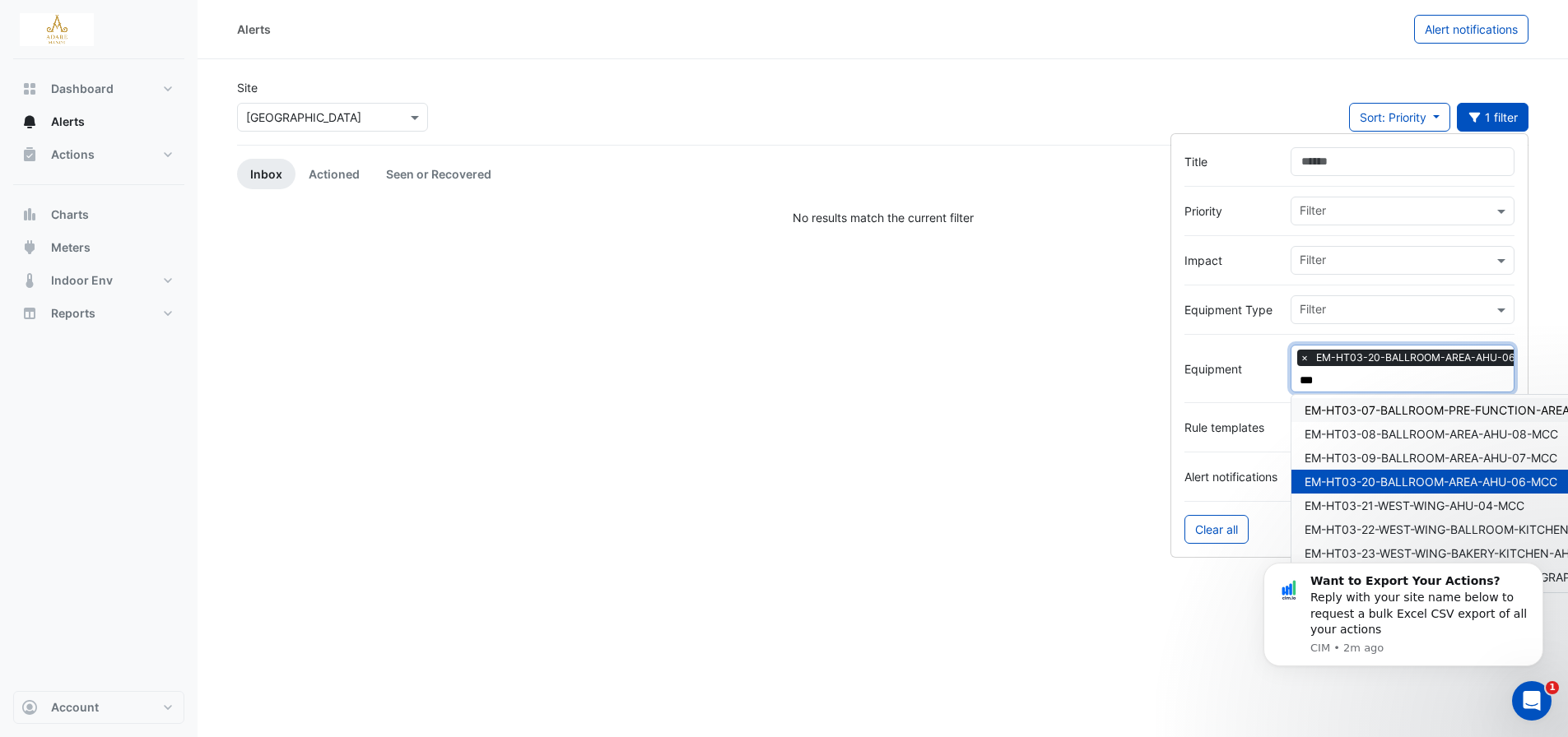
type input "***"
click at [1035, 99] on div "Site Select a Site × Adare Manor Sort: Priority Priority Updated 1 filter" at bounding box center [883, 112] width 1311 height 66
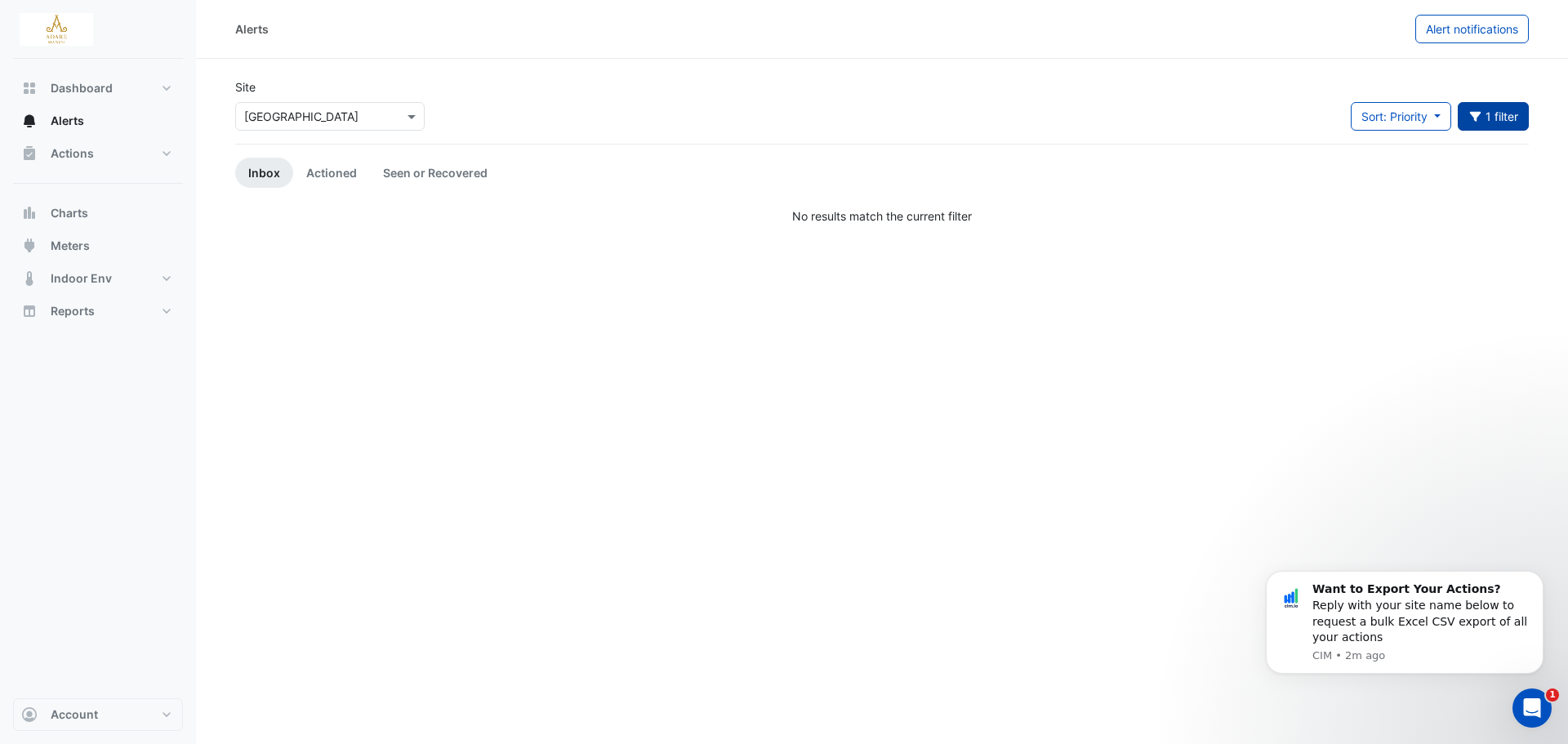
click at [1499, 121] on button "1 filter" at bounding box center [1494, 116] width 72 height 29
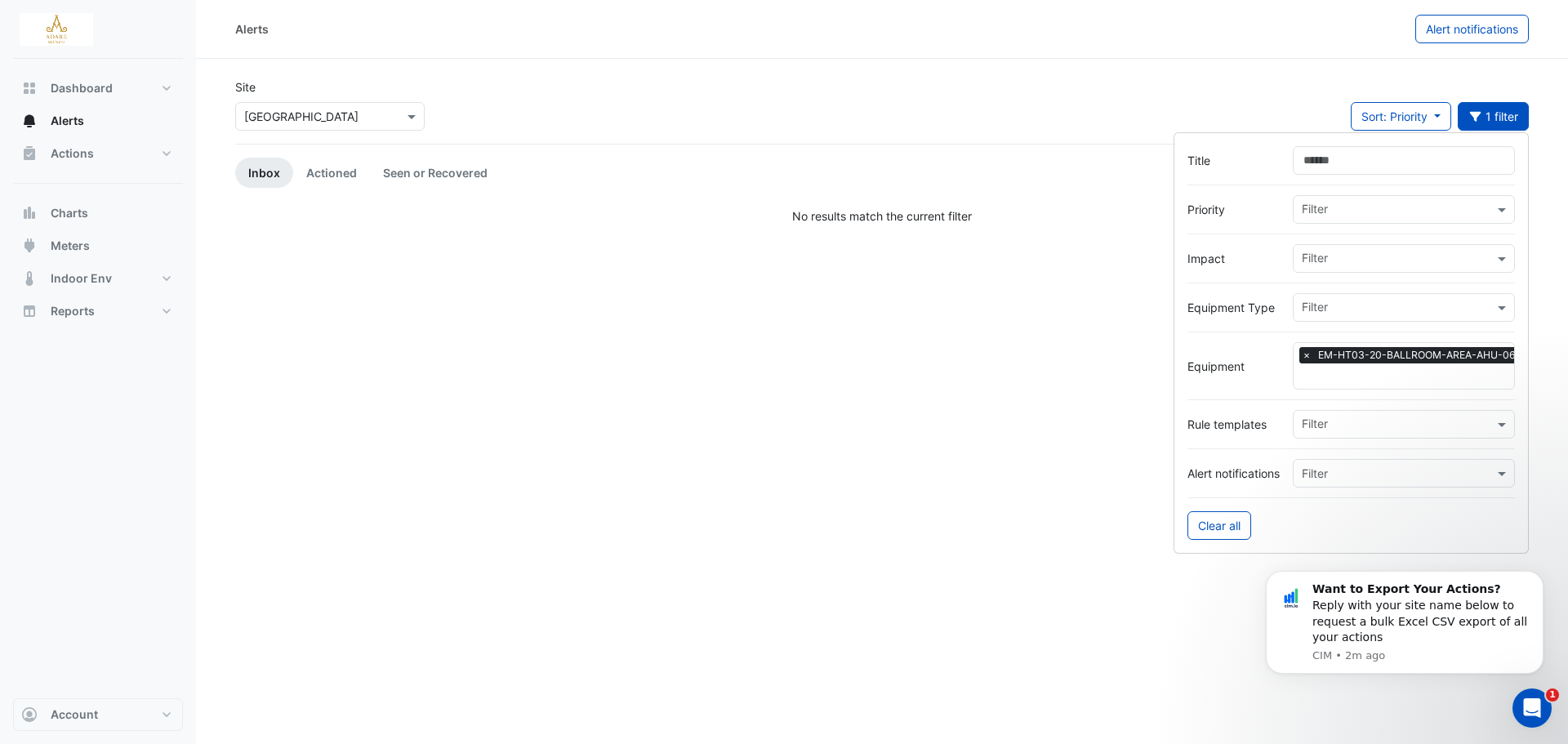
click at [1301, 355] on span "×" at bounding box center [1306, 355] width 15 height 17
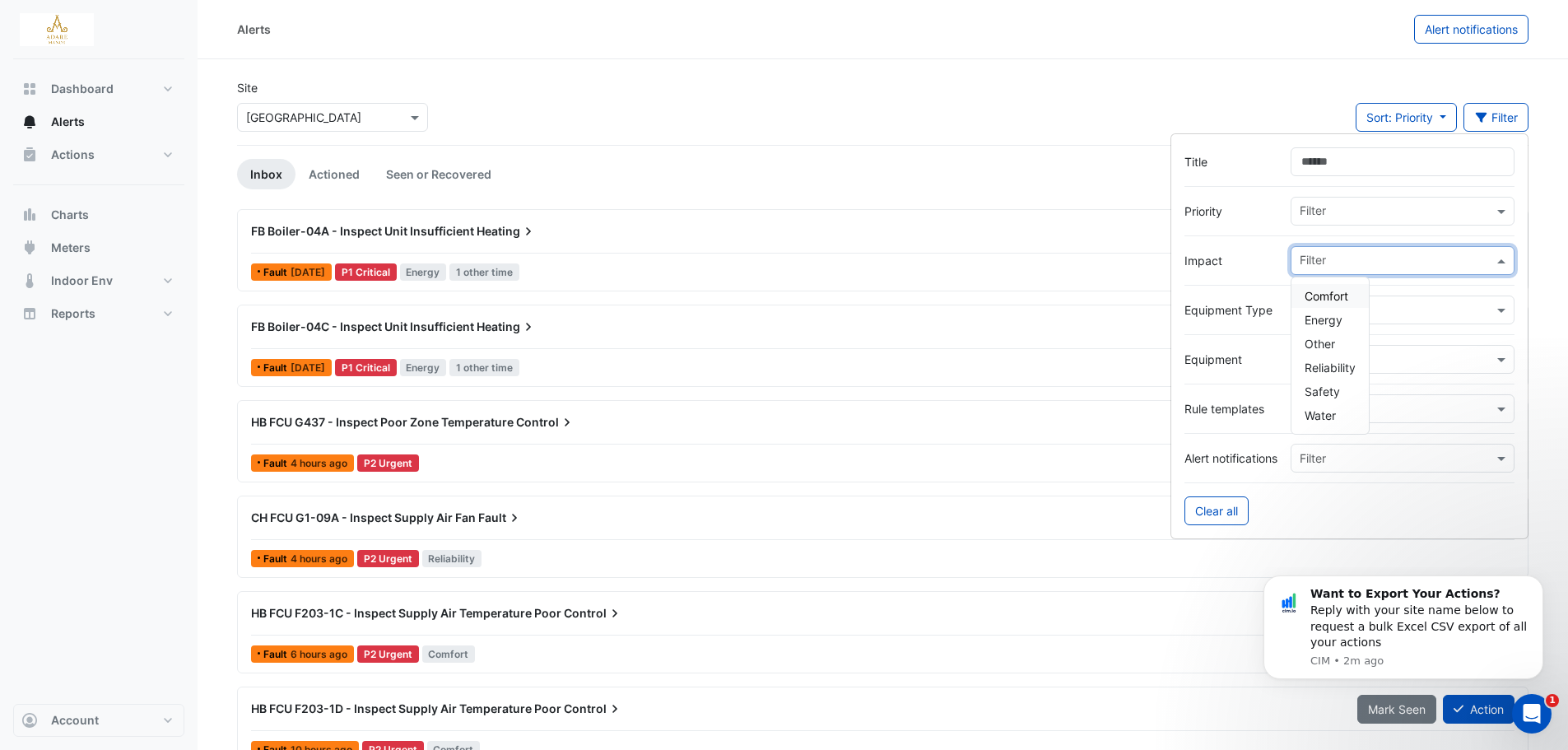
click at [1328, 260] on input "text" at bounding box center [1397, 261] width 193 height 17
click at [1327, 218] on input "text" at bounding box center [1397, 212] width 193 height 17
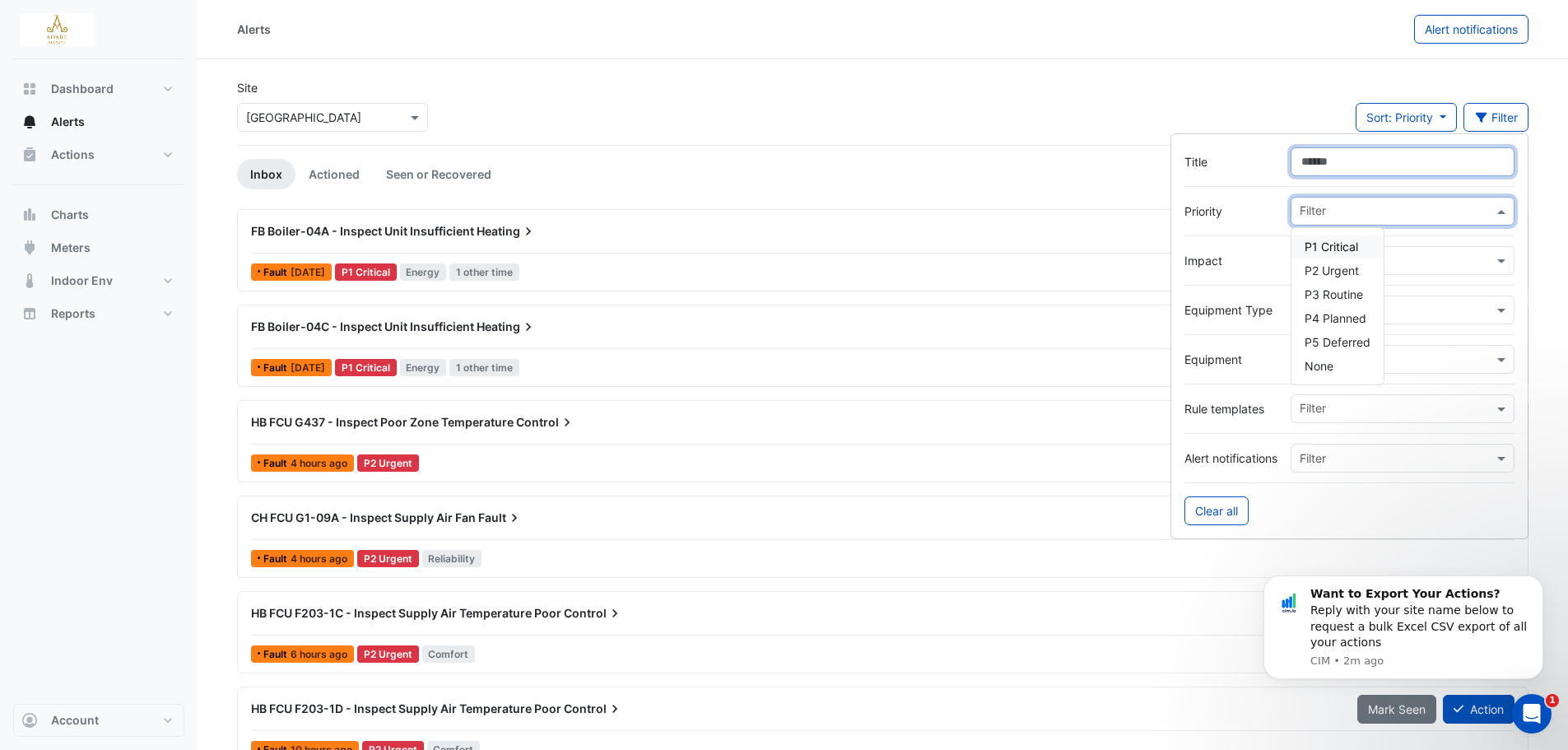
click at [1330, 163] on input "Title" at bounding box center [1402, 161] width 224 height 29
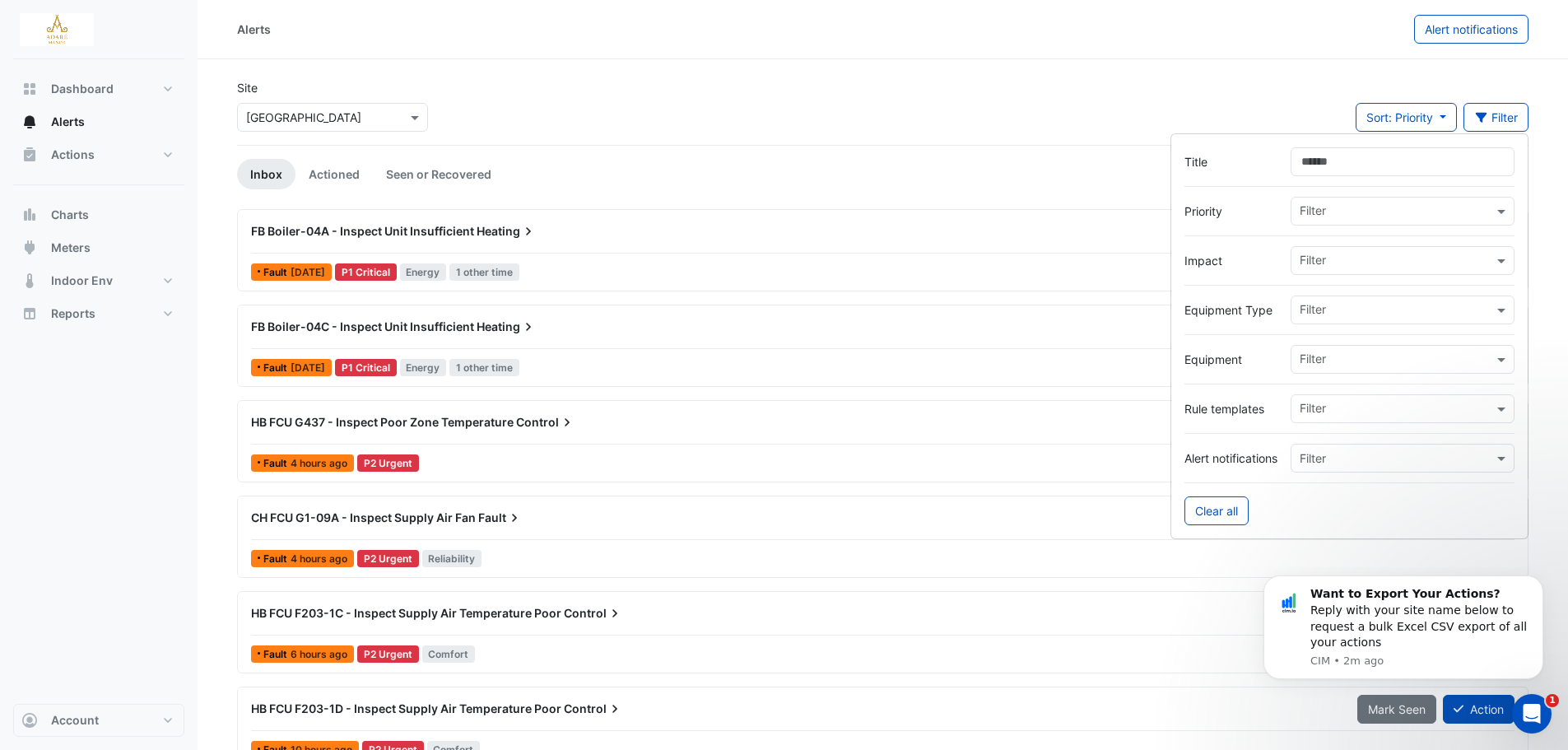
click at [1344, 301] on div "Filter" at bounding box center [1392, 310] width 201 height 26
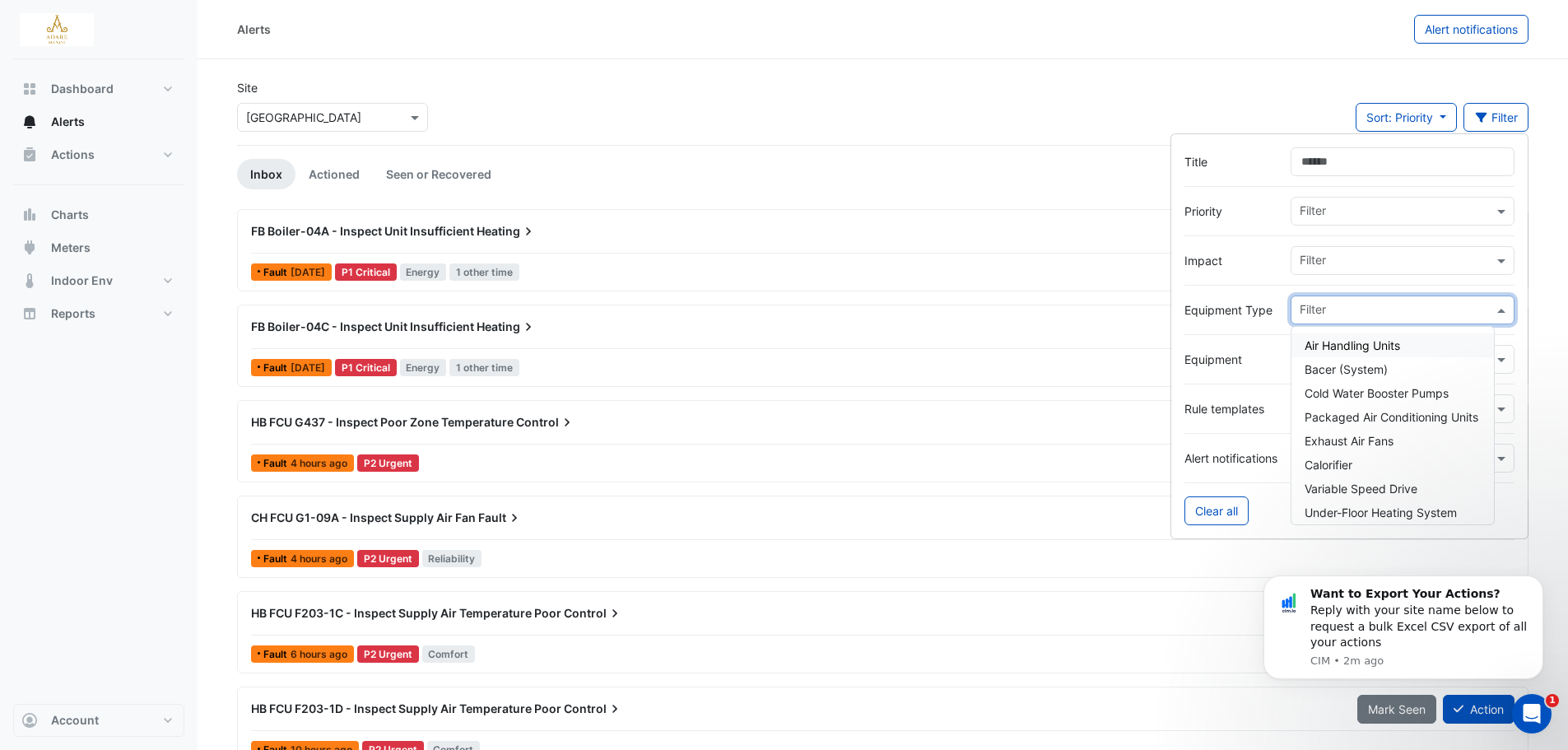
click at [1381, 352] on span "Air Handling Units" at bounding box center [1353, 346] width 96 height 14
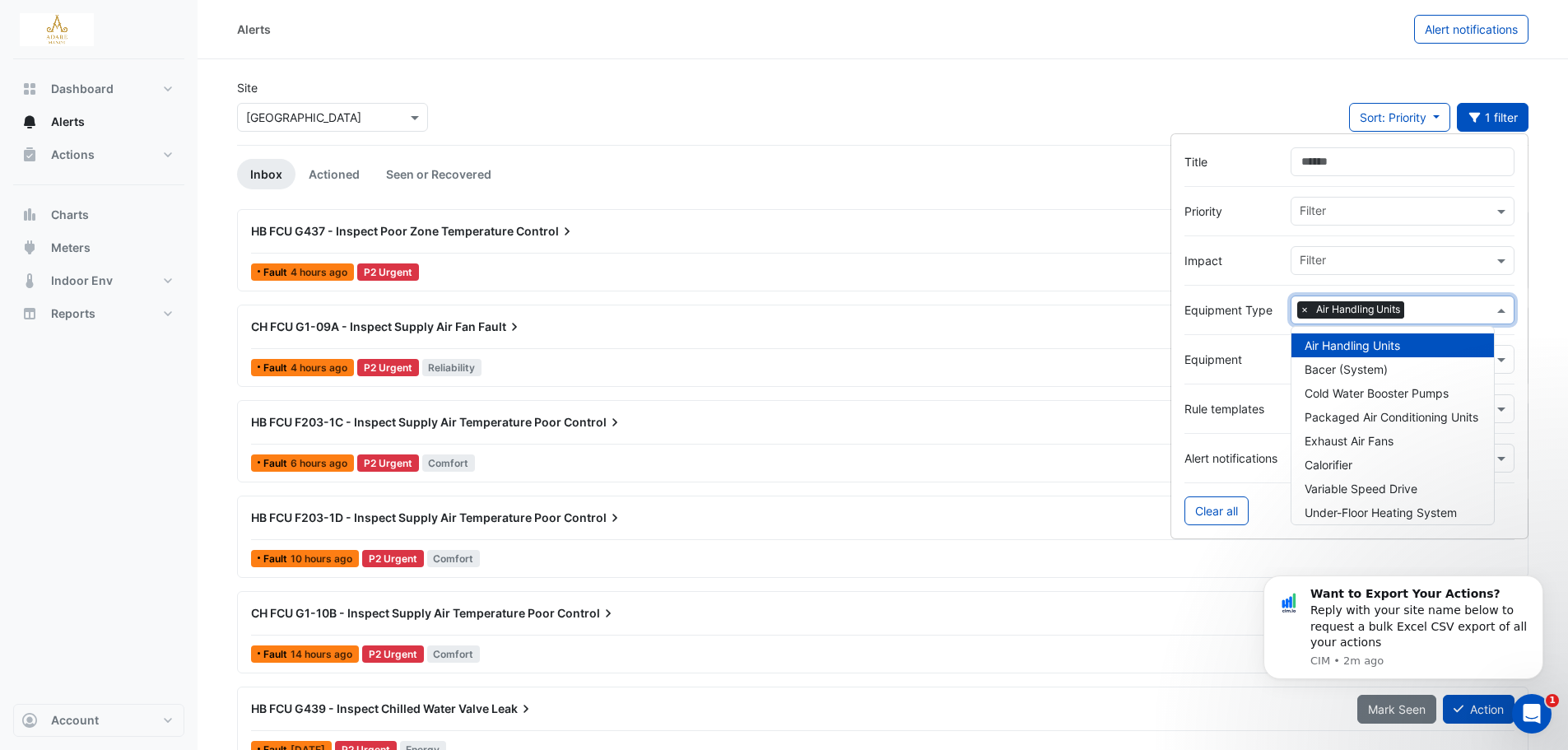
click at [1233, 244] on div at bounding box center [1349, 235] width 330 height 21
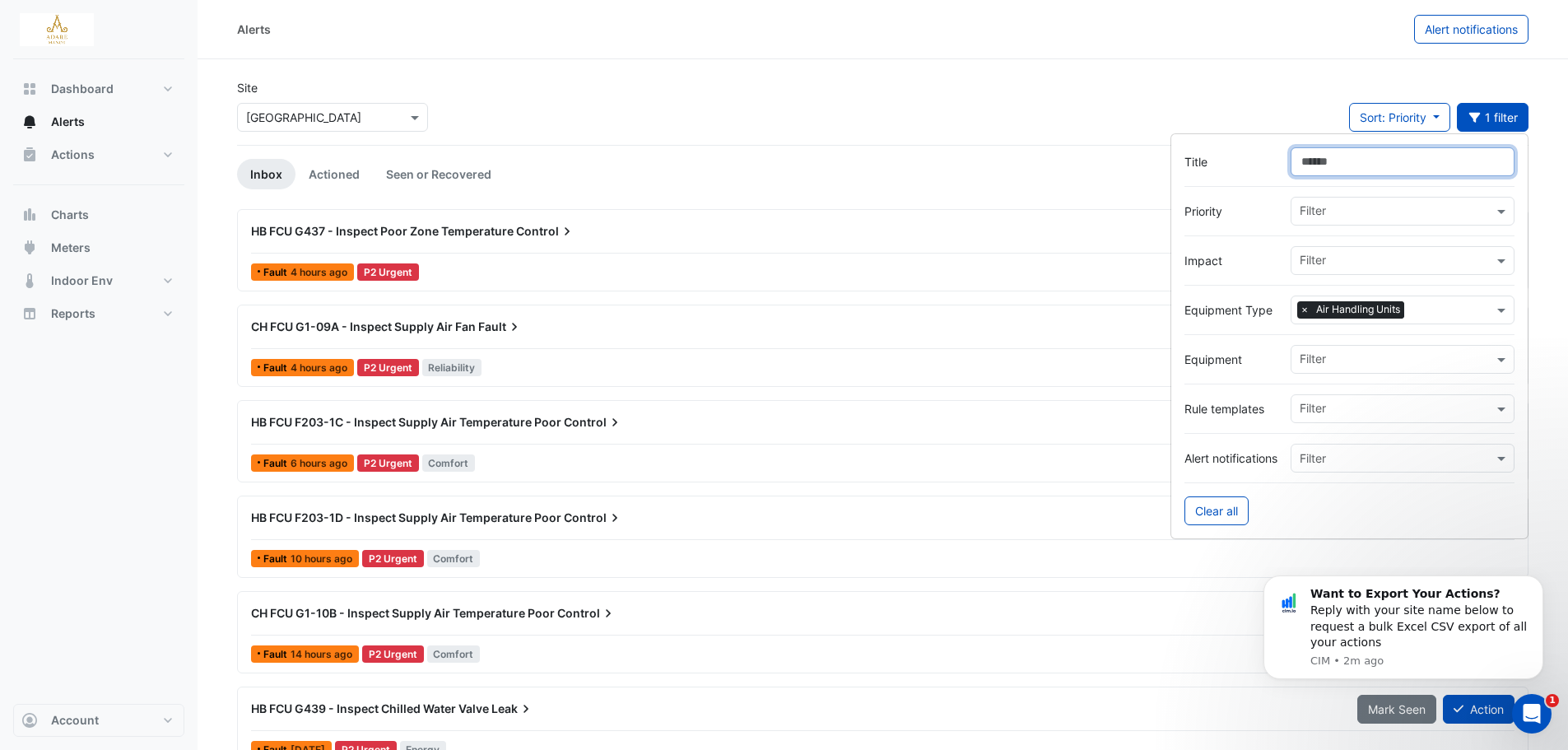
click at [1337, 159] on input "Title" at bounding box center [1402, 161] width 224 height 29
click at [1328, 215] on input "text" at bounding box center [1397, 212] width 193 height 17
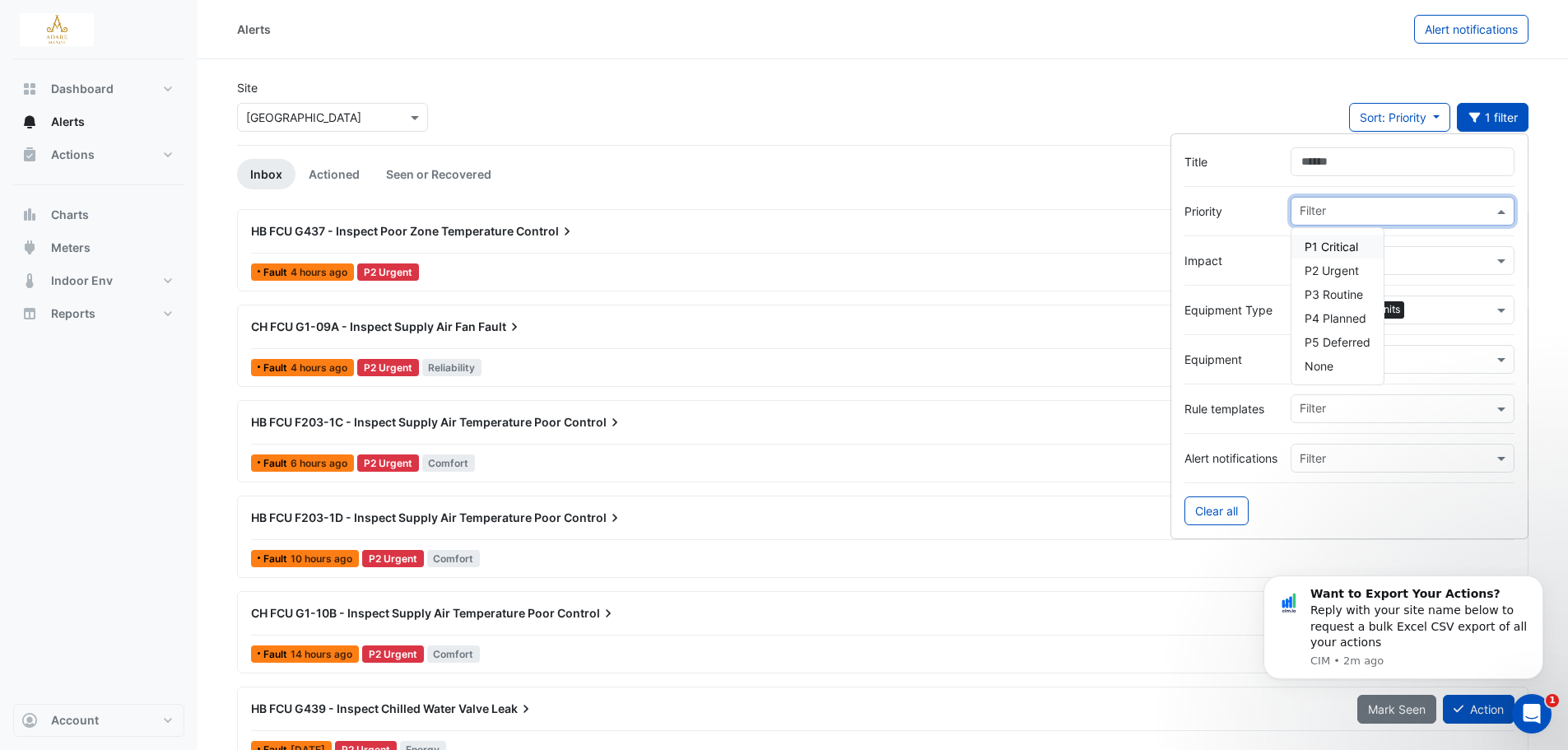
click at [1250, 207] on label "Priority" at bounding box center [1230, 210] width 93 height 17
